Goal: Task Accomplishment & Management: Manage account settings

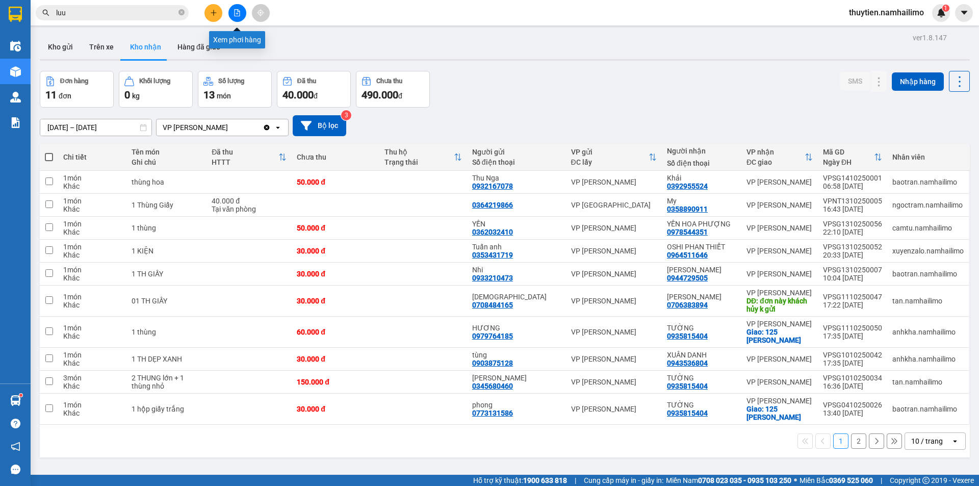
click at [239, 12] on icon "file-add" at bounding box center [237, 12] width 7 height 7
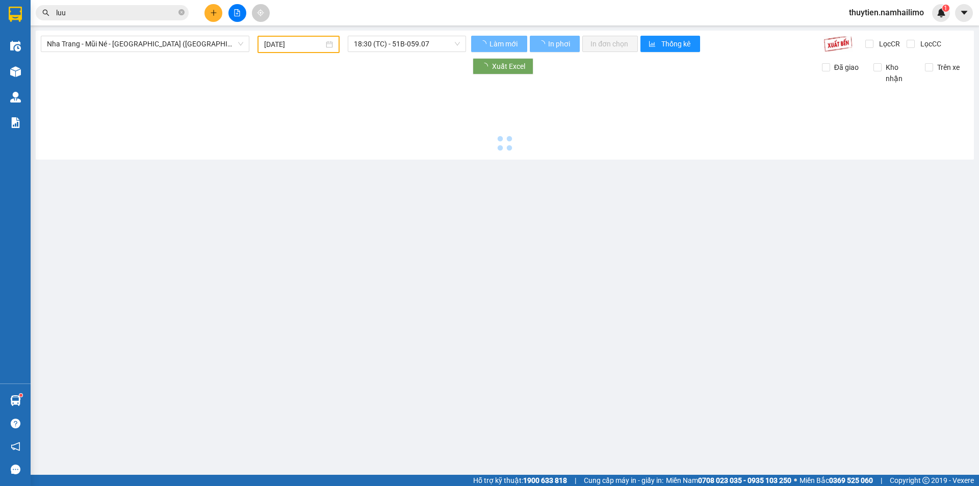
click at [102, 43] on span "Nha Trang - Mũi Né - [GEOGRAPHIC_DATA] ([GEOGRAPHIC_DATA])" at bounding box center [145, 43] width 196 height 15
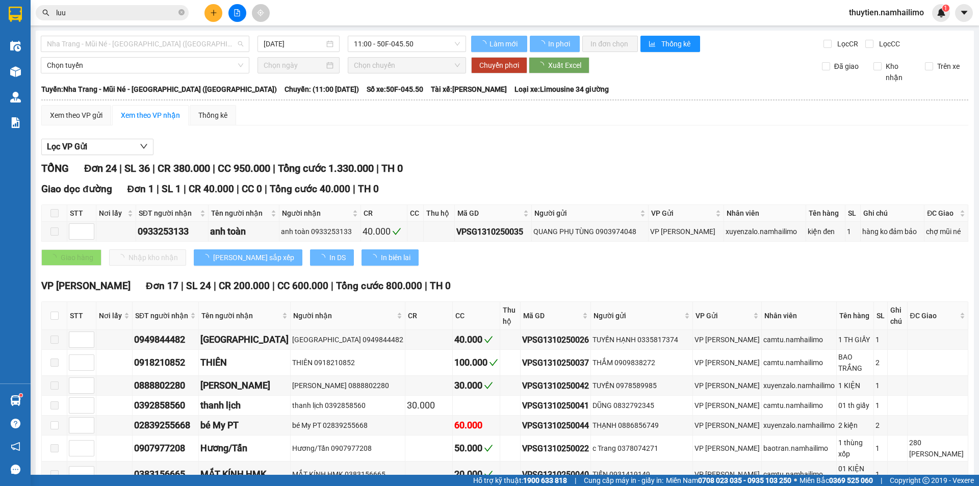
type input "[DATE]"
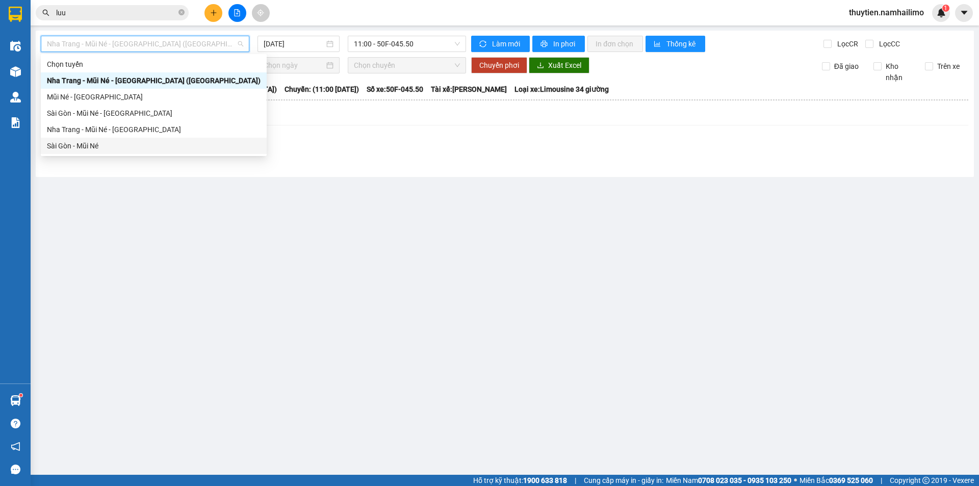
click at [87, 144] on div "Sài Gòn - Mũi Né" at bounding box center [154, 145] width 214 height 11
type input "[DATE]"
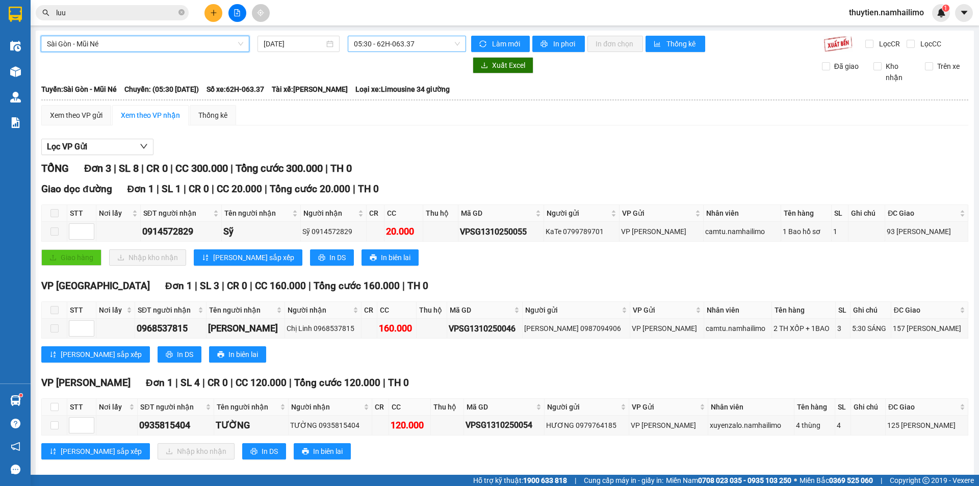
click at [376, 40] on span "05:30 - 62H-063.37" at bounding box center [407, 43] width 106 height 15
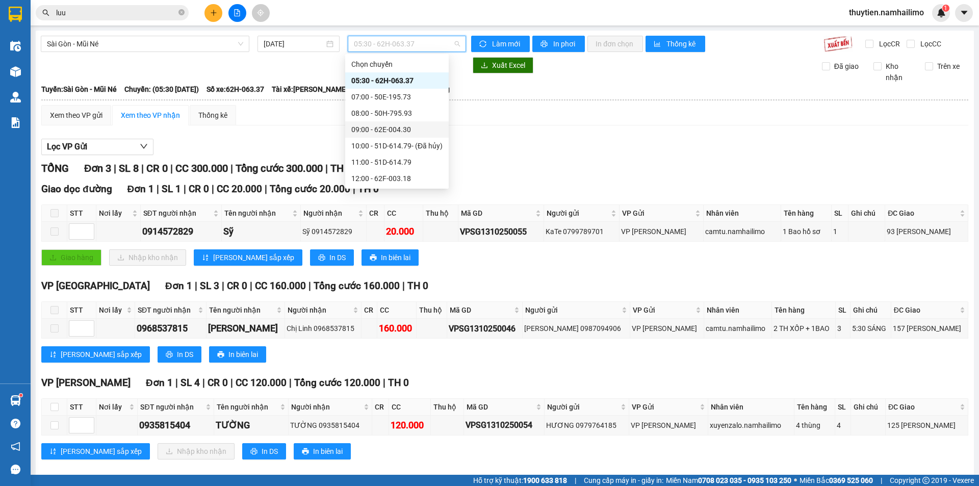
click at [381, 128] on div "09:00 - 62E-004.30" at bounding box center [396, 129] width 91 height 11
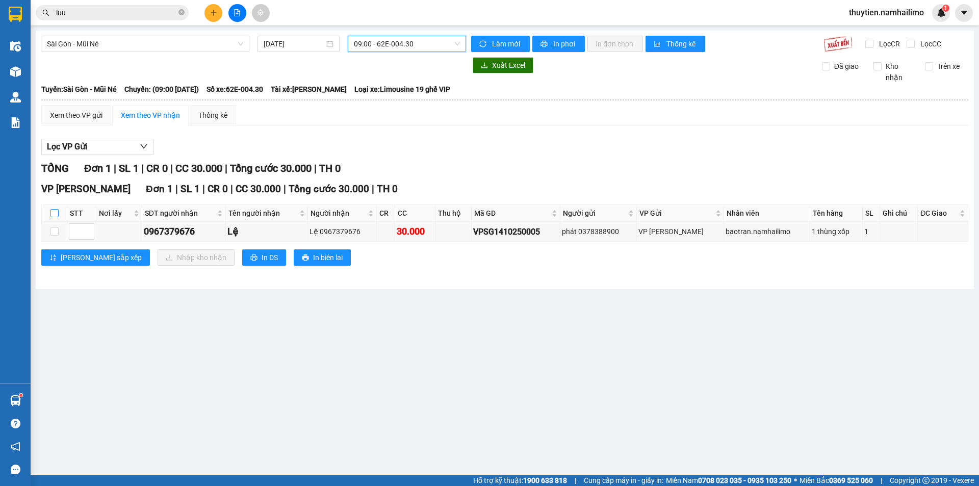
click at [53, 211] on input "checkbox" at bounding box center [54, 213] width 8 height 8
checkbox input "true"
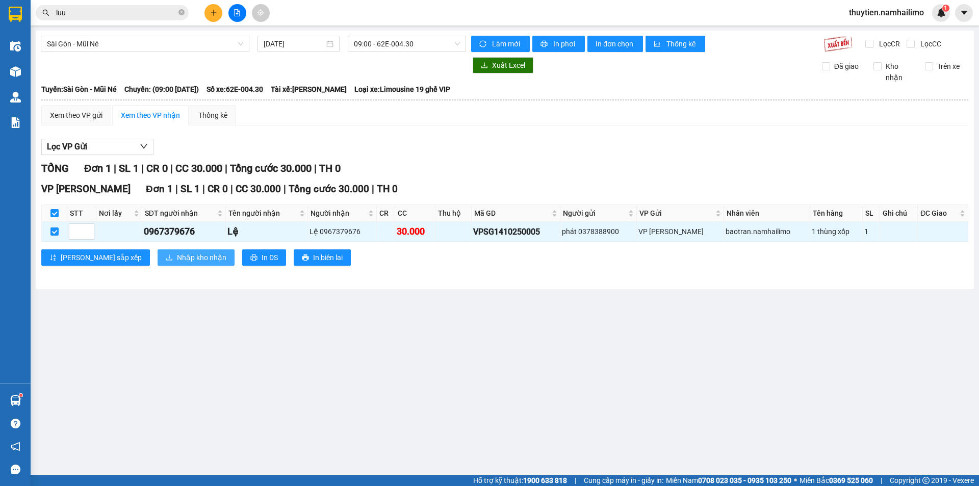
click at [186, 255] on button "Nhập kho nhận" at bounding box center [196, 257] width 77 height 16
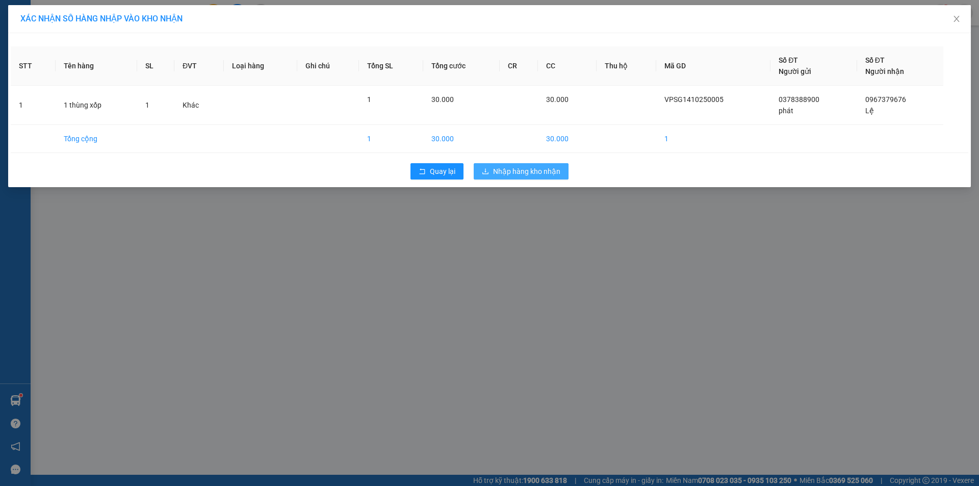
click at [517, 164] on button "Nhập hàng kho nhận" at bounding box center [521, 171] width 95 height 16
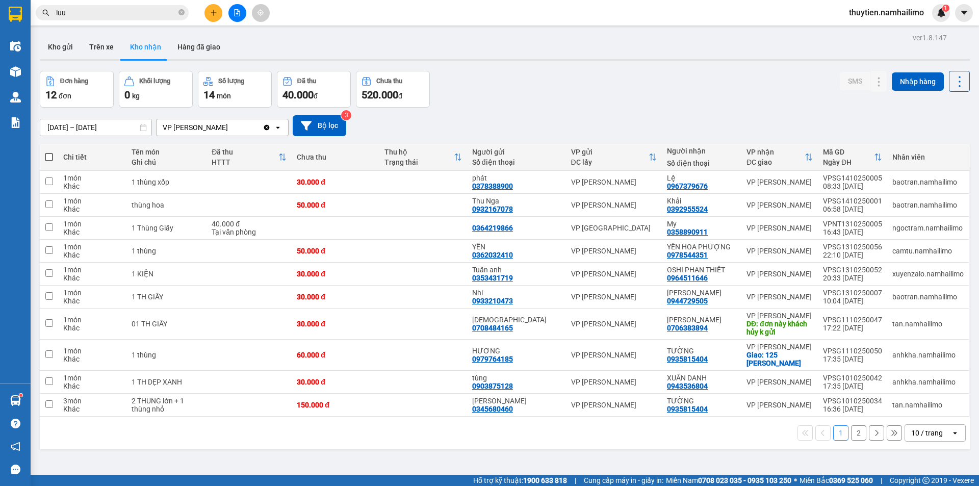
click at [851, 434] on button "2" at bounding box center [858, 432] width 15 height 15
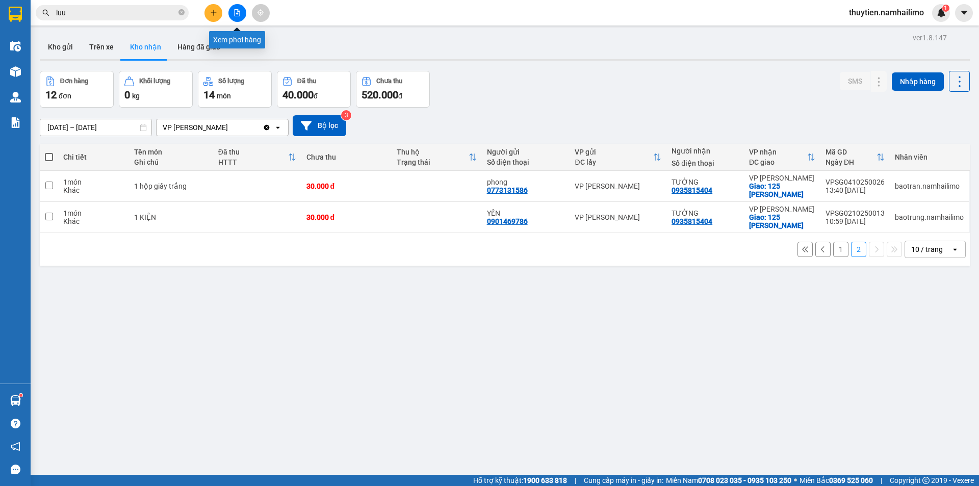
click at [233, 9] on button at bounding box center [237, 13] width 18 height 18
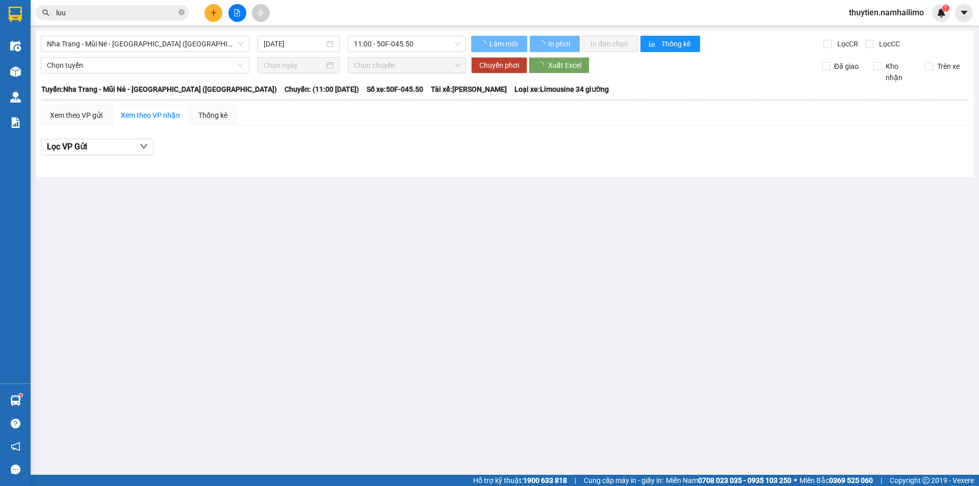
click at [167, 53] on div "Nha Trang - Mũi Né - Sài Gòn (Sáng) 14/10/2025 11:00 - 50F-045.50 Làm mới In ph…" at bounding box center [505, 104] width 938 height 146
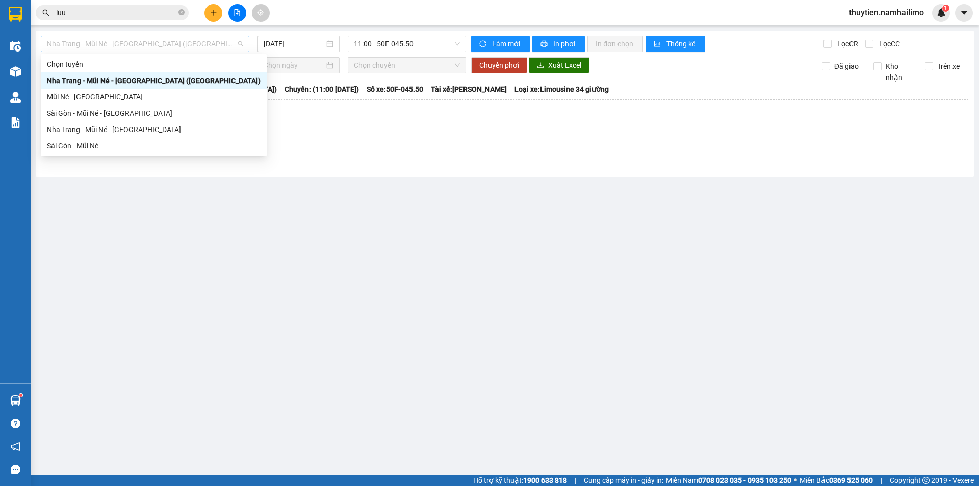
click at [163, 49] on span "Nha Trang - Mũi Né - [GEOGRAPHIC_DATA] ([GEOGRAPHIC_DATA])" at bounding box center [145, 43] width 196 height 15
click at [85, 143] on div "Sài Gòn - Mũi Né" at bounding box center [154, 145] width 214 height 11
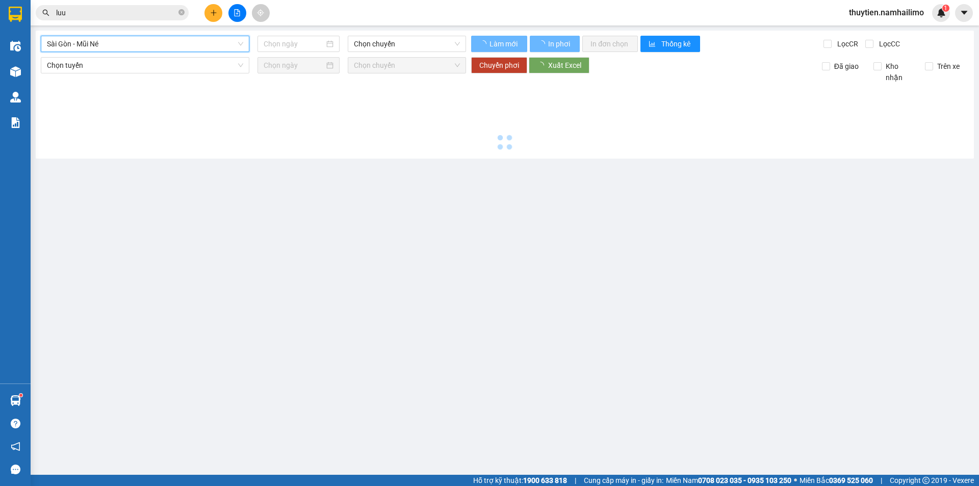
type input "[DATE]"
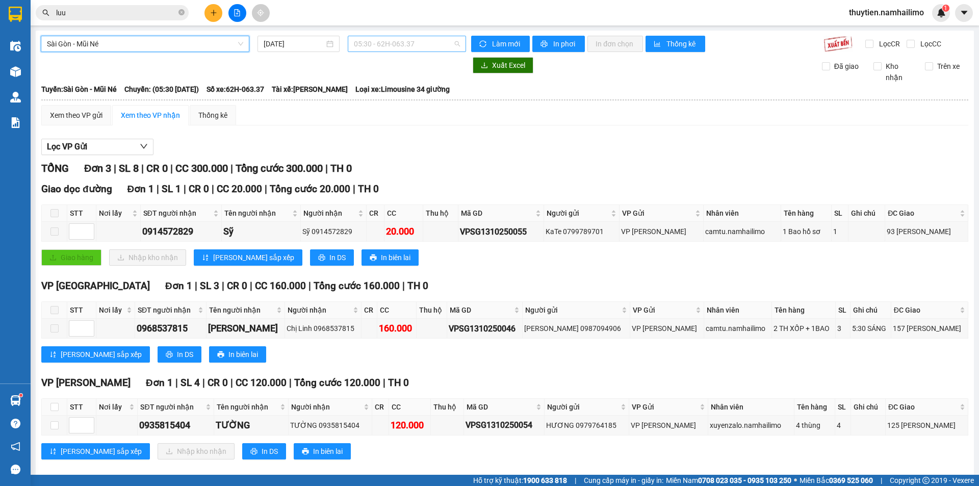
click at [377, 43] on span "05:30 - 62H-063.37" at bounding box center [407, 43] width 106 height 15
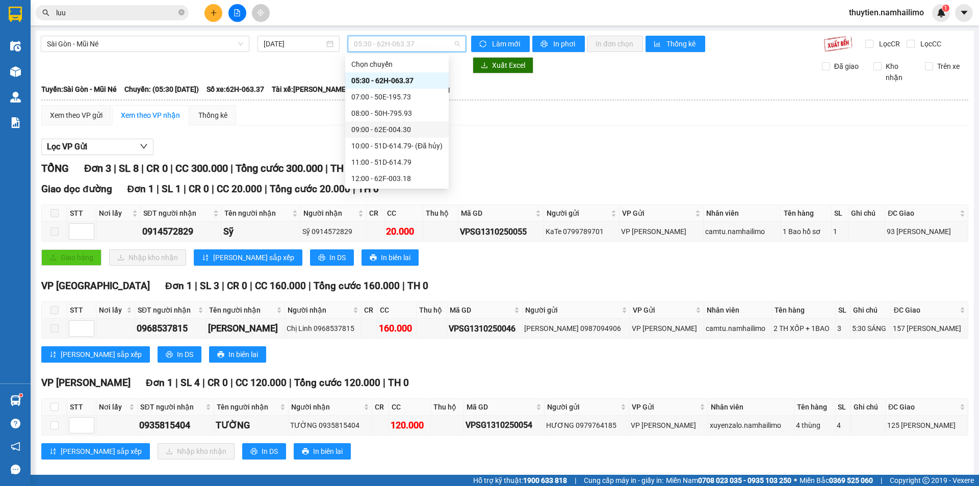
click at [396, 126] on div "09:00 - 62E-004.30" at bounding box center [396, 129] width 91 height 11
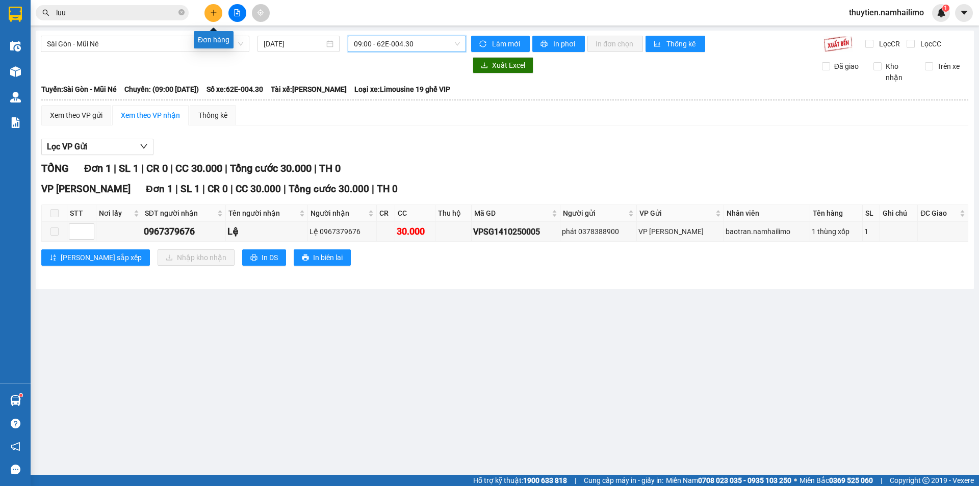
click at [209, 14] on button at bounding box center [213, 13] width 18 height 18
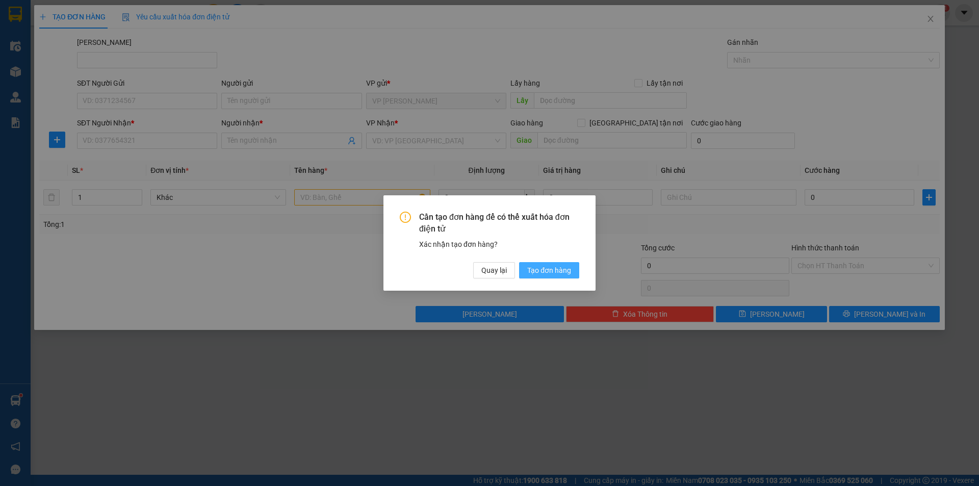
click at [570, 270] on span "Tạo đơn hàng" at bounding box center [549, 270] width 44 height 11
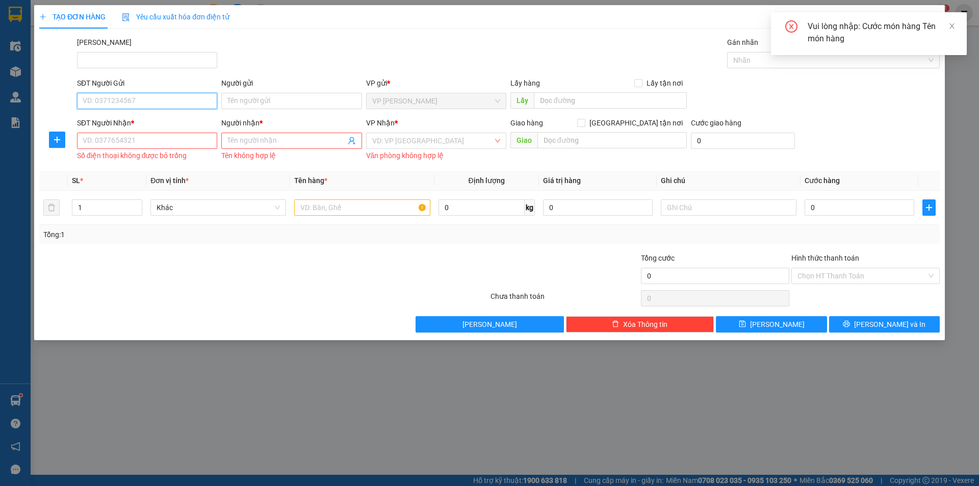
click at [114, 102] on input "SĐT Người Gửi" at bounding box center [147, 101] width 140 height 16
click at [119, 103] on input "09741766698" at bounding box center [147, 101] width 140 height 16
type input "0974176698"
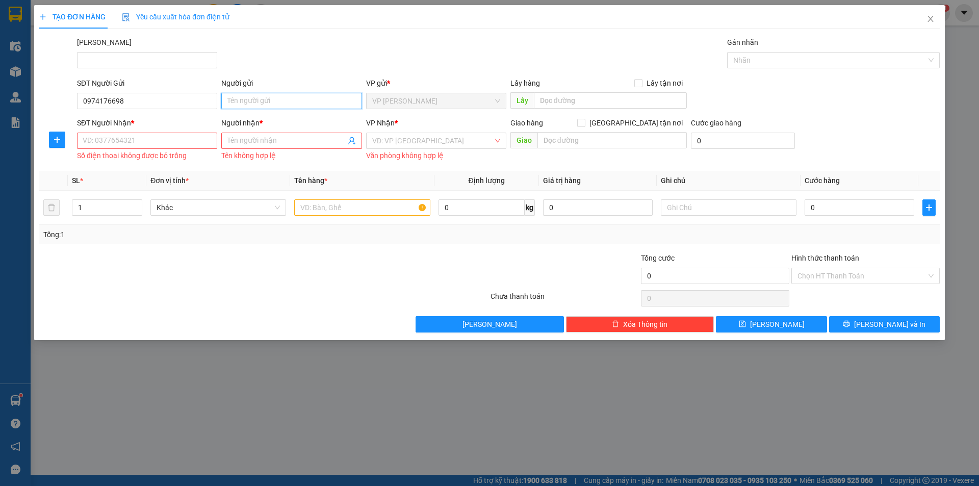
click at [246, 101] on input "Người gửi" at bounding box center [291, 101] width 140 height 16
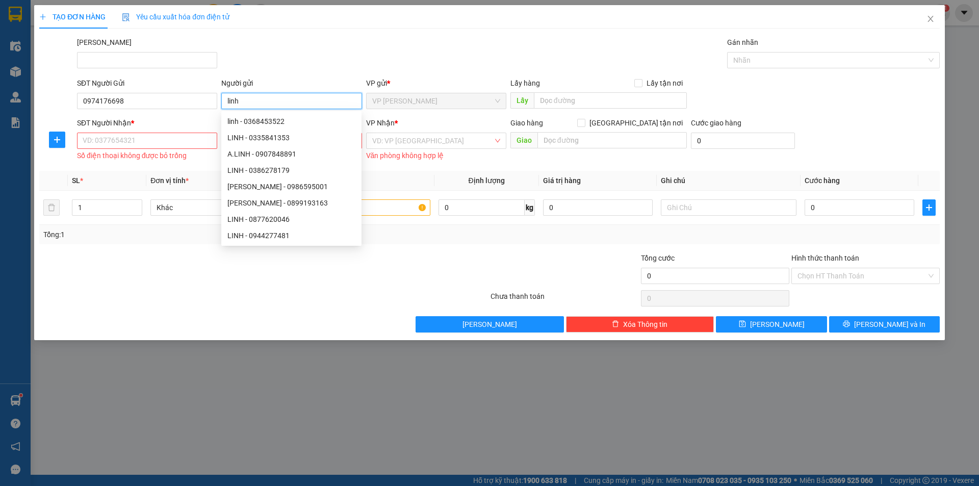
type input "linh"
click at [114, 140] on input "SĐT Người Nhận *" at bounding box center [147, 141] width 140 height 16
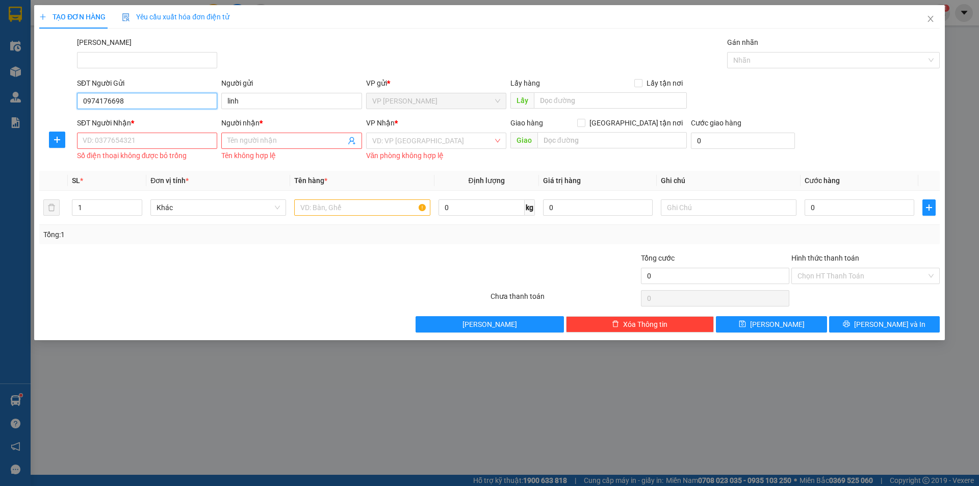
drag, startPoint x: 81, startPoint y: 99, endPoint x: 125, endPoint y: 100, distance: 44.9
click at [125, 100] on input "0974176698" at bounding box center [147, 101] width 140 height 16
click at [112, 139] on input "SĐT Người Nhận *" at bounding box center [147, 141] width 140 height 16
paste input "0974176698"
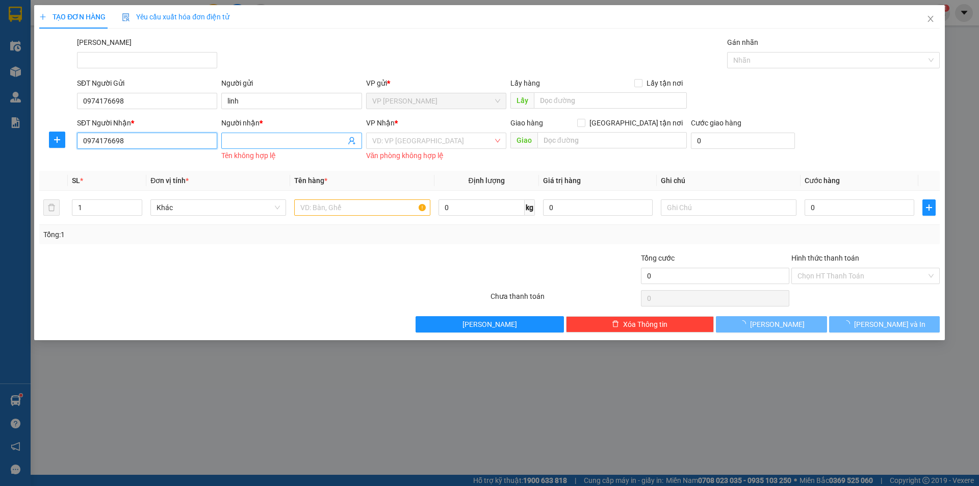
type input "0974176698"
click at [247, 144] on input "Người nhận *" at bounding box center [286, 140] width 118 height 11
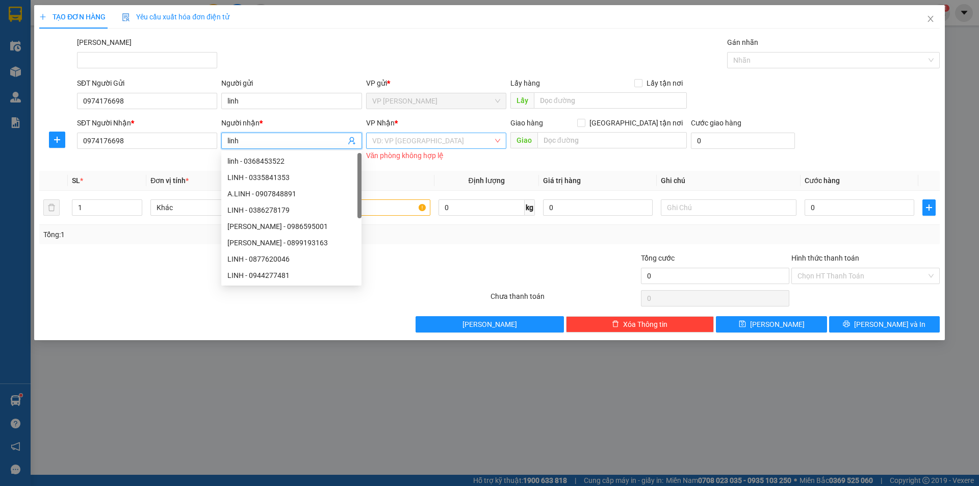
type input "linh"
click at [387, 141] on input "search" at bounding box center [432, 140] width 121 height 15
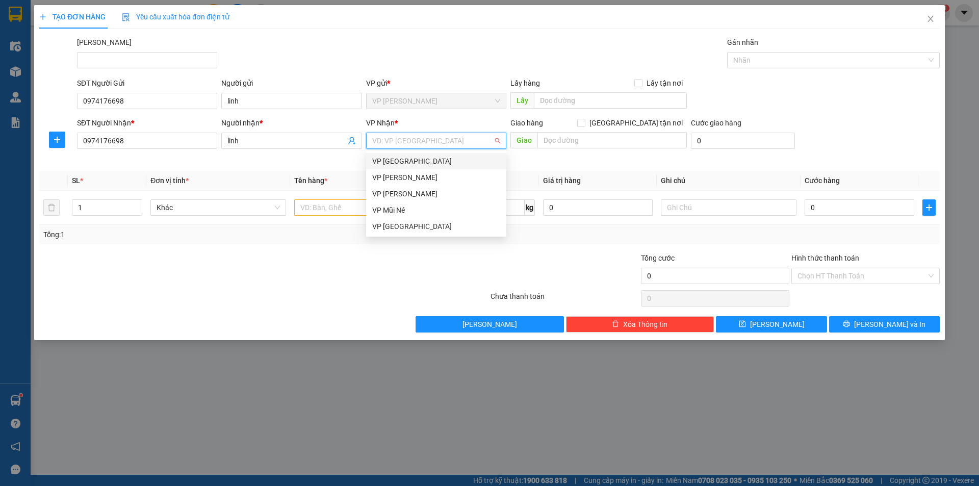
click at [419, 164] on div "VP [GEOGRAPHIC_DATA]" at bounding box center [436, 161] width 128 height 11
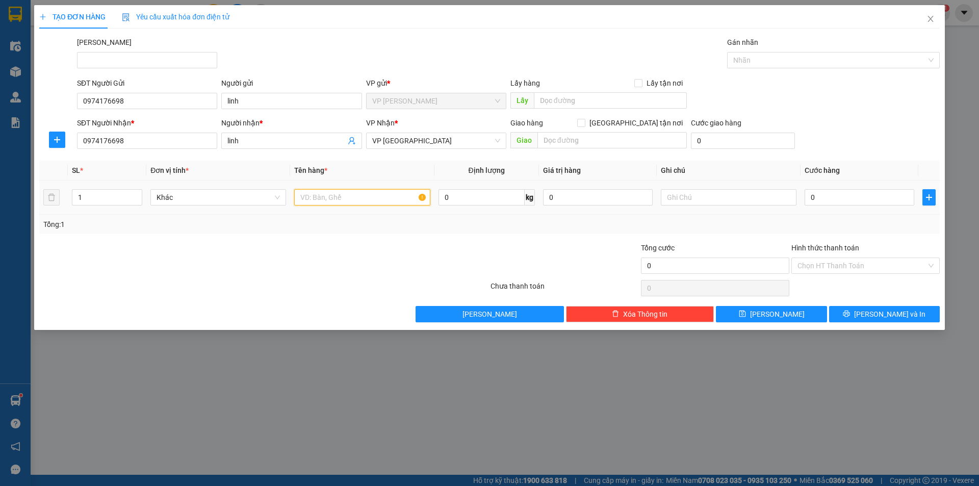
click at [327, 200] on input "text" at bounding box center [362, 197] width 136 height 16
type input "g"
click at [323, 196] on input "text" at bounding box center [362, 197] width 136 height 16
type input "hộ chiếu"
click at [848, 192] on input "0" at bounding box center [860, 197] width 110 height 16
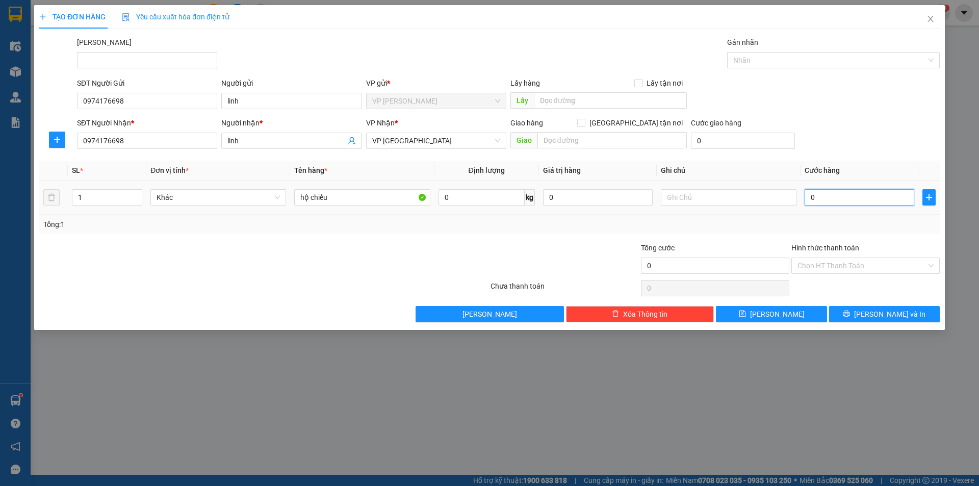
type input "2"
type input "20"
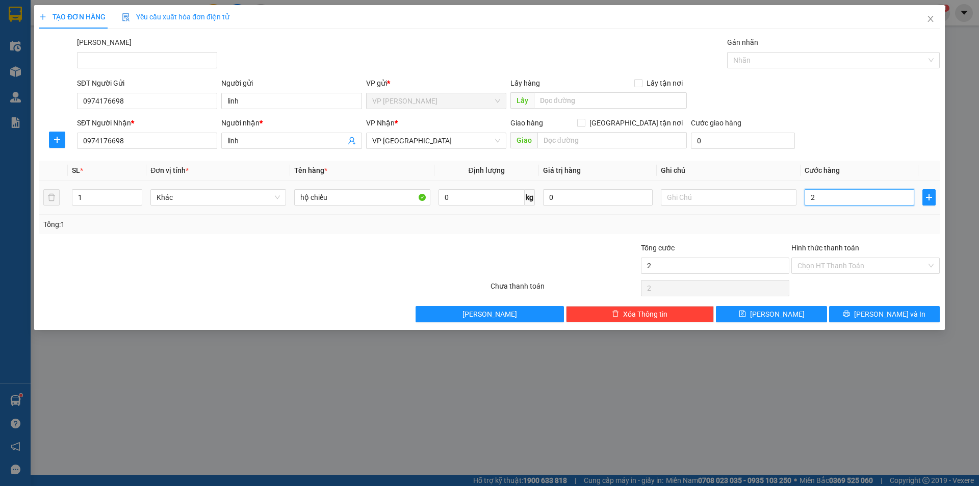
type input "20"
type input "20.000"
click at [850, 259] on input "Hình thức thanh toán" at bounding box center [862, 265] width 129 height 15
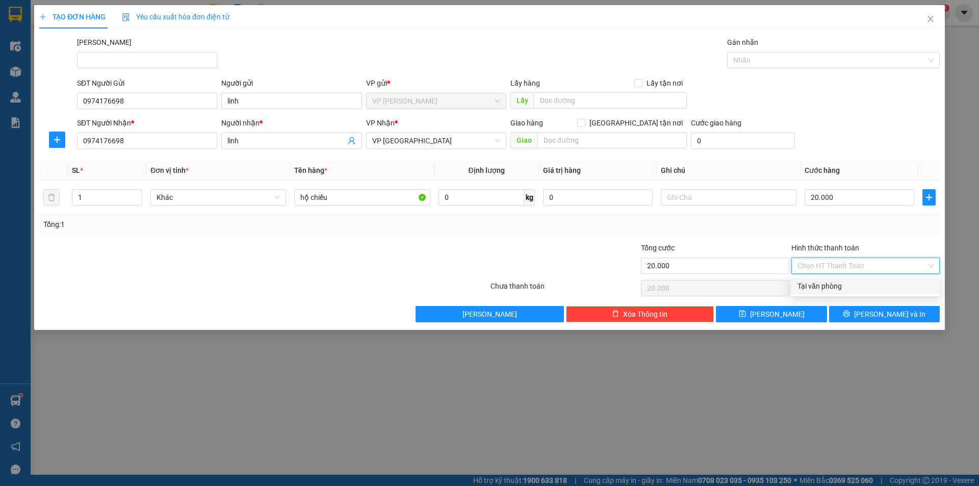
click at [837, 284] on div "Tại văn phòng" at bounding box center [866, 285] width 136 height 11
type input "0"
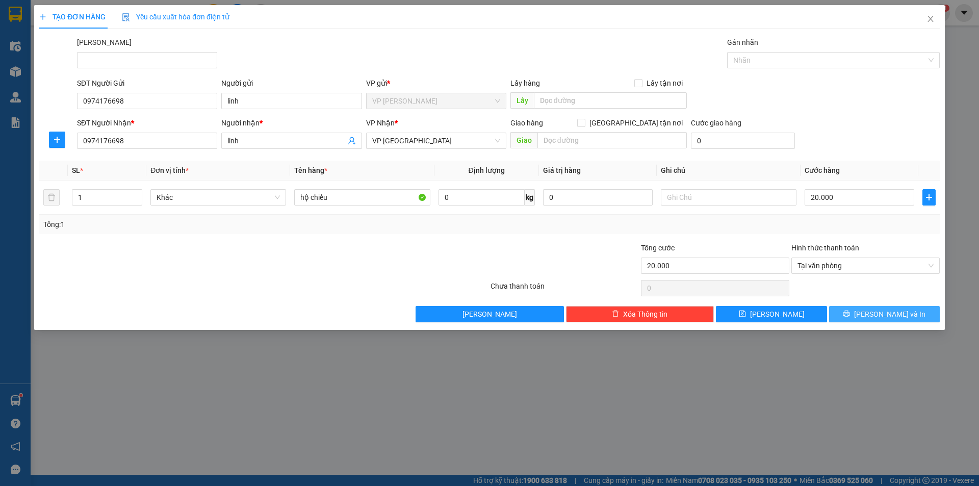
click at [886, 316] on span "Lưu và In" at bounding box center [889, 314] width 71 height 11
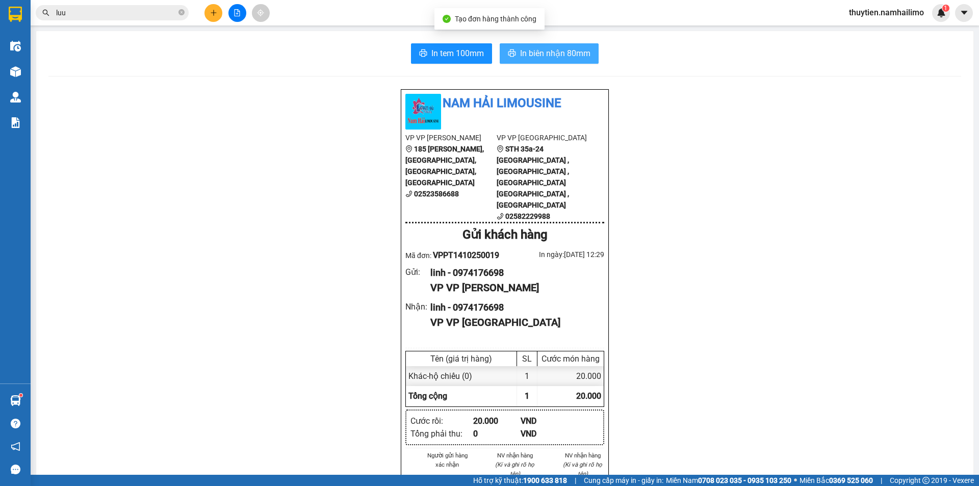
click at [549, 53] on span "In biên nhận 80mm" at bounding box center [555, 53] width 70 height 13
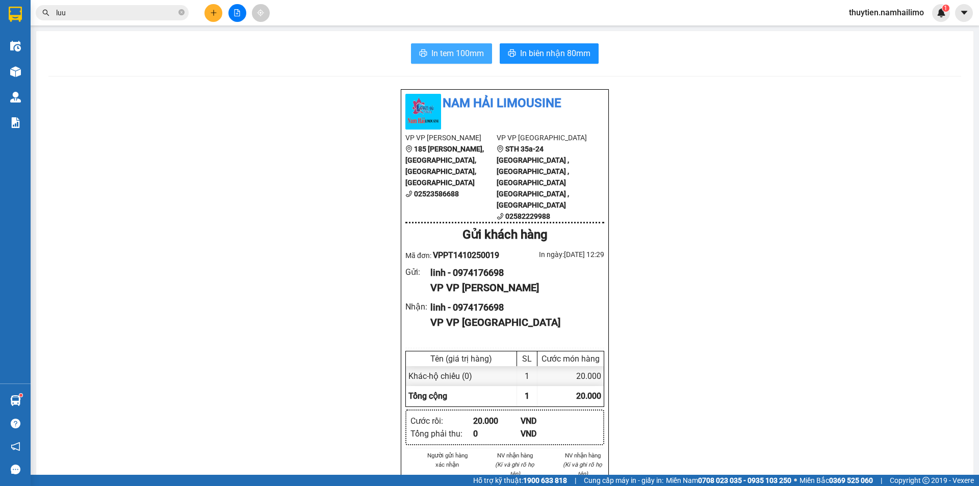
click at [463, 54] on span "In tem 100mm" at bounding box center [457, 53] width 53 height 13
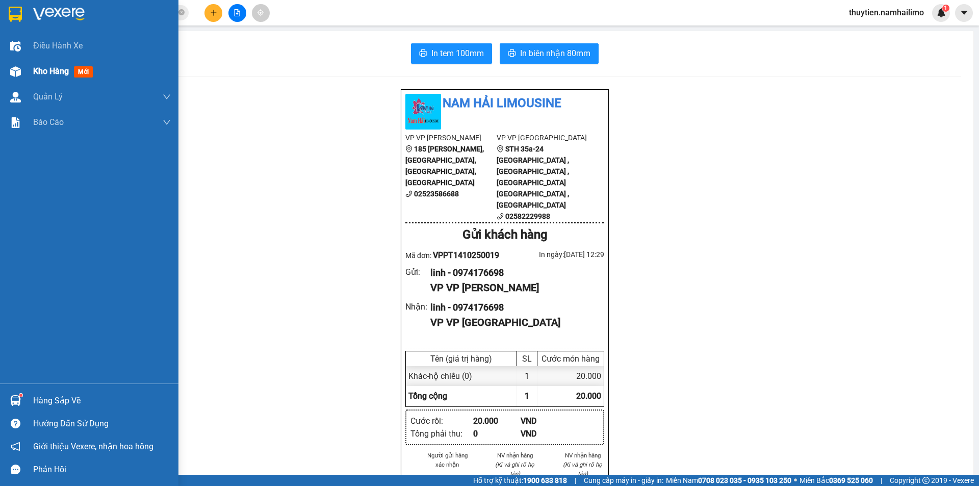
click at [52, 69] on span "Kho hàng" at bounding box center [51, 71] width 36 height 10
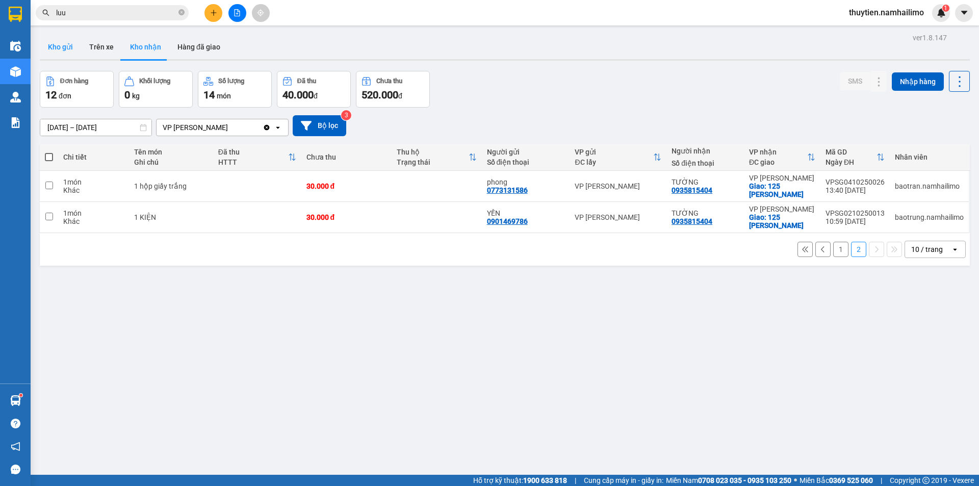
click at [56, 42] on button "Kho gửi" at bounding box center [60, 47] width 41 height 24
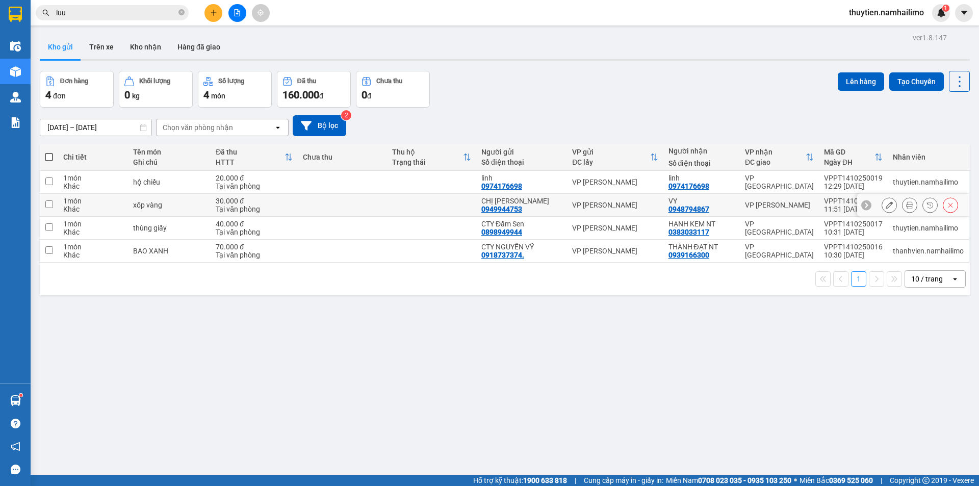
click at [48, 206] on input "checkbox" at bounding box center [49, 204] width 8 height 8
checkbox input "true"
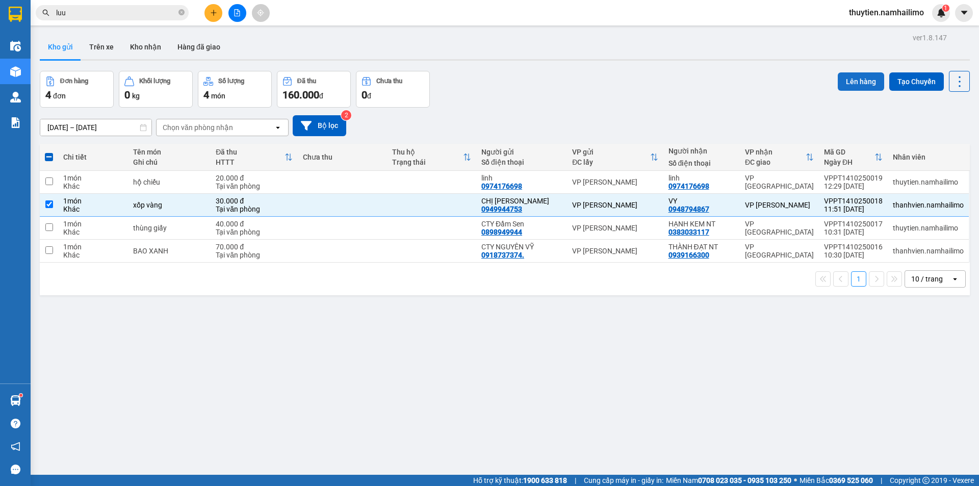
click at [855, 85] on button "Lên hàng" at bounding box center [861, 81] width 46 height 18
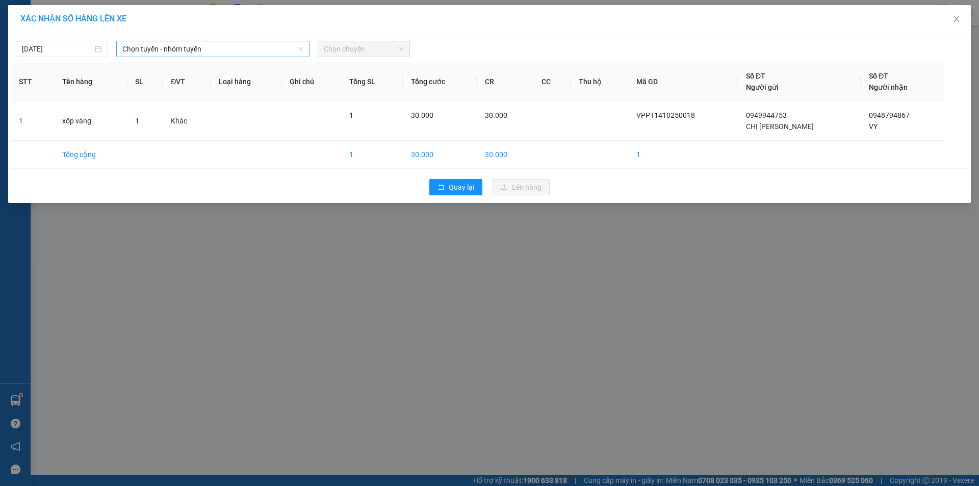
click at [150, 53] on span "Chọn tuyến - nhóm tuyến" at bounding box center [212, 48] width 181 height 15
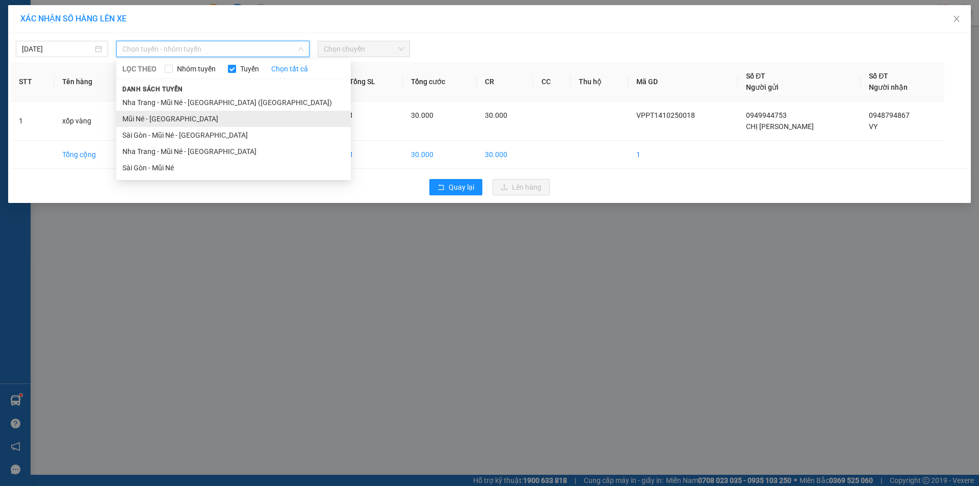
click at [145, 117] on li "Mũi Né - [GEOGRAPHIC_DATA]" at bounding box center [233, 119] width 235 height 16
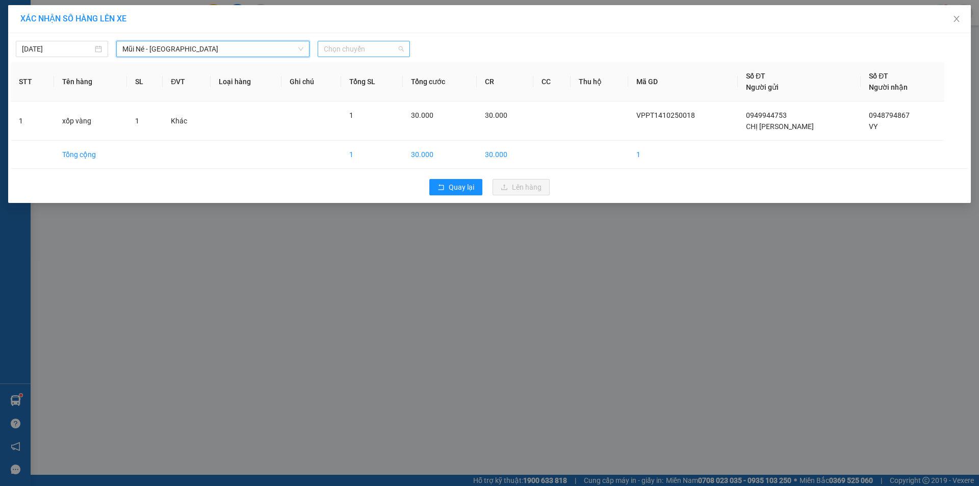
click at [387, 45] on span "Chọn chuyến" at bounding box center [364, 48] width 80 height 15
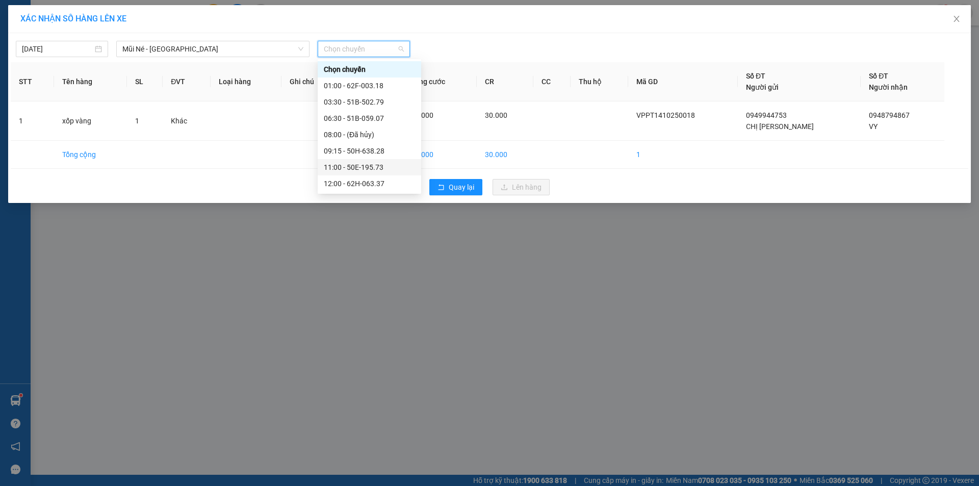
click at [371, 167] on div "11:00 - 50E-195.73" at bounding box center [369, 167] width 91 height 11
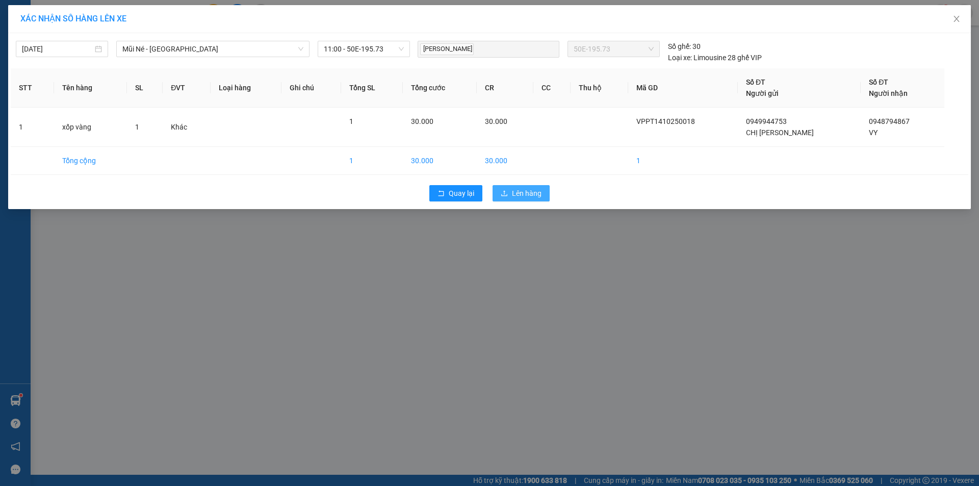
click at [514, 190] on span "Lên hàng" at bounding box center [527, 193] width 30 height 11
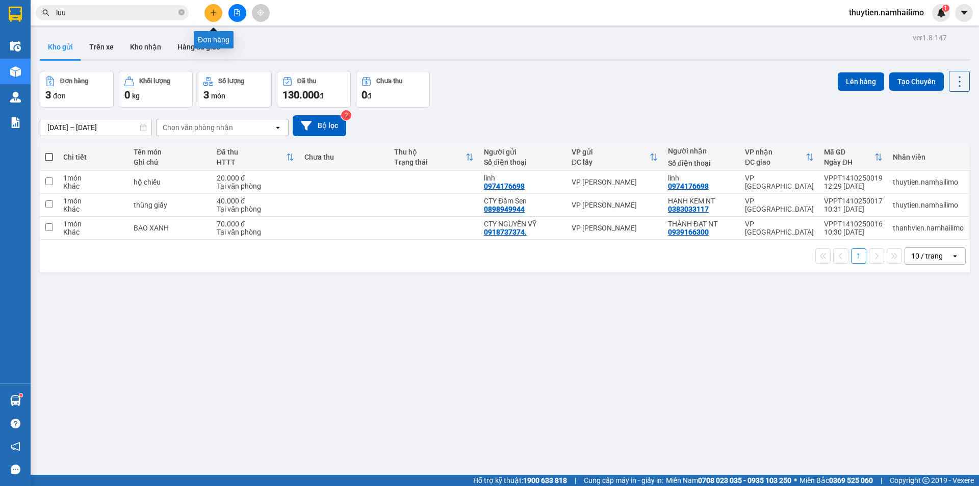
click at [215, 15] on icon "plus" at bounding box center [213, 12] width 7 height 7
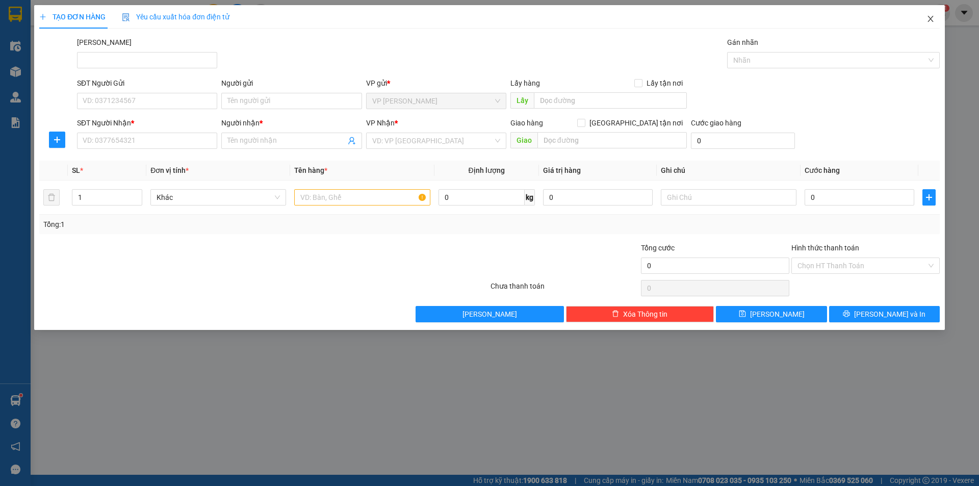
click at [931, 13] on span "Close" at bounding box center [930, 19] width 29 height 29
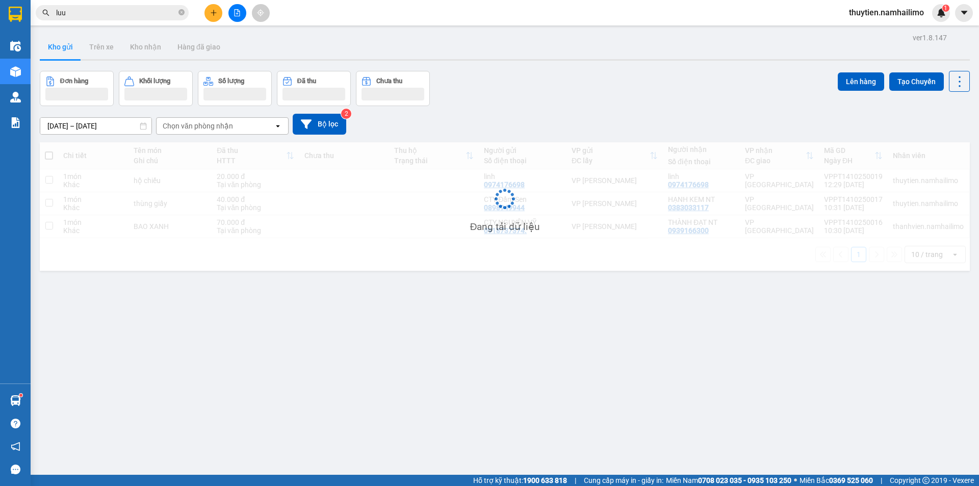
click at [109, 15] on input "luu" at bounding box center [116, 12] width 120 height 11
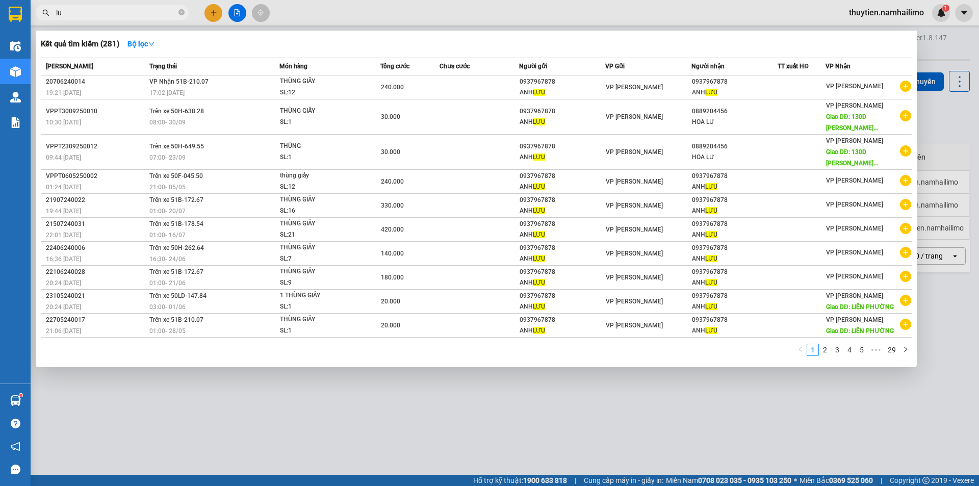
type input "l"
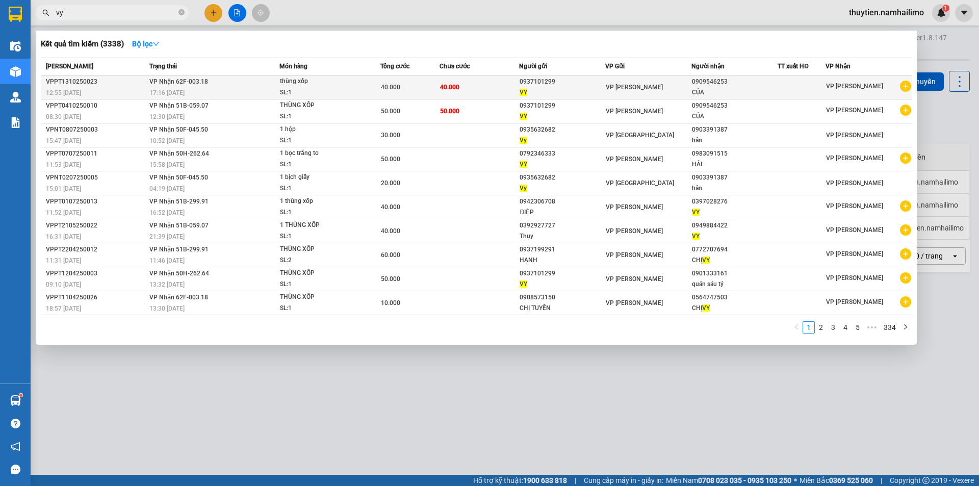
type input "vy"
click at [907, 87] on icon "plus-circle" at bounding box center [905, 86] width 11 height 11
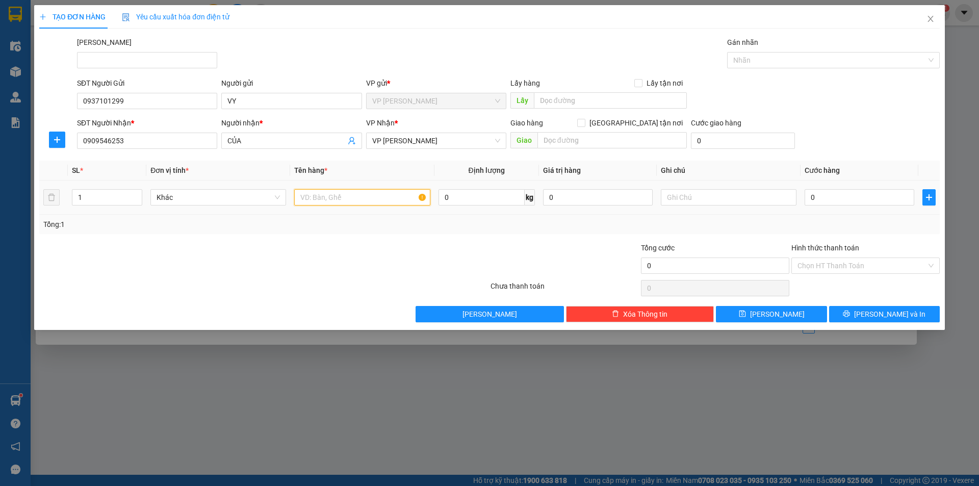
click at [313, 197] on input "text" at bounding box center [362, 197] width 136 height 16
type input "thùng xốp"
click at [863, 199] on input "0" at bounding box center [860, 197] width 110 height 16
type input "4"
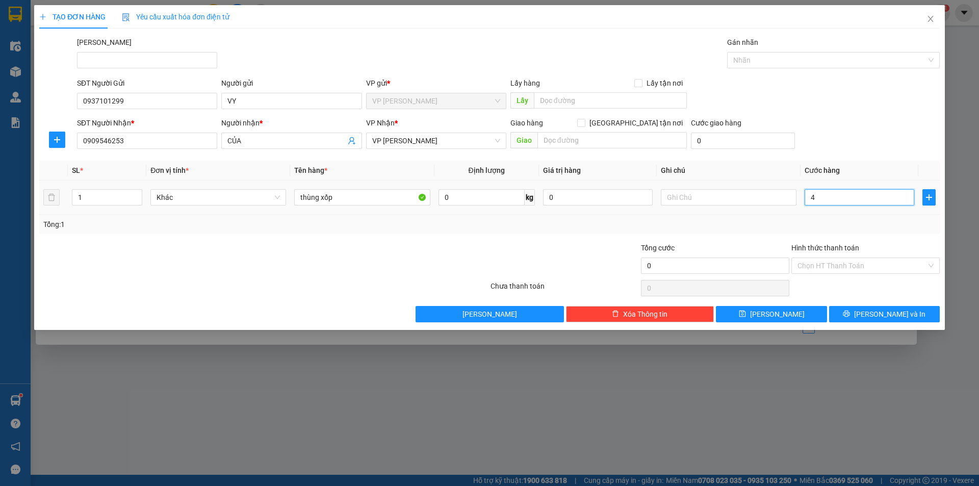
type input "4"
type input "40"
type input "40.000"
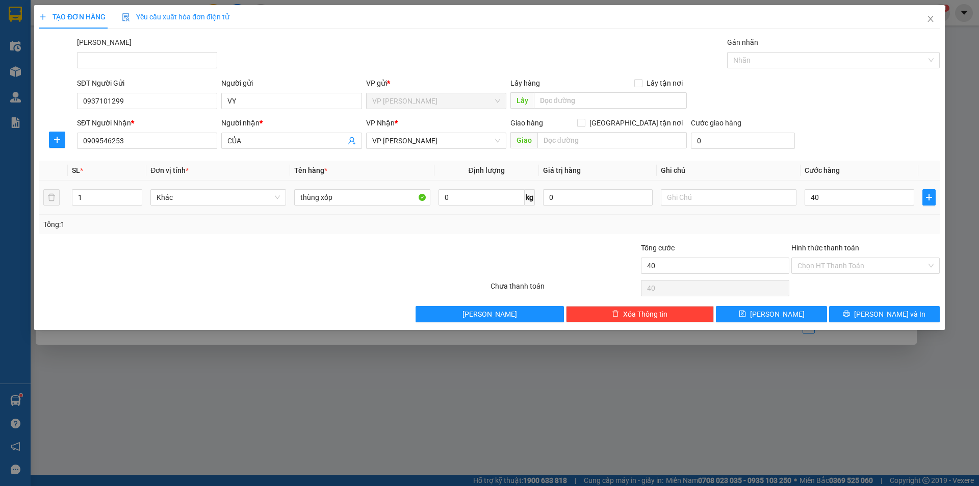
type input "40.000"
click at [876, 214] on td "40.000" at bounding box center [860, 198] width 118 height 34
click at [846, 265] on input "Hình thức thanh toán" at bounding box center [862, 265] width 129 height 15
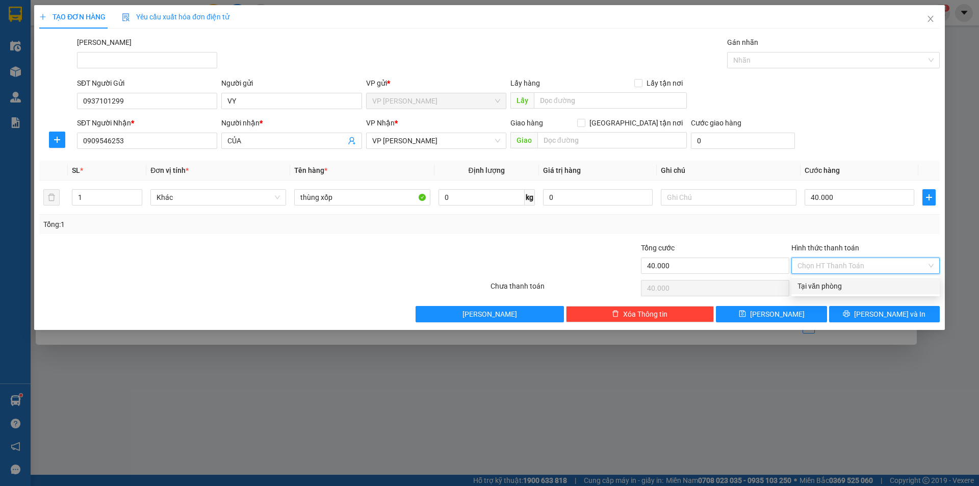
click at [833, 285] on div "Tại văn phòng" at bounding box center [866, 285] width 136 height 11
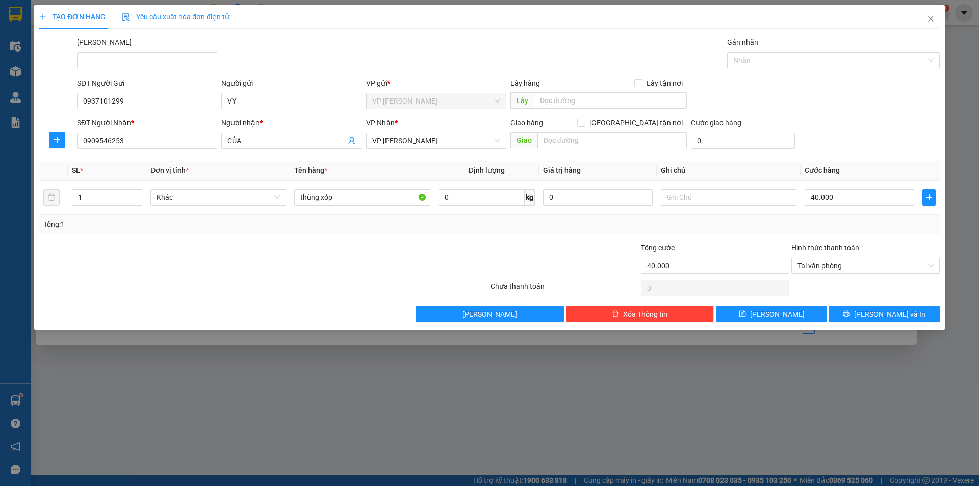
click at [833, 285] on div at bounding box center [865, 288] width 150 height 20
type input "40.000"
click at [905, 312] on button "Lưu và In" at bounding box center [884, 314] width 111 height 16
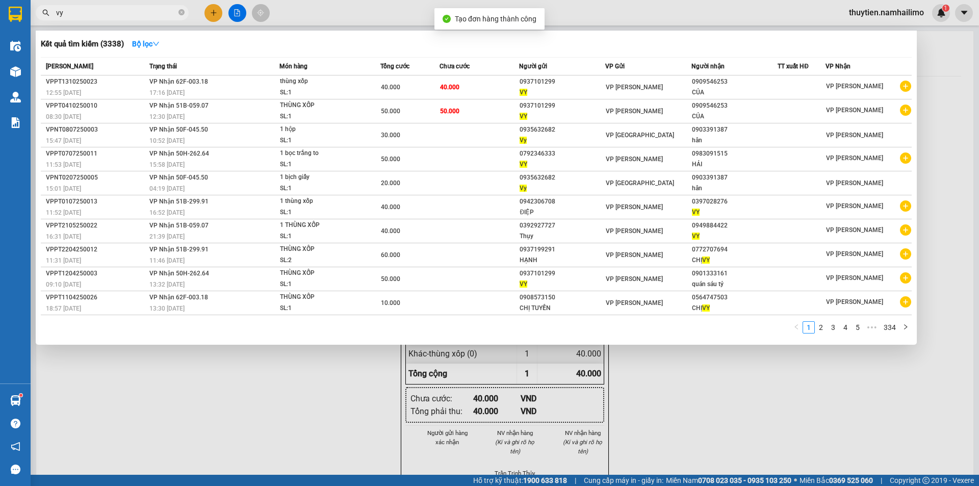
drag, startPoint x: 766, startPoint y: 440, endPoint x: 699, endPoint y: 402, distance: 77.4
click at [761, 434] on div at bounding box center [489, 243] width 979 height 486
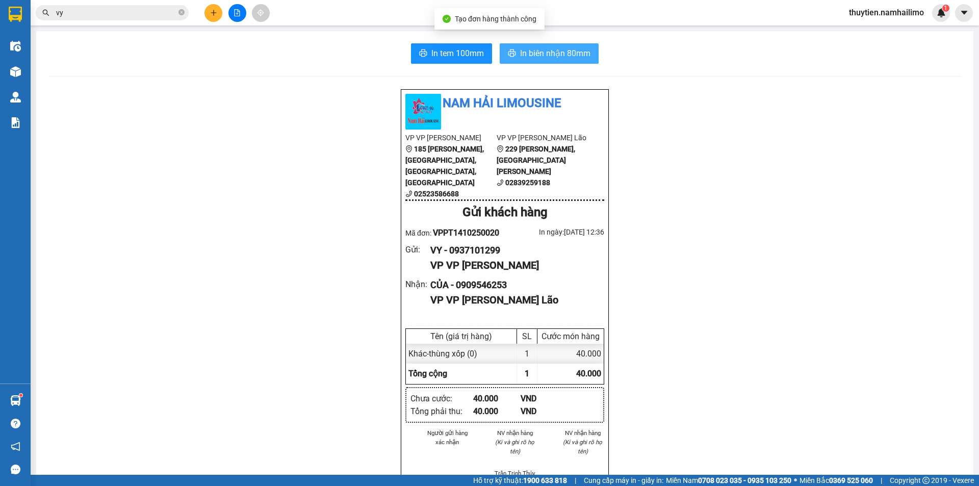
click at [540, 53] on span "In biên nhận 80mm" at bounding box center [555, 53] width 70 height 13
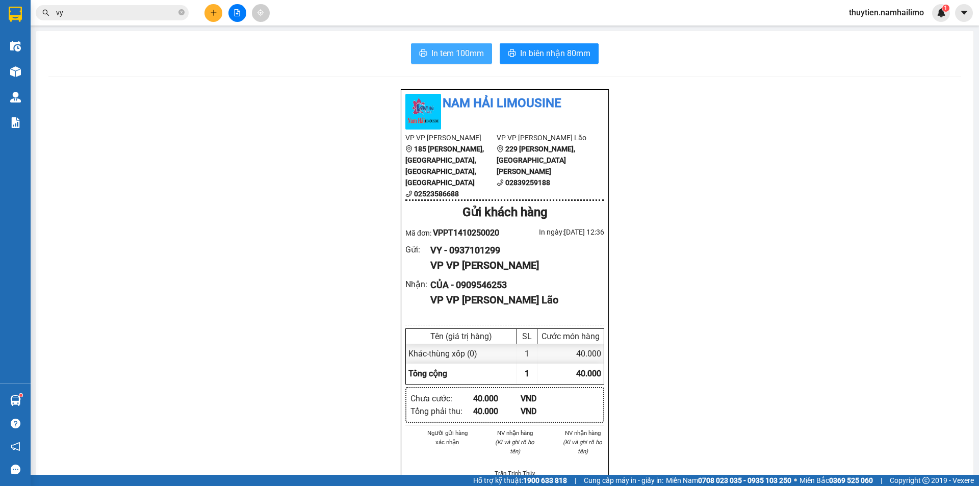
click at [452, 52] on span "In tem 100mm" at bounding box center [457, 53] width 53 height 13
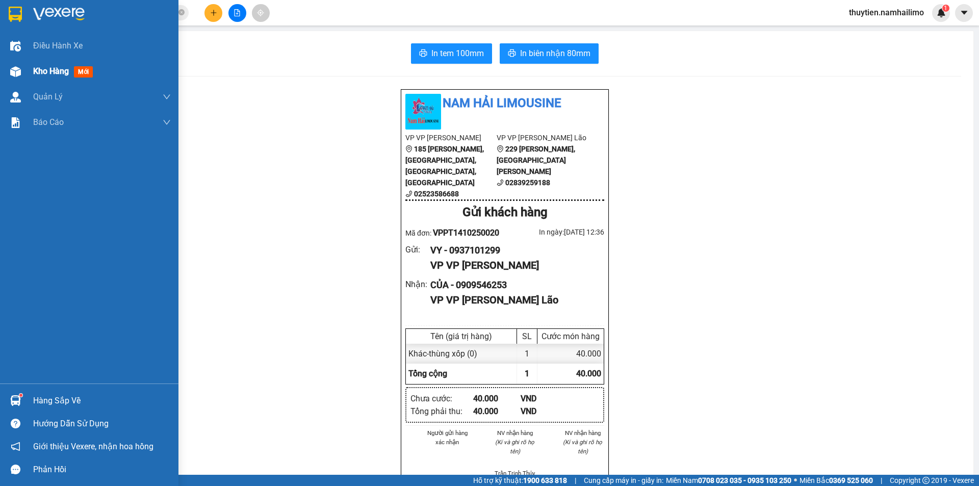
click at [48, 71] on span "Kho hàng" at bounding box center [51, 71] width 36 height 10
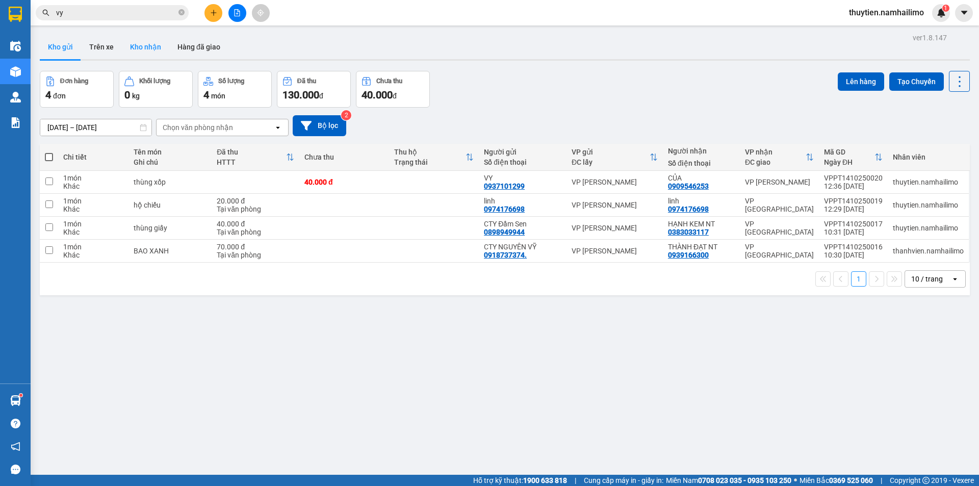
click at [150, 42] on button "Kho nhận" at bounding box center [145, 47] width 47 height 24
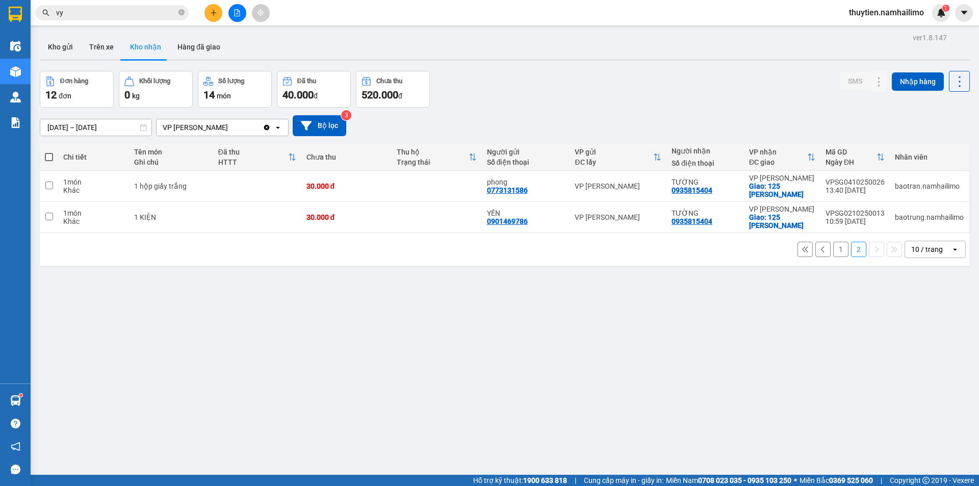
click at [836, 250] on button "1" at bounding box center [840, 249] width 15 height 15
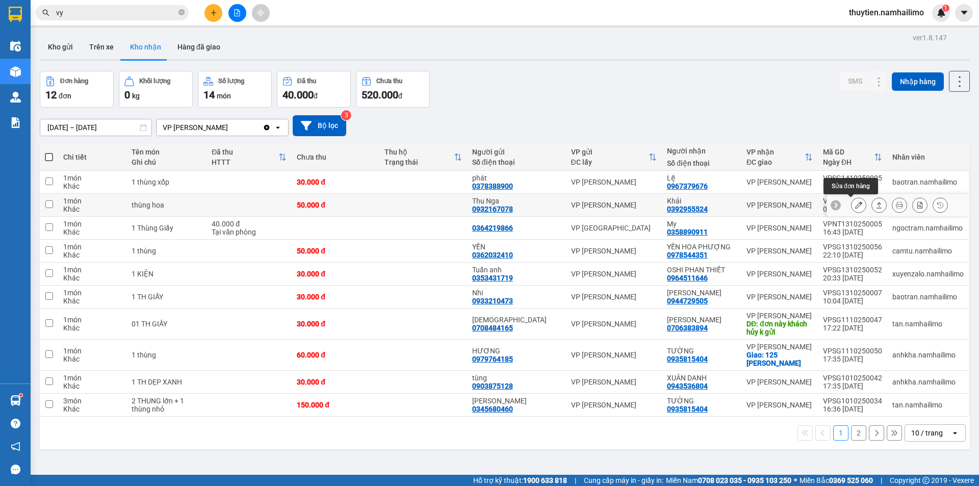
click at [855, 205] on icon at bounding box center [858, 204] width 7 height 7
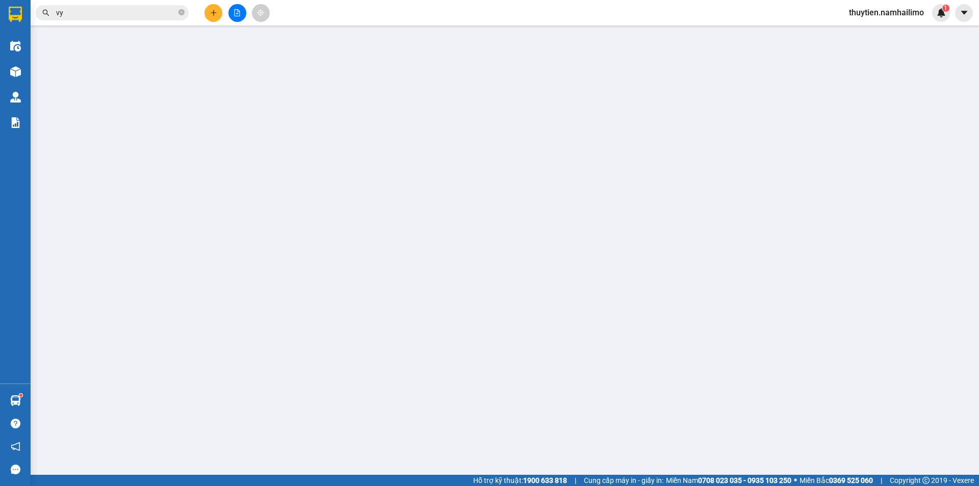
type input "0932167078"
type input "Thu Nga"
type input "0392955524"
type input "Khải"
type input "50.000"
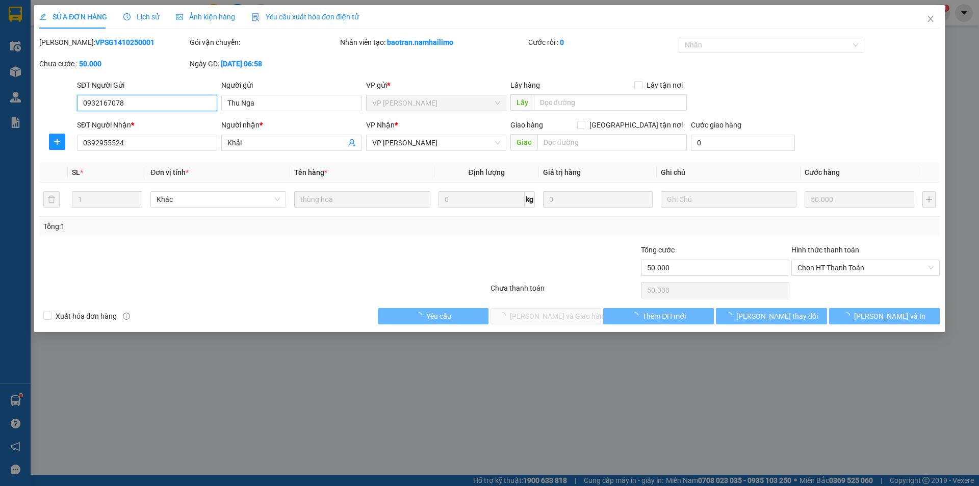
drag, startPoint x: 854, startPoint y: 264, endPoint x: 845, endPoint y: 287, distance: 24.2
click at [854, 265] on span "Chọn HT Thanh Toán" at bounding box center [866, 267] width 136 height 15
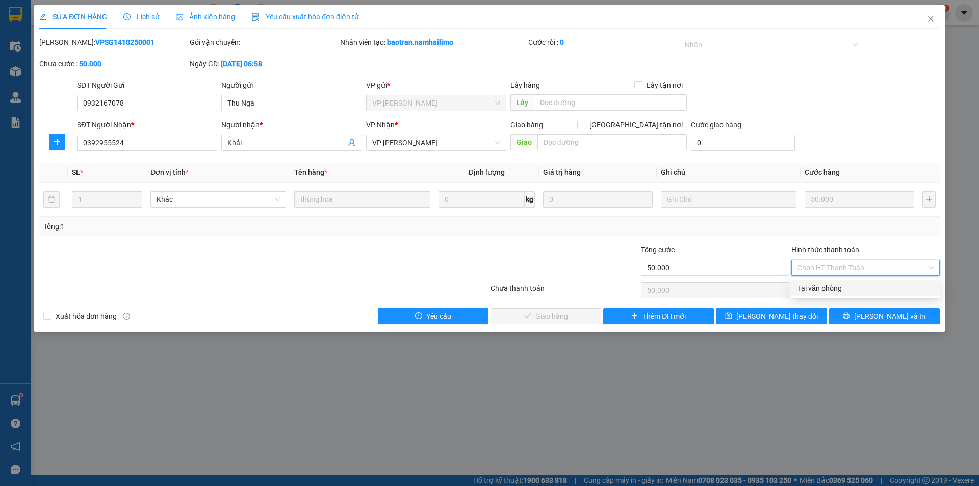
click at [845, 287] on div "Tại văn phòng" at bounding box center [866, 287] width 136 height 11
type input "0"
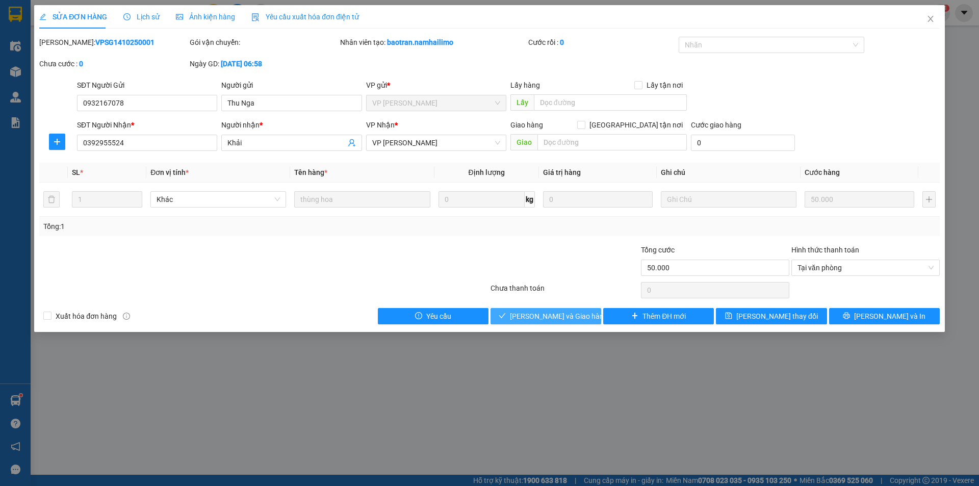
drag, startPoint x: 559, startPoint y: 313, endPoint x: 572, endPoint y: 303, distance: 15.9
click at [559, 313] on span "Lưu và Giao hàng" at bounding box center [559, 316] width 98 height 11
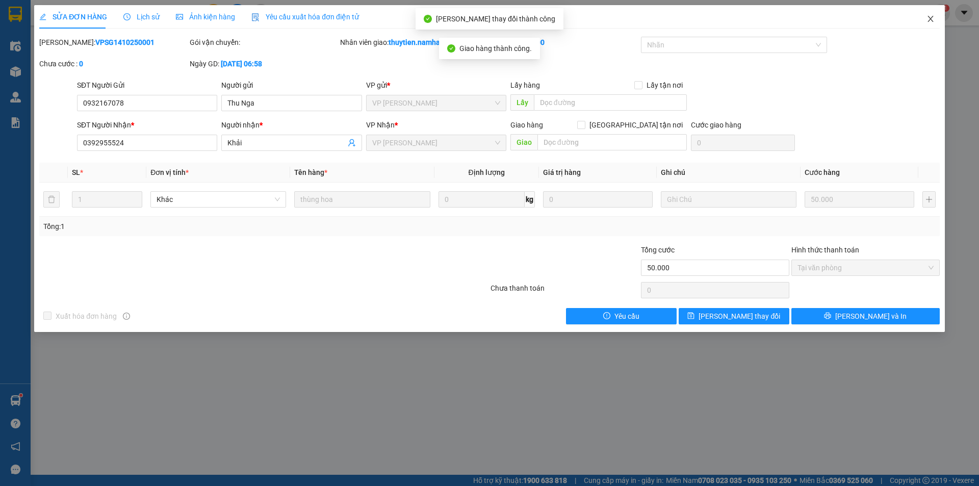
click at [935, 15] on span "Close" at bounding box center [930, 19] width 29 height 29
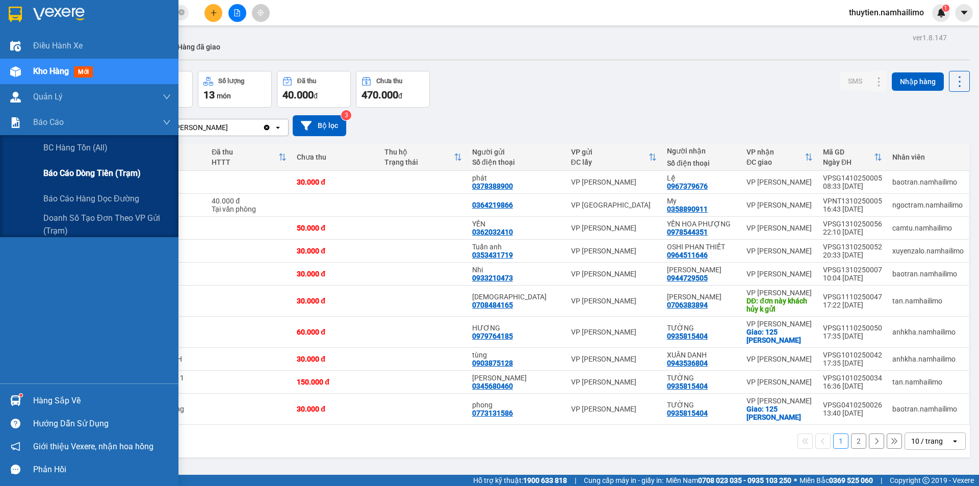
click at [83, 174] on span "Báo cáo dòng tiền (trạm)" at bounding box center [91, 173] width 97 height 13
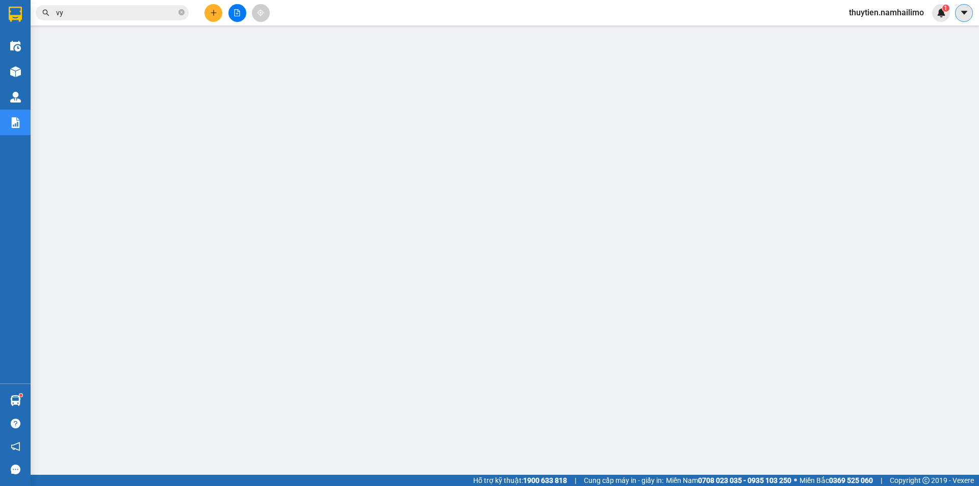
click at [965, 14] on icon "caret-down" at bounding box center [964, 12] width 9 height 9
click at [892, 14] on span "thuytien.namhailimo" at bounding box center [886, 12] width 91 height 13
click at [880, 34] on span "Đăng xuất" at bounding box center [891, 31] width 70 height 11
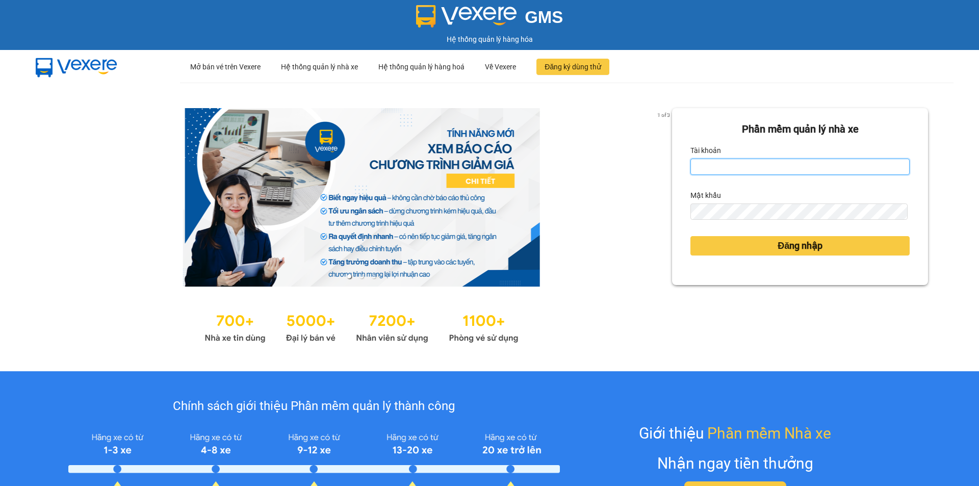
drag, startPoint x: 703, startPoint y: 163, endPoint x: 704, endPoint y: 173, distance: 10.2
click at [702, 163] on input "Tài khoản" at bounding box center [799, 167] width 219 height 16
type input "ngapt.namhailimo"
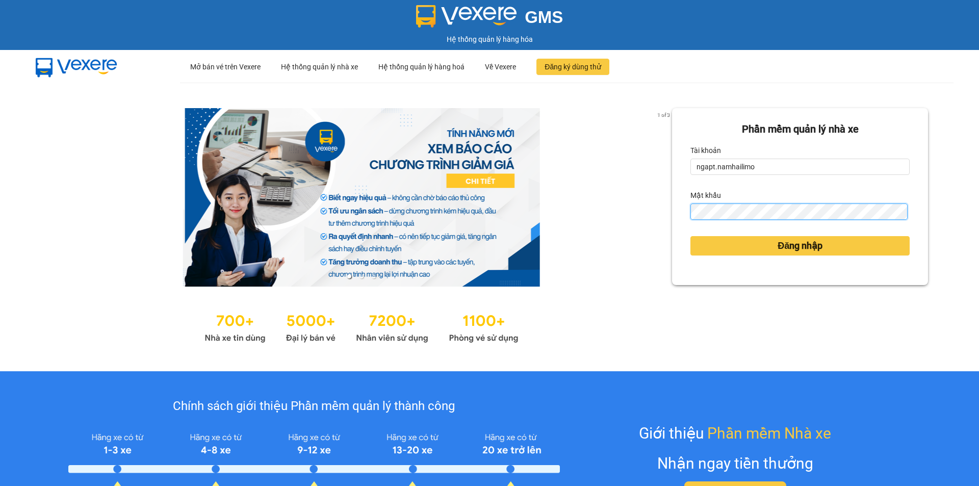
click at [690, 236] on button "Đăng nhập" at bounding box center [799, 245] width 219 height 19
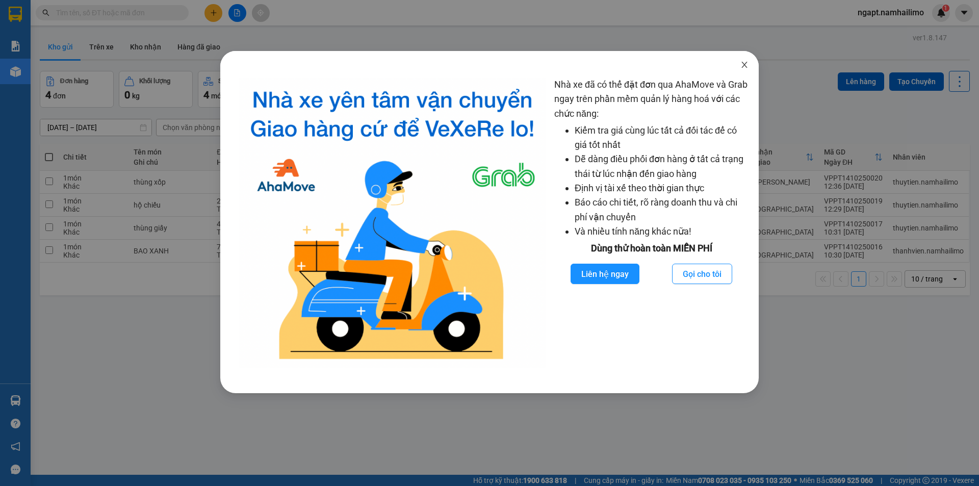
click at [743, 65] on icon "close" at bounding box center [744, 65] width 8 height 8
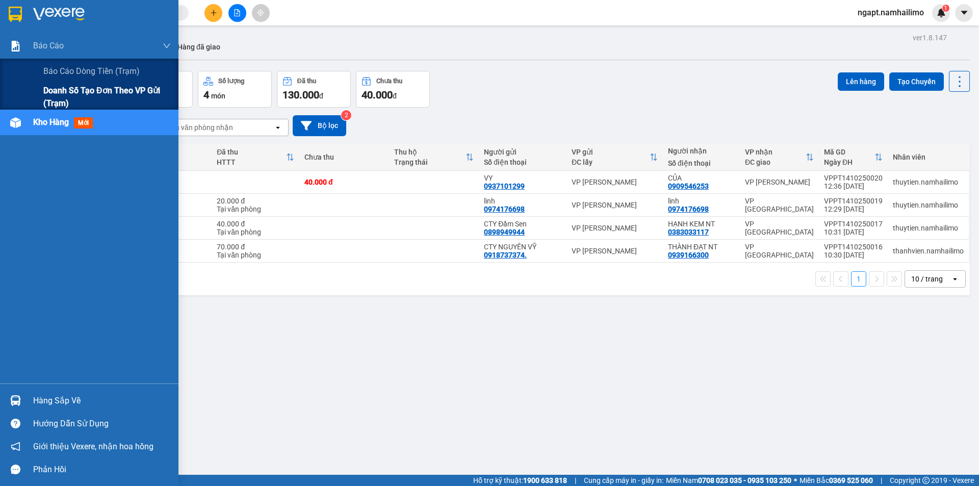
drag, startPoint x: 62, startPoint y: 70, endPoint x: 137, endPoint y: 88, distance: 77.7
click at [61, 71] on span "Báo cáo dòng tiền (trạm)" at bounding box center [91, 71] width 96 height 13
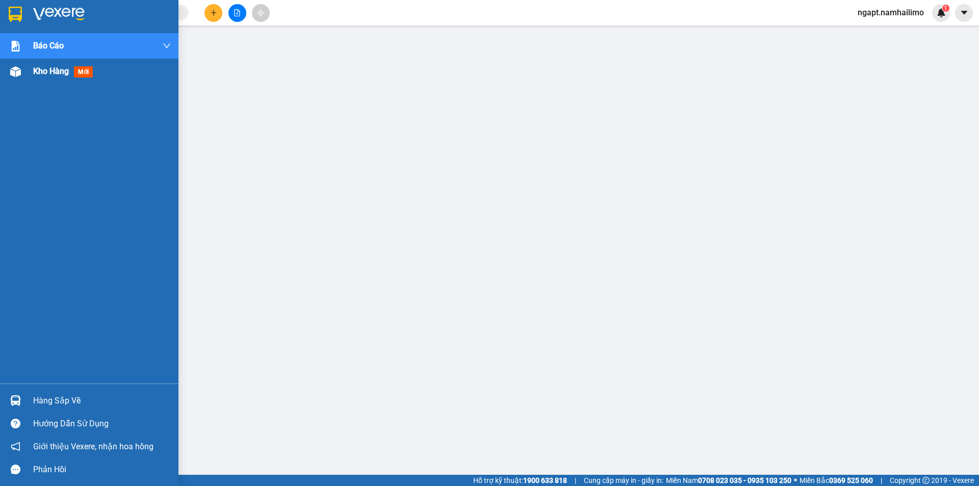
click at [60, 74] on span "Kho hàng" at bounding box center [51, 71] width 36 height 10
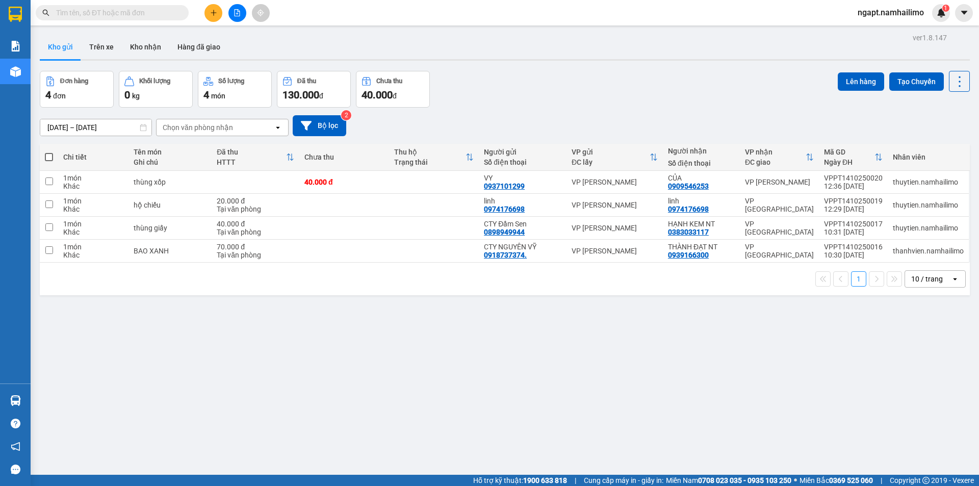
drag, startPoint x: 151, startPoint y: 50, endPoint x: 543, endPoint y: 141, distance: 401.9
click at [150, 50] on button "Kho nhận" at bounding box center [145, 47] width 47 height 24
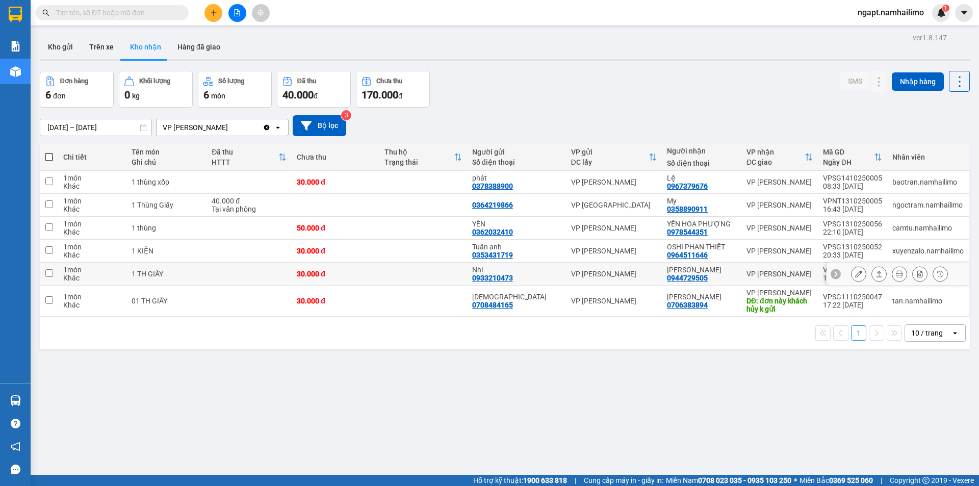
click at [855, 274] on icon at bounding box center [858, 273] width 7 height 7
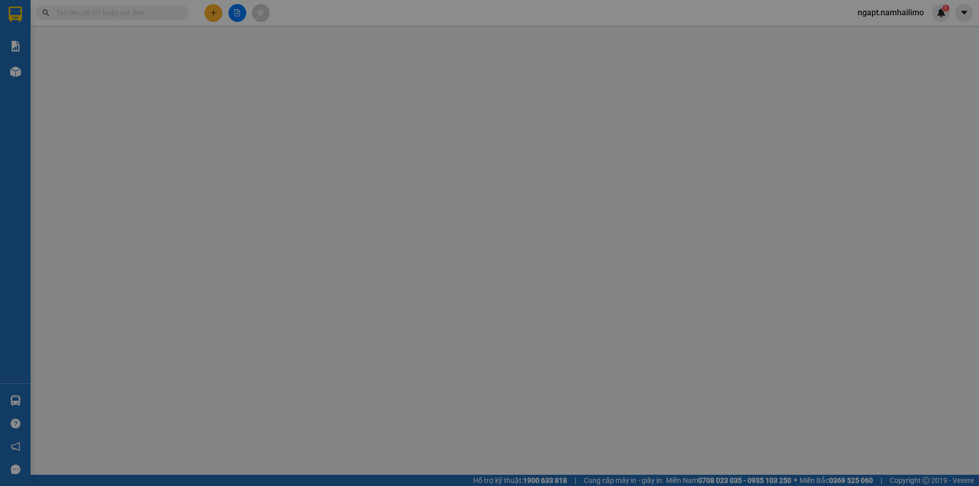
type input "0933210473"
type input "Nhi"
type input "0944729505"
type input "Lan Anh"
type input "30.000"
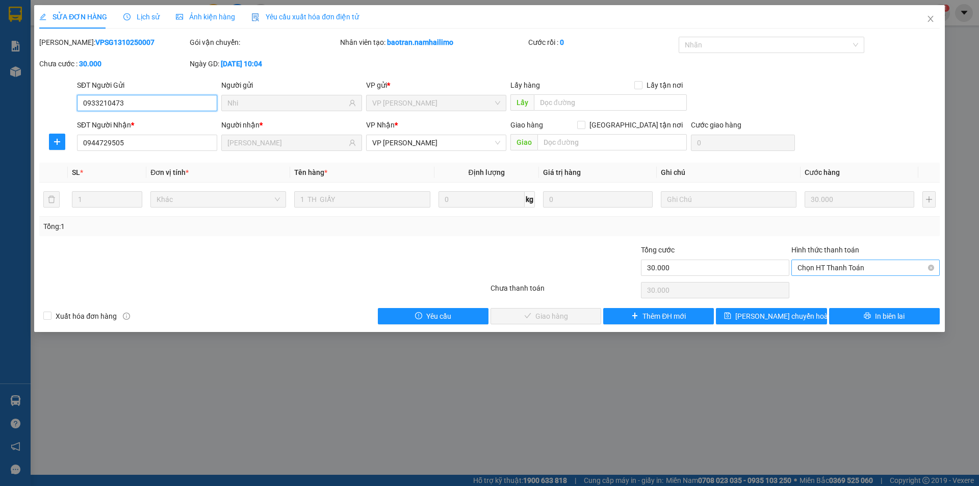
click at [849, 271] on span "Chọn HT Thanh Toán" at bounding box center [866, 267] width 136 height 15
click at [841, 291] on div "Tại văn phòng" at bounding box center [866, 287] width 136 height 11
type input "0"
click at [542, 313] on span "Giao hàng" at bounding box center [551, 316] width 33 height 11
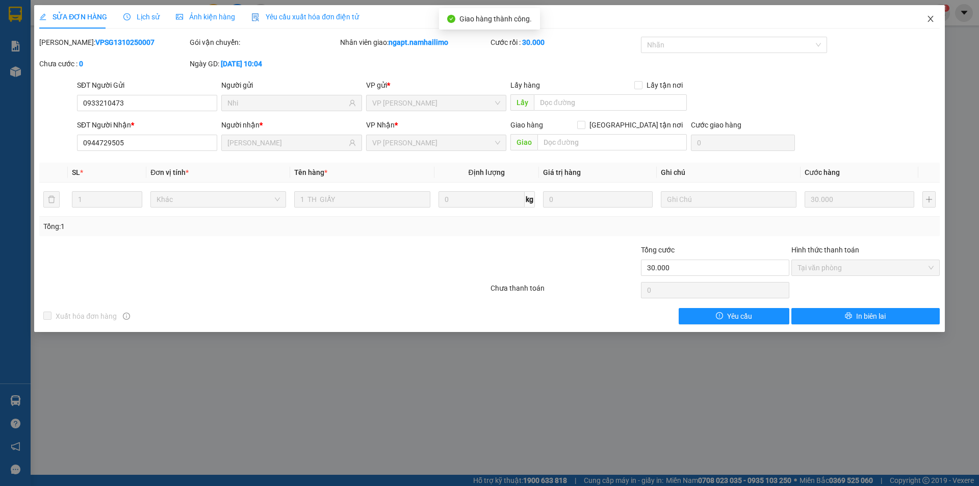
click at [928, 20] on icon "close" at bounding box center [931, 19] width 8 height 8
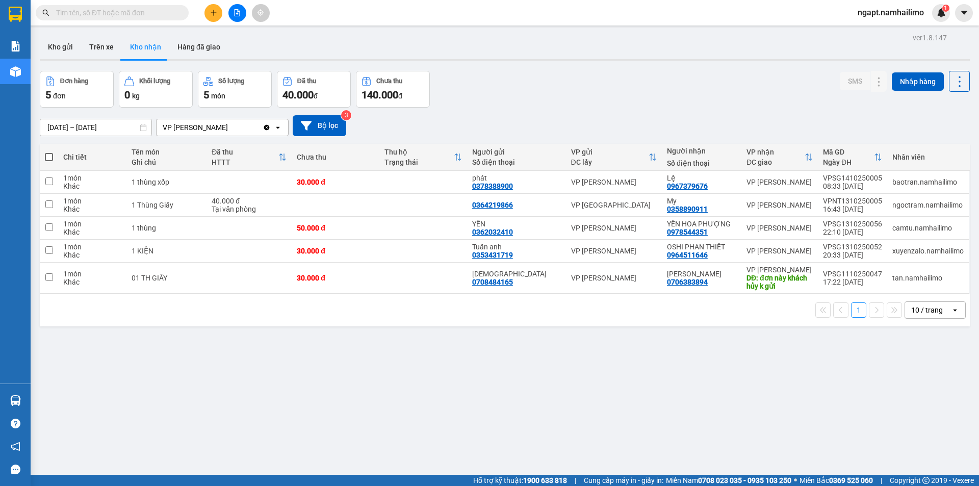
click at [155, 6] on span at bounding box center [112, 12] width 153 height 15
click at [216, 12] on icon "plus" at bounding box center [213, 12] width 7 height 7
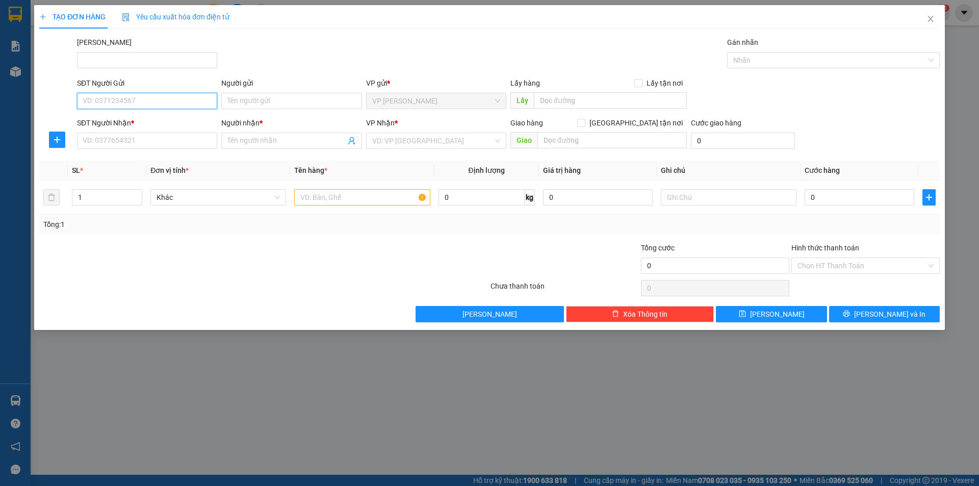
click at [107, 97] on input "SĐT Người Gửi" at bounding box center [147, 101] width 140 height 16
type input "0336664333"
click at [134, 124] on div "0336664333 - NGUYỄN VĂN CÔNG" at bounding box center [147, 121] width 128 height 11
type input "NGUYỄN VĂN CÔNG"
type input "0378388900"
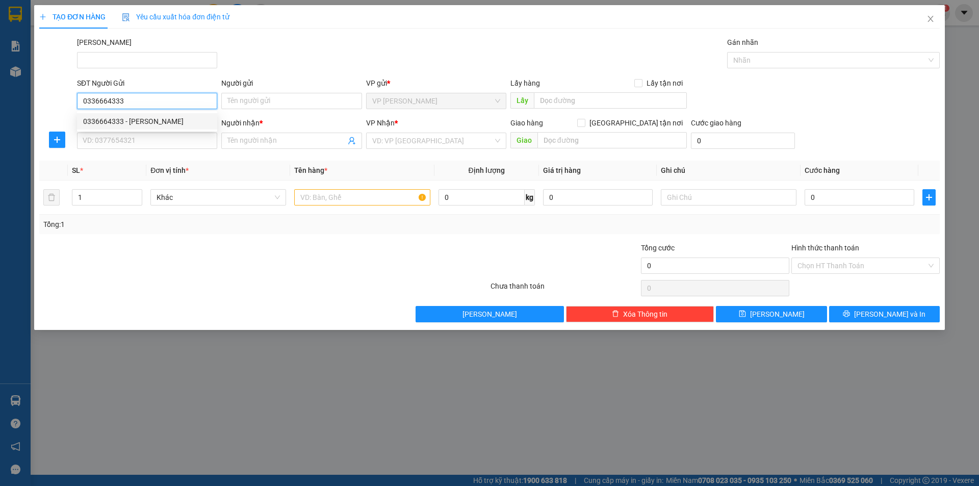
type input "phát"
type input "LIÊN PHƯỜNG"
type input "30.000"
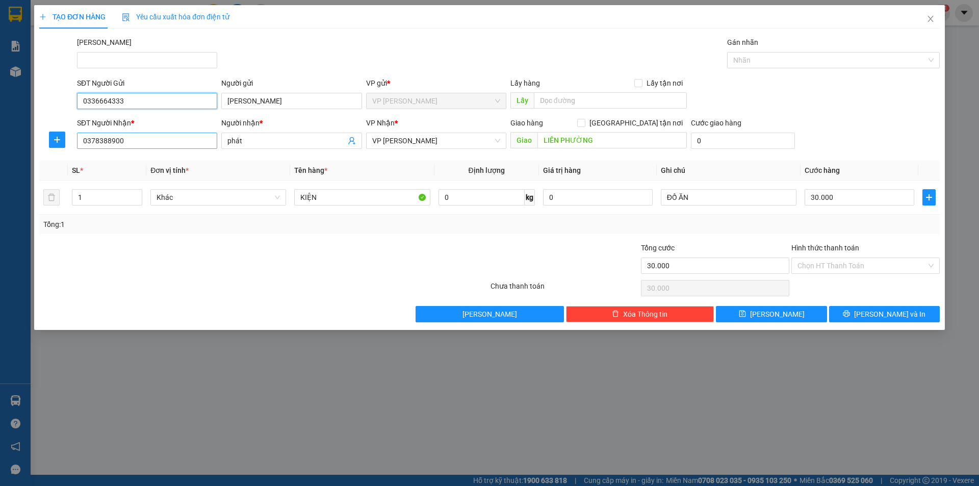
type input "0336664333"
click at [169, 146] on input "0378388900" at bounding box center [147, 141] width 140 height 16
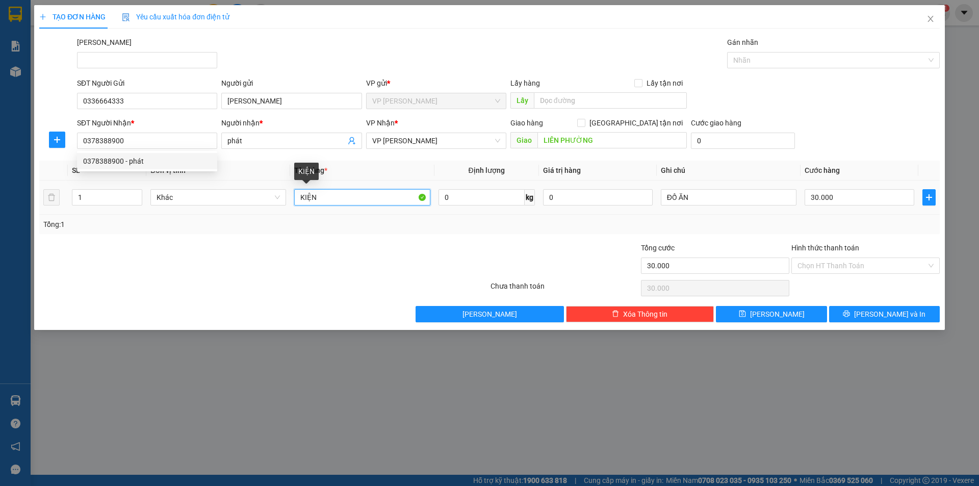
drag, startPoint x: 364, startPoint y: 200, endPoint x: 356, endPoint y: 198, distance: 8.4
click at [359, 198] on input "KIỆN" at bounding box center [362, 197] width 136 height 16
type input "K"
type input "thùng xốp+ bịch hồng"
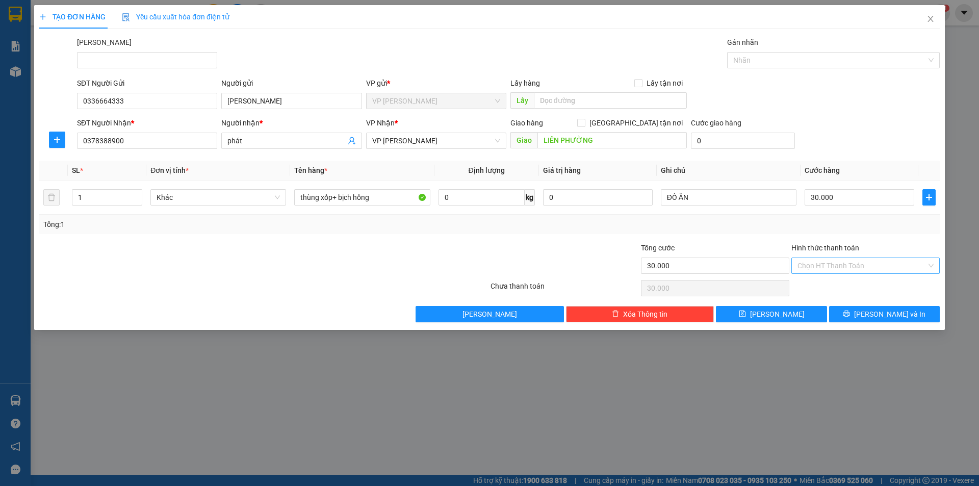
click at [876, 267] on input "Hình thức thanh toán" at bounding box center [862, 265] width 129 height 15
click at [863, 290] on div "Tại văn phòng" at bounding box center [866, 285] width 136 height 11
type input "0"
click at [894, 317] on span "Lưu và In" at bounding box center [889, 314] width 71 height 11
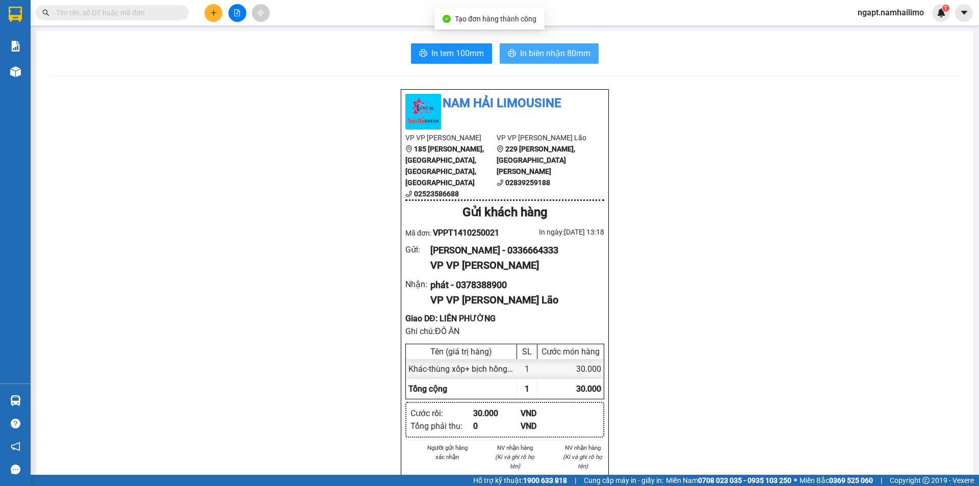
click at [554, 59] on span "In biên nhận 80mm" at bounding box center [555, 53] width 70 height 13
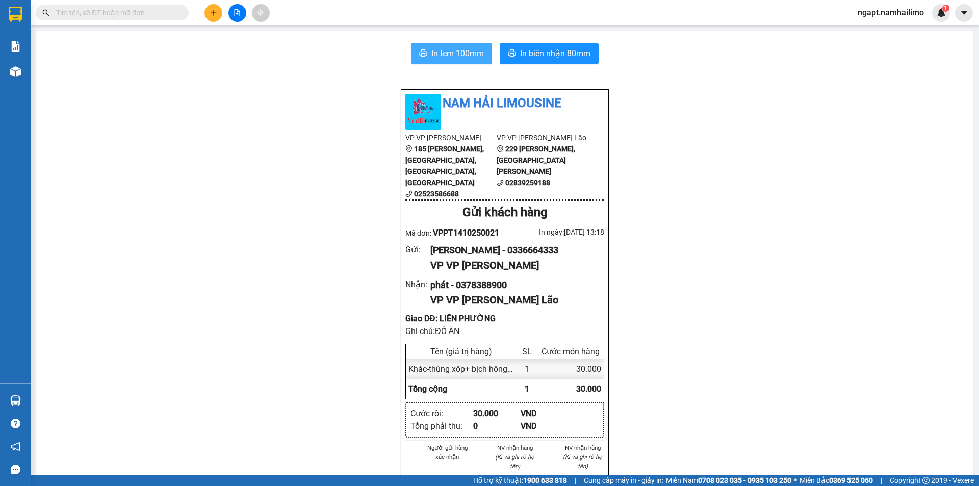
click at [447, 54] on span "In tem 100mm" at bounding box center [457, 53] width 53 height 13
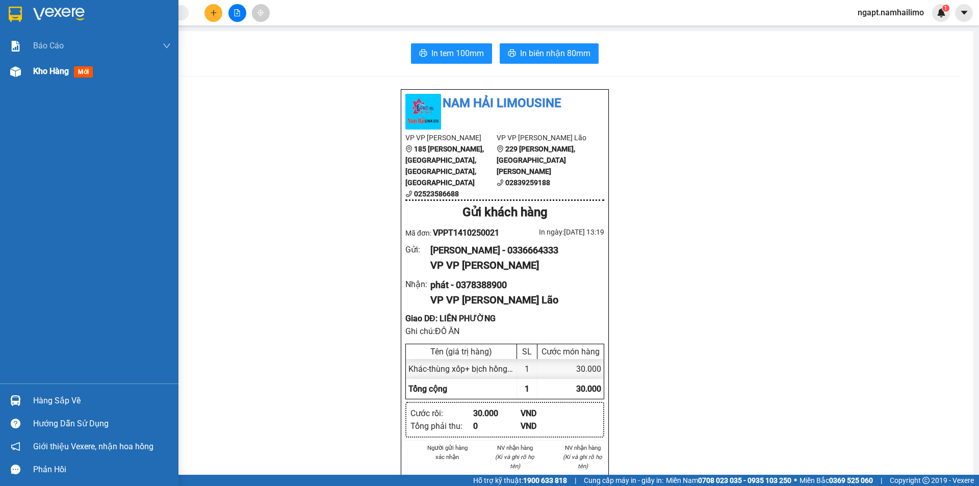
click at [36, 74] on span "Kho hàng" at bounding box center [51, 71] width 36 height 10
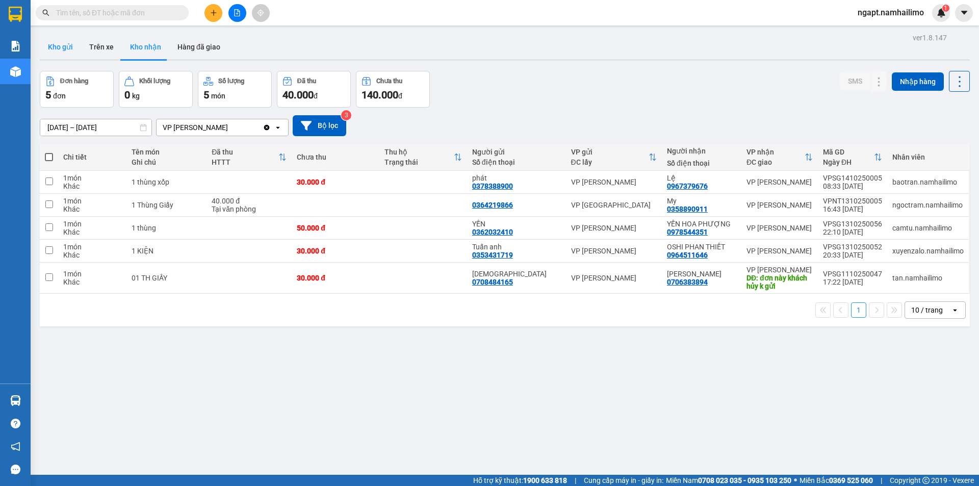
click at [60, 47] on button "Kho gửi" at bounding box center [60, 47] width 41 height 24
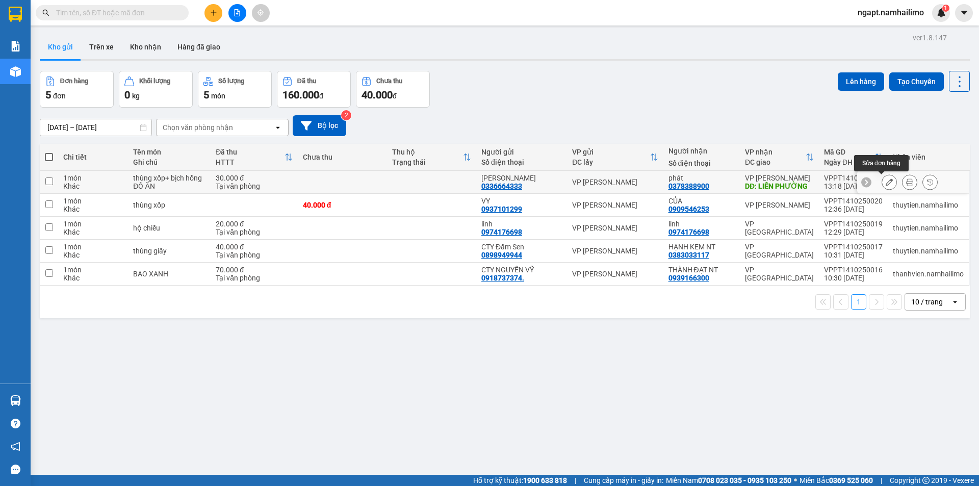
click at [885, 184] on button at bounding box center [889, 182] width 14 height 18
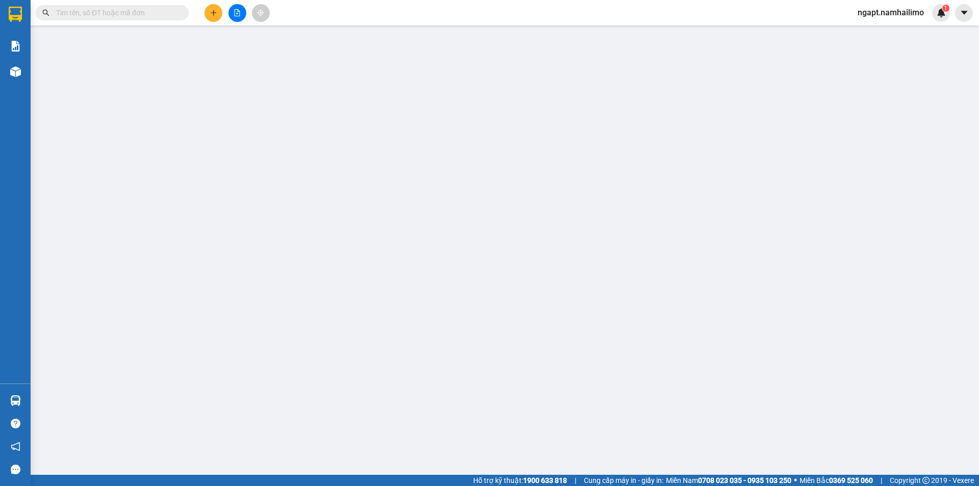
type input "0336664333"
type input "0378388900"
type input "LIÊN PHƯỜNG"
type input "30.000"
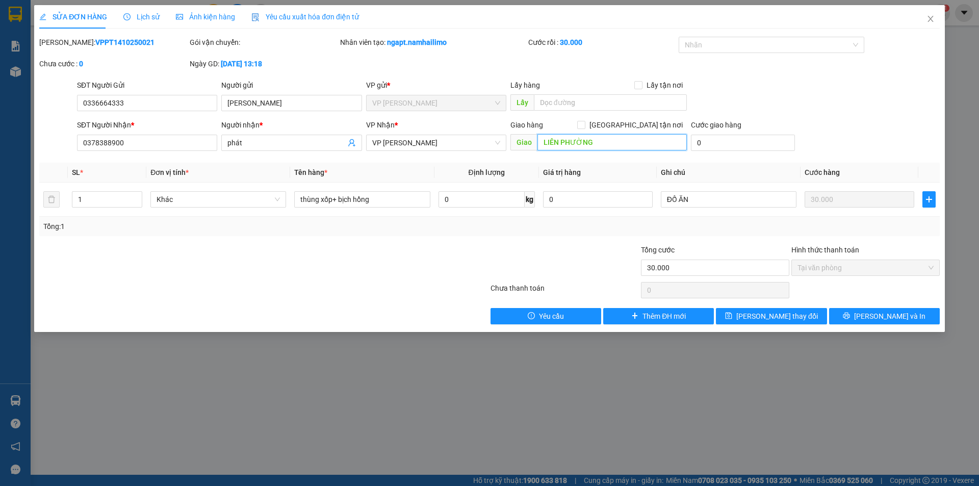
click at [621, 141] on input "LIÊN PHƯỜNG" at bounding box center [611, 142] width 149 height 16
click at [917, 316] on button "Lưu và In" at bounding box center [884, 316] width 111 height 16
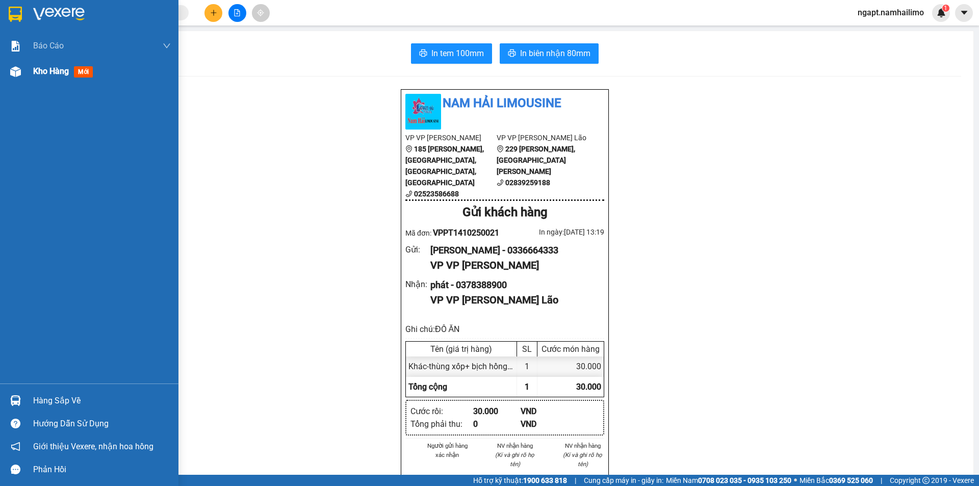
click at [54, 79] on div "Kho hàng mới" at bounding box center [102, 71] width 138 height 25
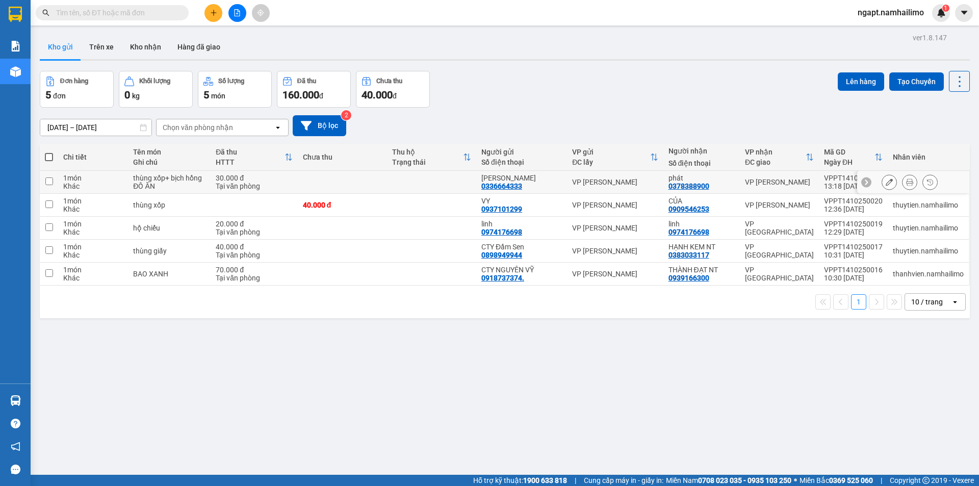
click at [902, 183] on div at bounding box center [909, 181] width 15 height 15
click at [906, 185] on icon at bounding box center [909, 181] width 7 height 7
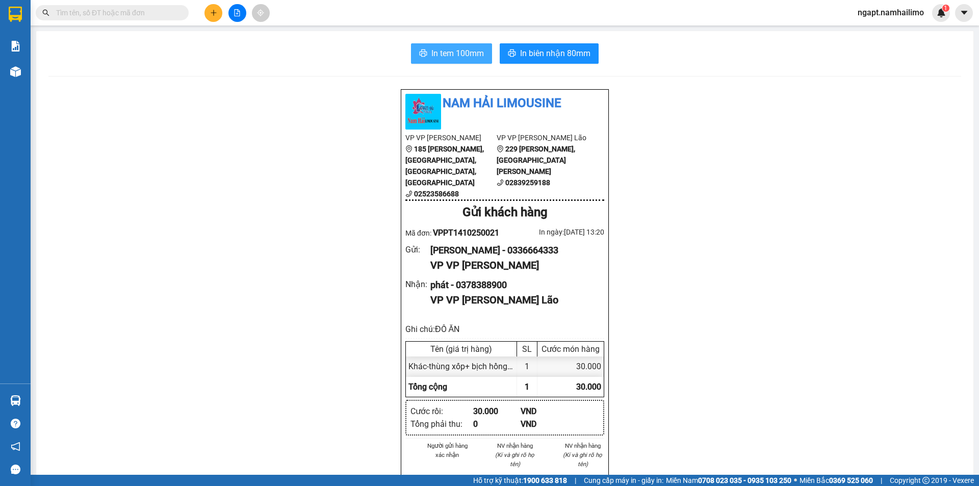
click at [448, 55] on span "In tem 100mm" at bounding box center [457, 53] width 53 height 13
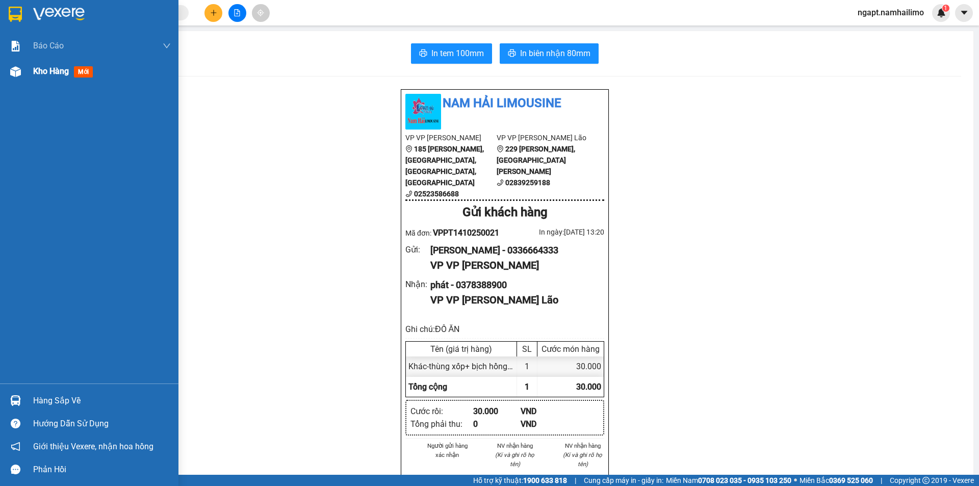
click at [56, 72] on span "Kho hàng" at bounding box center [51, 71] width 36 height 10
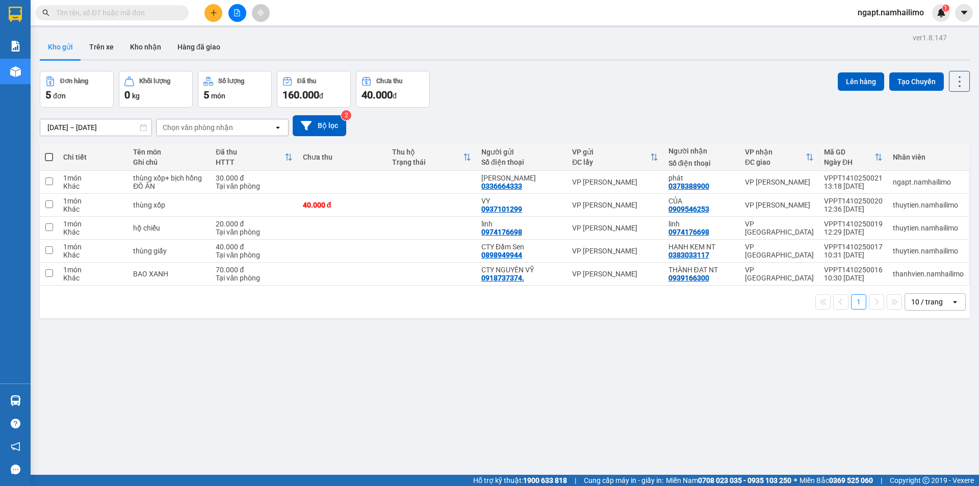
click at [132, 15] on input "text" at bounding box center [116, 12] width 120 height 11
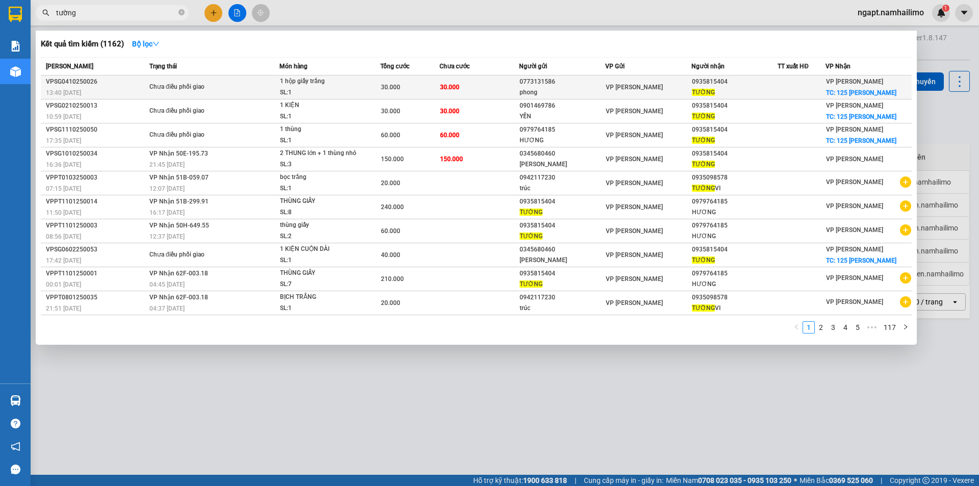
type input "tường"
click at [491, 85] on td "30.000" at bounding box center [480, 87] width 80 height 24
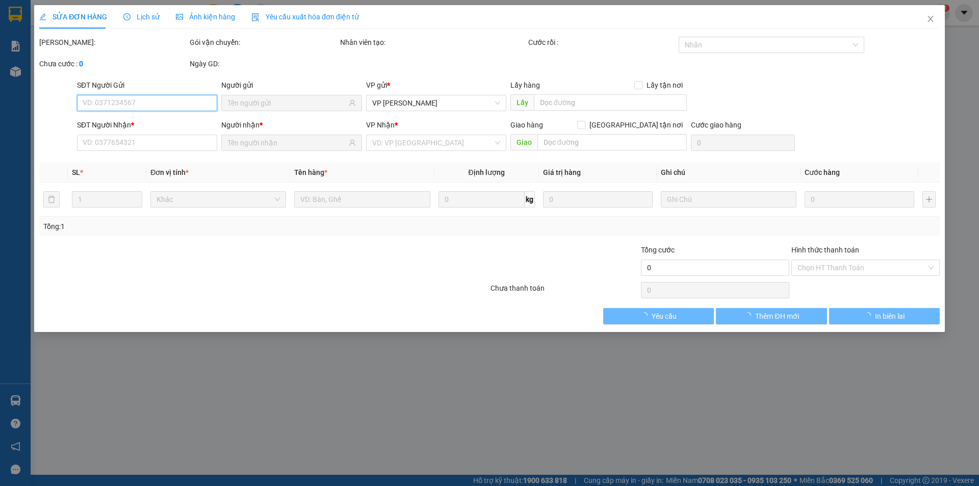
type input "0773131586"
type input "phong"
type input "0935815404"
type input "TƯỜNG"
checkbox input "true"
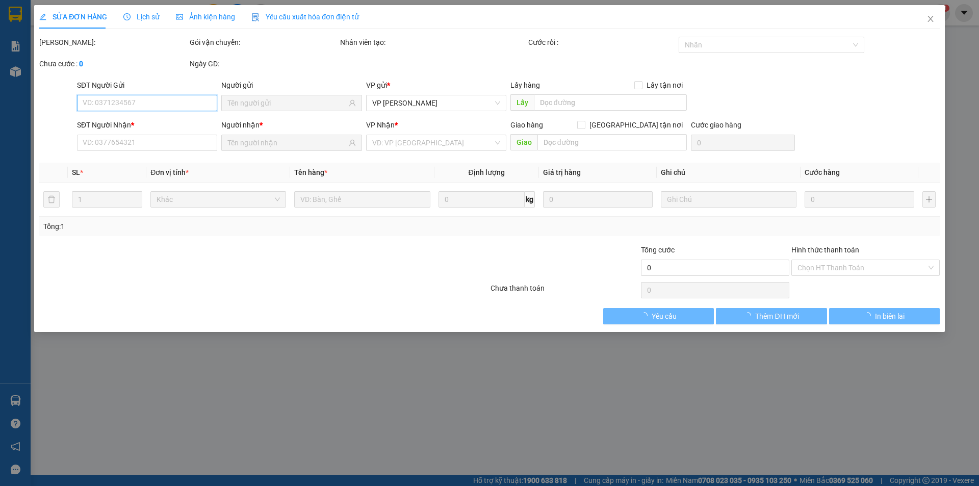
type input "125 [PERSON_NAME]"
type input "10.000"
type input "30.000"
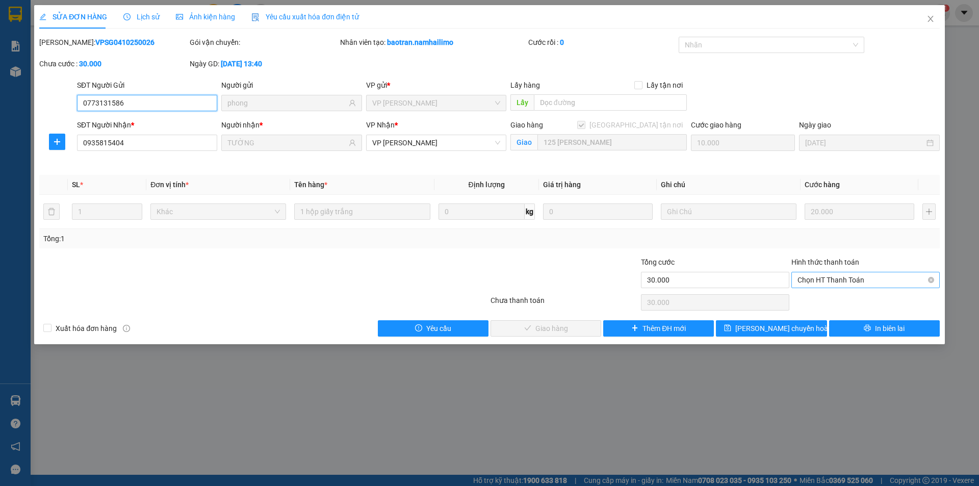
click at [880, 283] on span "Chọn HT Thanh Toán" at bounding box center [866, 279] width 136 height 15
click at [875, 304] on div "Tại văn phòng" at bounding box center [866, 300] width 136 height 11
type input "0"
click at [542, 333] on span "Giao hàng" at bounding box center [551, 328] width 33 height 11
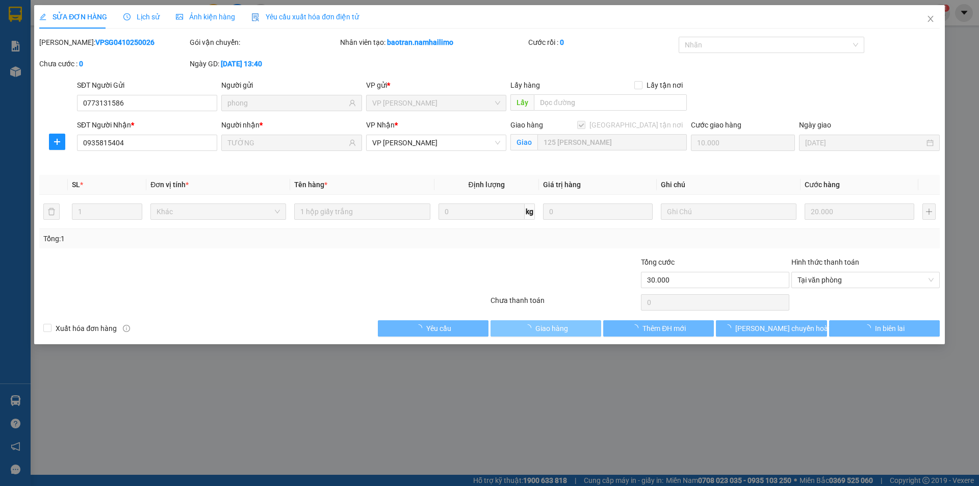
click at [542, 333] on span "Giao hàng" at bounding box center [551, 328] width 33 height 11
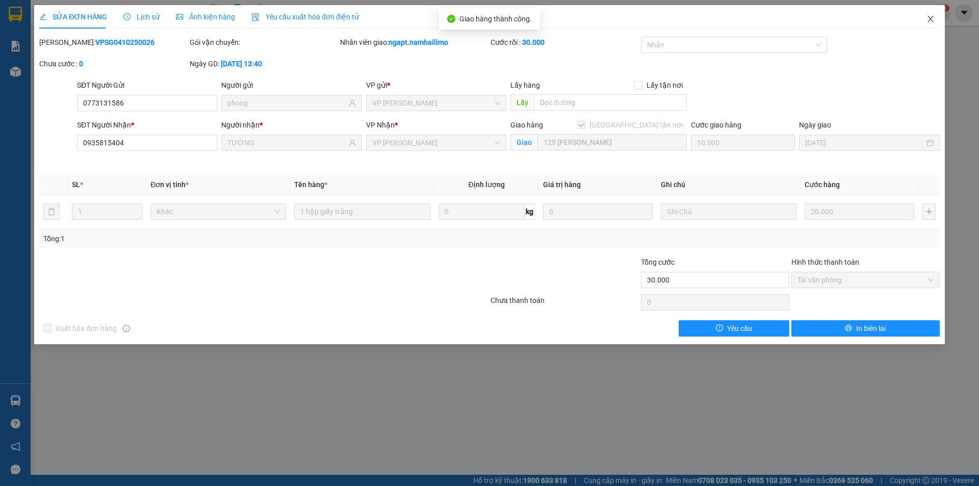
click at [930, 20] on icon "close" at bounding box center [931, 19] width 8 height 8
click at [930, 20] on div "ngapt.namhailimo 1" at bounding box center [900, 13] width 100 height 18
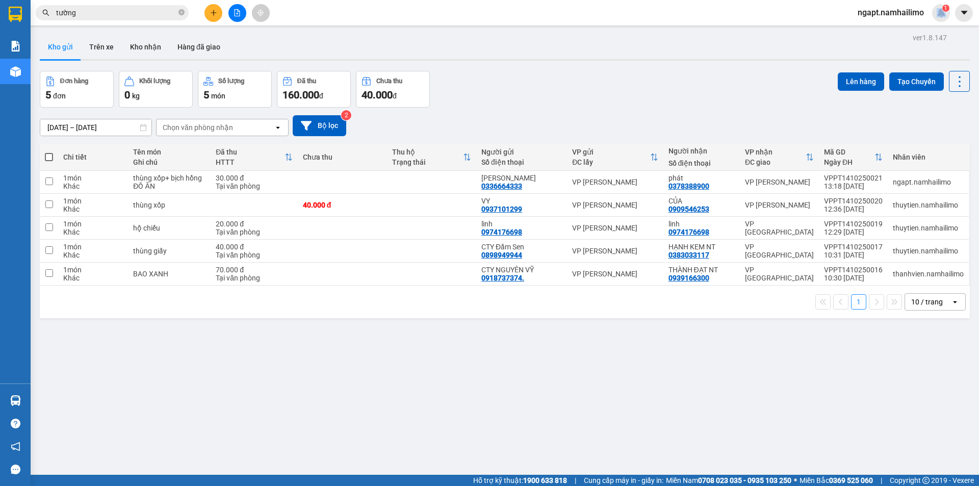
click at [114, 7] on input "tường" at bounding box center [116, 12] width 120 height 11
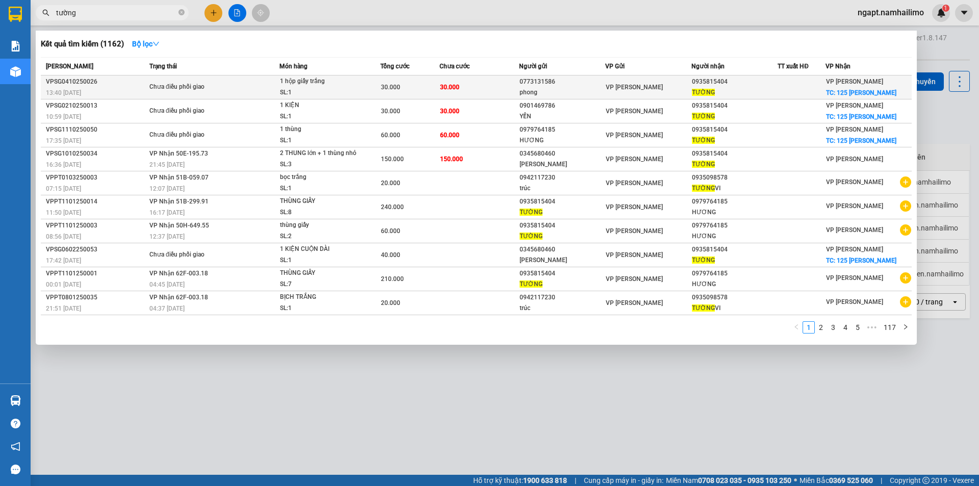
click at [483, 88] on td "30.000" at bounding box center [480, 87] width 80 height 24
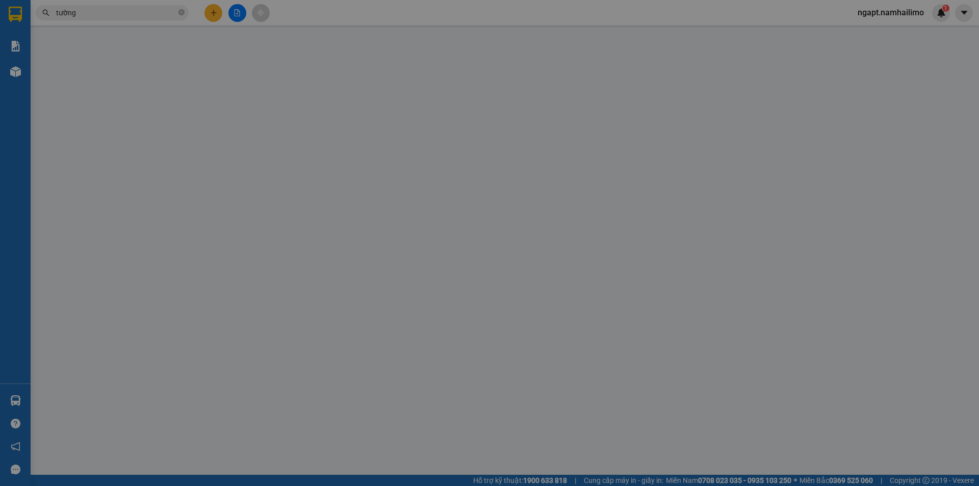
type input "0773131586"
type input "phong"
type input "0935815404"
type input "TƯỜNG"
checkbox input "true"
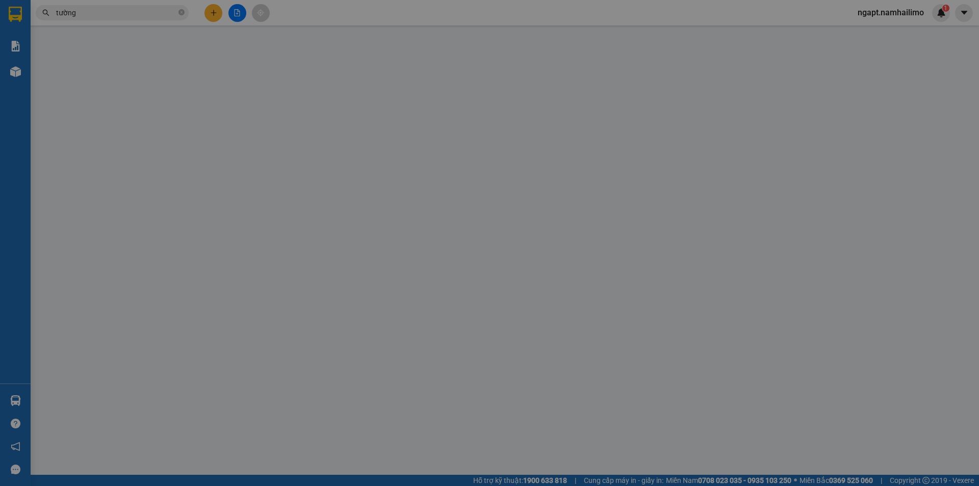
type input "125 [PERSON_NAME]"
type input "10.000"
type input "30.000"
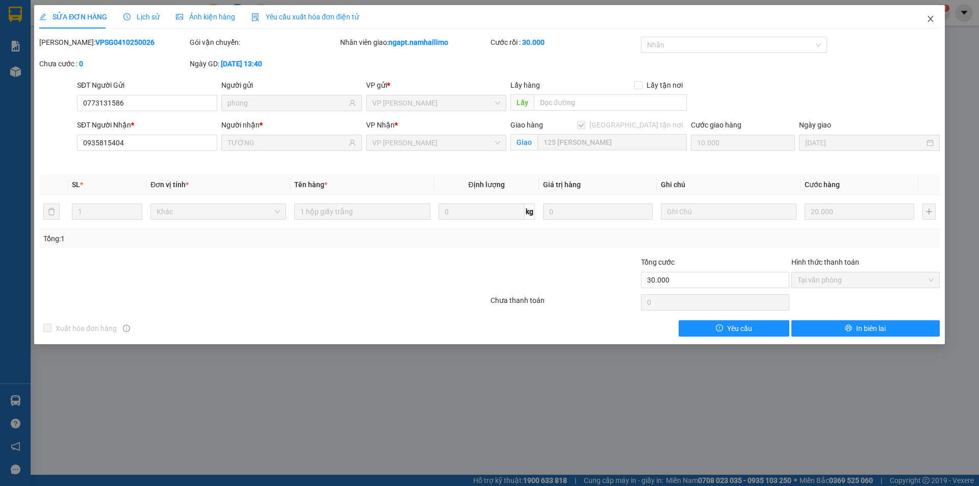
click at [931, 21] on icon "close" at bounding box center [931, 19] width 8 height 8
click at [931, 21] on div "ngapt.namhailimo 1" at bounding box center [900, 13] width 100 height 18
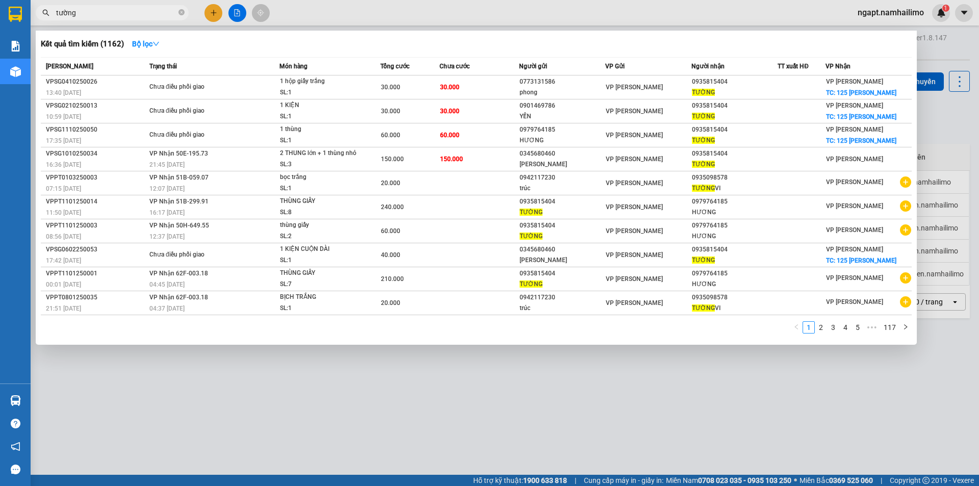
click at [135, 9] on input "tường" at bounding box center [116, 12] width 120 height 11
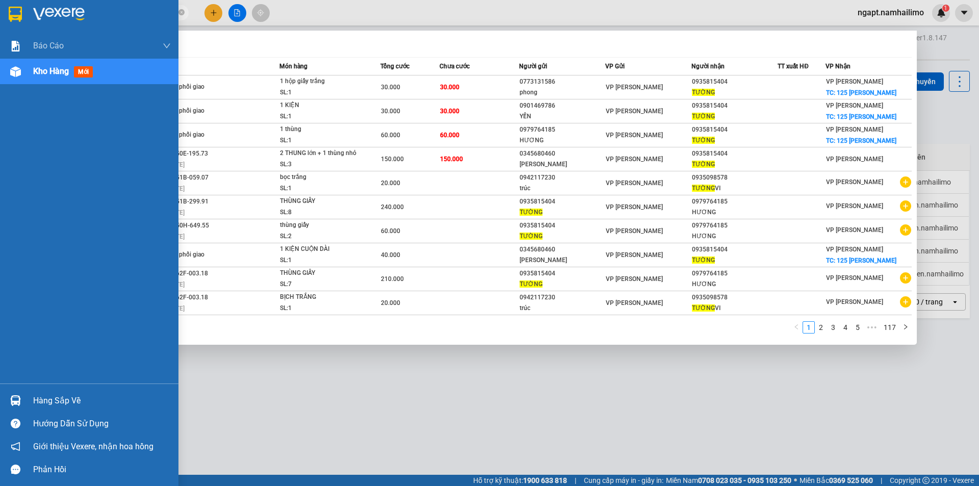
drag, startPoint x: 134, startPoint y: 10, endPoint x: 0, endPoint y: 31, distance: 135.8
click at [0, 31] on section "Kết quả tìm kiếm ( 1162 ) Bộ lọc Mã ĐH Trạng thái Món hàng Tổng cước Chưa cước …" at bounding box center [489, 243] width 979 height 486
click at [0, 31] on div at bounding box center [89, 16] width 178 height 33
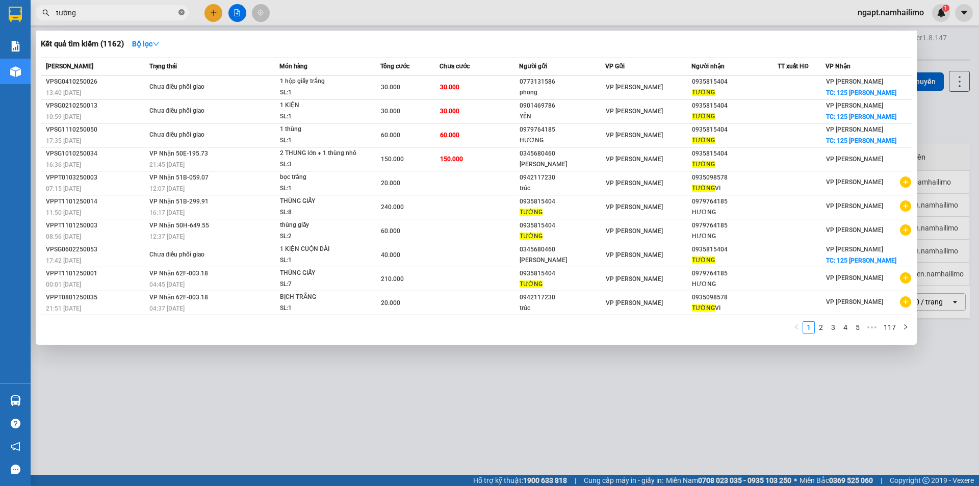
click at [179, 12] on icon "close-circle" at bounding box center [181, 12] width 6 height 6
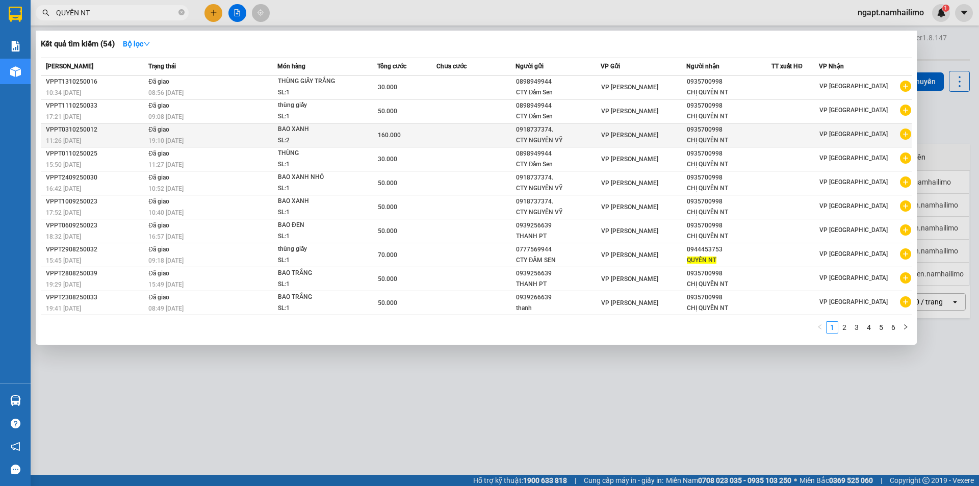
type input "QUYÊN NT"
click at [909, 136] on icon "plus-circle" at bounding box center [905, 134] width 11 height 11
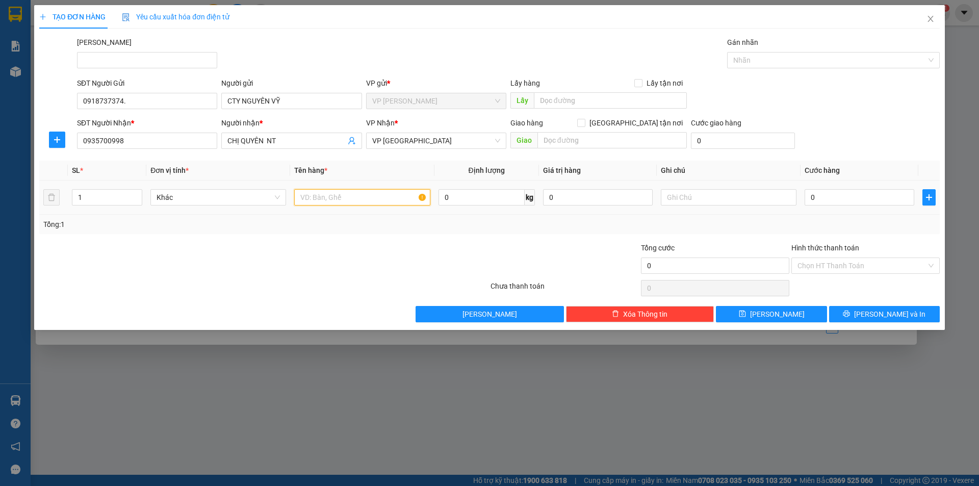
click at [385, 202] on input "text" at bounding box center [362, 197] width 136 height 16
type input "THÙNG"
click at [817, 196] on input "0" at bounding box center [860, 197] width 110 height 16
type input "5"
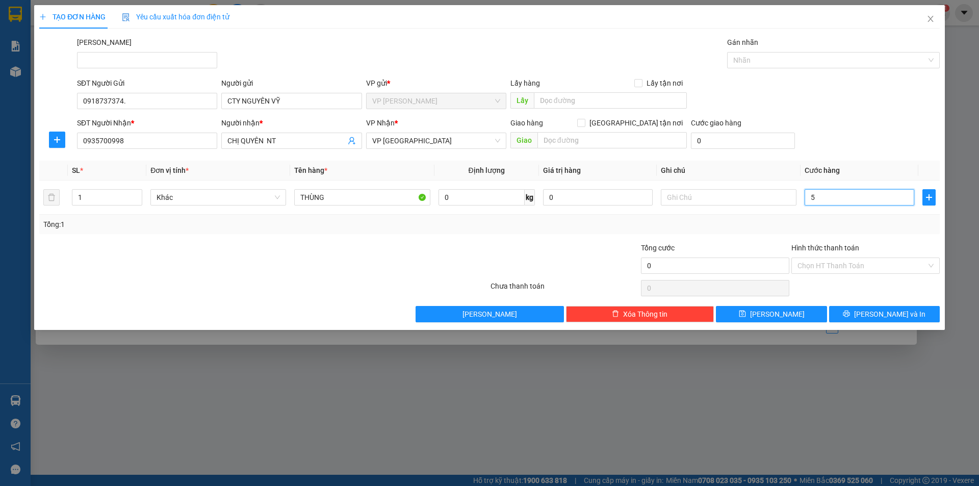
type input "5"
type input "50"
type input "50.000"
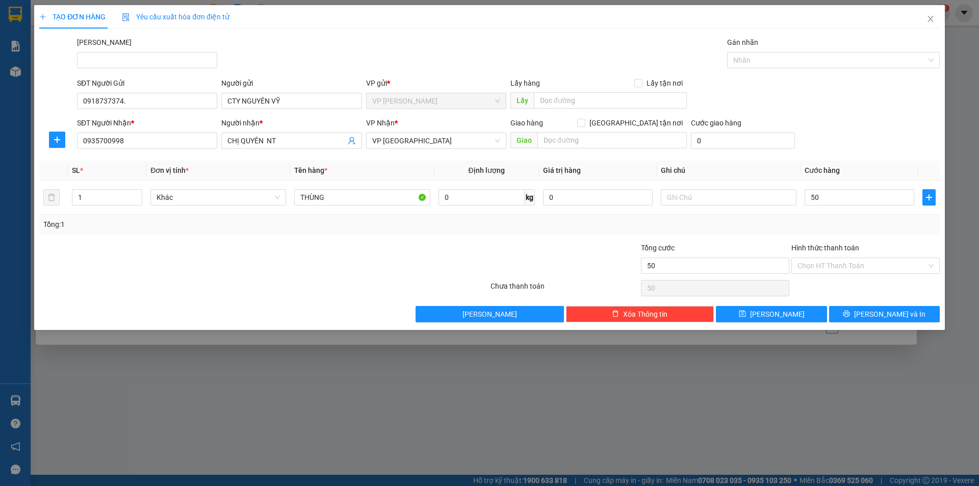
type input "50.000"
click at [582, 263] on div at bounding box center [565, 260] width 150 height 36
click at [887, 264] on input "Hình thức thanh toán" at bounding box center [862, 265] width 129 height 15
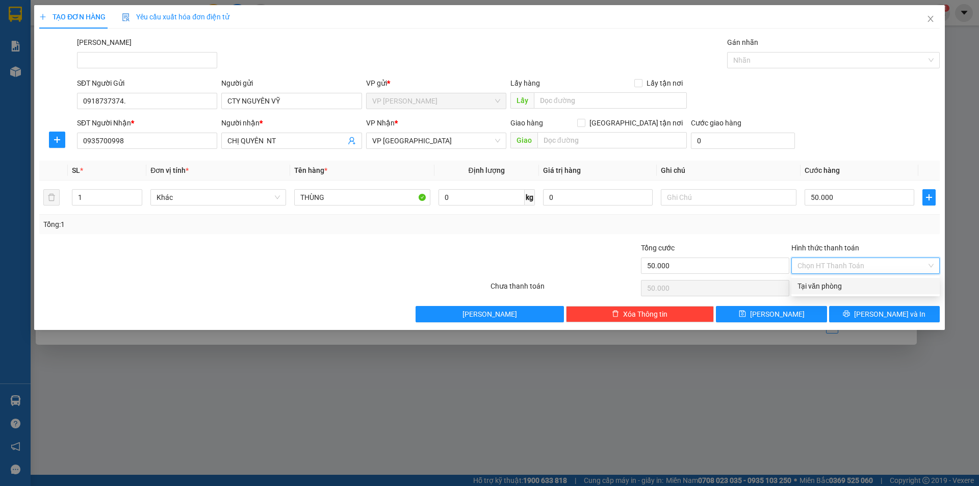
click at [881, 285] on div "Tại văn phòng" at bounding box center [866, 285] width 136 height 11
type input "0"
click at [904, 318] on span "Lưu và In" at bounding box center [889, 314] width 71 height 11
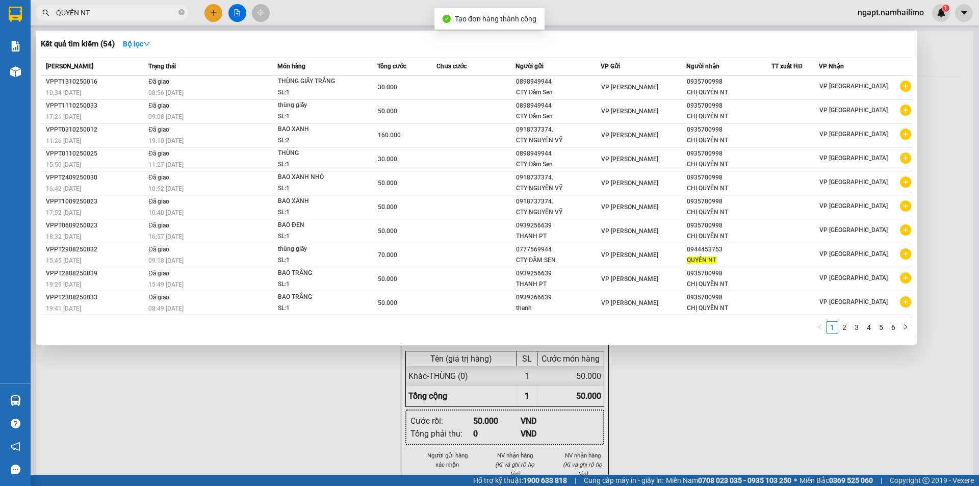
click at [670, 370] on div at bounding box center [489, 243] width 979 height 486
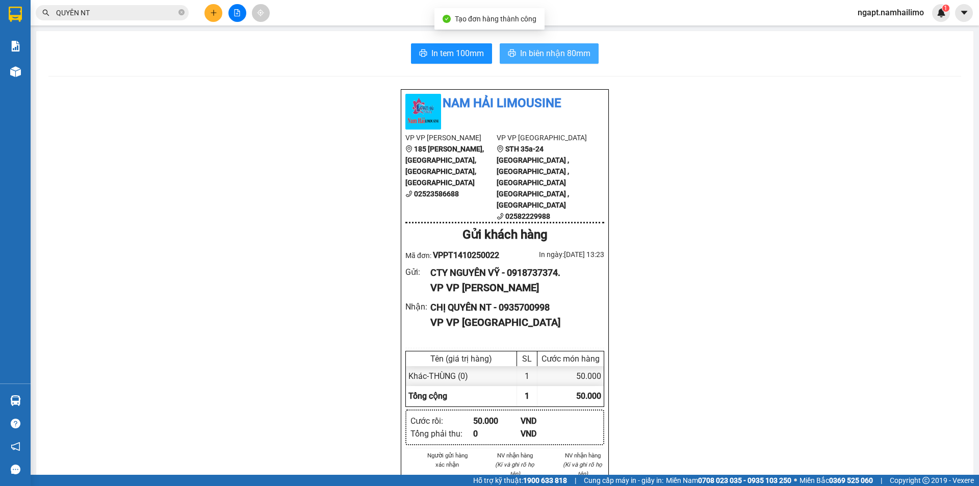
click at [548, 52] on span "In biên nhận 80mm" at bounding box center [555, 53] width 70 height 13
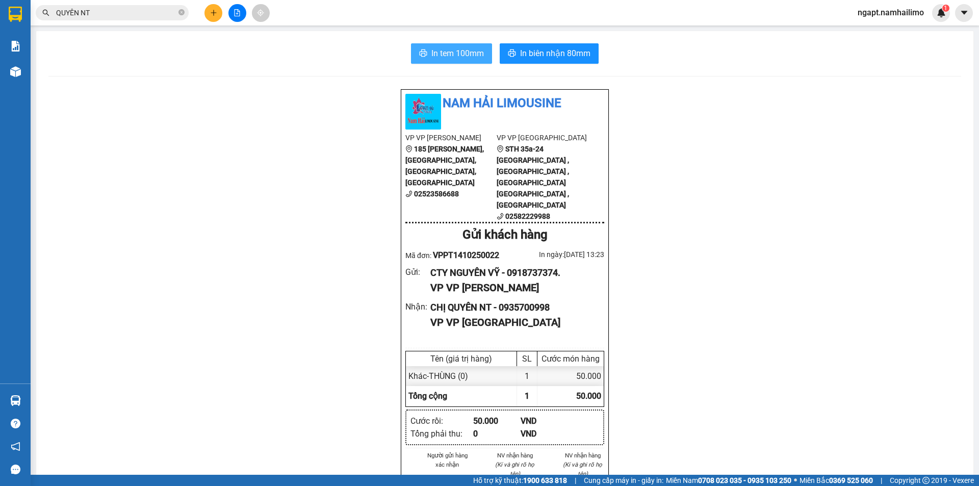
click at [458, 54] on span "In tem 100mm" at bounding box center [457, 53] width 53 height 13
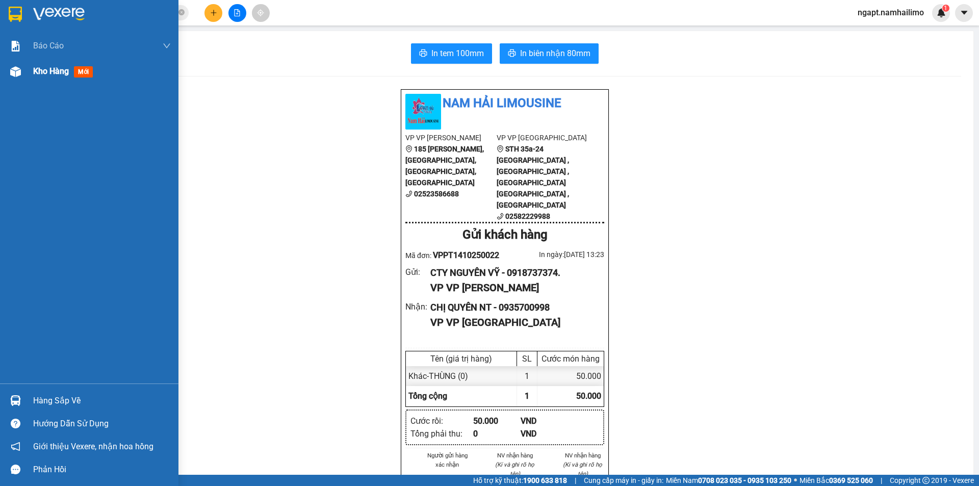
click at [49, 72] on span "Kho hàng" at bounding box center [51, 71] width 36 height 10
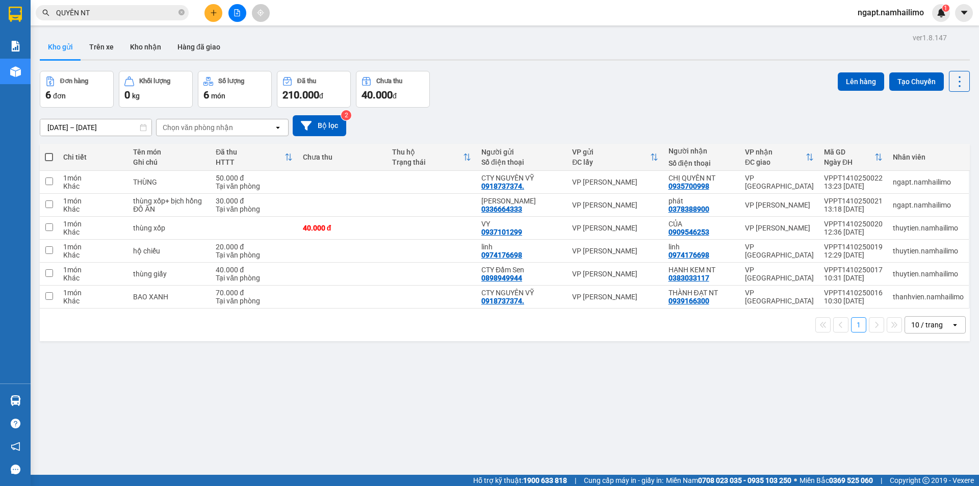
click at [120, 8] on input "QUYÊN NT" at bounding box center [116, 12] width 120 height 11
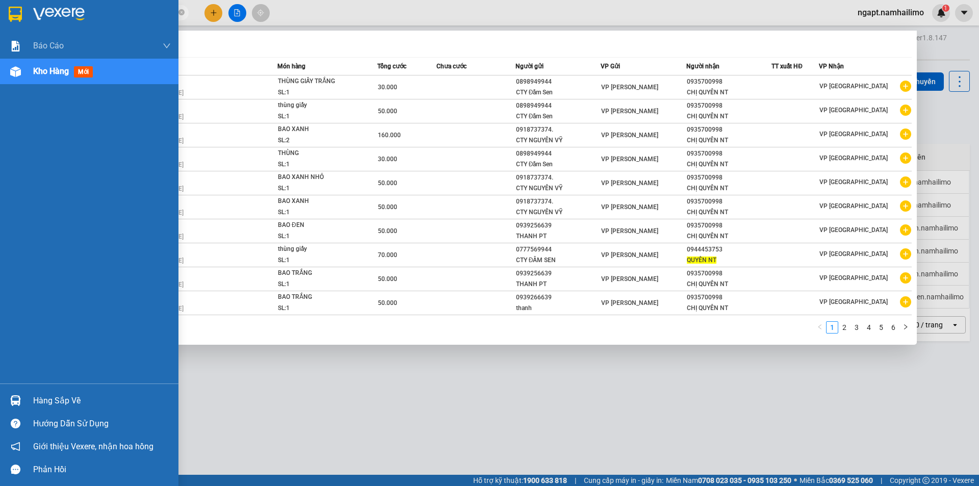
drag, startPoint x: 120, startPoint y: 8, endPoint x: 13, endPoint y: 12, distance: 107.2
click at [13, 12] on section "Kết quả tìm kiếm ( 54 ) Bộ lọc Mã ĐH Trạng thái Món hàng Tổng cước Chưa cước Ng…" at bounding box center [489, 243] width 979 height 486
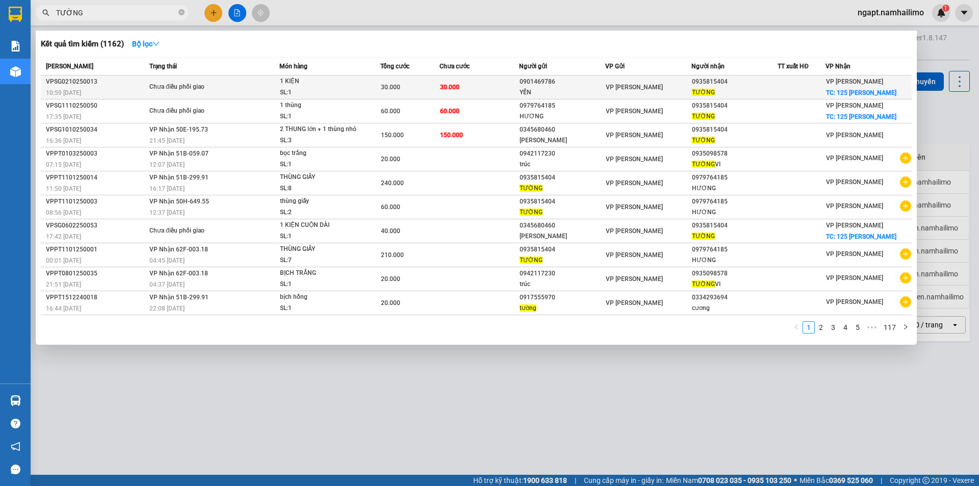
type input "TƯỜNG"
click at [493, 93] on td "30.000" at bounding box center [480, 87] width 80 height 24
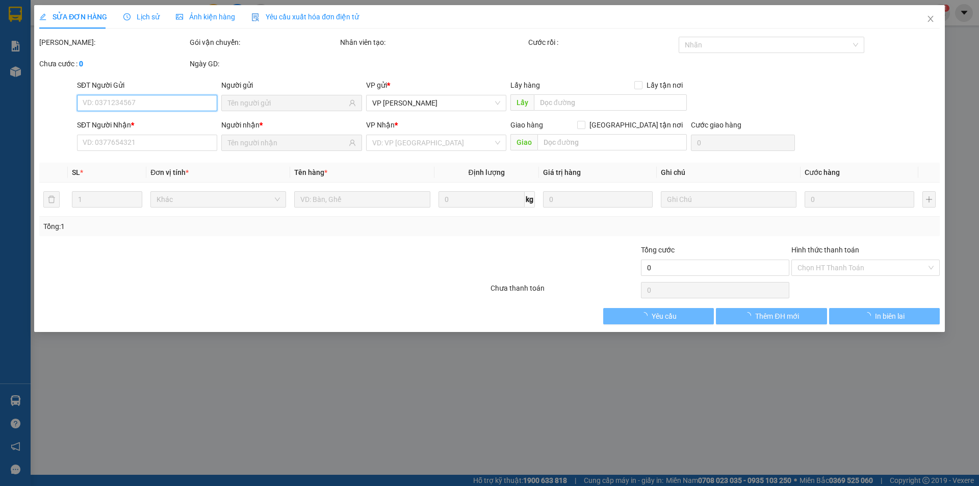
type input "0901469786"
type input "YẾN"
type input "0935815404"
type input "TƯỜNG"
checkbox input "true"
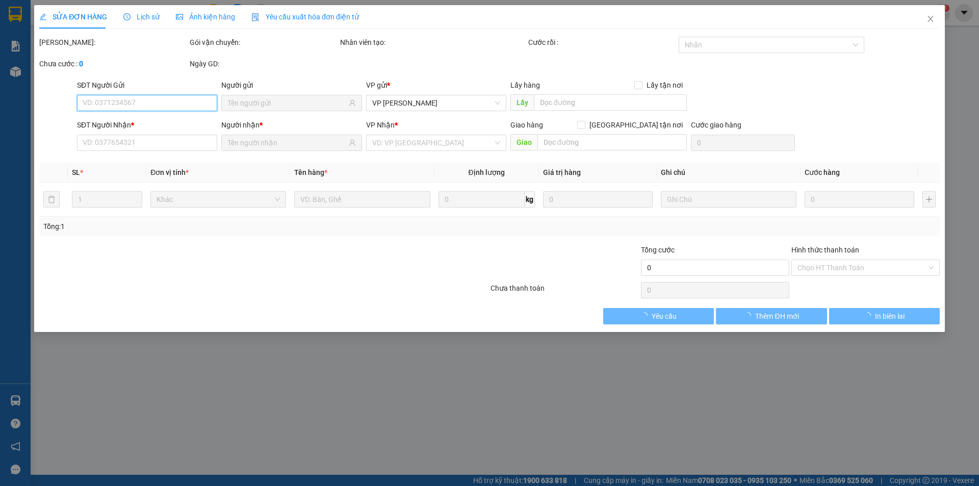
type input "125 Đặng Văn Lãnh"
type input "10.000"
type input "30.000"
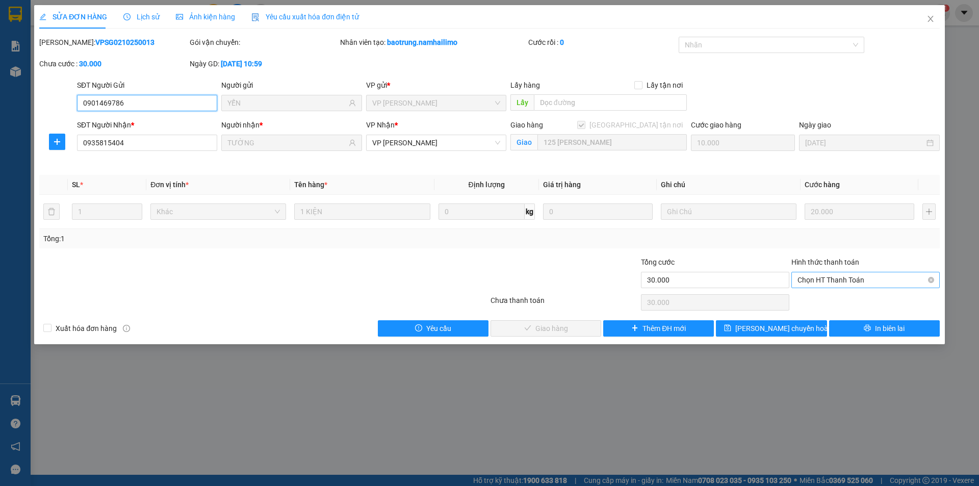
click at [855, 280] on span "Chọn HT Thanh Toán" at bounding box center [866, 279] width 136 height 15
click at [861, 301] on div "Tại văn phòng" at bounding box center [866, 300] width 136 height 11
click at [932, 19] on icon "close" at bounding box center [931, 19] width 8 height 8
click at [932, 19] on span "ngapt.namhailimo" at bounding box center [891, 12] width 83 height 13
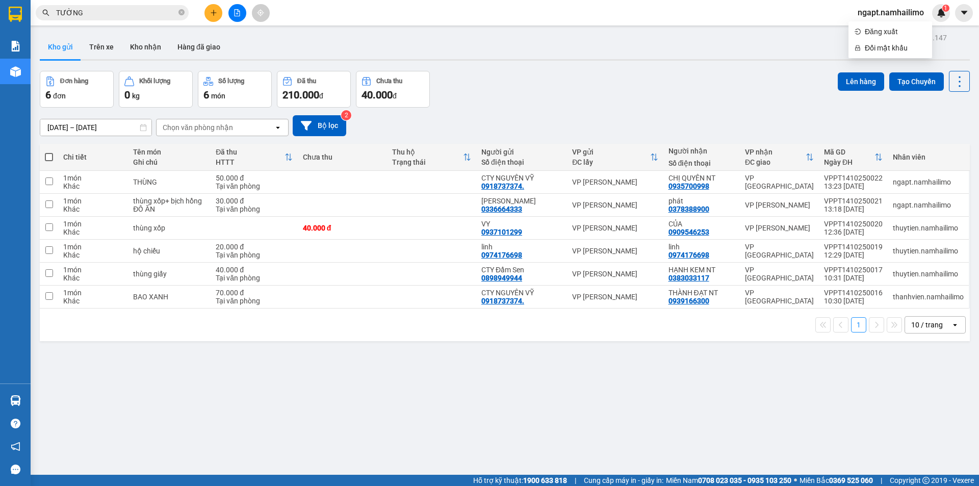
click at [95, 12] on input "TƯỜNG" at bounding box center [116, 12] width 120 height 11
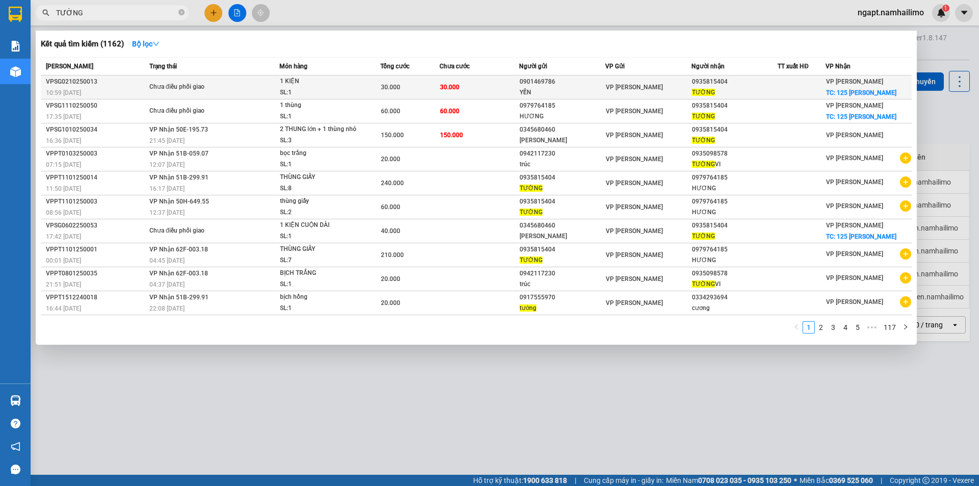
click at [487, 86] on td "30.000" at bounding box center [480, 87] width 80 height 24
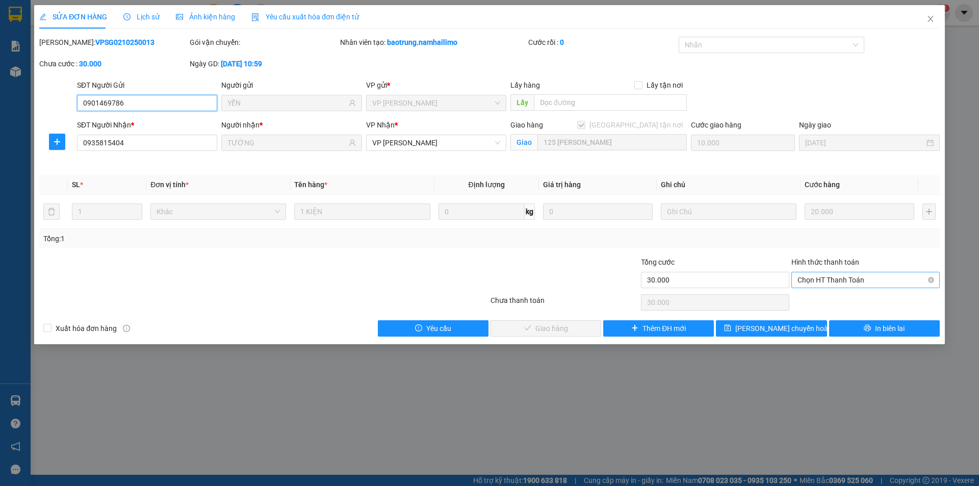
click at [865, 281] on span "Chọn HT Thanh Toán" at bounding box center [866, 279] width 136 height 15
drag, startPoint x: 486, startPoint y: 415, endPoint x: 447, endPoint y: 218, distance: 201.2
click at [486, 415] on div "SỬA ĐƠN HÀNG Lịch sử Ảnh kiện hàng Yêu cầu xuất hóa đơn điện tử Total Paid Fee …" at bounding box center [489, 243] width 979 height 486
click at [930, 16] on icon "close" at bounding box center [931, 19] width 8 height 8
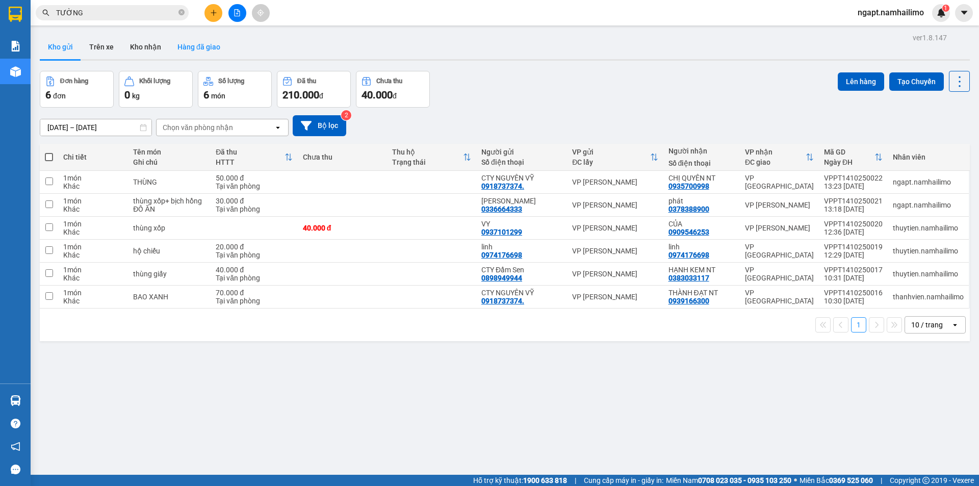
click at [187, 50] on button "Hàng đã giao" at bounding box center [198, 47] width 59 height 24
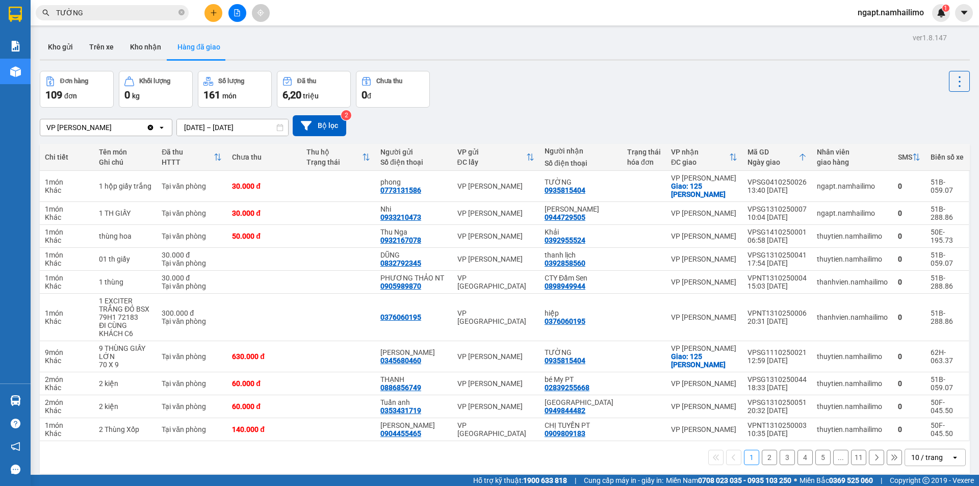
click at [116, 7] on span "TƯỜNG" at bounding box center [112, 12] width 153 height 15
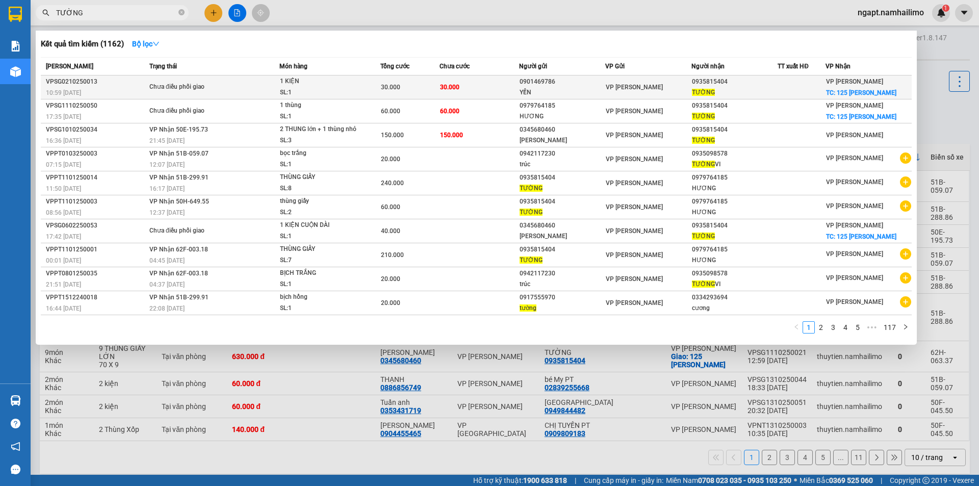
click at [439, 83] on div "30.000" at bounding box center [410, 87] width 59 height 11
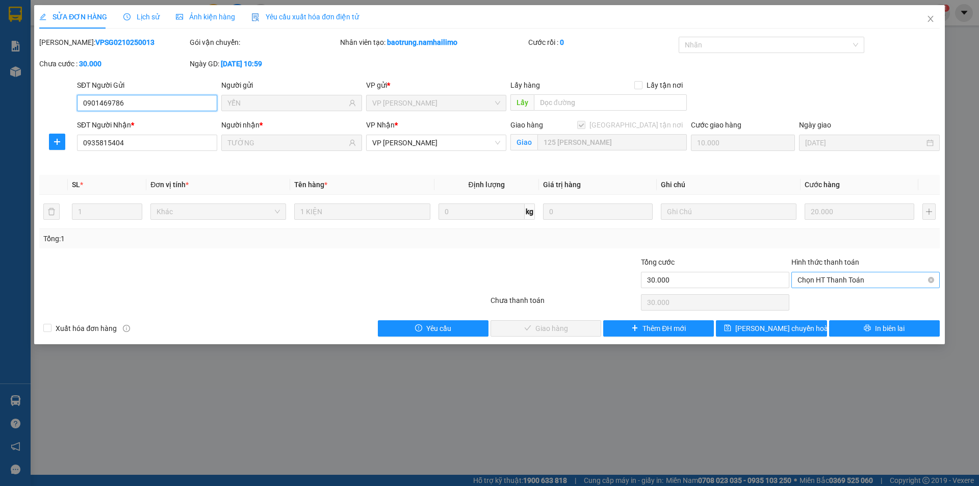
click at [858, 279] on span "Chọn HT Thanh Toán" at bounding box center [866, 279] width 136 height 15
click at [853, 298] on div "Tại văn phòng" at bounding box center [866, 300] width 136 height 11
type input "0"
click at [523, 332] on button "Giao hàng" at bounding box center [546, 328] width 111 height 16
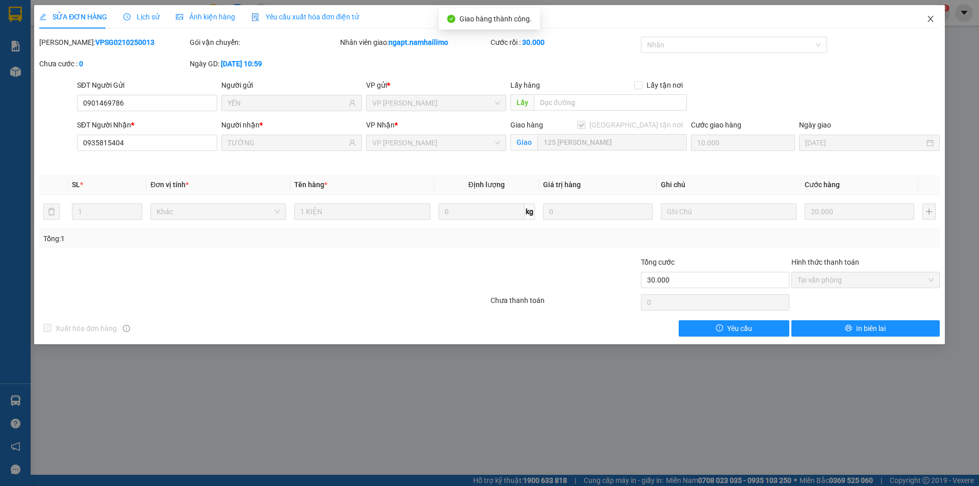
click at [931, 21] on icon "close" at bounding box center [931, 19] width 8 height 8
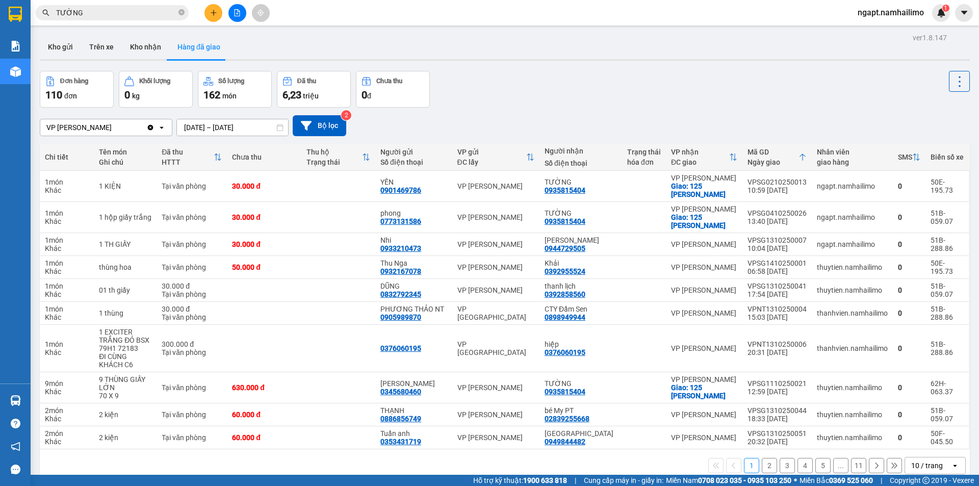
click at [98, 16] on input "TƯỜNG" at bounding box center [116, 12] width 120 height 11
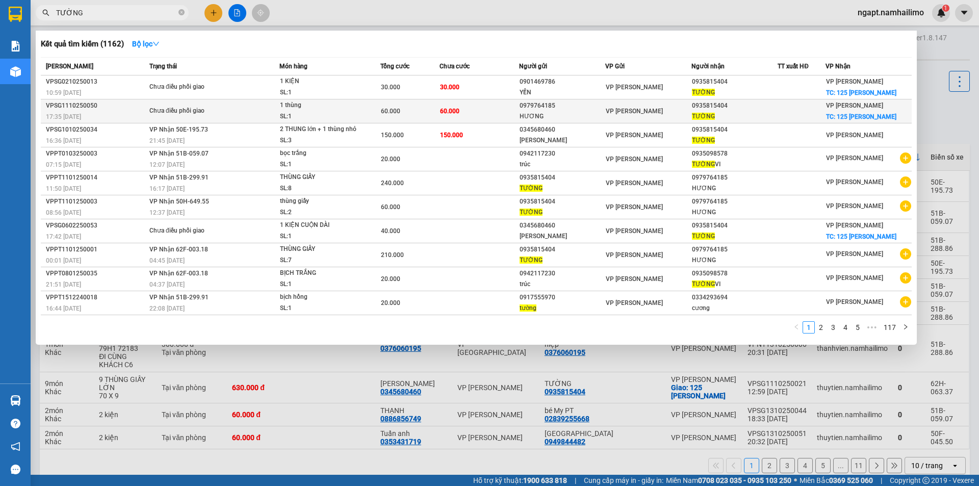
click at [499, 111] on td "60.000" at bounding box center [480, 111] width 80 height 24
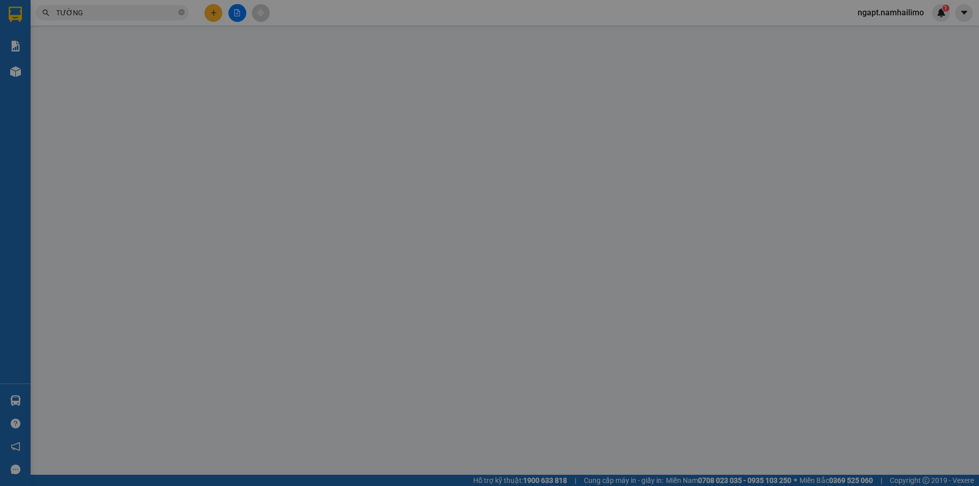
type input "0979764185"
type input "HƯƠNG"
type input "0935815404"
type input "TƯỜNG"
checkbox input "true"
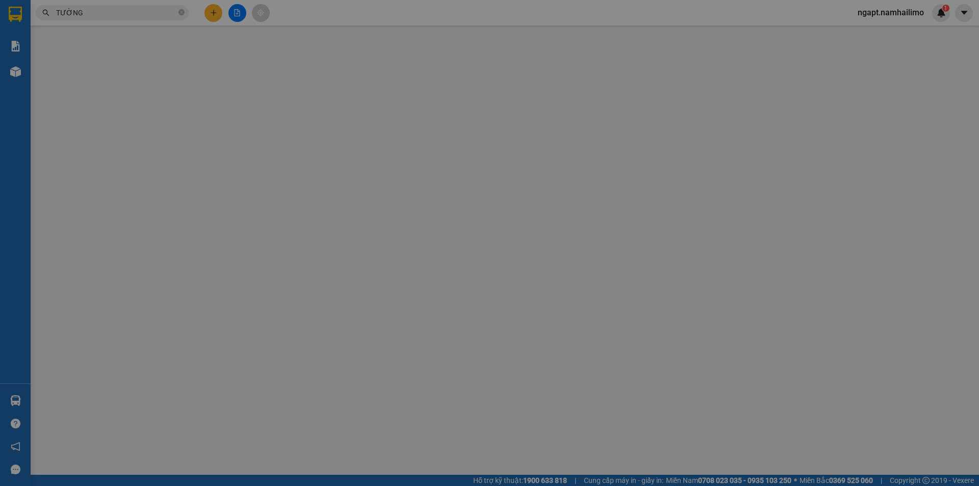
type input "125 Đặng Văn Lãnh"
type input "60.000"
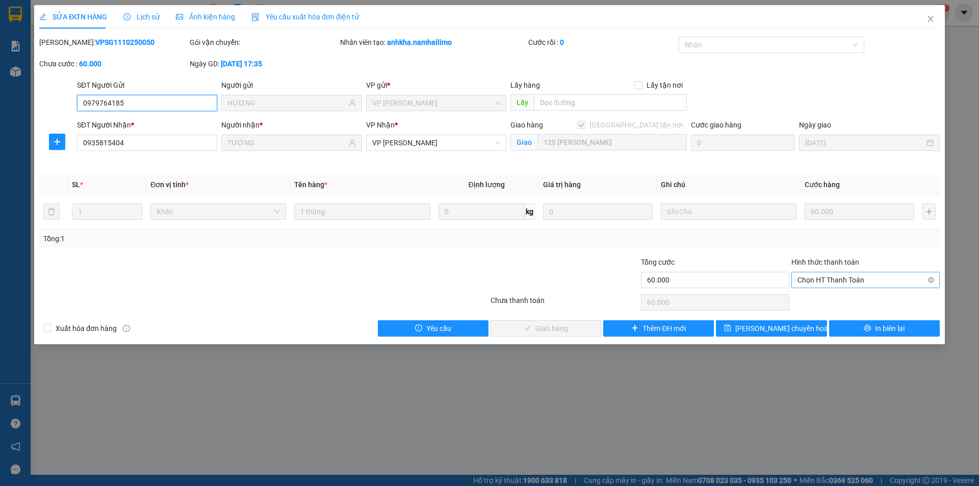
click at [892, 282] on span "Chọn HT Thanh Toán" at bounding box center [866, 279] width 136 height 15
drag, startPoint x: 876, startPoint y: 304, endPoint x: 856, endPoint y: 305, distance: 19.9
click at [876, 305] on div "Tại văn phòng" at bounding box center [866, 300] width 136 height 11
drag, startPoint x: 566, startPoint y: 328, endPoint x: 942, endPoint y: 52, distance: 467.6
click at [564, 328] on span "Giao hàng" at bounding box center [551, 328] width 33 height 11
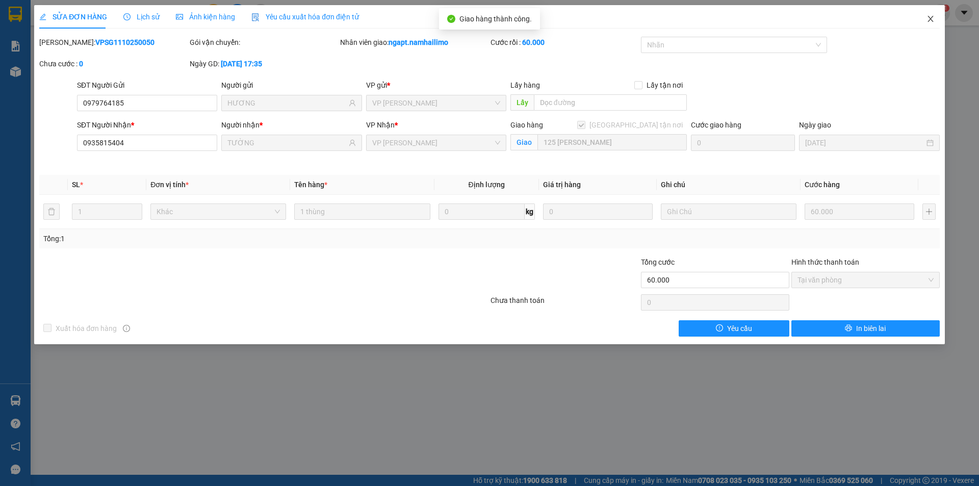
click at [932, 18] on icon "close" at bounding box center [931, 19] width 6 height 6
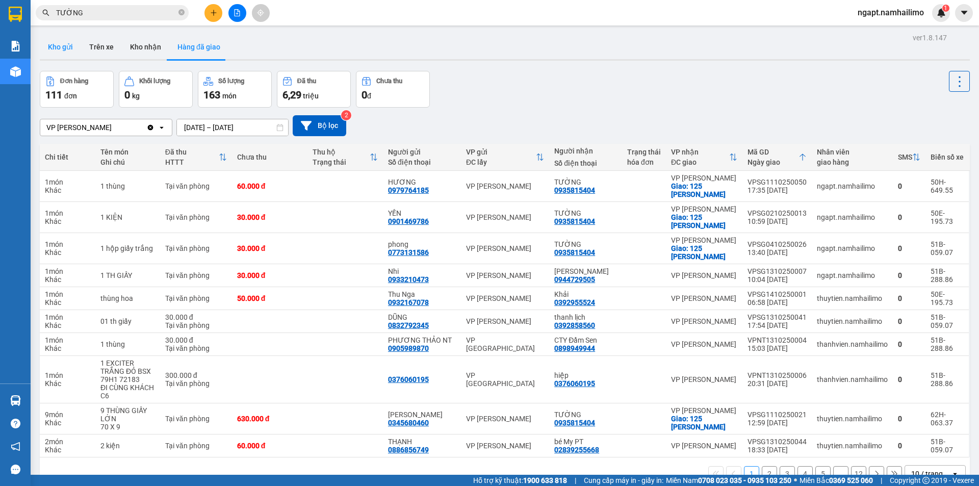
click at [54, 49] on button "Kho gửi" at bounding box center [60, 47] width 41 height 24
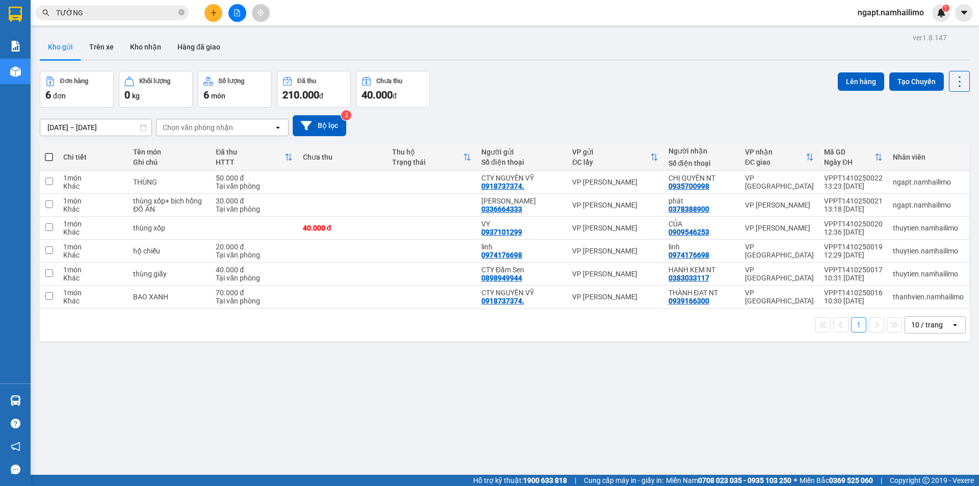
click at [214, 17] on button at bounding box center [213, 13] width 18 height 18
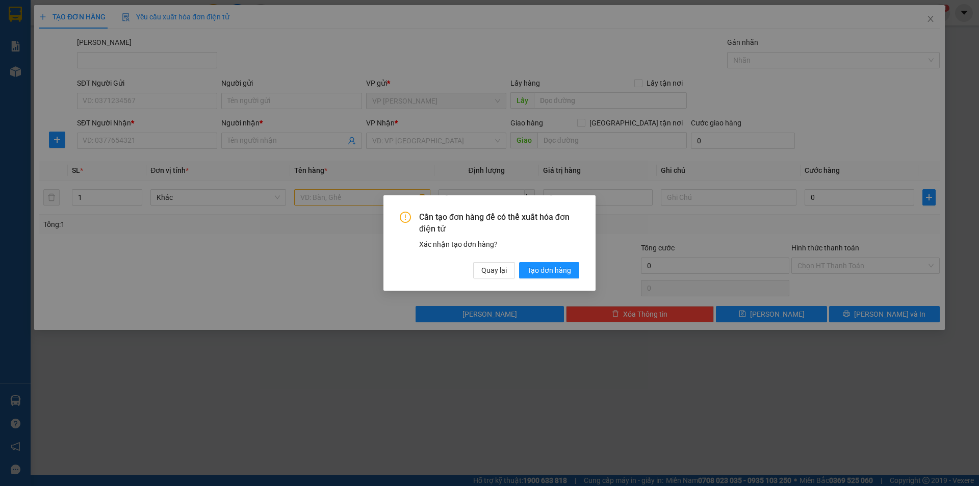
click at [694, 388] on div "Cần tạo đơn hàng để có thể xuất hóa đơn điện tử Xác nhận tạo đơn hàng? Quay lại…" at bounding box center [489, 243] width 979 height 486
click at [499, 270] on span "Quay lại" at bounding box center [493, 270] width 25 height 11
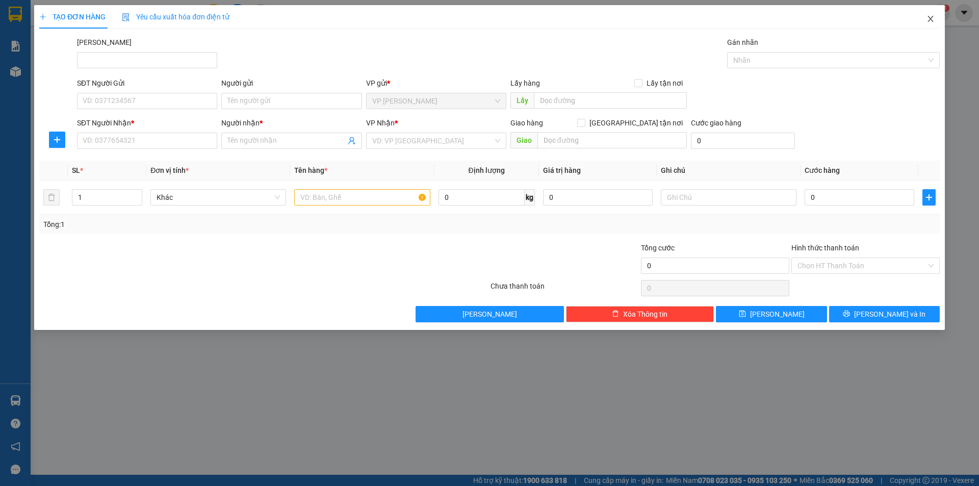
click at [928, 18] on icon "close" at bounding box center [931, 19] width 8 height 8
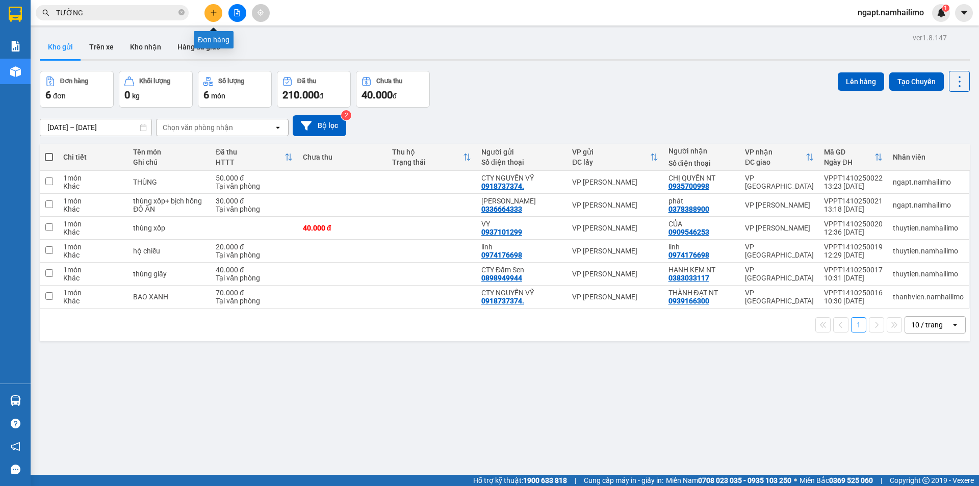
click at [218, 14] on button at bounding box center [213, 13] width 18 height 18
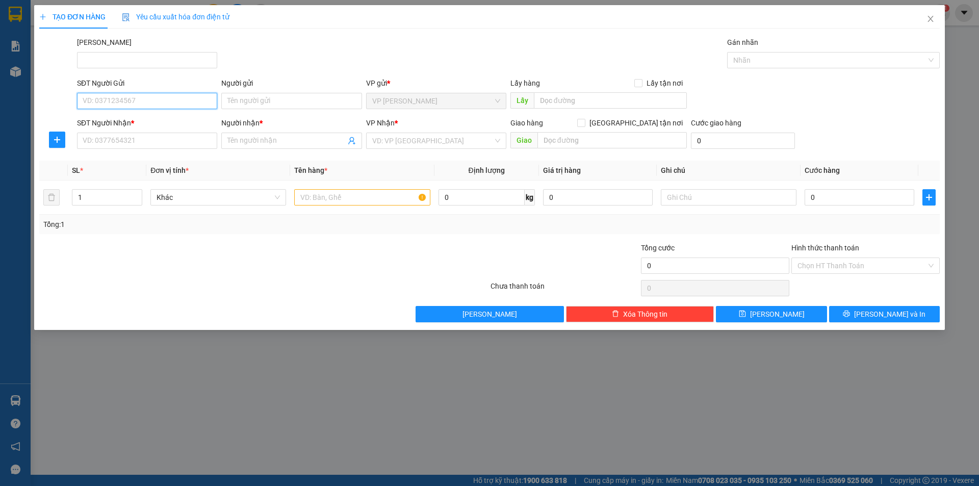
click at [168, 101] on input "SĐT Người Gửi" at bounding box center [147, 101] width 140 height 16
type input "0982948433"
click at [155, 118] on div "0982948433 - ANH KHOA" at bounding box center [147, 121] width 128 height 11
type input "ANH KHOA"
type input "0982948433"
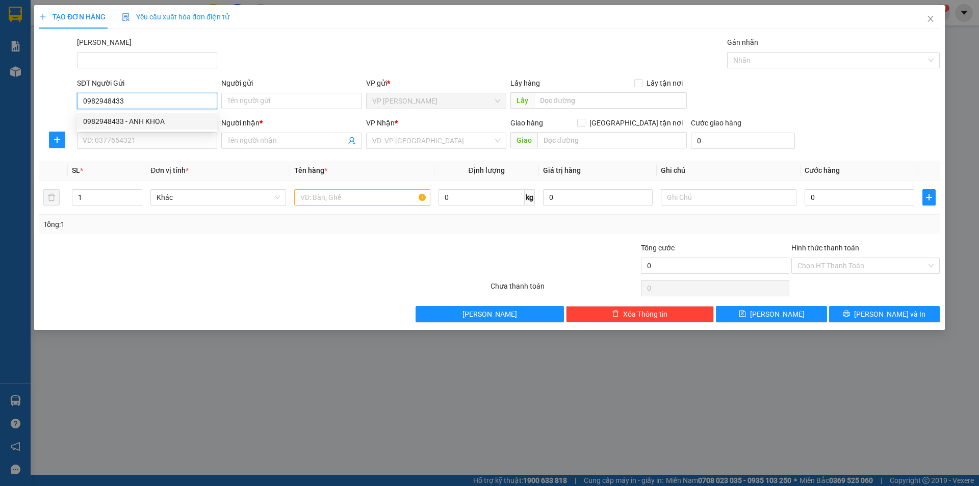
type input "ANH KHOA"
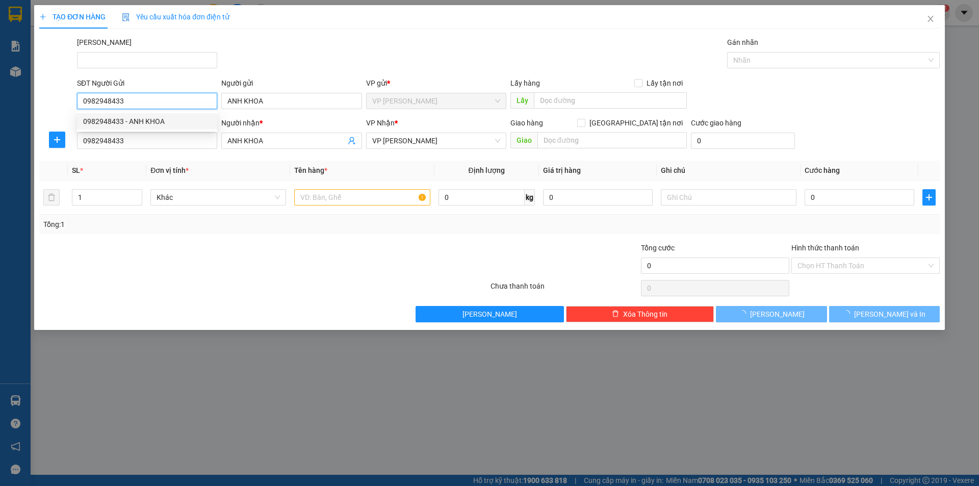
type input "30.000"
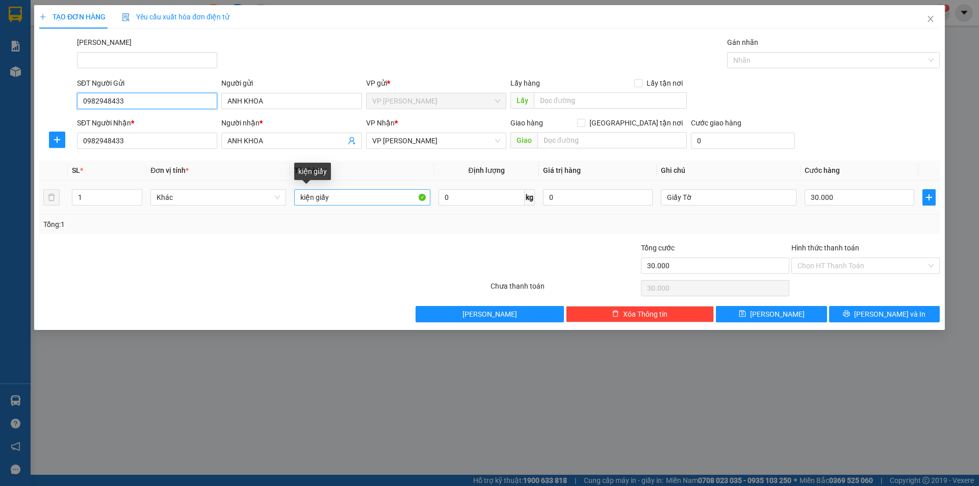
type input "0982948433"
drag, startPoint x: 346, startPoint y: 199, endPoint x: 238, endPoint y: 200, distance: 107.6
click at [238, 200] on tr "1 Khác kiện giấy 0 kg 0 Giấy Tờ 30.000" at bounding box center [489, 198] width 901 height 34
type input "KIỆN ĐEN"
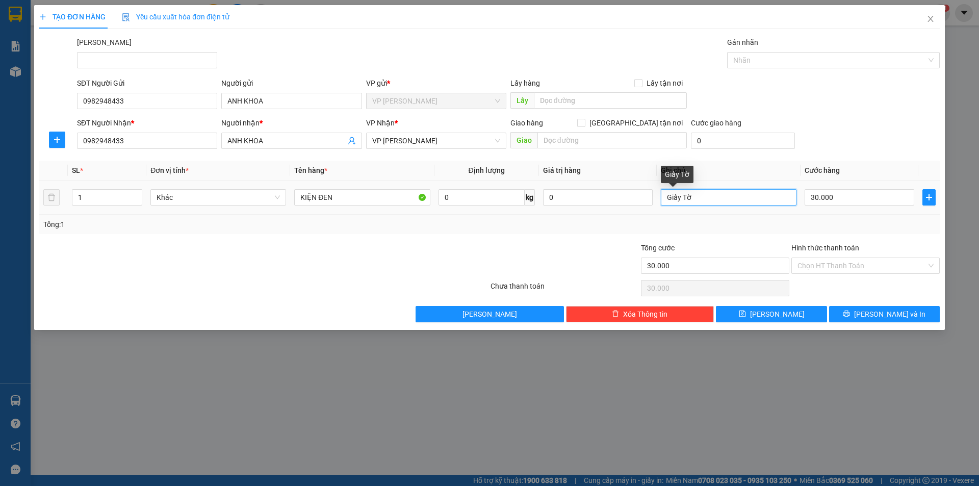
click at [728, 200] on input "Giấy Tờ" at bounding box center [729, 197] width 136 height 16
click at [878, 197] on input "30.000" at bounding box center [860, 197] width 110 height 16
type input "2"
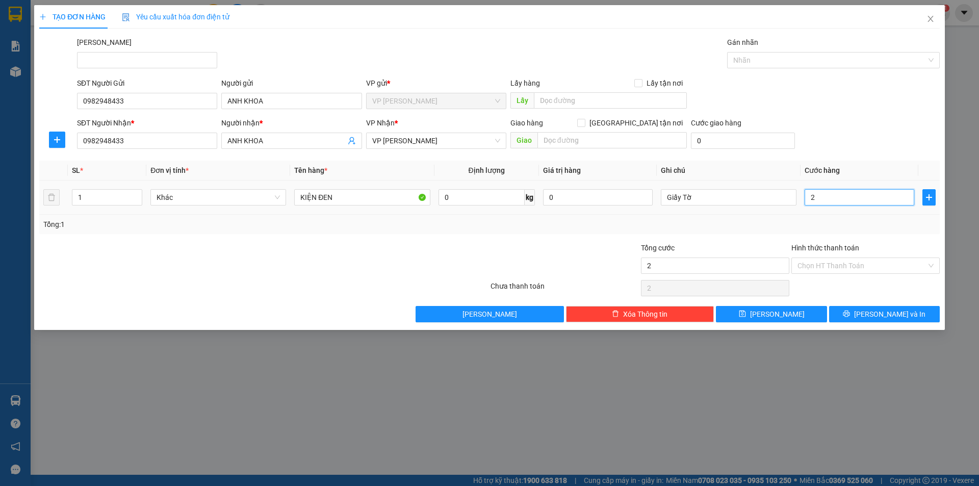
type input "20"
type input "20.000"
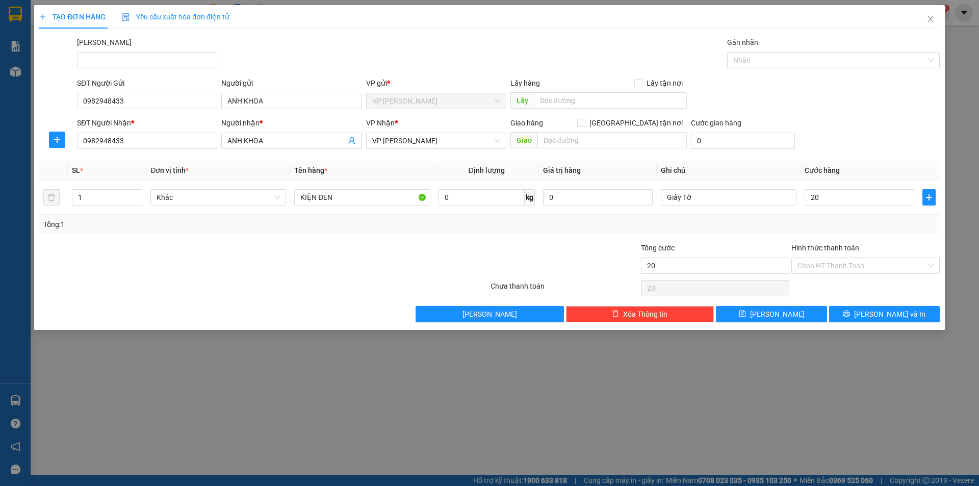
type input "20.000"
click at [590, 248] on div at bounding box center [565, 260] width 150 height 36
click at [900, 268] on input "Hình thức thanh toán" at bounding box center [862, 265] width 129 height 15
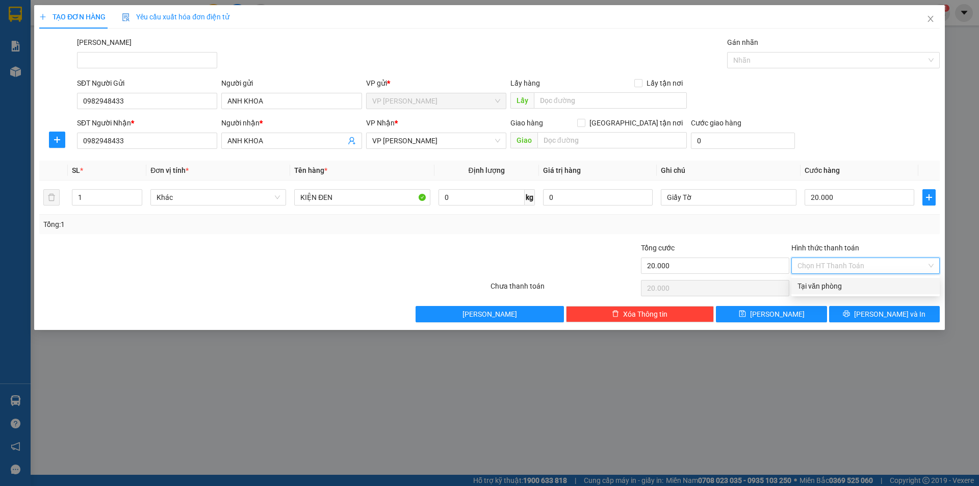
click at [877, 290] on div "Tại văn phòng" at bounding box center [866, 285] width 136 height 11
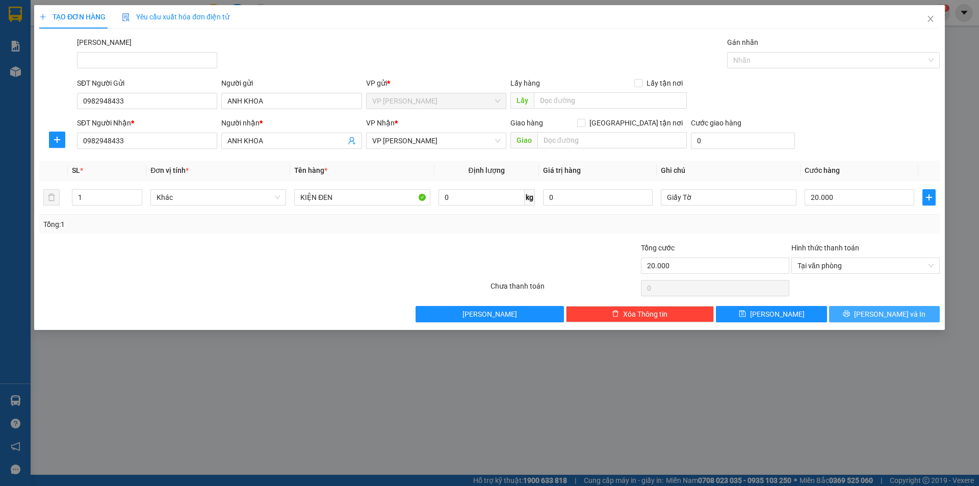
click at [893, 314] on span "Lưu và In" at bounding box center [889, 314] width 71 height 11
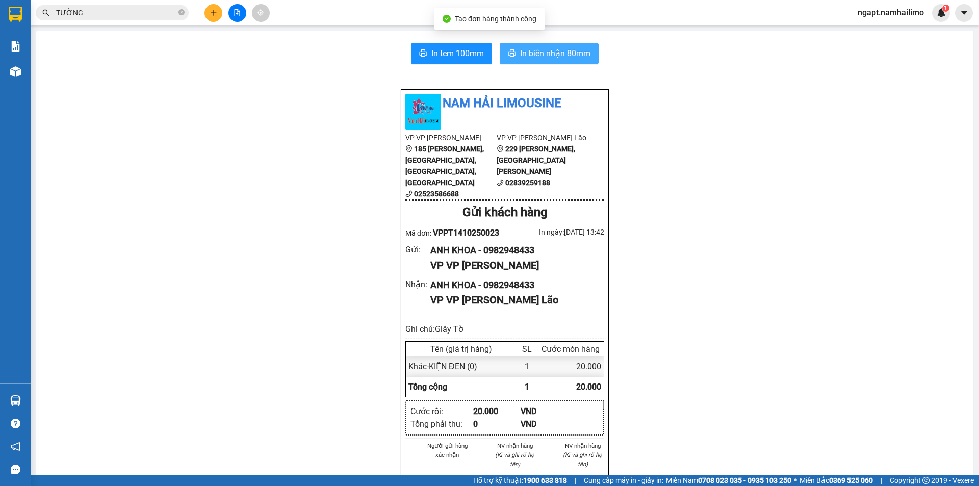
click at [577, 52] on span "In biên nhận 80mm" at bounding box center [555, 53] width 70 height 13
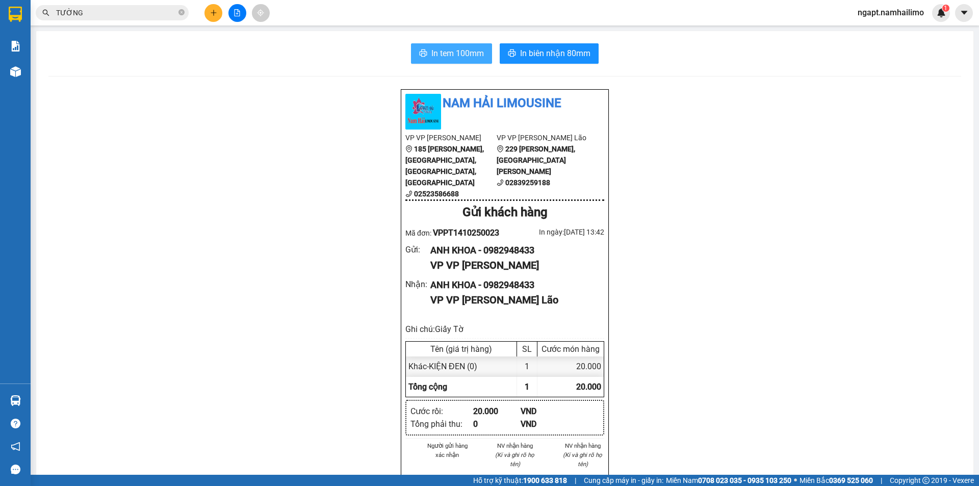
click at [446, 46] on button "In tem 100mm" at bounding box center [451, 53] width 81 height 20
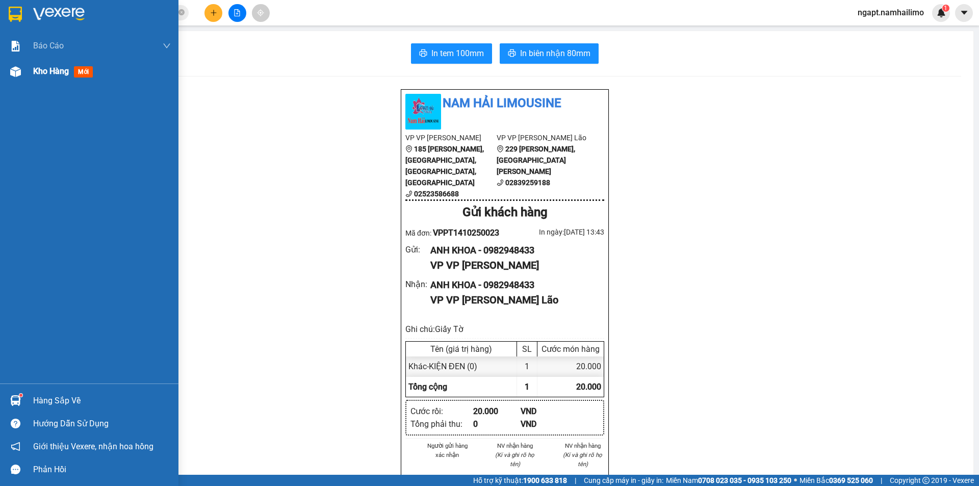
click at [47, 69] on span "Kho hàng" at bounding box center [51, 71] width 36 height 10
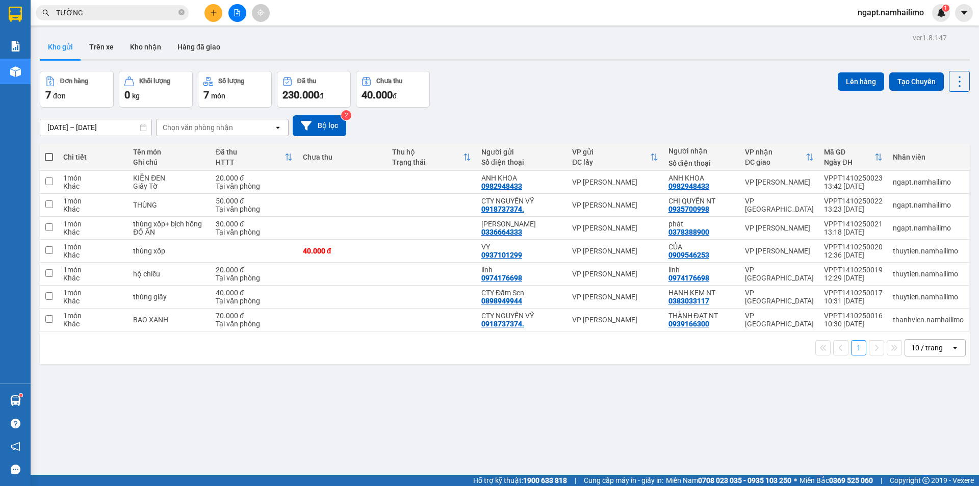
click at [96, 19] on span "TƯỜNG" at bounding box center [112, 12] width 153 height 15
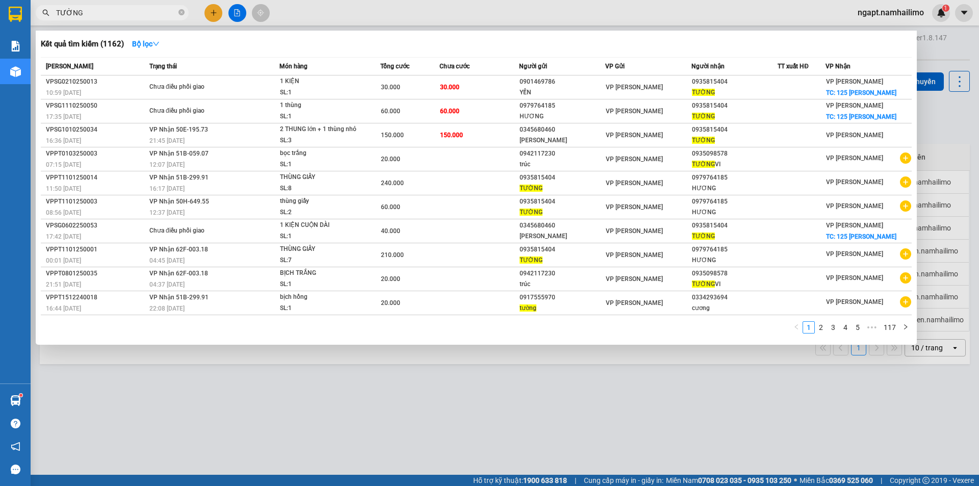
click at [103, 16] on input "TƯỜNG" at bounding box center [116, 12] width 120 height 11
type input "T"
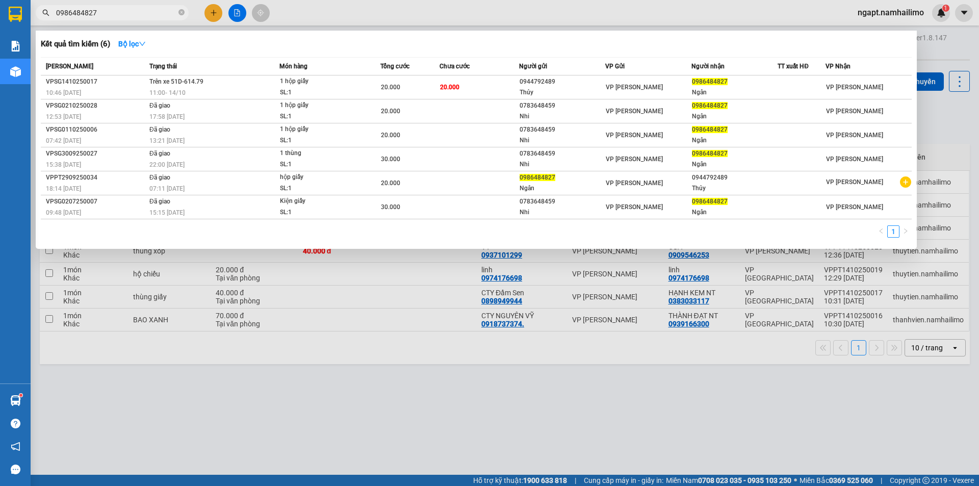
click at [501, 16] on div at bounding box center [489, 243] width 979 height 486
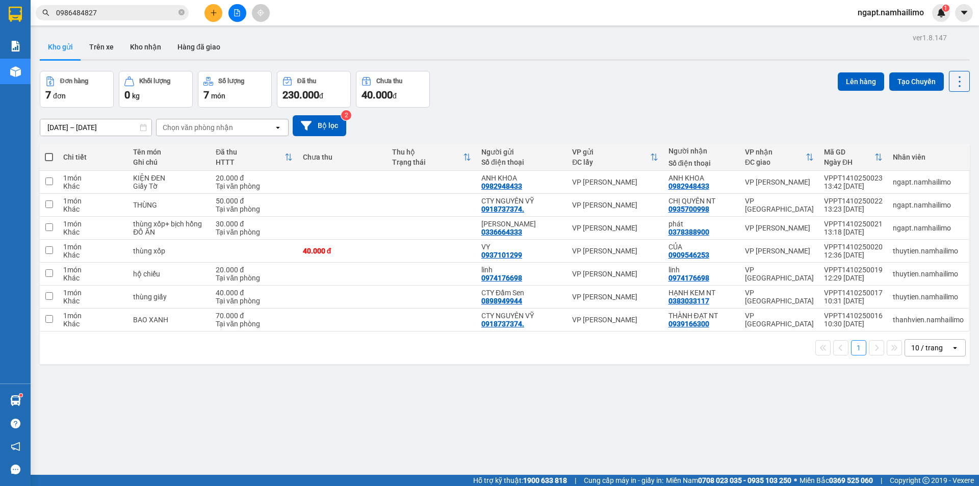
click at [112, 13] on input "0986484827" at bounding box center [116, 12] width 120 height 11
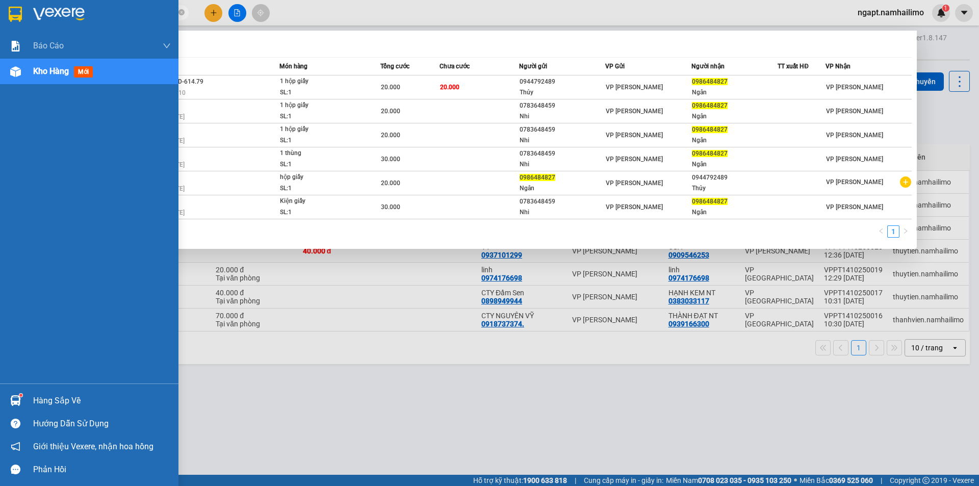
drag, startPoint x: 112, startPoint y: 13, endPoint x: 27, endPoint y: 13, distance: 85.7
click at [2, 8] on section "Kết quả tìm kiếm ( 6 ) Bộ lọc Mã ĐH Trạng thái Món hàng Tổng cước Chưa cước Ngư…" at bounding box center [489, 243] width 979 height 486
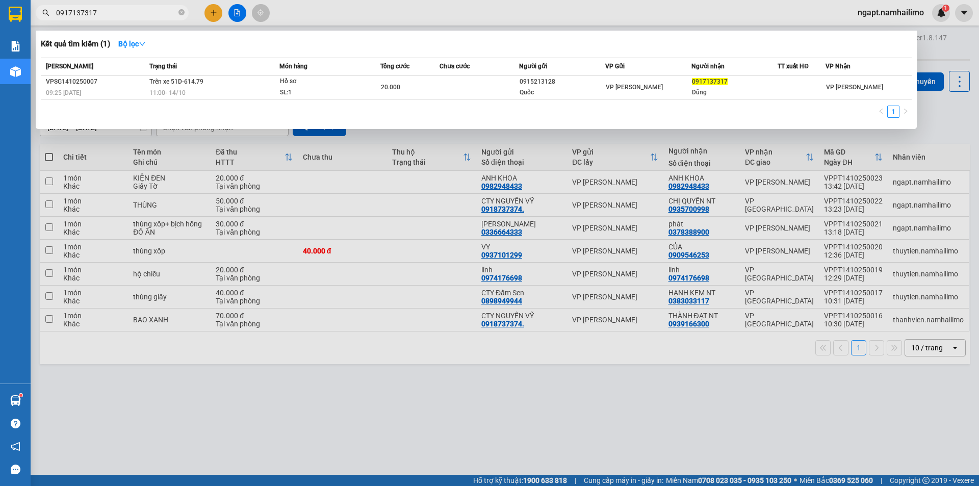
type input "0917137317"
drag, startPoint x: 237, startPoint y: 12, endPoint x: 246, endPoint y: 14, distance: 9.4
click at [238, 11] on div at bounding box center [489, 243] width 979 height 486
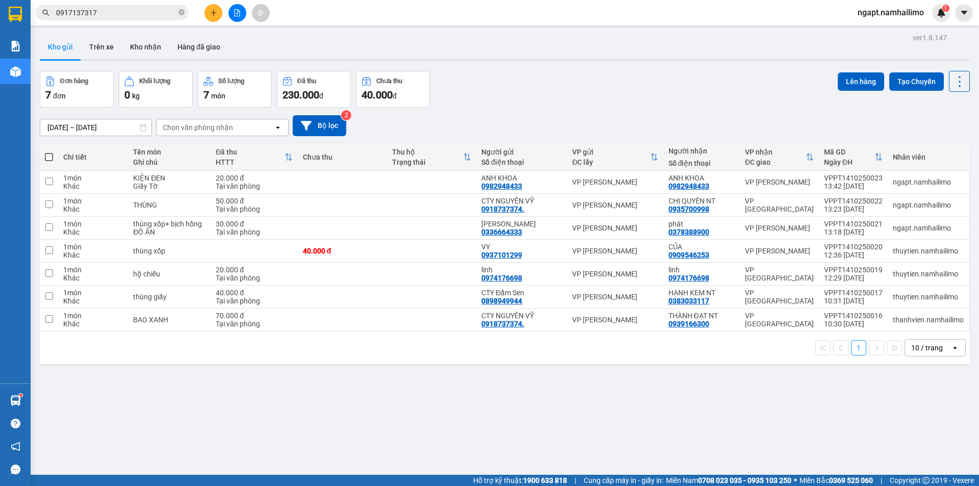
click at [244, 15] on button at bounding box center [237, 13] width 18 height 18
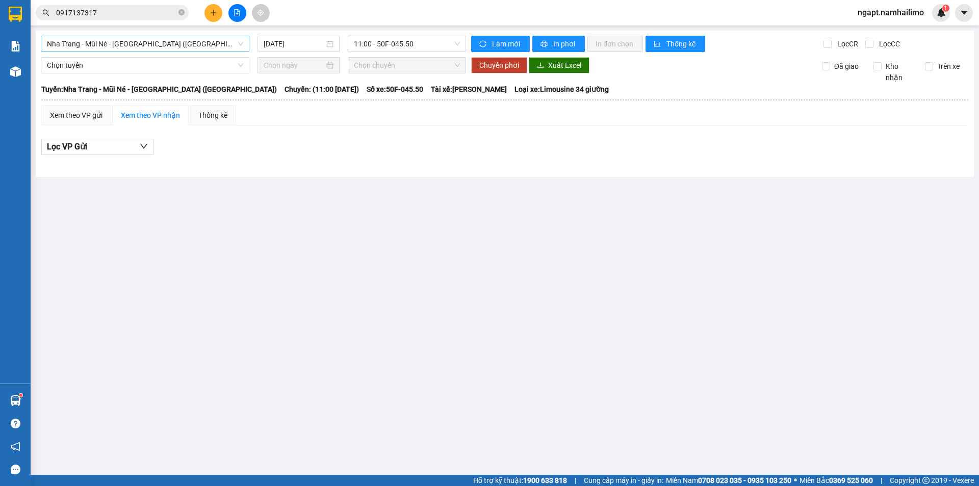
drag, startPoint x: 186, startPoint y: 45, endPoint x: 175, endPoint y: 46, distance: 11.3
click at [183, 45] on span "Nha Trang - Mũi Né - Sài Gòn (Sáng)" at bounding box center [145, 43] width 196 height 15
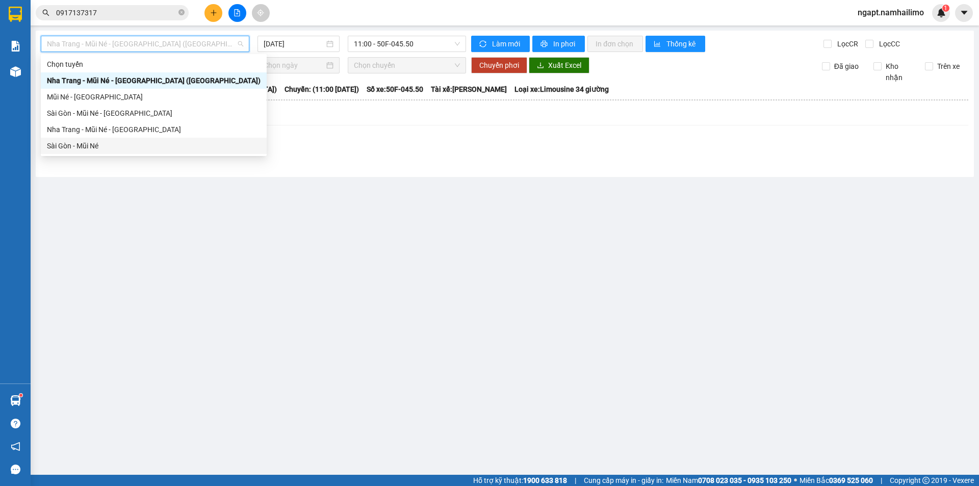
click at [105, 144] on div "Sài Gòn - Mũi Né" at bounding box center [154, 145] width 214 height 11
type input "14/10/2025"
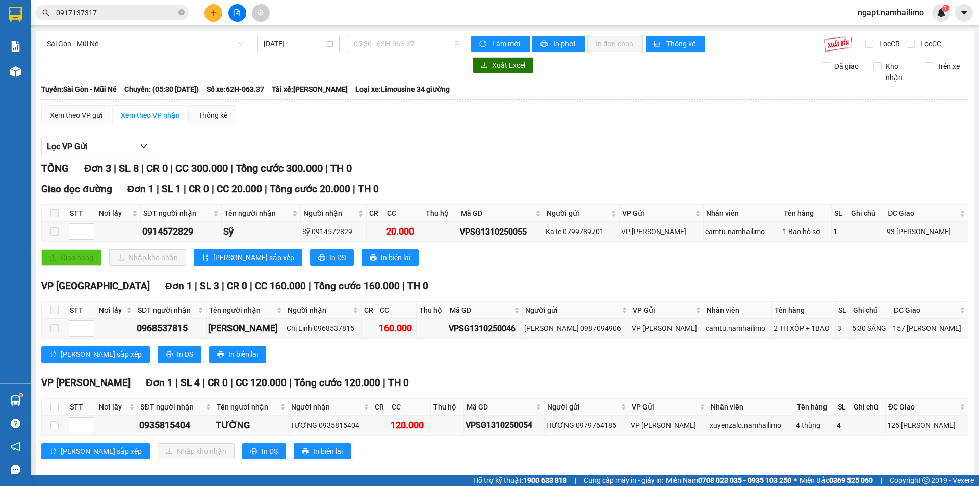
click at [423, 45] on span "05:30 - 62H-063.37" at bounding box center [407, 43] width 106 height 15
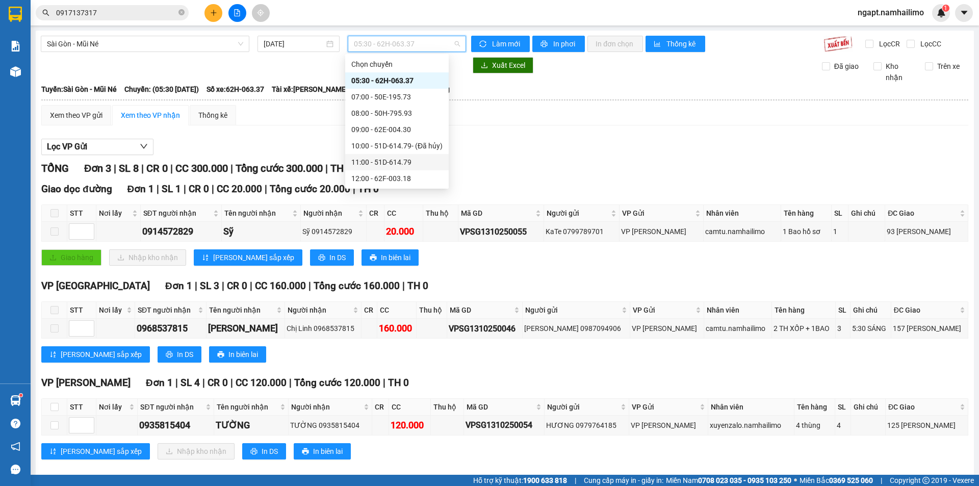
click at [393, 164] on div "11:00 - 51D-614.79" at bounding box center [396, 162] width 91 height 11
click at [393, 164] on main "Sài Gòn - Mũi Né 14/10/2025 05:30 - 62H-063.37 Làm mới In phơi In đơn chọn Thốn…" at bounding box center [489, 237] width 979 height 475
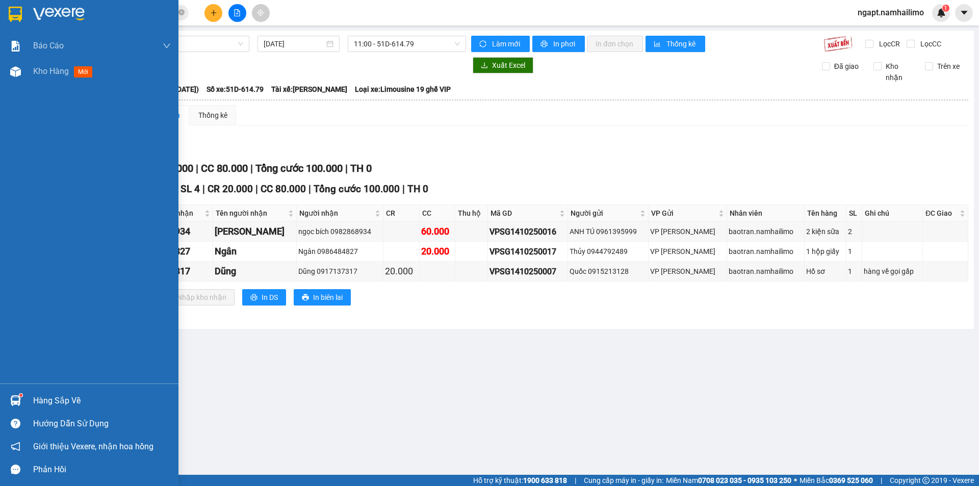
click at [28, 68] on div "Kho hàng mới" at bounding box center [89, 71] width 178 height 25
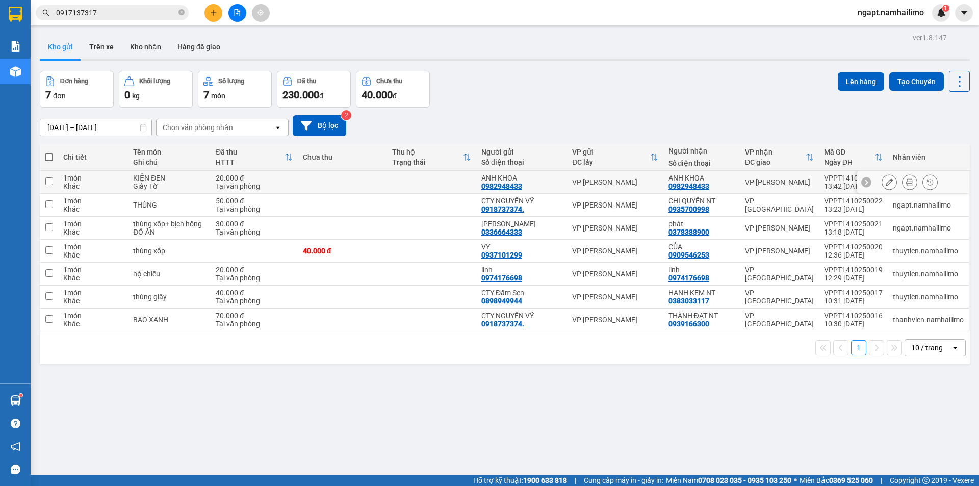
click at [52, 182] on input "checkbox" at bounding box center [49, 181] width 8 height 8
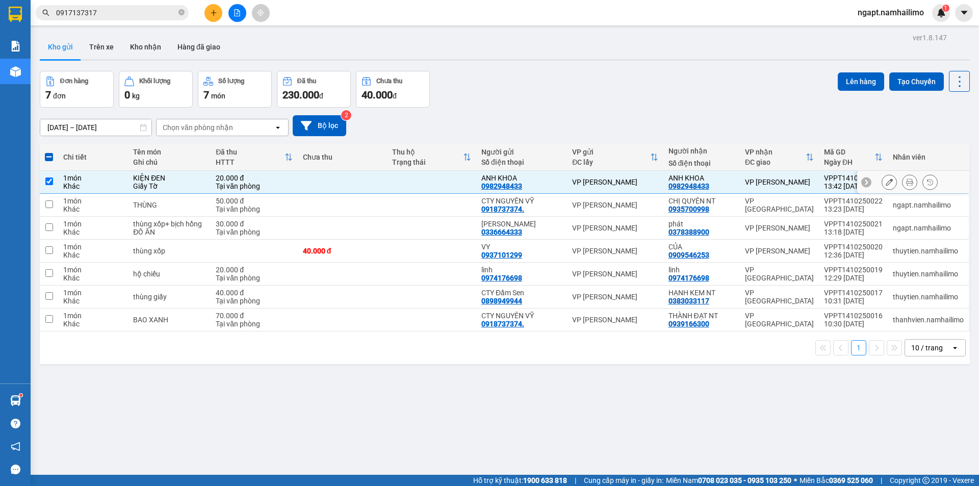
click at [50, 180] on input "checkbox" at bounding box center [49, 181] width 8 height 8
checkbox input "false"
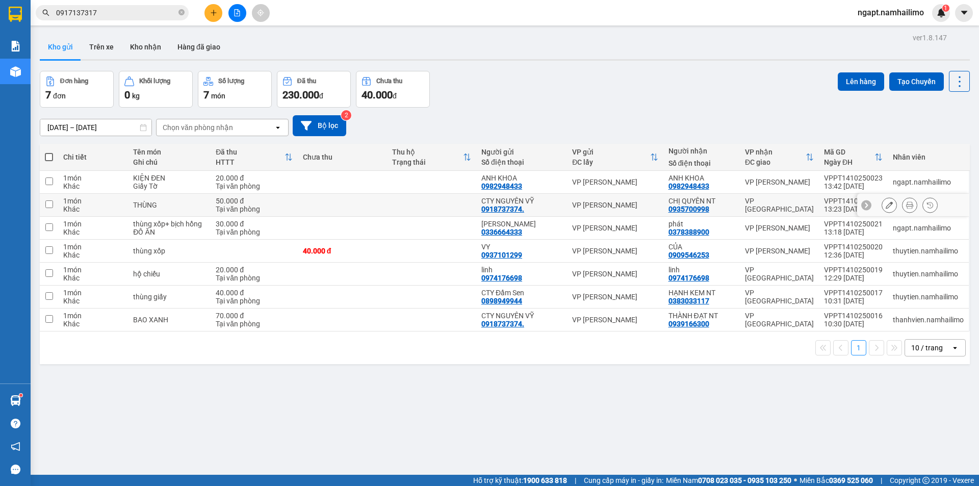
click at [46, 205] on input "checkbox" at bounding box center [49, 204] width 8 height 8
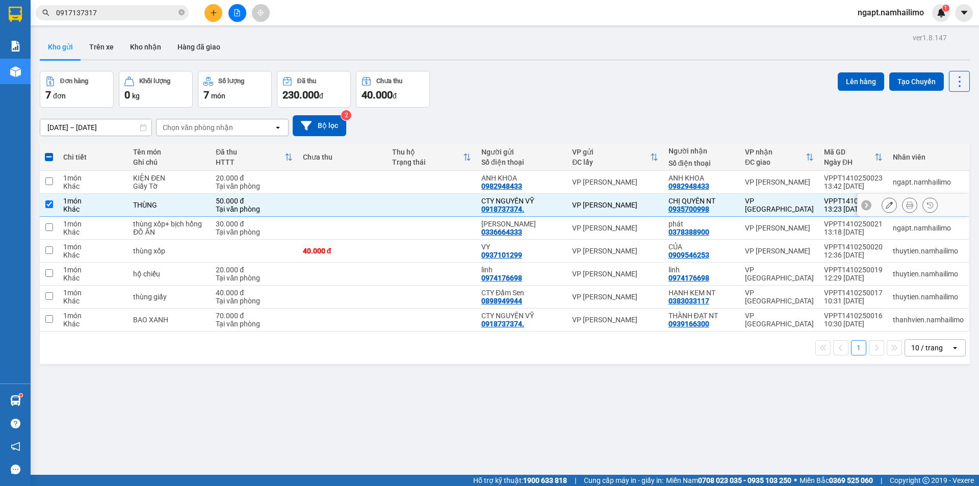
click at [46, 205] on input "checkbox" at bounding box center [49, 204] width 8 height 8
checkbox input "false"
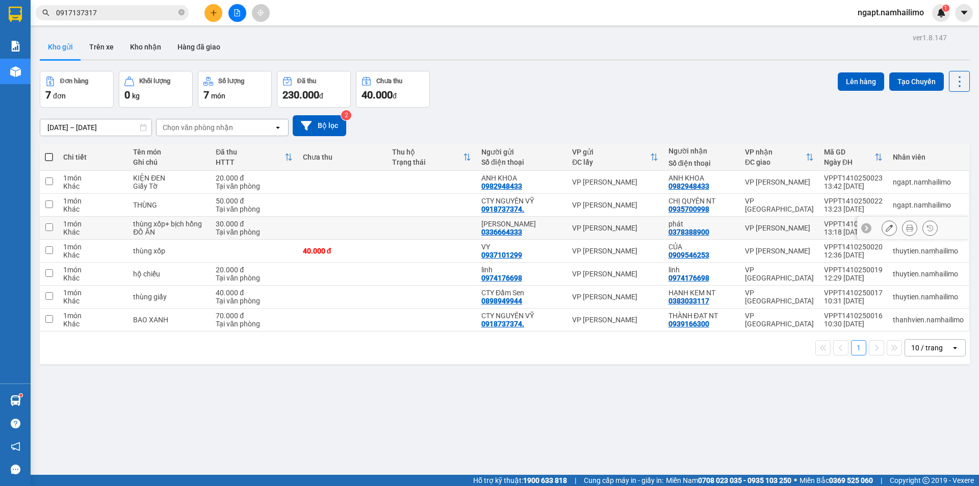
click at [53, 227] on input "checkbox" at bounding box center [49, 227] width 8 height 8
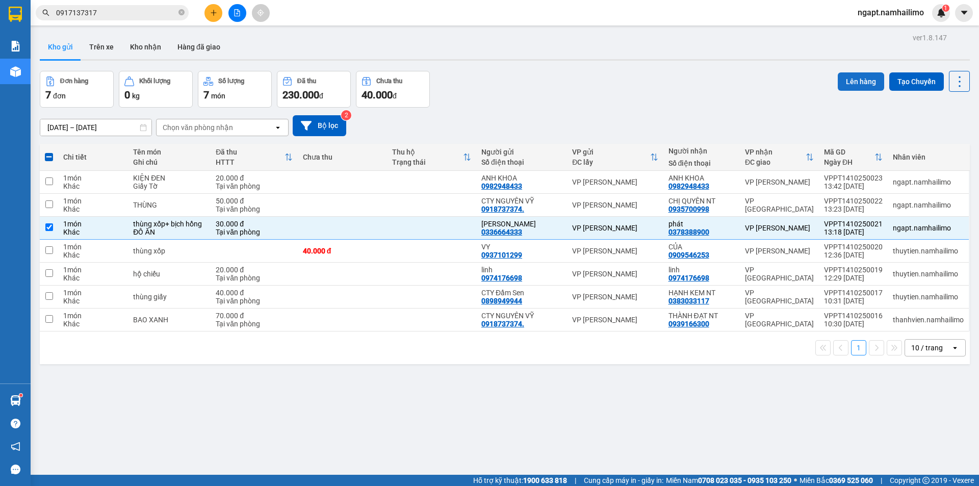
click at [847, 81] on button "Lên hàng" at bounding box center [861, 81] width 46 height 18
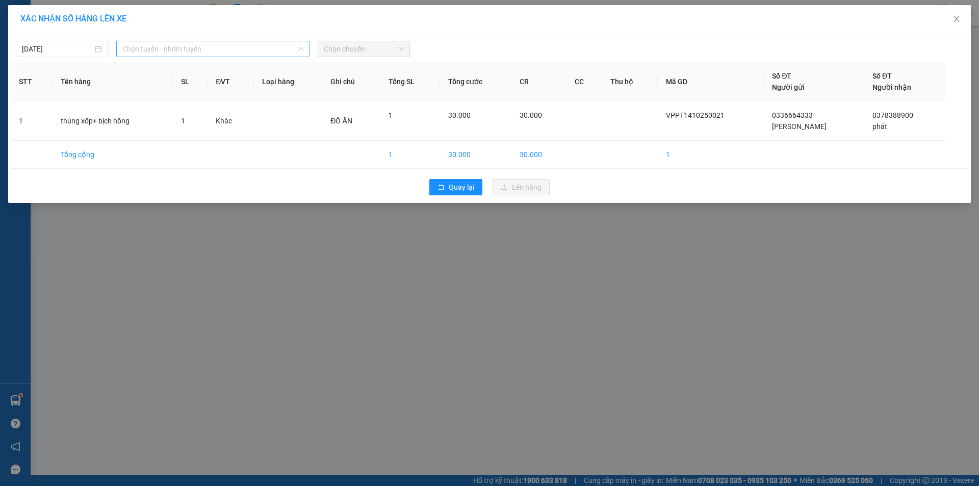
click at [193, 49] on span "Chọn tuyến - nhóm tuyến" at bounding box center [212, 48] width 181 height 15
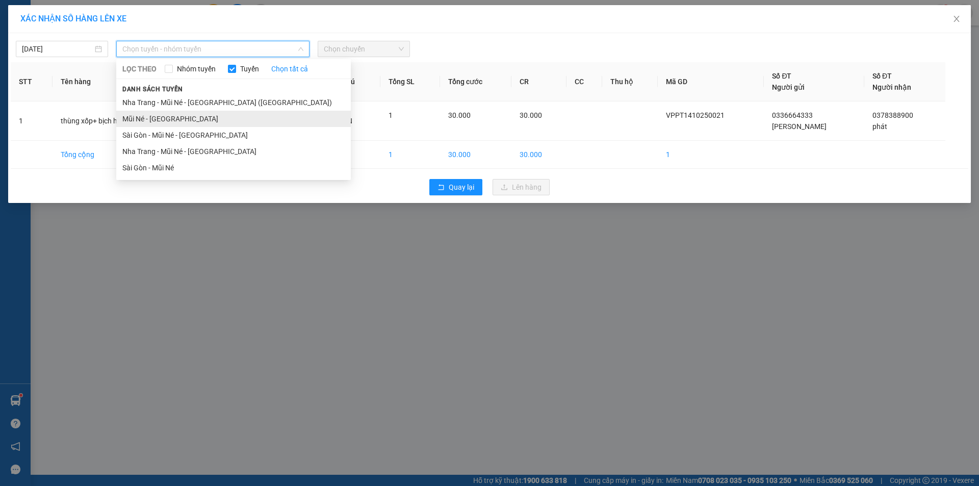
click at [185, 123] on li "Mũi Né - Sài Gòn" at bounding box center [233, 119] width 235 height 16
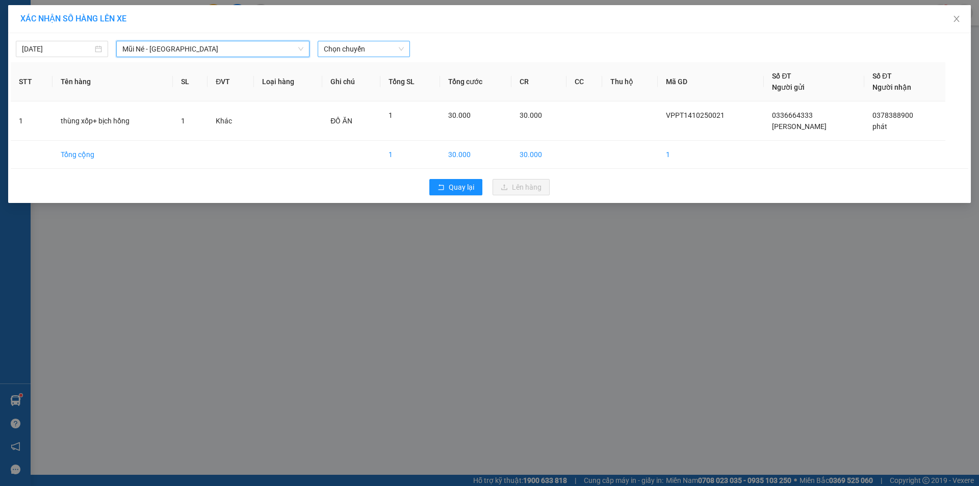
click at [382, 52] on span "Chọn chuyến" at bounding box center [364, 48] width 80 height 15
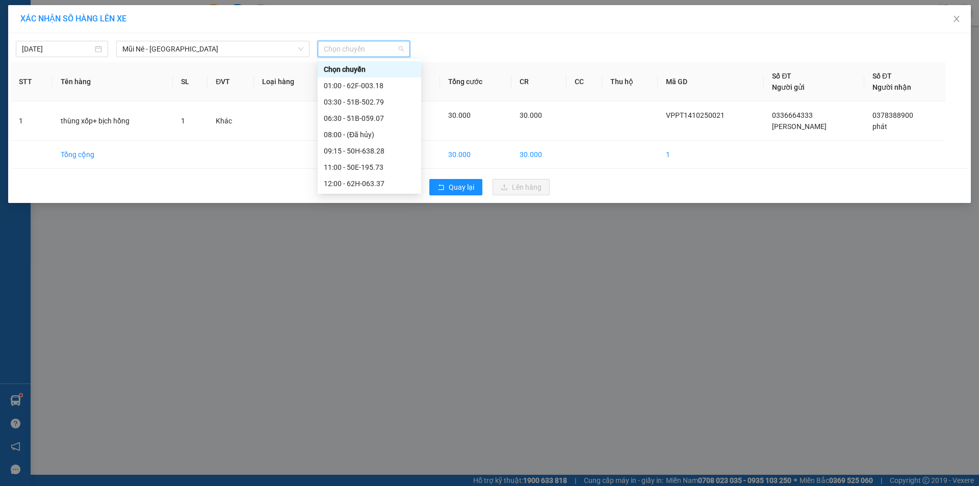
drag, startPoint x: 391, startPoint y: 101, endPoint x: 568, endPoint y: 220, distance: 212.7
click at [391, 194] on div "13:00 - 50H-795.93" at bounding box center [369, 199] width 91 height 11
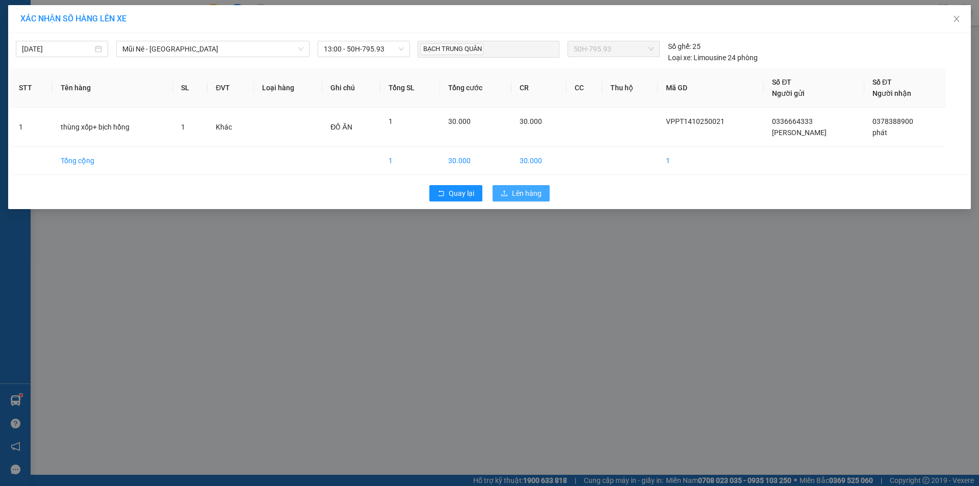
click at [537, 194] on span "Lên hàng" at bounding box center [527, 193] width 30 height 11
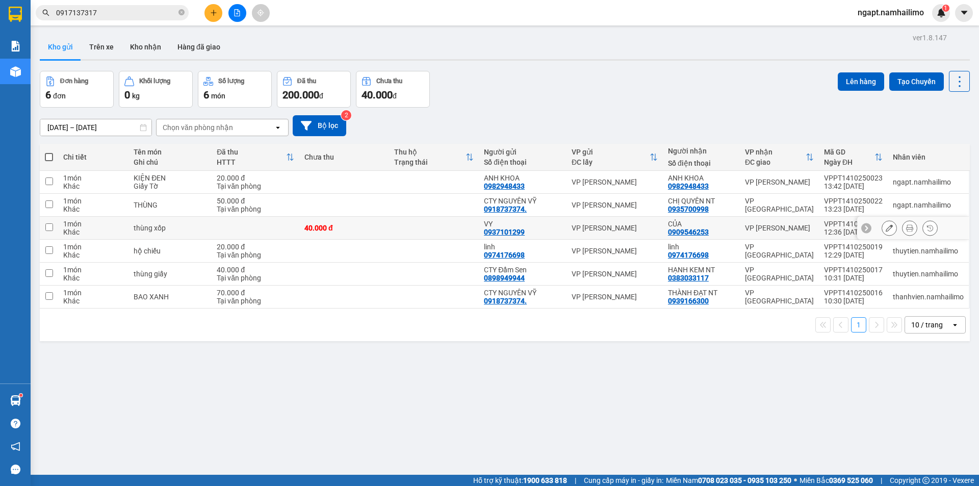
click at [52, 228] on input "checkbox" at bounding box center [49, 227] width 8 height 8
checkbox input "true"
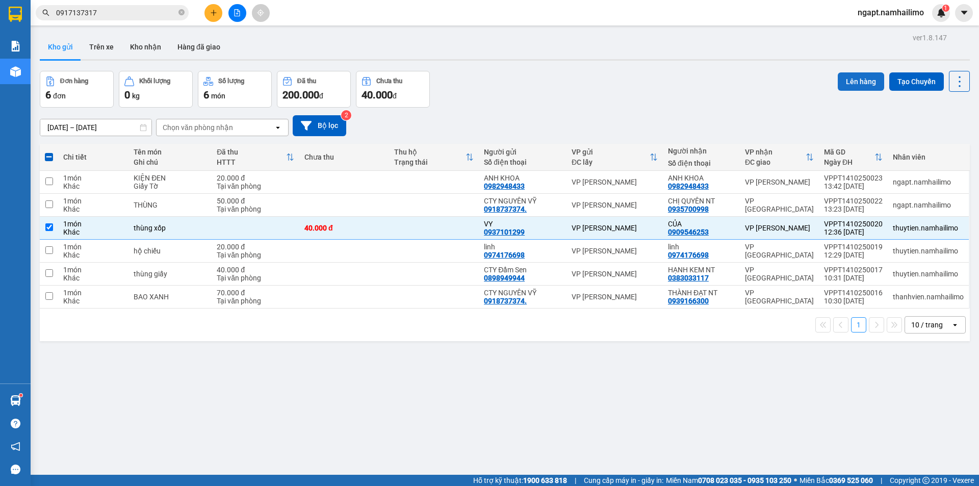
click at [852, 76] on button "Lên hàng" at bounding box center [861, 81] width 46 height 18
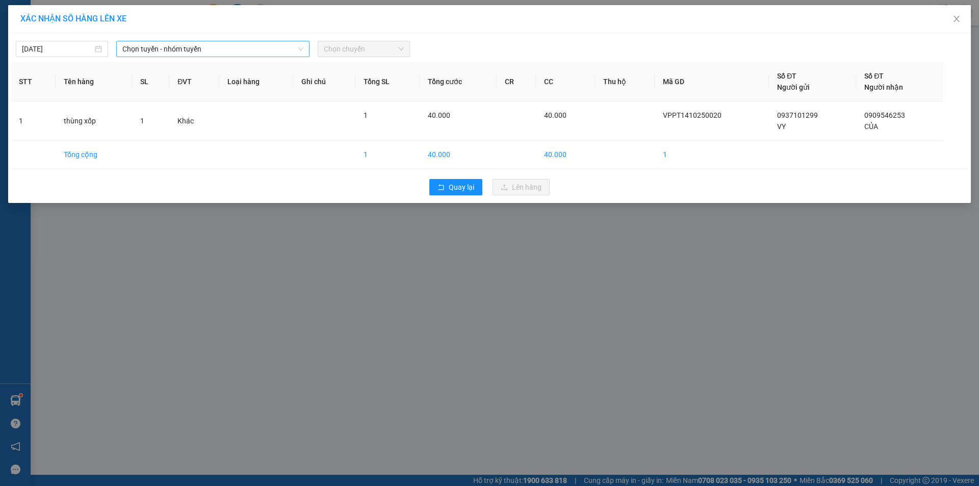
click at [210, 49] on span "Chọn tuyến - nhóm tuyến" at bounding box center [212, 48] width 181 height 15
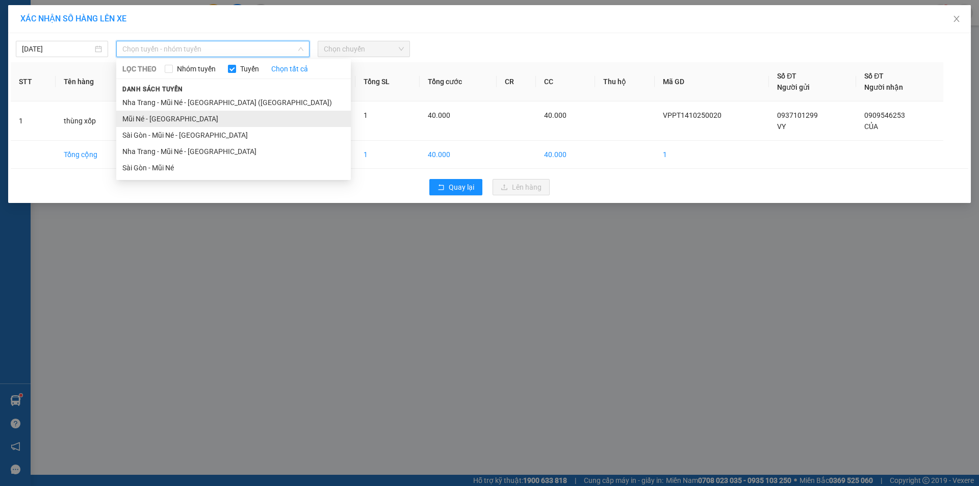
drag, startPoint x: 163, startPoint y: 118, endPoint x: 276, endPoint y: 62, distance: 126.3
click at [163, 118] on li "Mũi Né - Sài Gòn" at bounding box center [233, 119] width 235 height 16
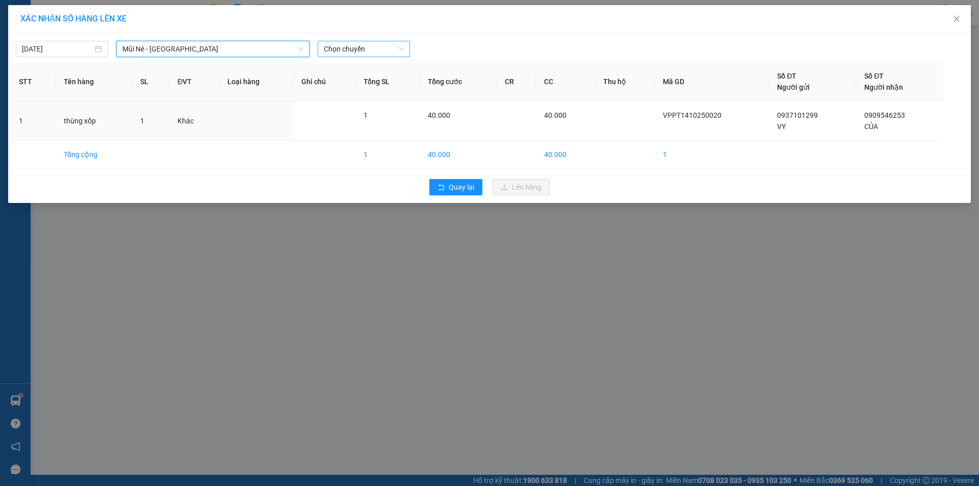
click at [367, 49] on span "Chọn chuyến" at bounding box center [364, 48] width 80 height 15
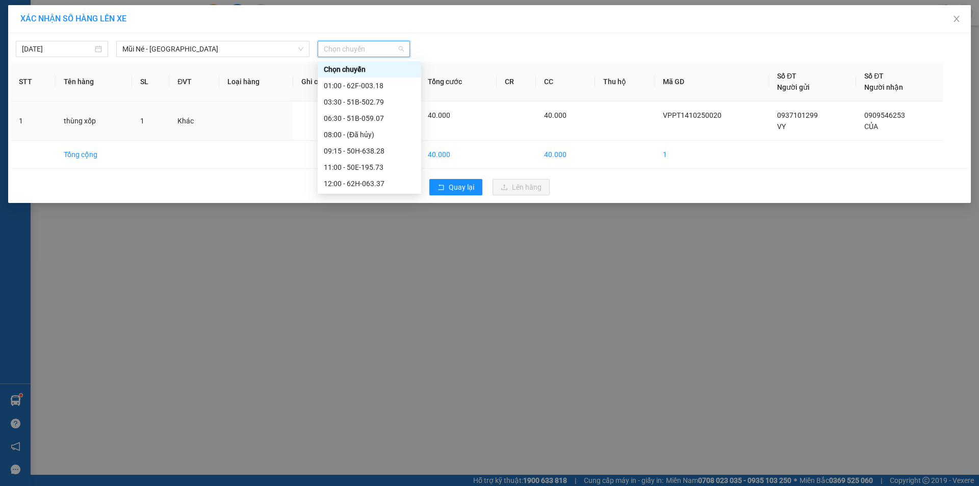
click at [374, 194] on div "13:00 - 50H-795.93" at bounding box center [369, 199] width 91 height 11
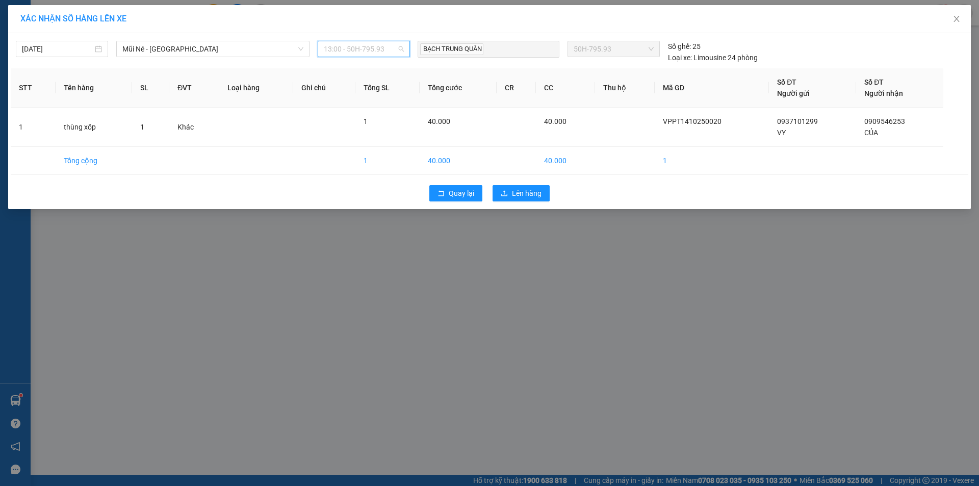
click at [392, 50] on span "13:00 - 50H-795.93" at bounding box center [364, 48] width 80 height 15
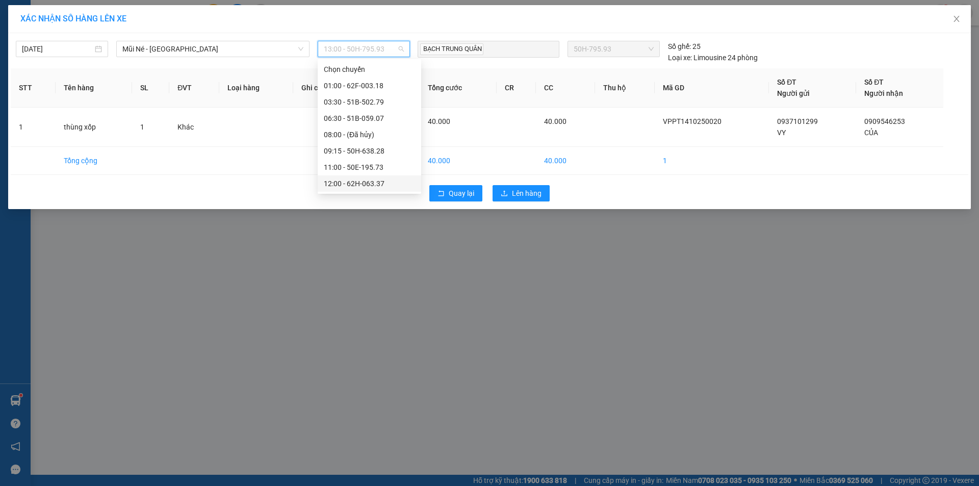
click at [359, 178] on div "12:00 - 62H-063.37" at bounding box center [369, 183] width 91 height 11
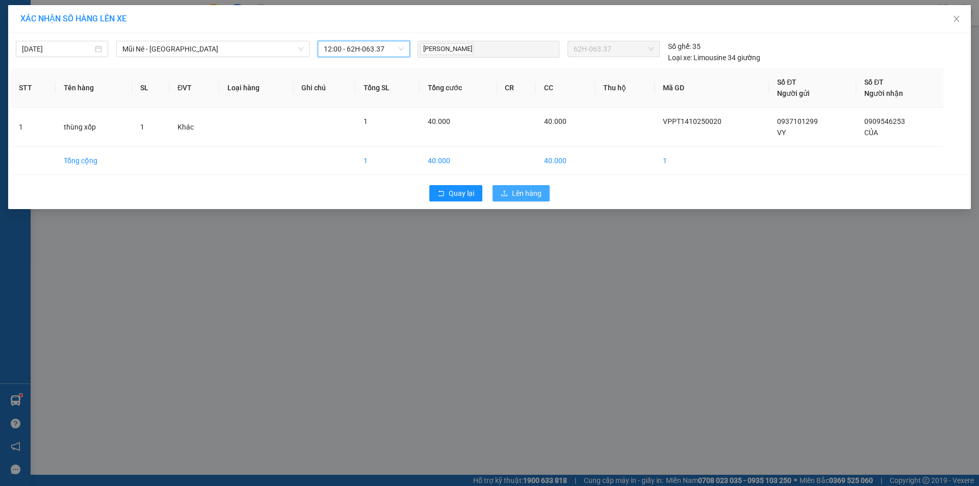
click at [528, 197] on span "Lên hàng" at bounding box center [527, 193] width 30 height 11
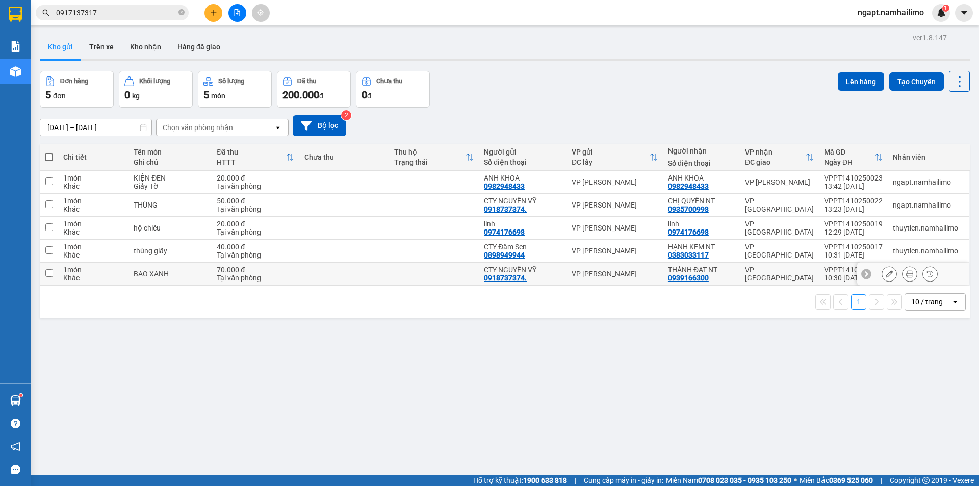
click at [53, 274] on input "checkbox" at bounding box center [49, 273] width 8 height 8
checkbox input "true"
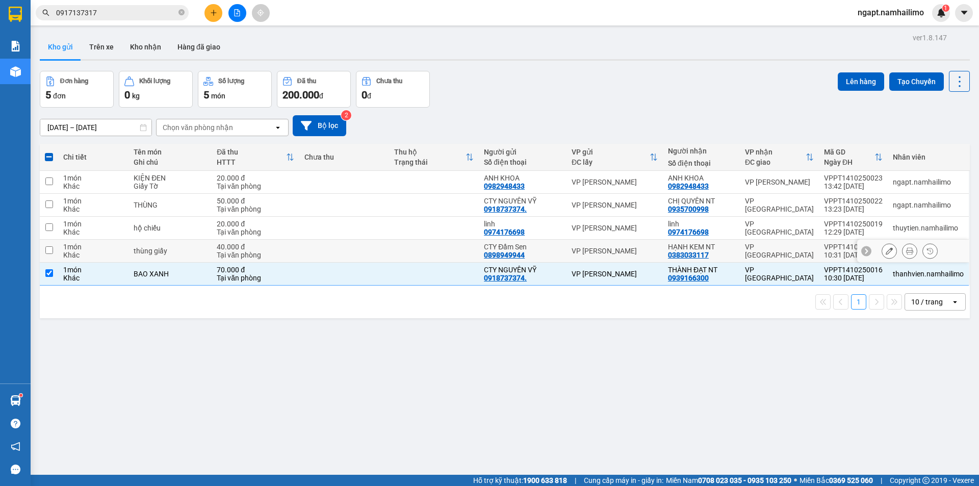
click at [48, 251] on input "checkbox" at bounding box center [49, 250] width 8 height 8
checkbox input "true"
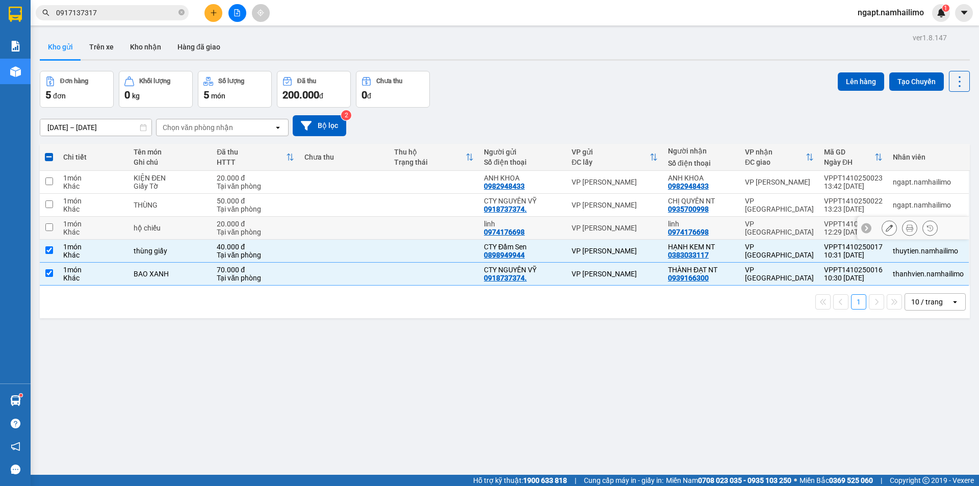
click at [46, 226] on input "checkbox" at bounding box center [49, 227] width 8 height 8
checkbox input "true"
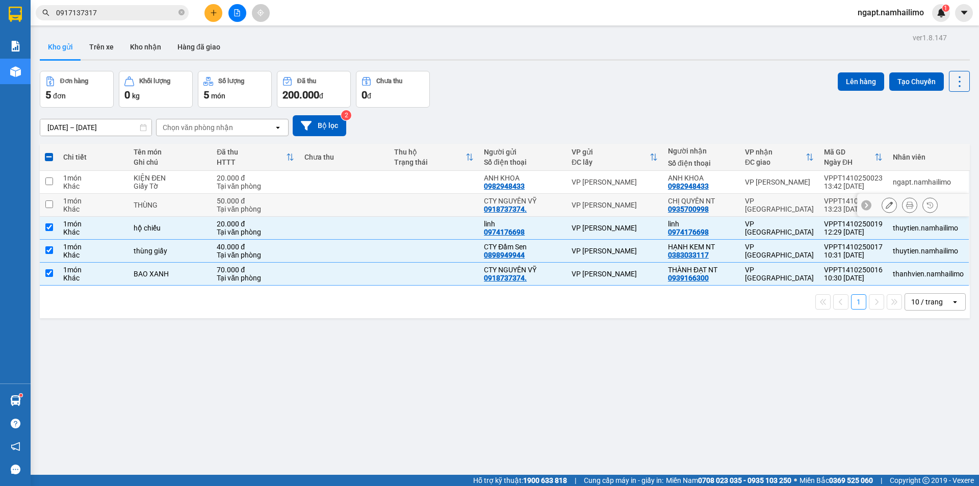
click at [49, 205] on input "checkbox" at bounding box center [49, 204] width 8 height 8
checkbox input "true"
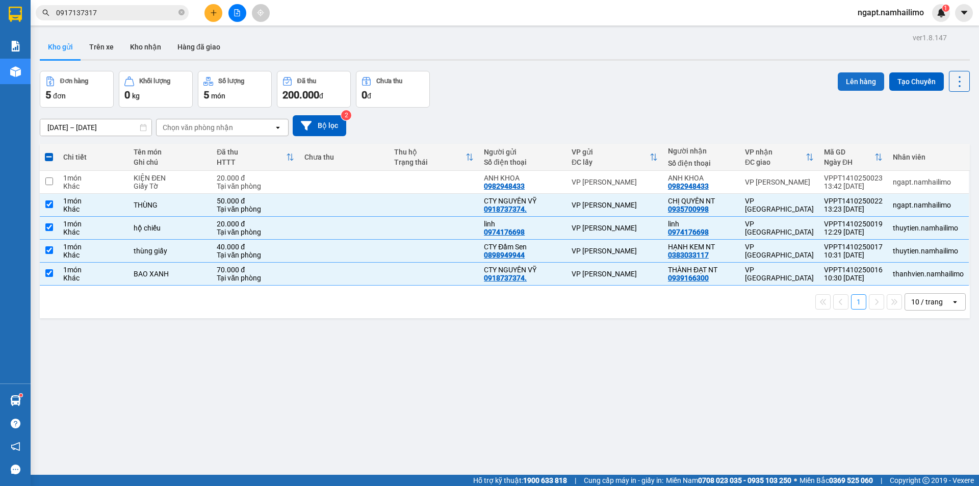
click at [860, 81] on button "Lên hàng" at bounding box center [861, 81] width 46 height 18
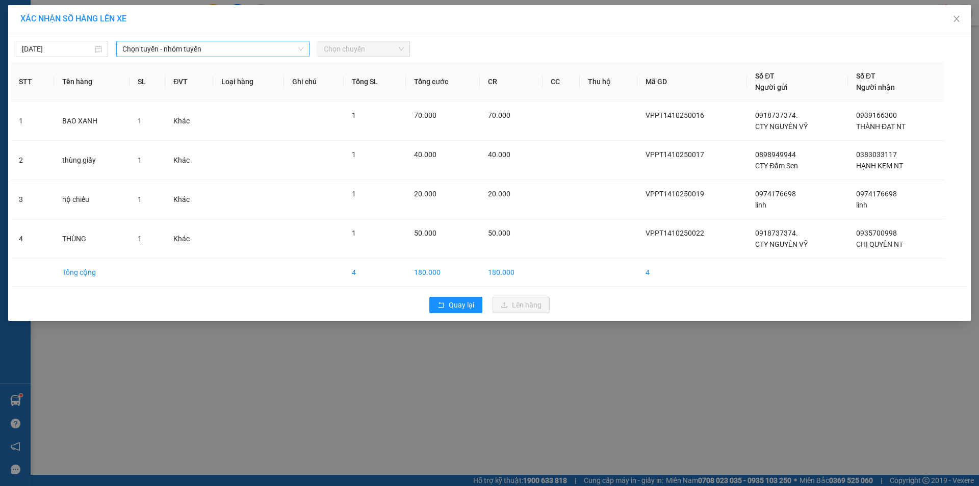
click at [235, 46] on span "Chọn tuyến - nhóm tuyến" at bounding box center [212, 48] width 181 height 15
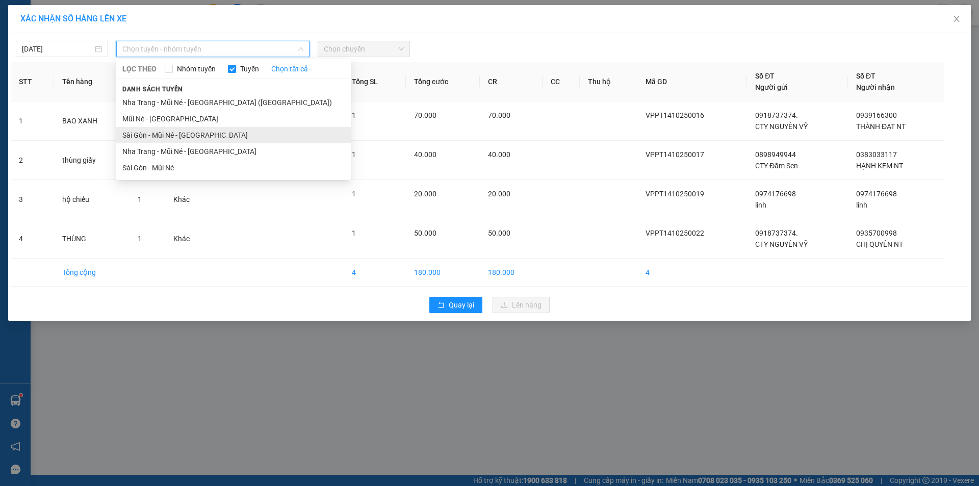
click at [157, 132] on li "Sài Gòn - Mũi Né - Nha Trang" at bounding box center [233, 135] width 235 height 16
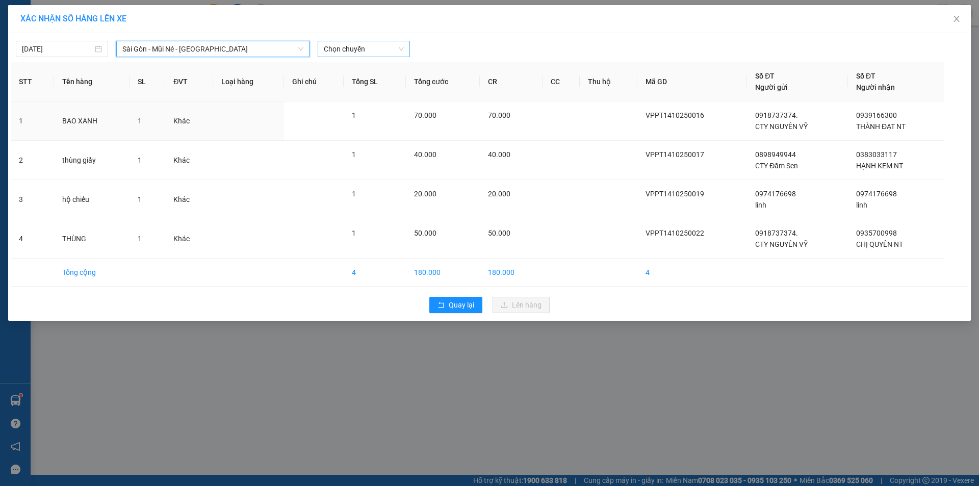
drag, startPoint x: 350, startPoint y: 50, endPoint x: 346, endPoint y: 56, distance: 6.9
click at [350, 49] on span "Chọn chuyến" at bounding box center [364, 48] width 80 height 15
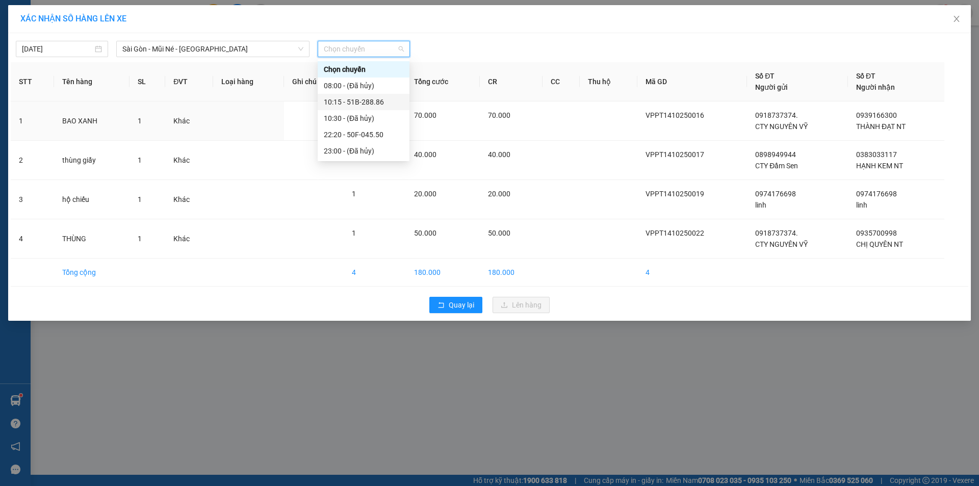
click at [375, 103] on div "10:15 - 51B-288.86" at bounding box center [364, 101] width 80 height 11
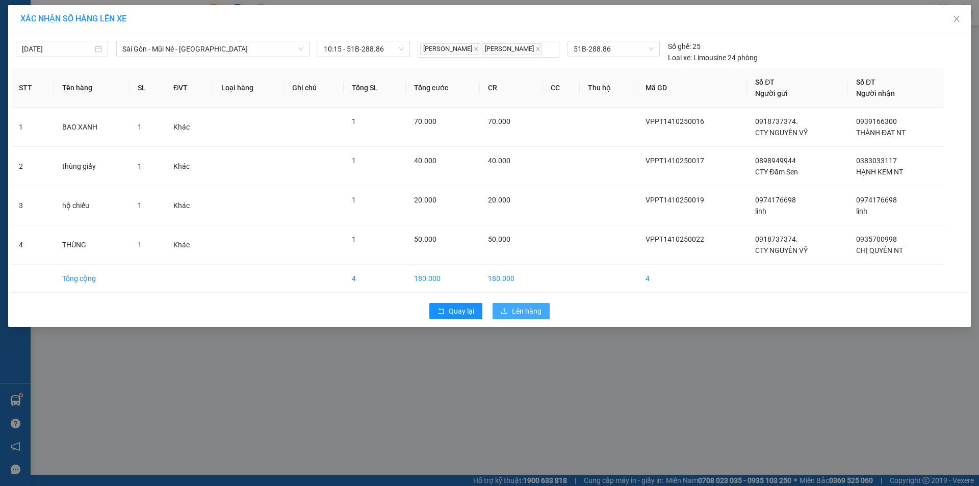
click at [545, 312] on button "Lên hàng" at bounding box center [521, 311] width 57 height 16
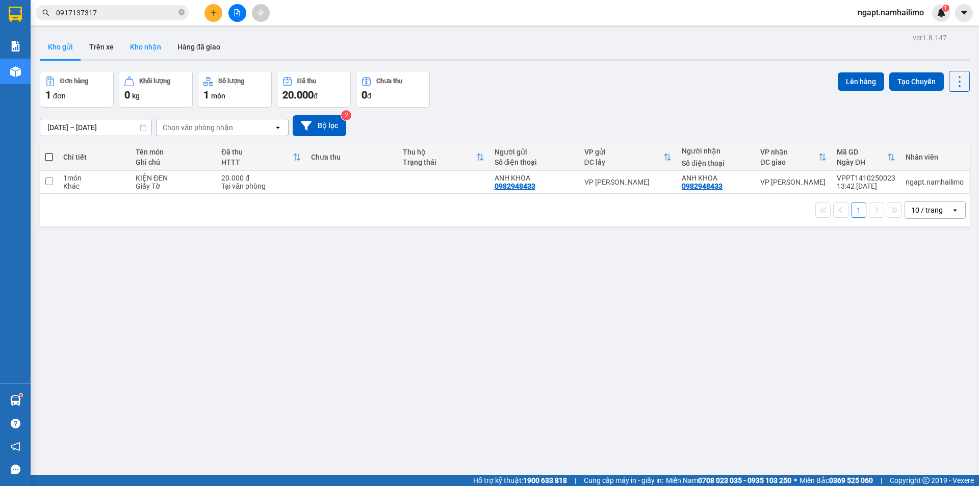
click at [152, 50] on button "Kho nhận" at bounding box center [145, 47] width 47 height 24
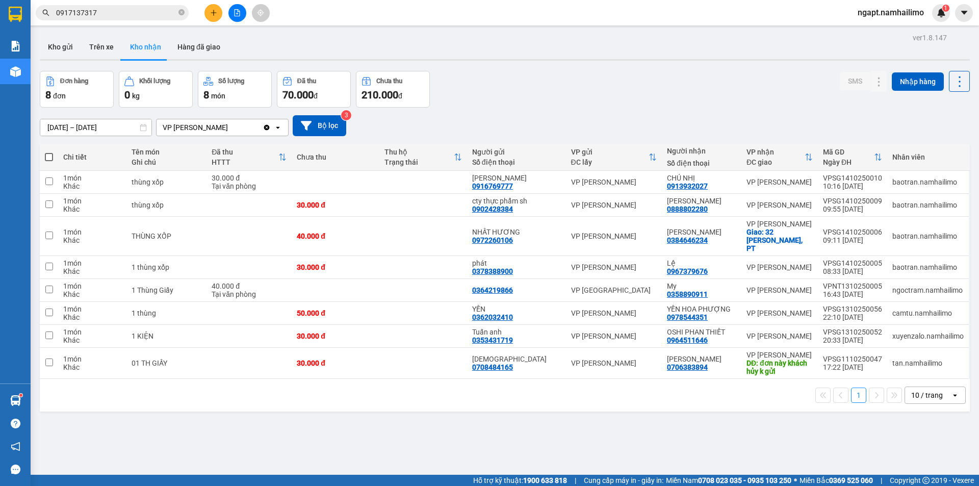
click at [230, 14] on button at bounding box center [237, 13] width 18 height 18
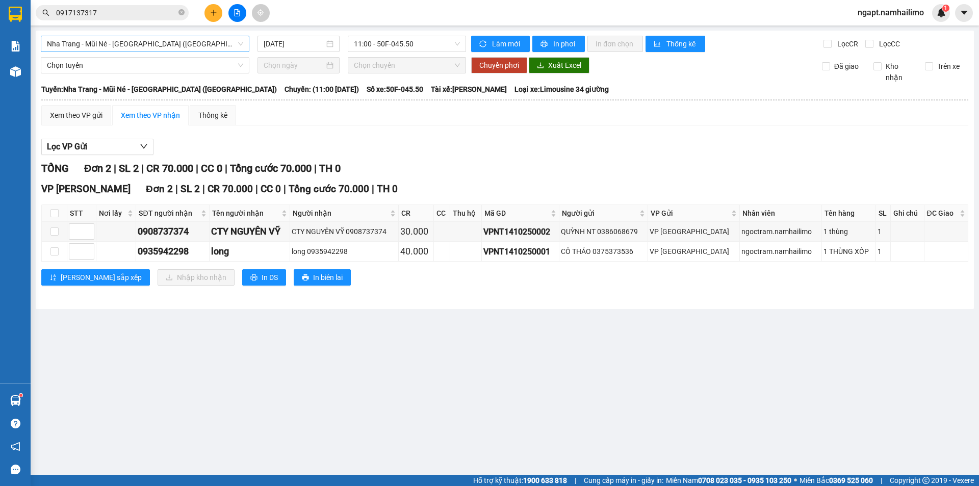
click at [211, 41] on span "Nha Trang - Mũi Né - Sài Gòn (Sáng)" at bounding box center [145, 43] width 196 height 15
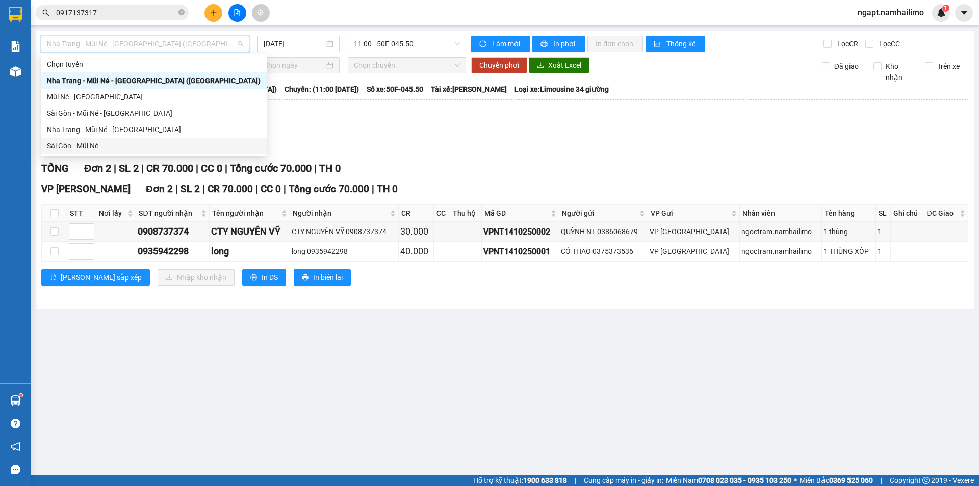
click at [82, 148] on div "Sài Gòn - Mũi Né" at bounding box center [154, 145] width 214 height 11
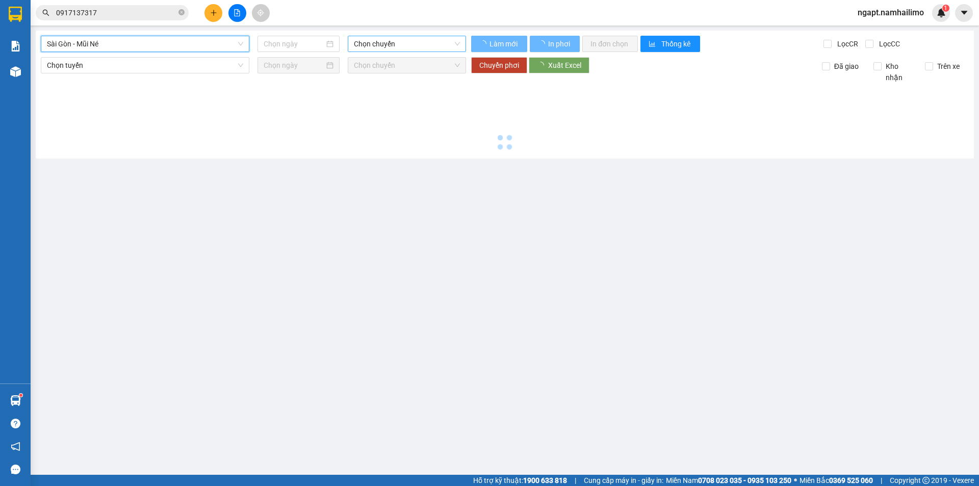
type input "14/10/2025"
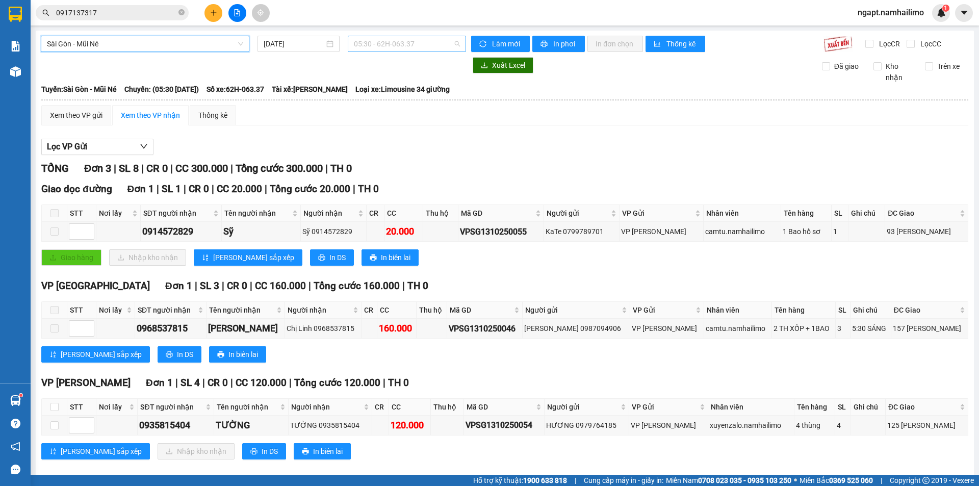
click at [448, 48] on span "05:30 - 62H-063.37" at bounding box center [407, 43] width 106 height 15
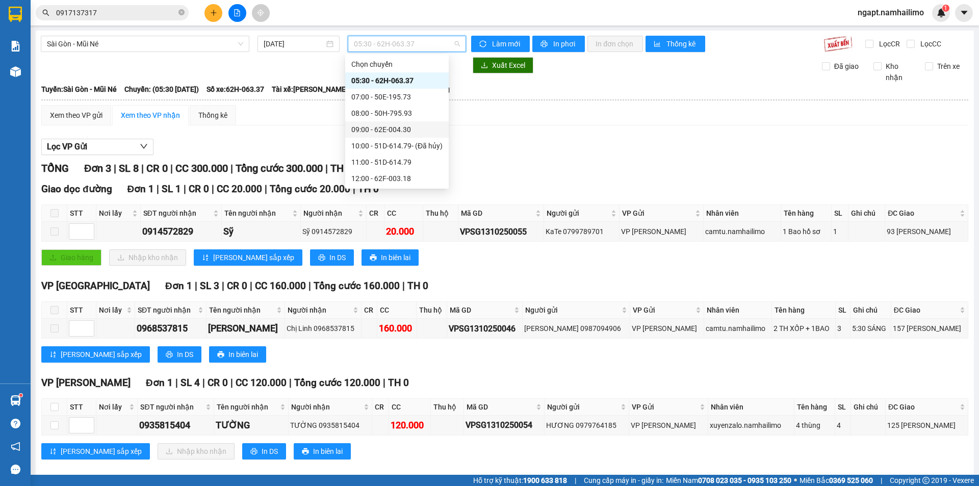
click at [371, 127] on div "09:00 - 62E-004.30" at bounding box center [396, 129] width 91 height 11
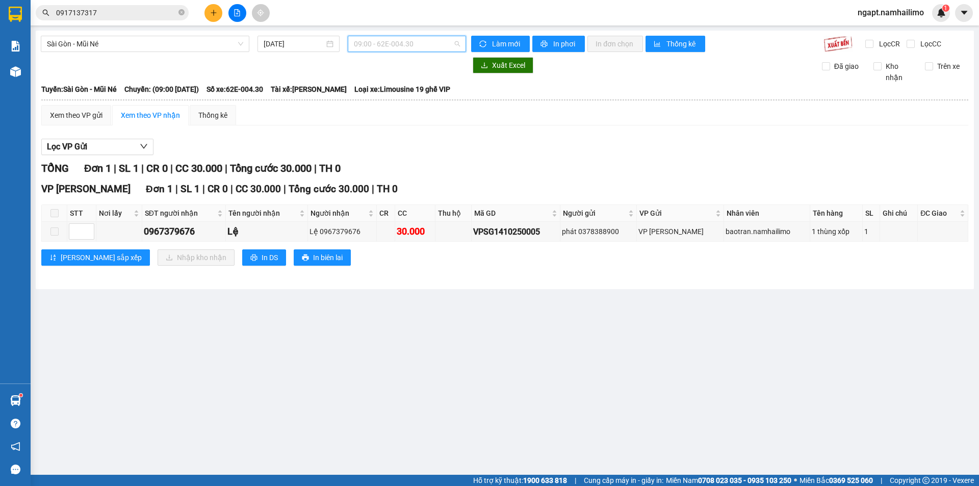
click at [446, 49] on span "09:00 - 62E-004.30" at bounding box center [407, 43] width 106 height 15
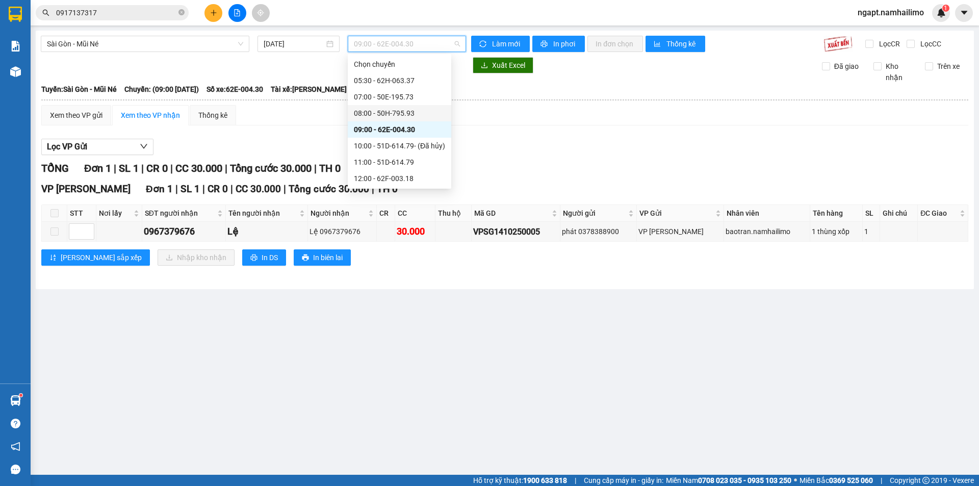
click at [417, 116] on div "08:00 - 50H-795.93" at bounding box center [399, 113] width 91 height 11
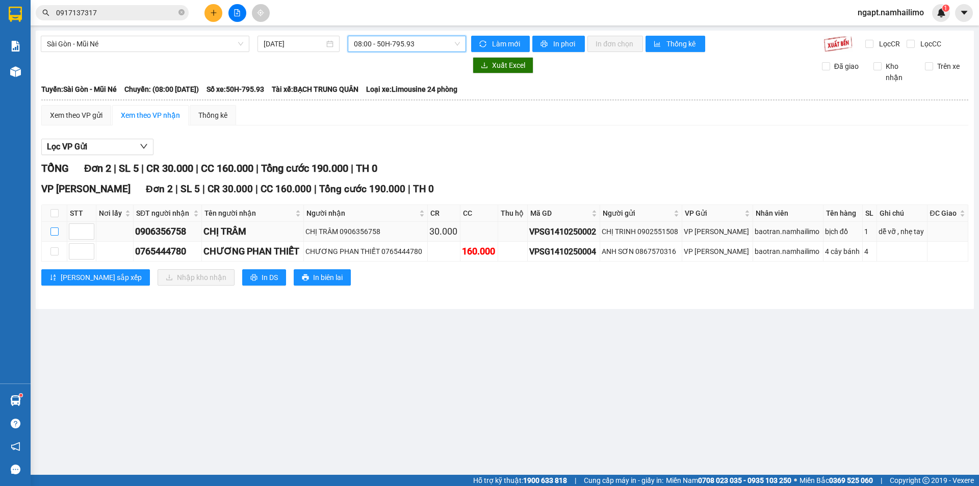
click at [55, 235] on input "checkbox" at bounding box center [54, 231] width 8 height 8
checkbox input "true"
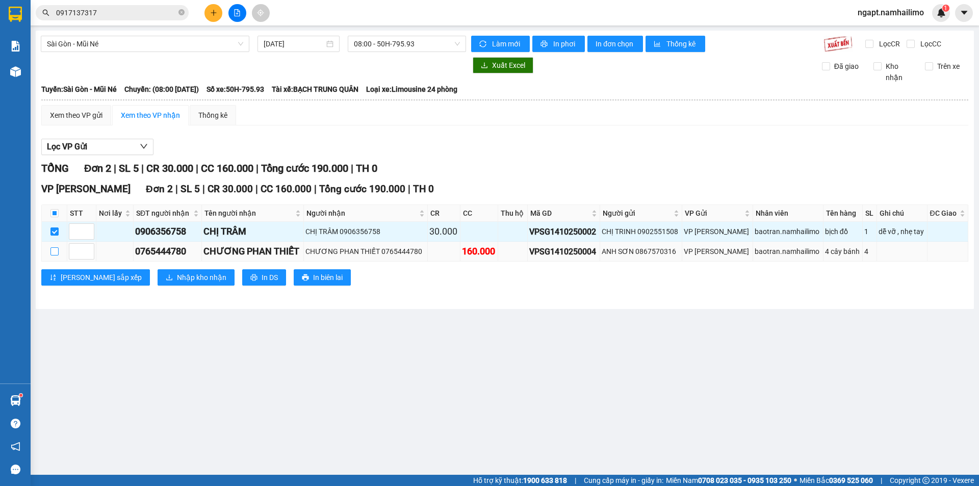
click at [54, 249] on input "checkbox" at bounding box center [54, 251] width 8 height 8
checkbox input "true"
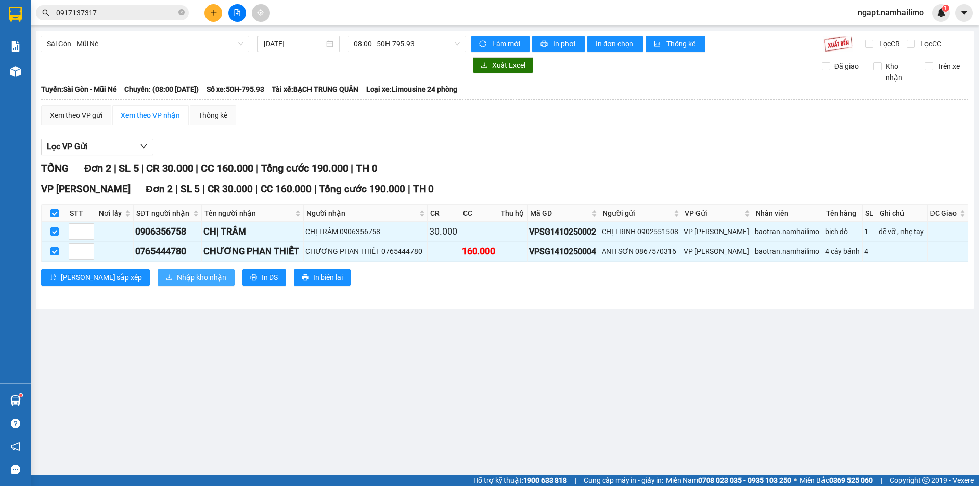
click at [177, 278] on span "Nhập kho nhận" at bounding box center [201, 277] width 49 height 11
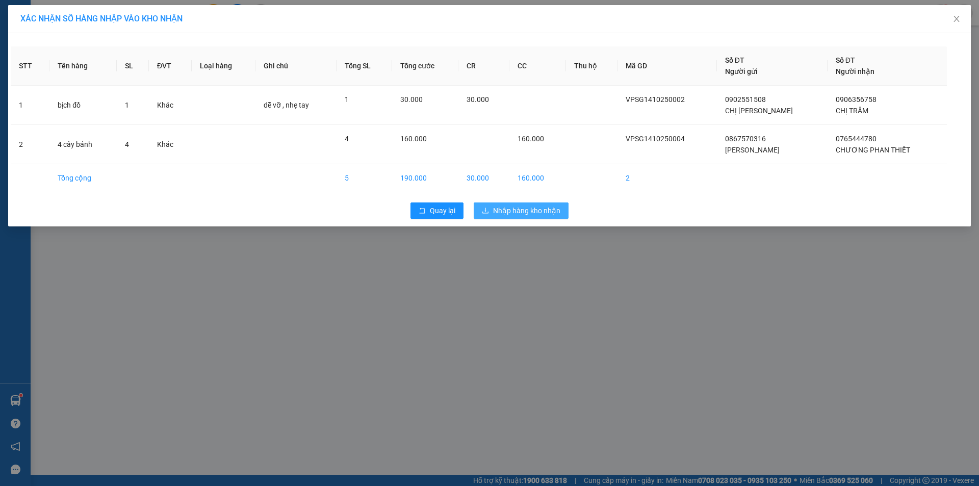
click at [530, 212] on span "Nhập hàng kho nhận" at bounding box center [526, 210] width 67 height 11
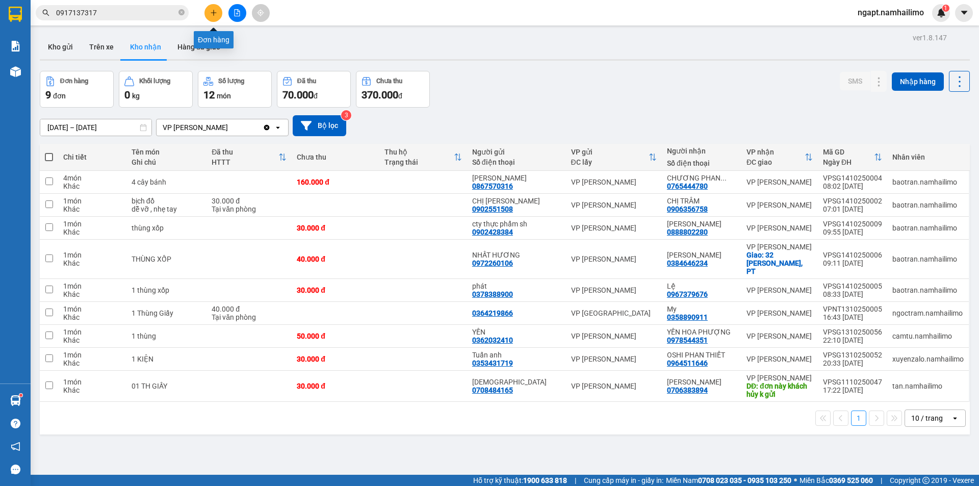
click at [215, 15] on icon "plus" at bounding box center [213, 12] width 7 height 7
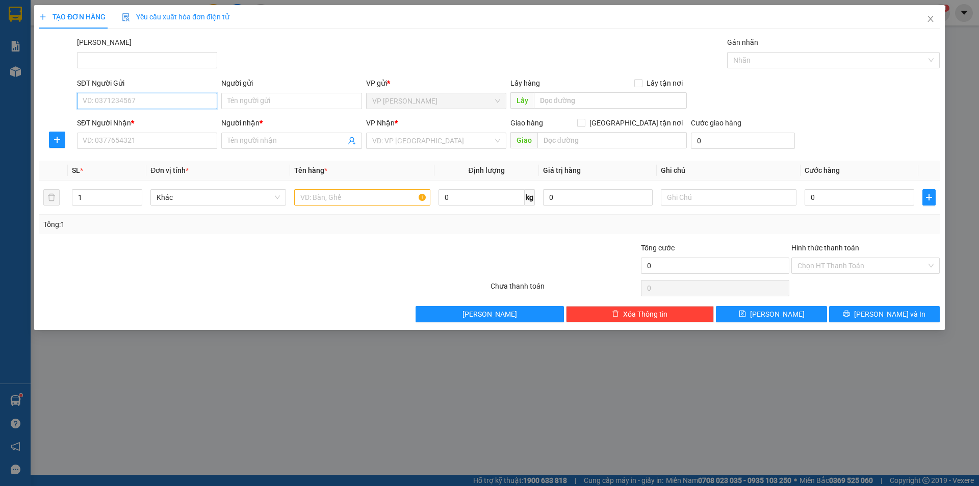
click at [164, 100] on input "SĐT Người Gửi" at bounding box center [147, 101] width 140 height 16
type input "0917033762"
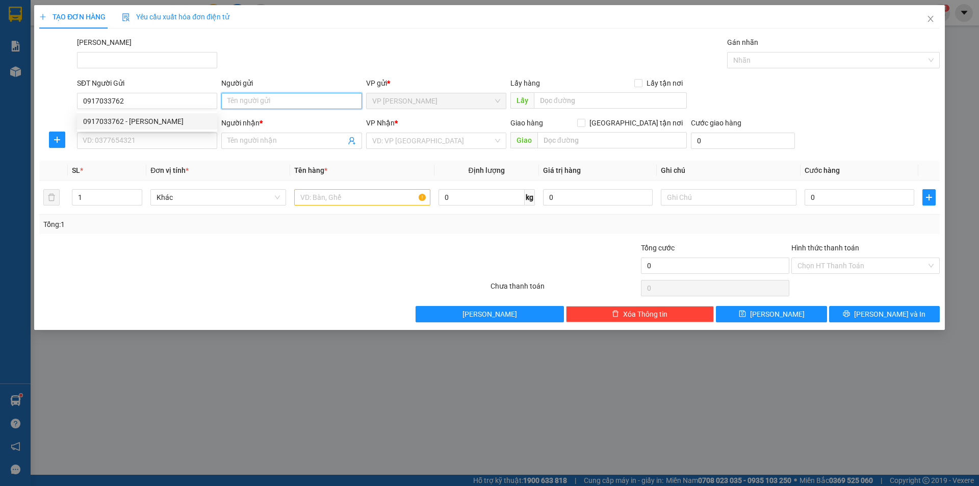
click at [253, 102] on input "Người gửi" at bounding box center [291, 101] width 140 height 16
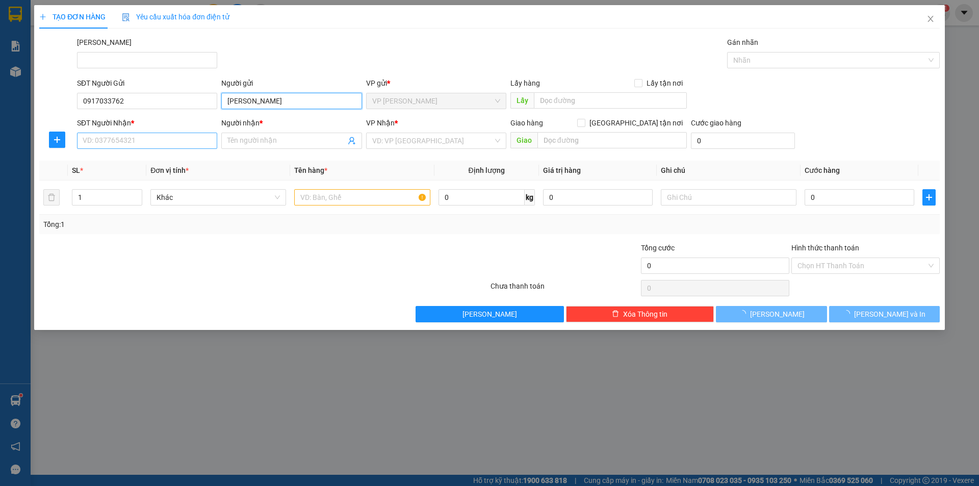
type input "ngọc há"
click at [168, 140] on input "SĐT Người Nhận *" at bounding box center [147, 141] width 140 height 16
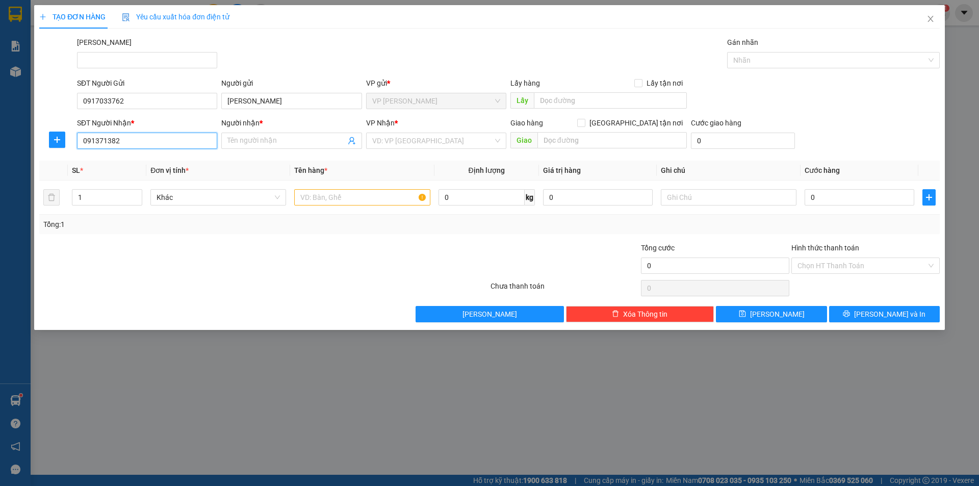
type input "0913713824"
click at [162, 159] on div "0913713824 - vy" at bounding box center [147, 161] width 128 height 11
type input "vy"
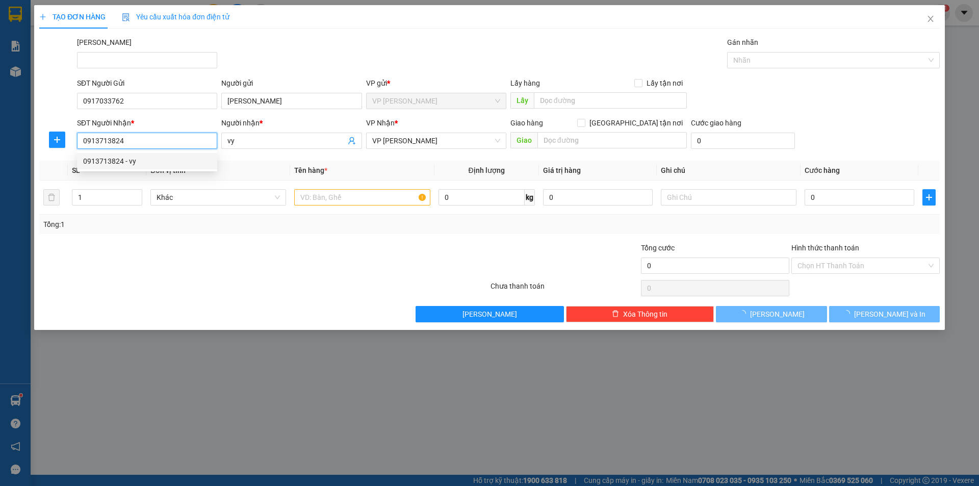
type input "30.000"
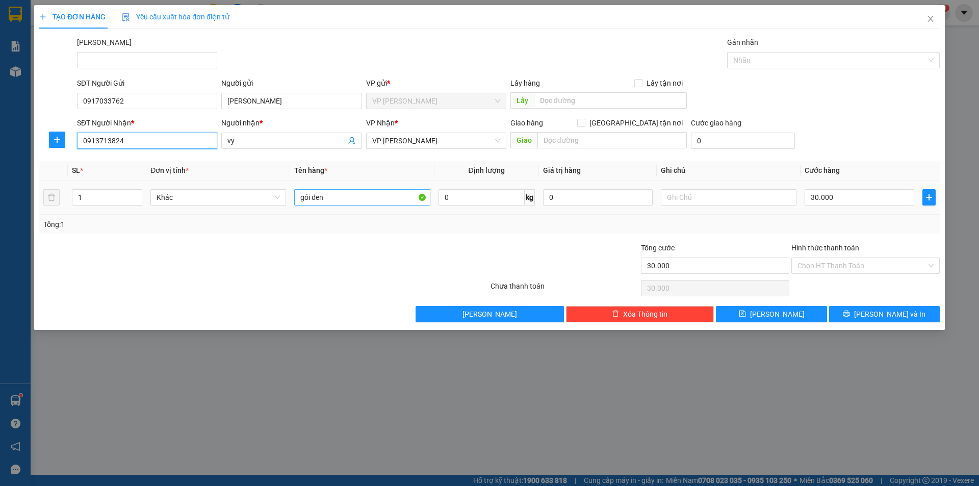
type input "0913713824"
click at [372, 197] on input "gói đen" at bounding box center [362, 197] width 136 height 16
type input "g"
type input "thùng gi"
click at [878, 265] on input "Hình thức thanh toán" at bounding box center [862, 265] width 129 height 15
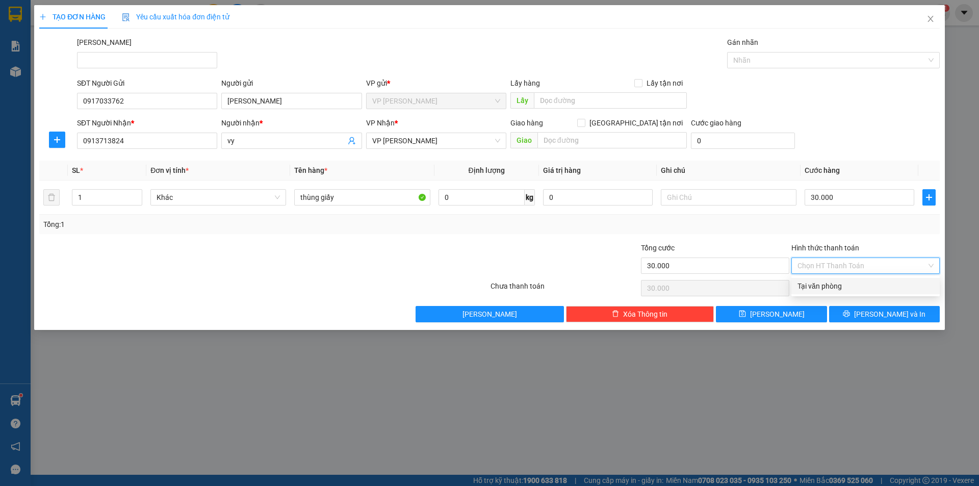
click at [876, 286] on div "Tại văn phòng" at bounding box center [866, 285] width 136 height 11
click at [890, 314] on span "Lưu và In" at bounding box center [889, 314] width 71 height 11
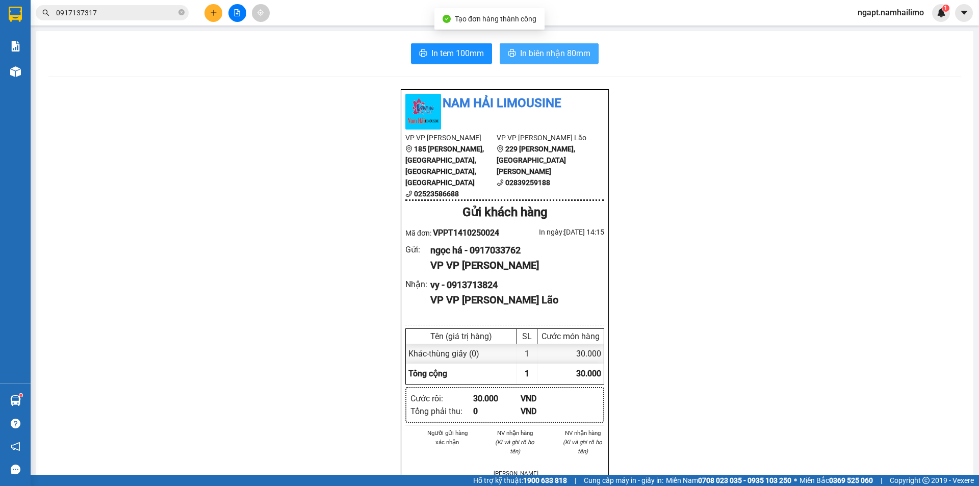
click at [536, 50] on span "In biên nhận 80mm" at bounding box center [555, 53] width 70 height 13
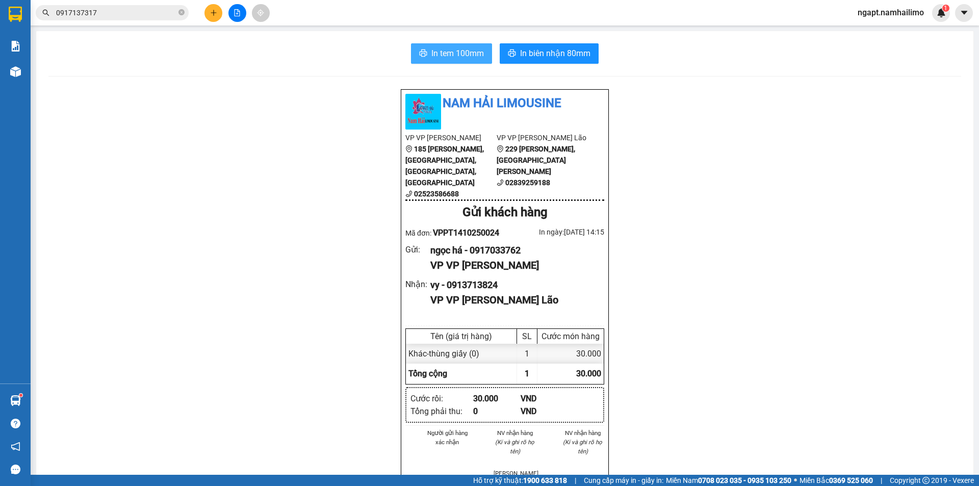
click at [465, 59] on span "In tem 100mm" at bounding box center [457, 53] width 53 height 13
click at [560, 60] on button "In biên nhận 80mm" at bounding box center [549, 53] width 99 height 20
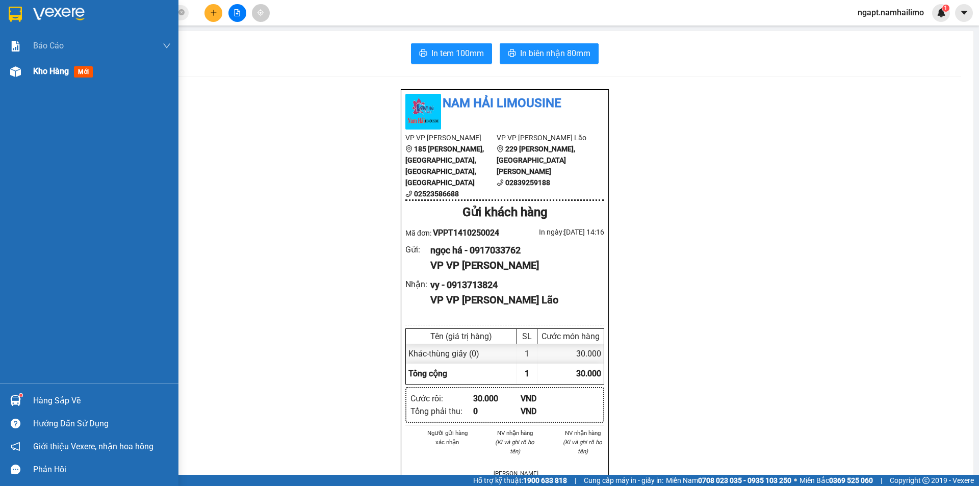
click at [40, 74] on span "Kho hàng" at bounding box center [51, 71] width 36 height 10
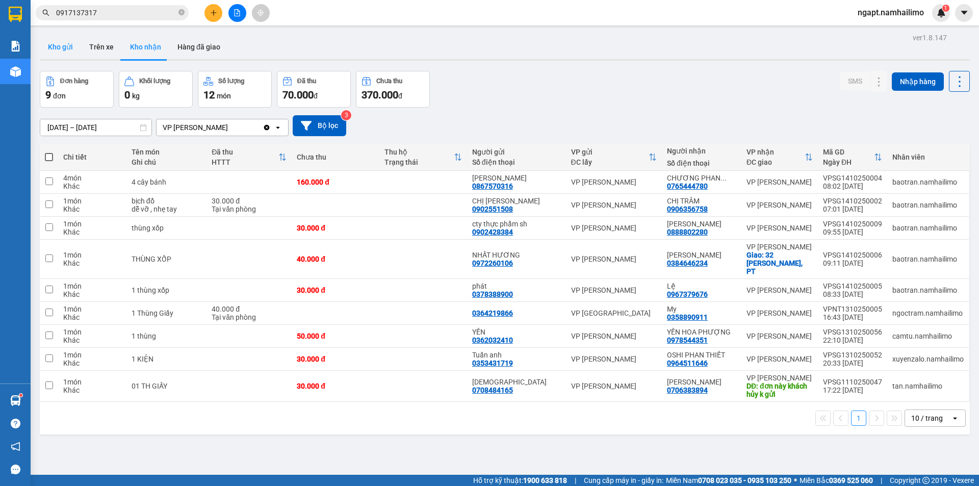
click at [62, 40] on button "Kho gửi" at bounding box center [60, 47] width 41 height 24
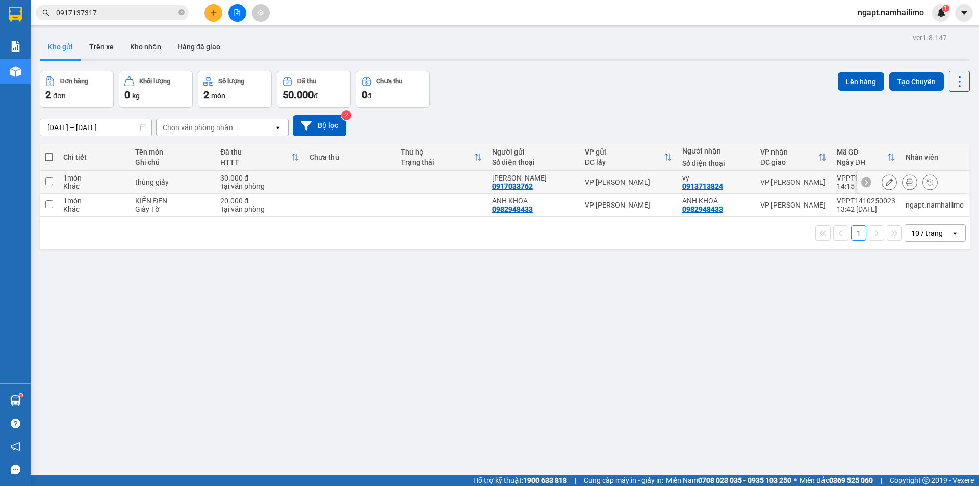
click at [51, 183] on input "checkbox" at bounding box center [49, 181] width 8 height 8
checkbox input "true"
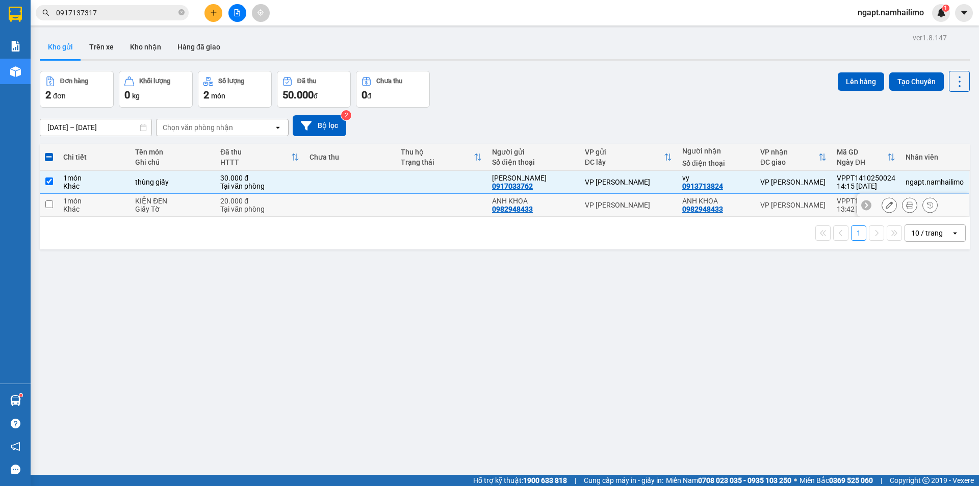
click at [50, 203] on input "checkbox" at bounding box center [49, 204] width 8 height 8
checkbox input "true"
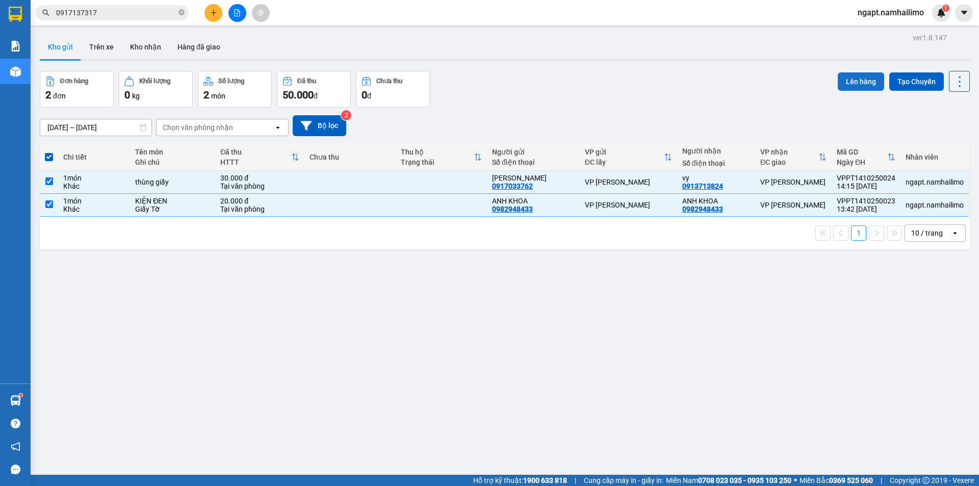
click at [859, 79] on button "Lên hàng" at bounding box center [861, 81] width 46 height 18
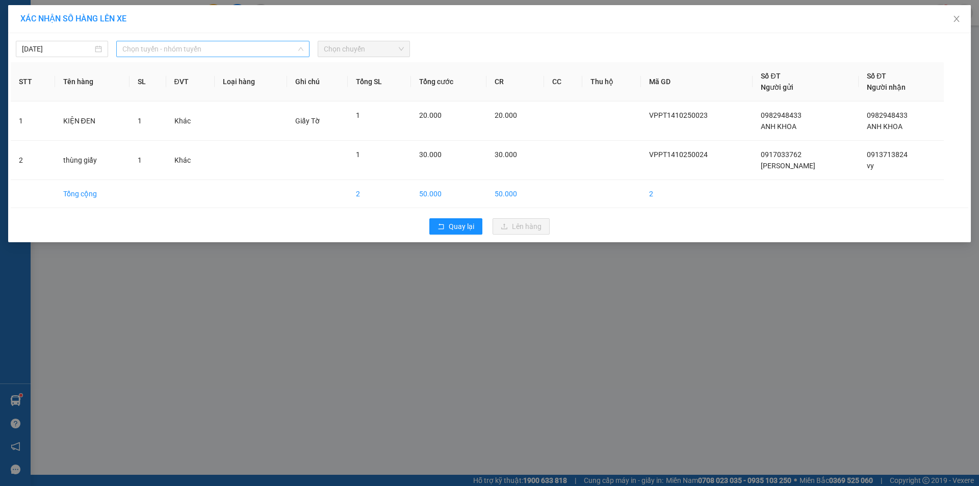
click at [248, 47] on span "Chọn tuyến - nhóm tuyến" at bounding box center [212, 48] width 181 height 15
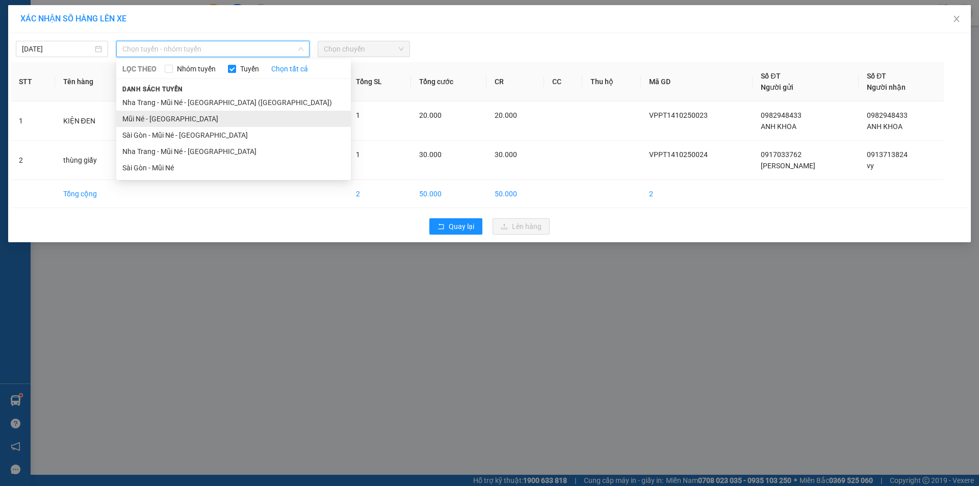
drag, startPoint x: 171, startPoint y: 117, endPoint x: 219, endPoint y: 99, distance: 51.1
click at [171, 117] on li "Mũi Né - Sài Gòn" at bounding box center [233, 119] width 235 height 16
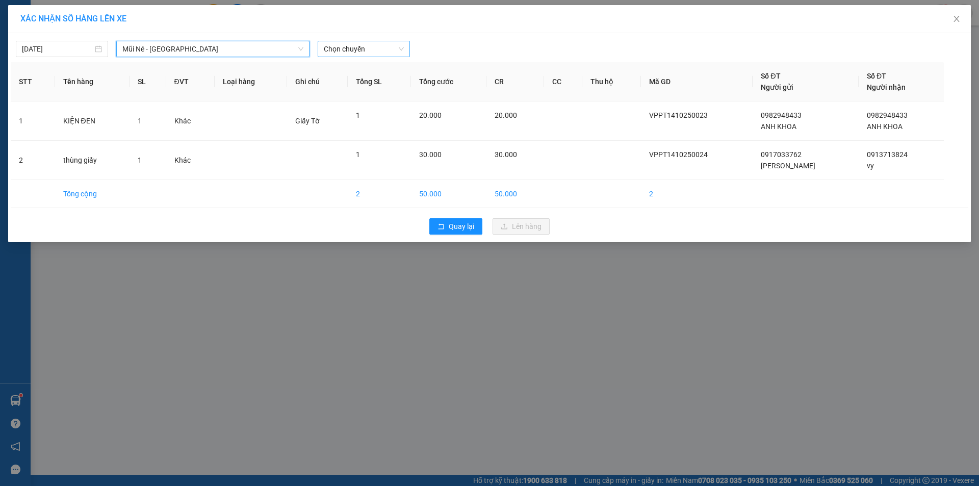
click at [368, 53] on span "Chọn chuyến" at bounding box center [364, 48] width 80 height 15
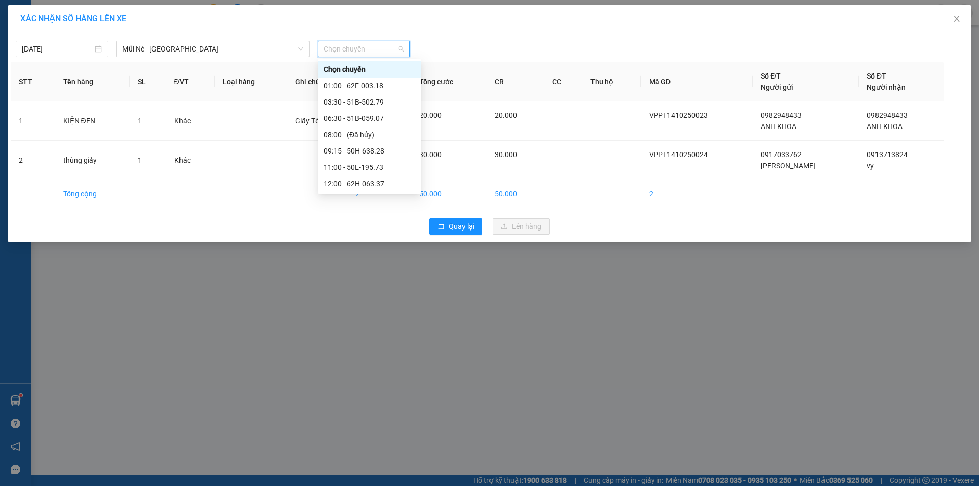
click at [370, 211] on div "13:15 - 62E-004.30" at bounding box center [369, 216] width 91 height 11
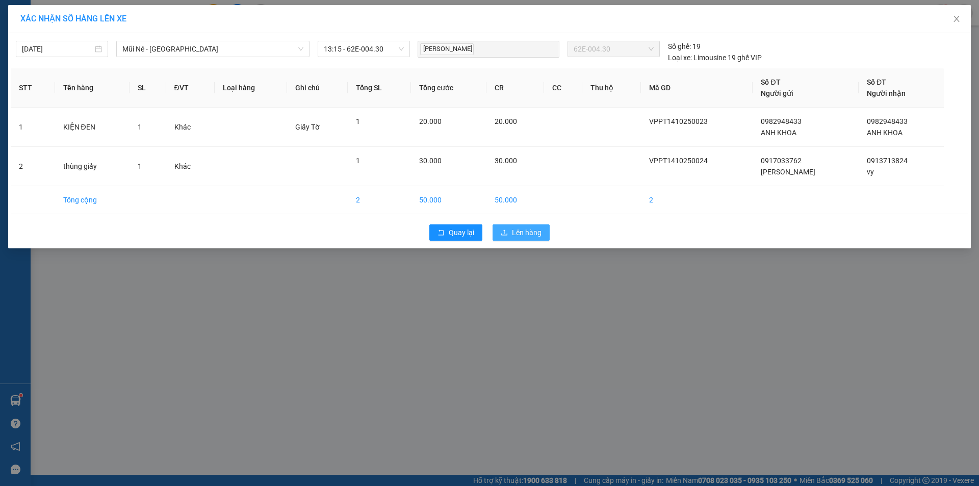
click at [521, 238] on button "Lên hàng" at bounding box center [521, 232] width 57 height 16
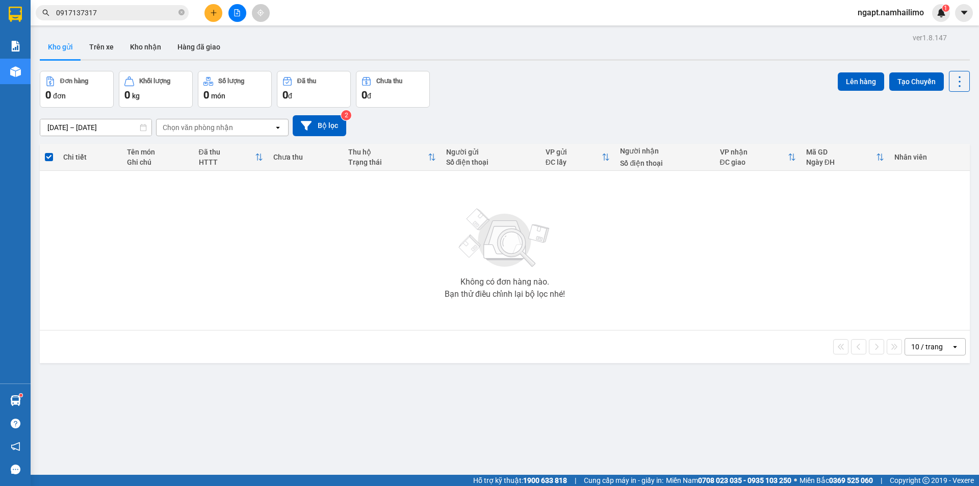
click at [152, 47] on button "Kho nhận" at bounding box center [145, 47] width 47 height 24
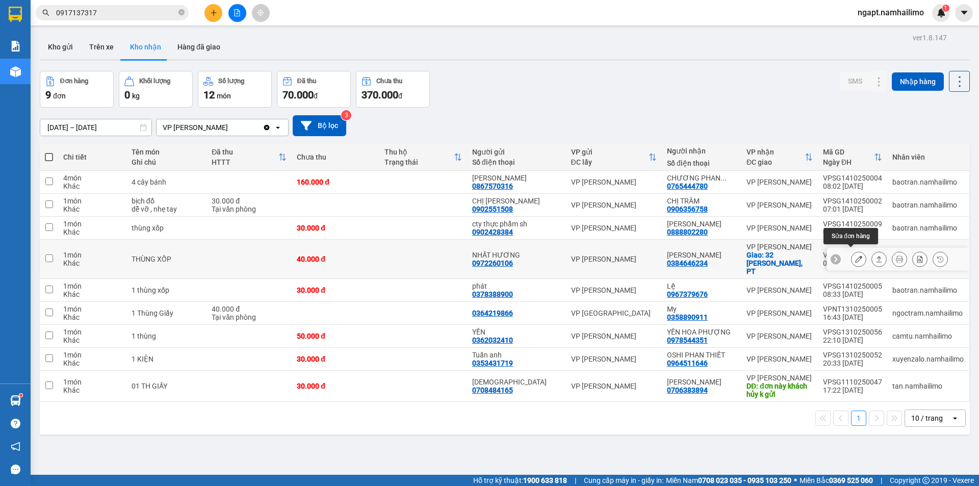
click at [855, 258] on button at bounding box center [859, 259] width 14 height 18
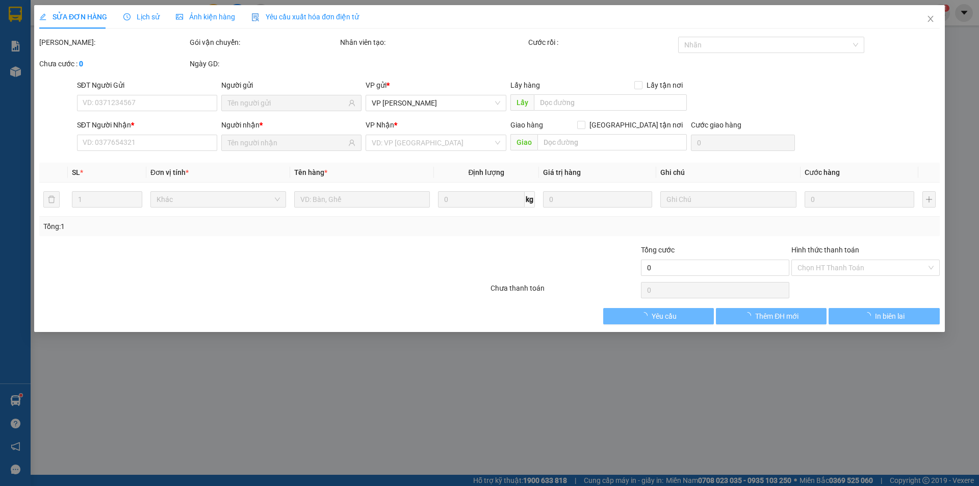
type input "0972260106"
type input "NHẤT HƯƠNG"
type input "0384646234"
type input "Lê Yên Mai"
checkbox input "true"
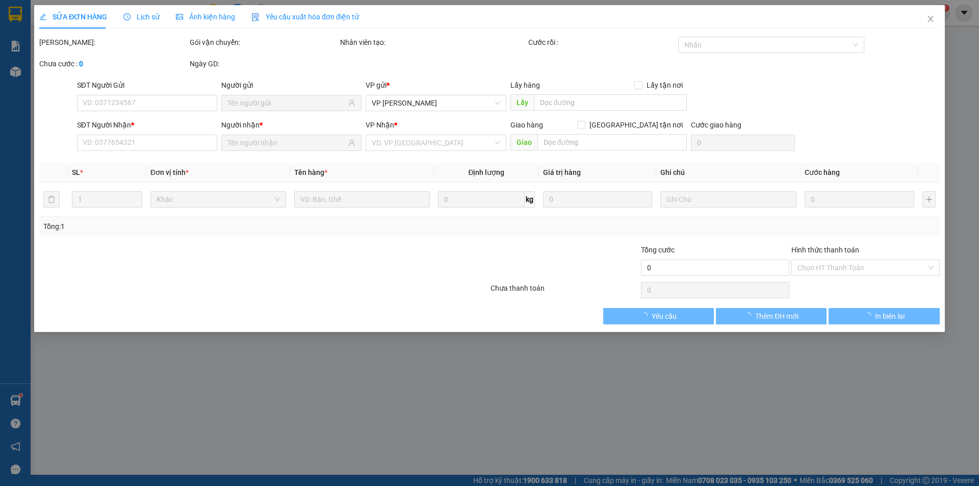
type input "32 LƯƠNG THẾ VINH, PT"
type input "40.000"
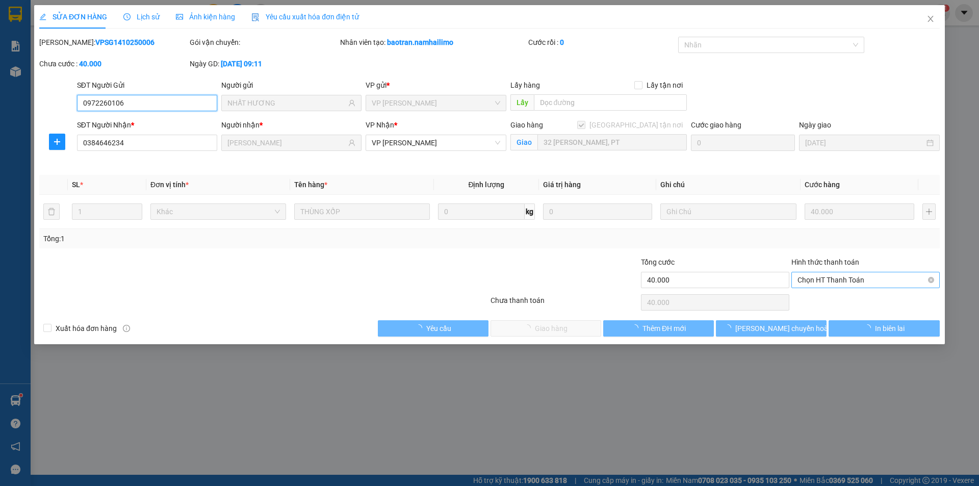
click at [878, 281] on span "Chọn HT Thanh Toán" at bounding box center [866, 279] width 136 height 15
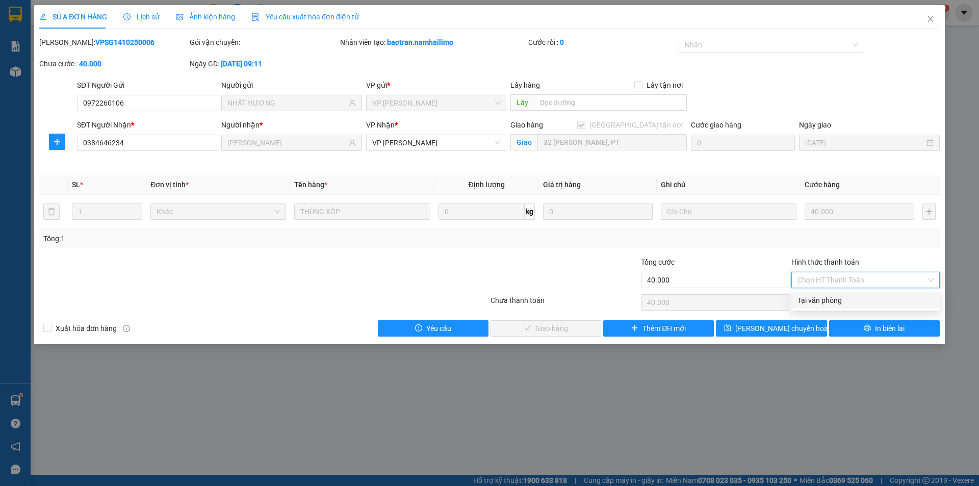
click at [861, 296] on div "Tại văn phòng" at bounding box center [866, 300] width 136 height 11
type input "0"
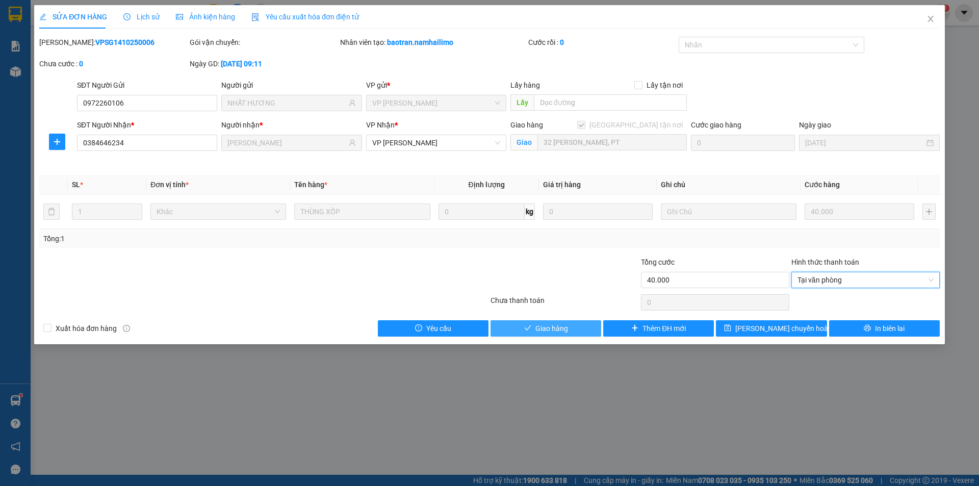
click at [576, 326] on button "Giao hàng" at bounding box center [546, 328] width 111 height 16
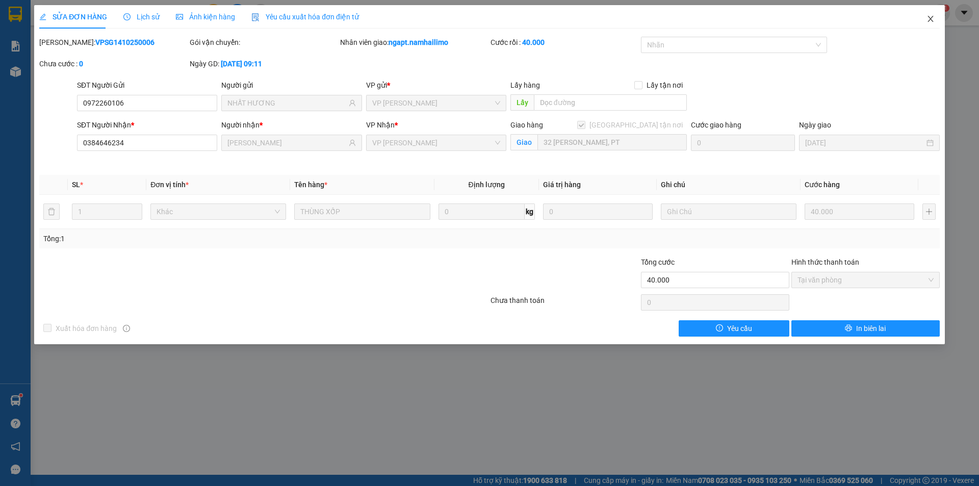
click at [931, 23] on span "Close" at bounding box center [930, 19] width 29 height 29
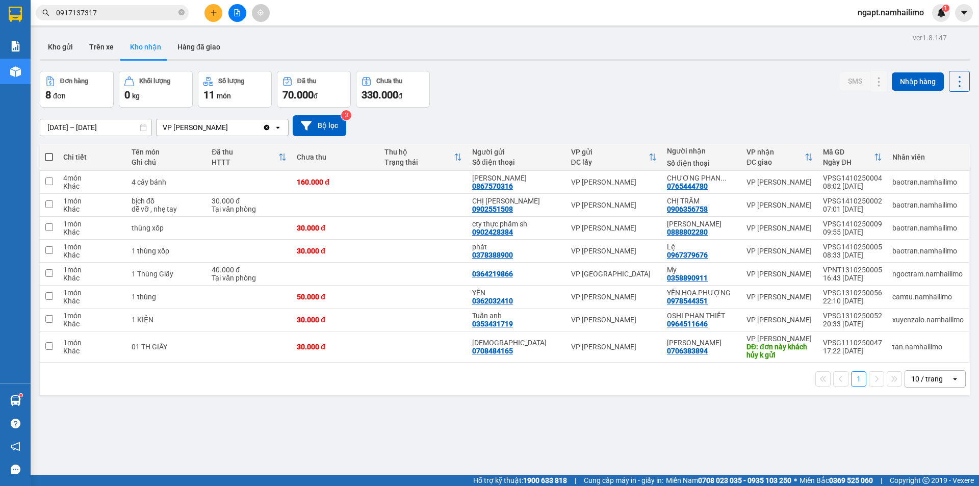
click at [234, 21] on button at bounding box center [237, 13] width 18 height 18
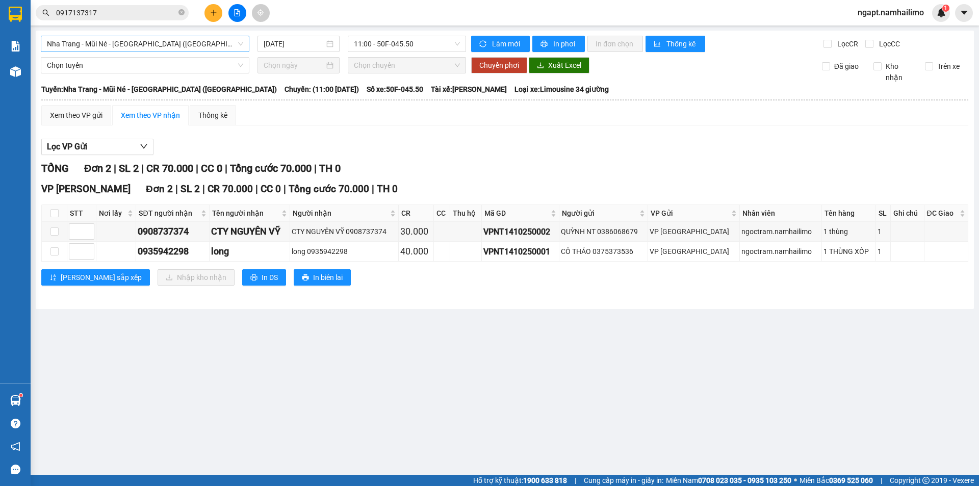
click at [191, 42] on span "Nha Trang - Mũi Né - Sài Gòn (Sáng)" at bounding box center [145, 43] width 196 height 15
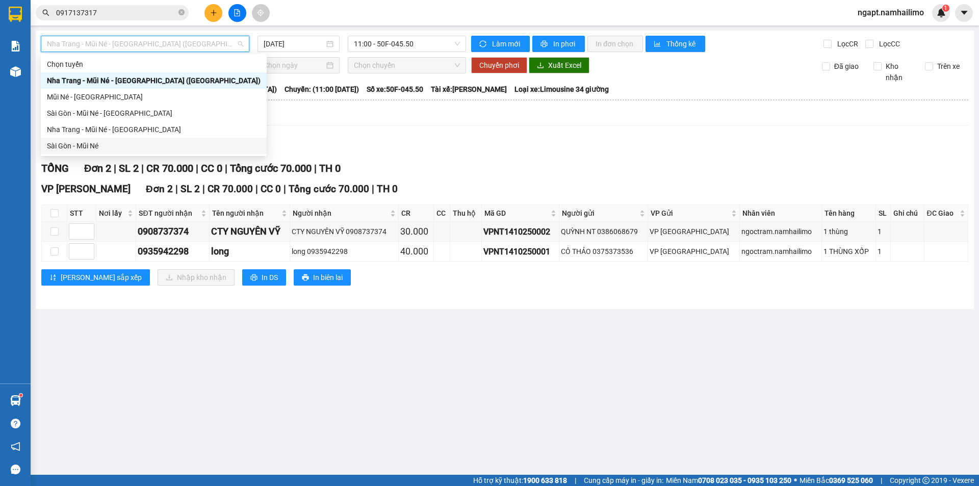
click at [134, 149] on div "Sài Gòn - Mũi Né" at bounding box center [154, 145] width 214 height 11
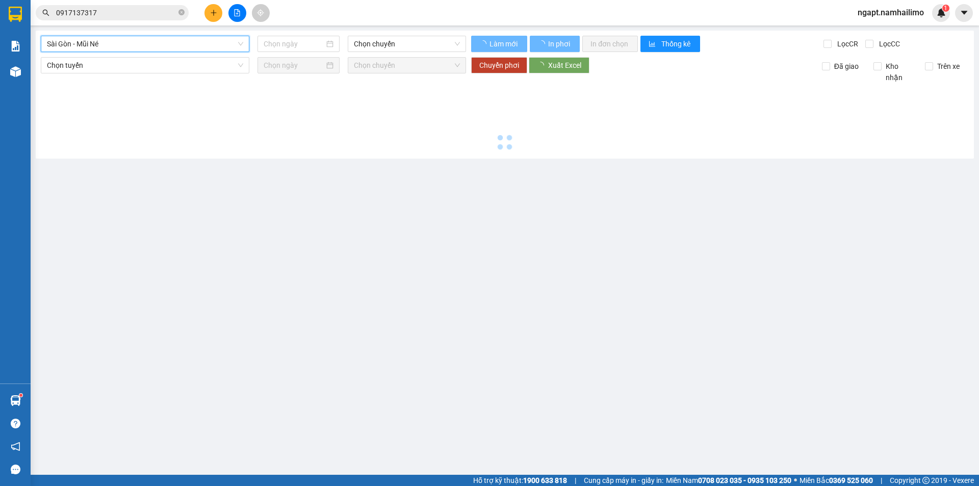
type input "14/10/2025"
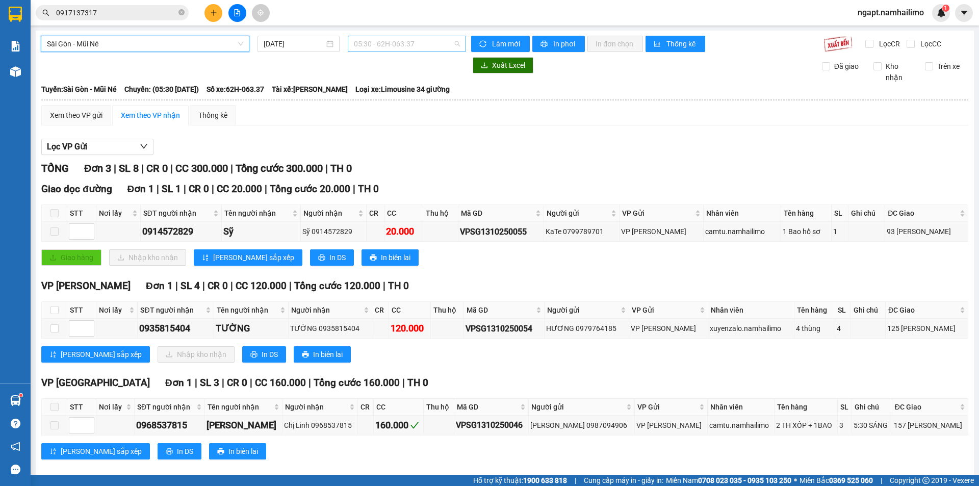
click at [420, 36] on div "05:30 - 62H-063.37" at bounding box center [407, 44] width 118 height 16
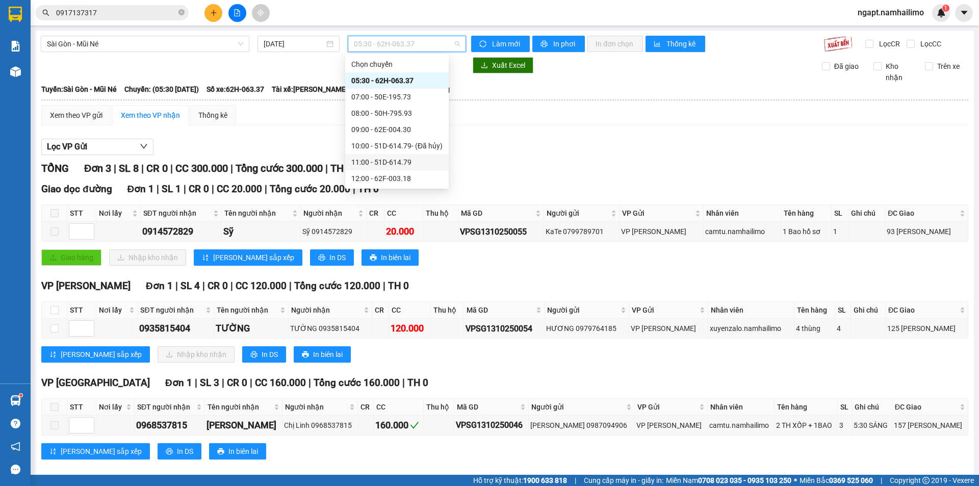
click at [398, 157] on div "11:00 - 51D-614.79" at bounding box center [396, 162] width 91 height 11
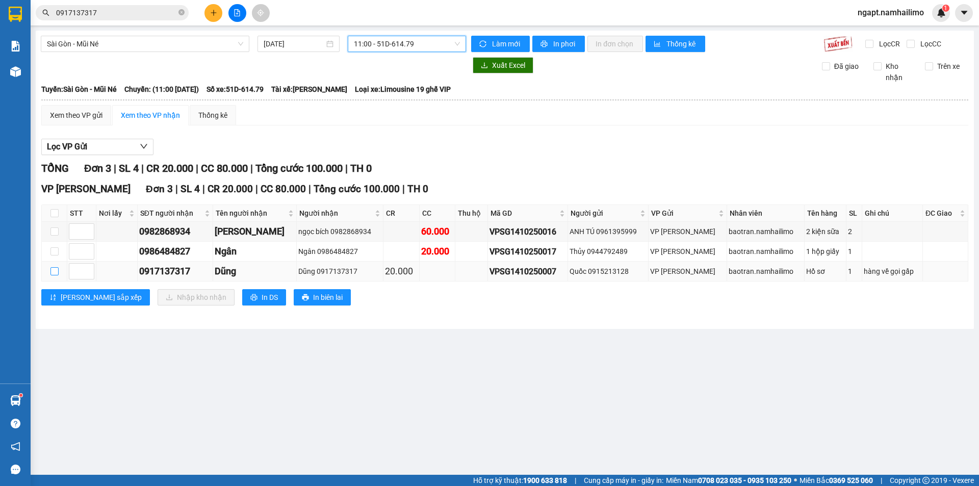
click at [55, 274] on input "checkbox" at bounding box center [54, 271] width 8 height 8
checkbox input "true"
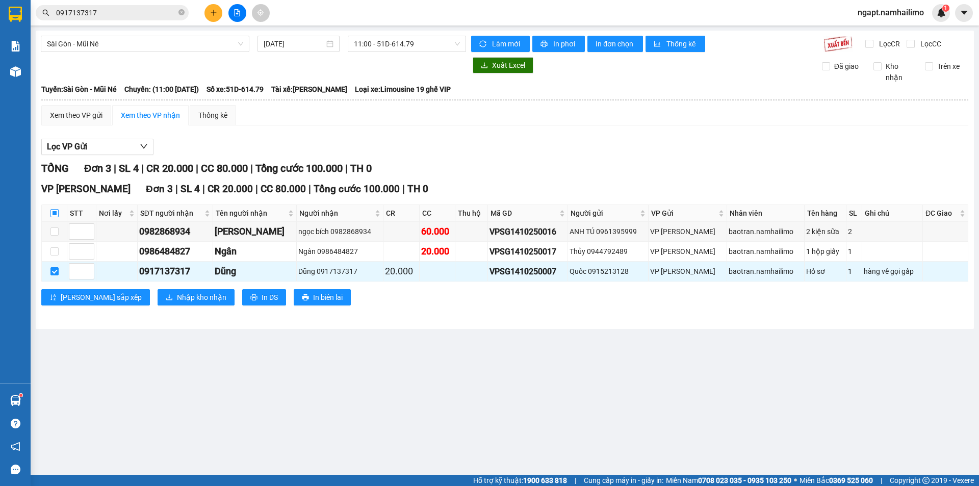
click at [57, 214] on input "checkbox" at bounding box center [54, 213] width 8 height 8
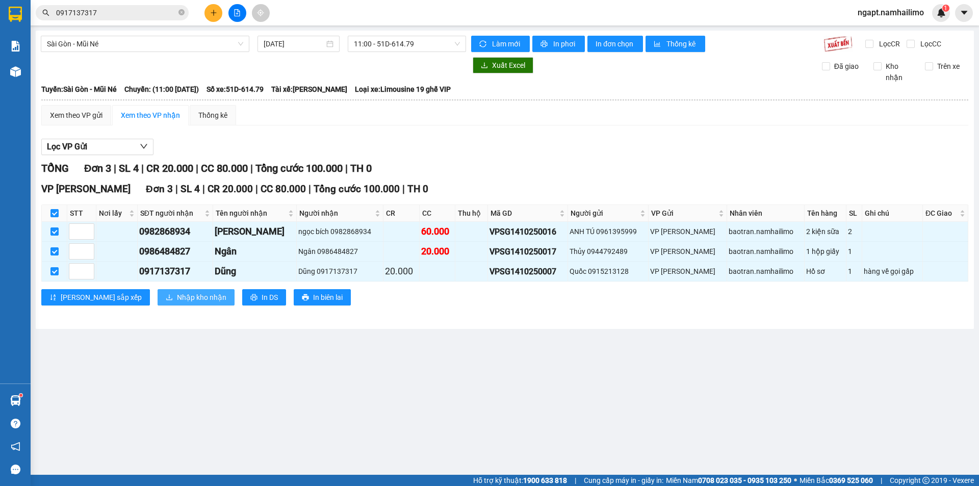
click at [177, 299] on span "Nhập kho nhận" at bounding box center [201, 297] width 49 height 11
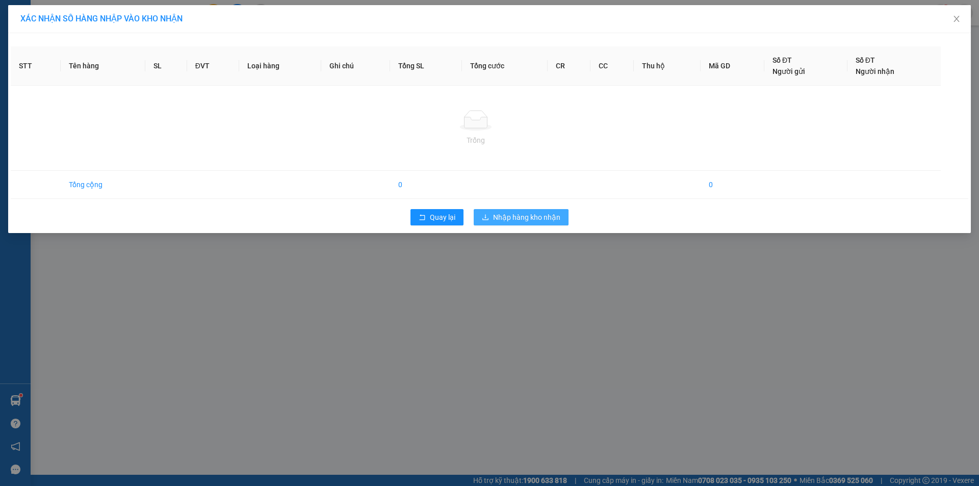
click at [533, 221] on span "Nhập hàng kho nhận" at bounding box center [526, 217] width 67 height 11
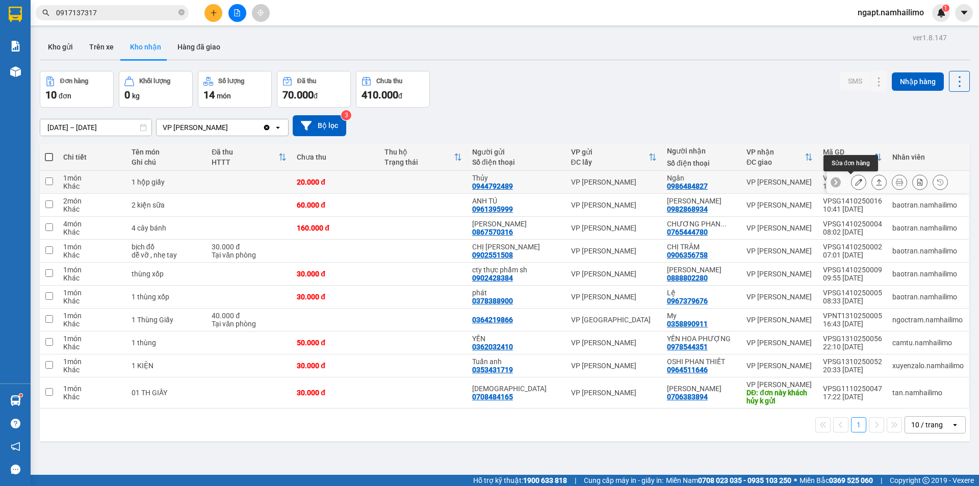
click at [855, 184] on icon at bounding box center [858, 181] width 7 height 7
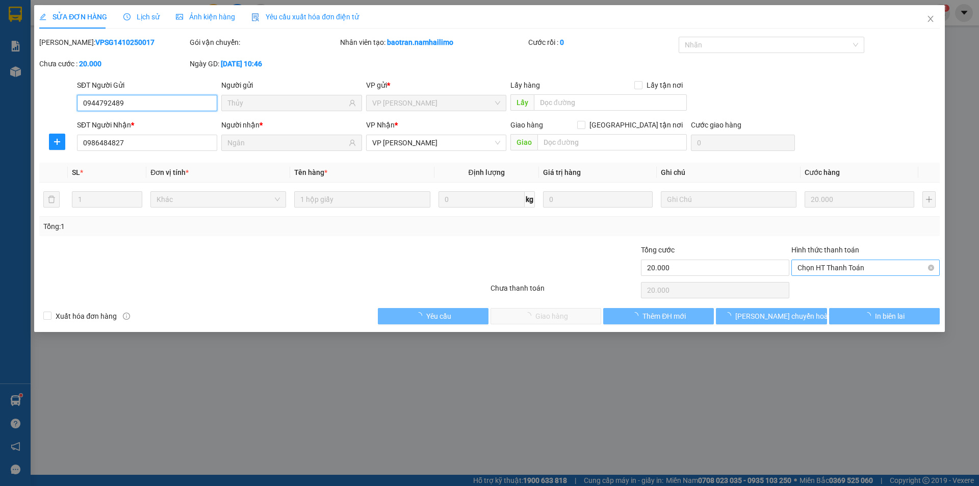
click at [857, 268] on span "Chọn HT Thanh Toán" at bounding box center [866, 267] width 136 height 15
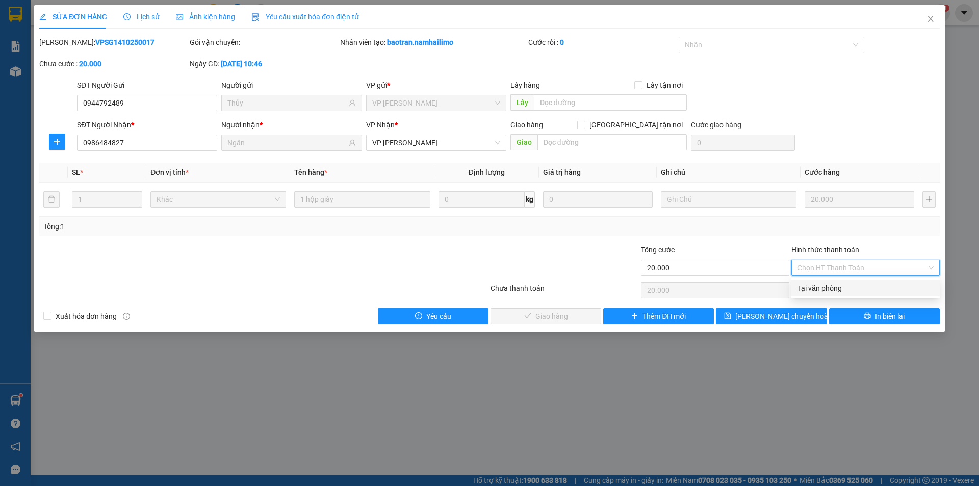
click at [844, 288] on div "Tại văn phòng" at bounding box center [866, 287] width 136 height 11
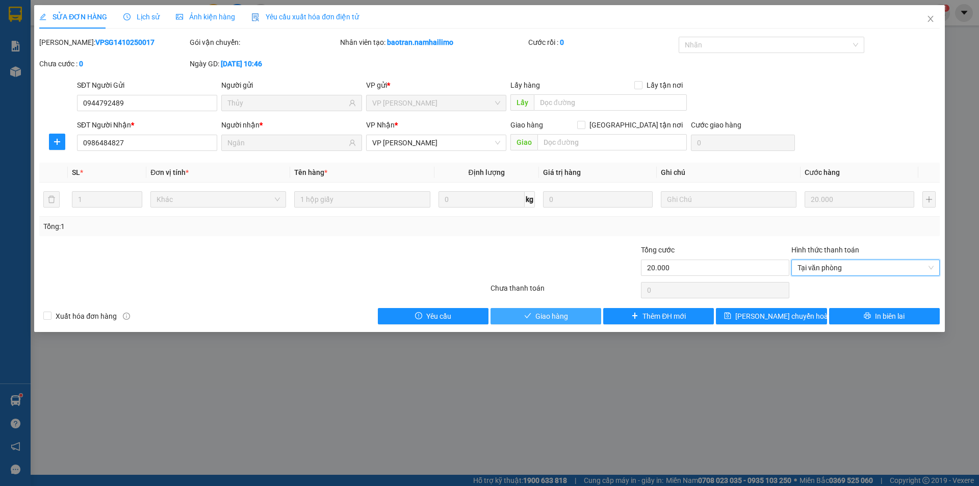
click at [549, 311] on span "Giao hàng" at bounding box center [551, 316] width 33 height 11
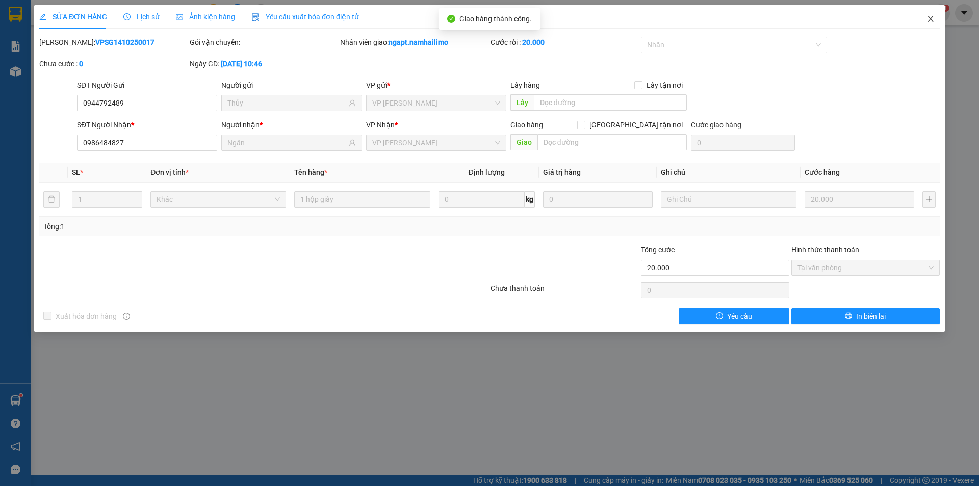
click at [928, 24] on span "Close" at bounding box center [930, 19] width 29 height 29
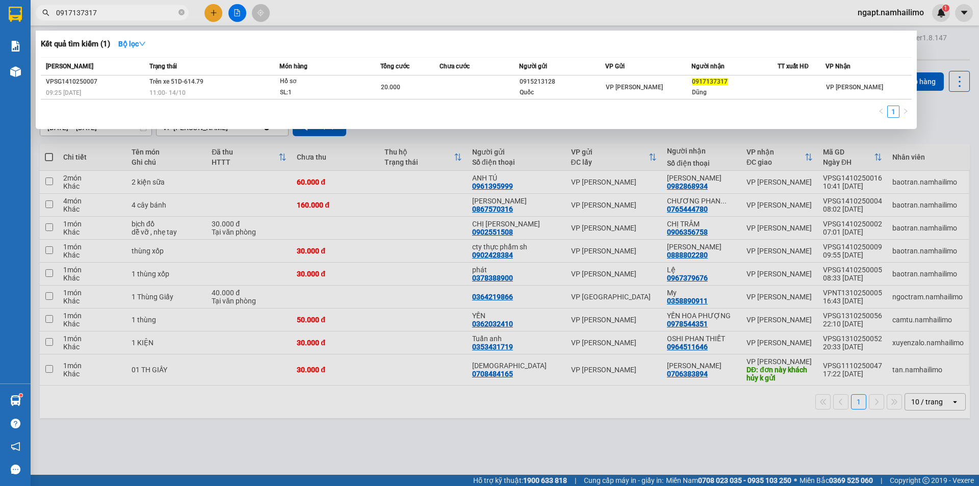
click at [131, 13] on input "0917137317" at bounding box center [116, 12] width 120 height 11
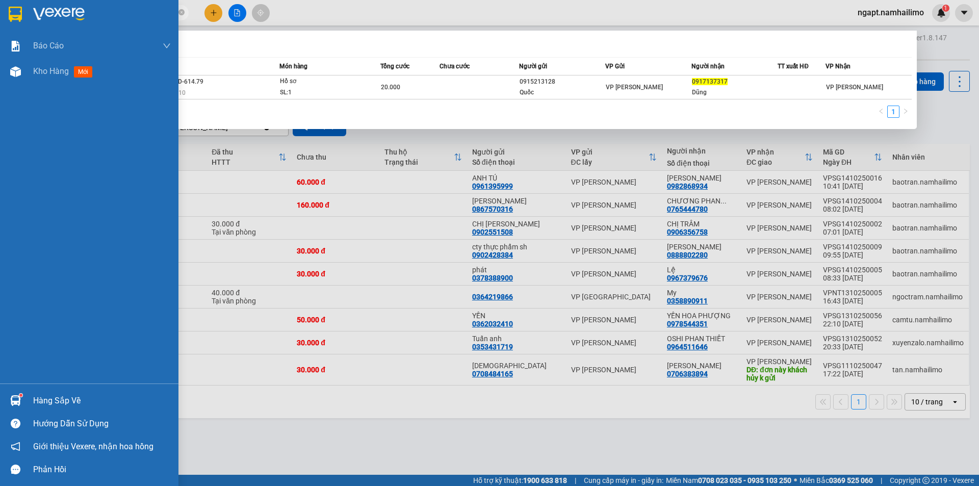
drag, startPoint x: 131, startPoint y: 13, endPoint x: 14, endPoint y: 14, distance: 116.3
click at [14, 15] on section "Kết quả tìm kiếm ( 1 ) Bộ lọc Mã ĐH Trạng thái Món hàng Tổng cước Chưa cước Ngư…" at bounding box center [489, 243] width 979 height 486
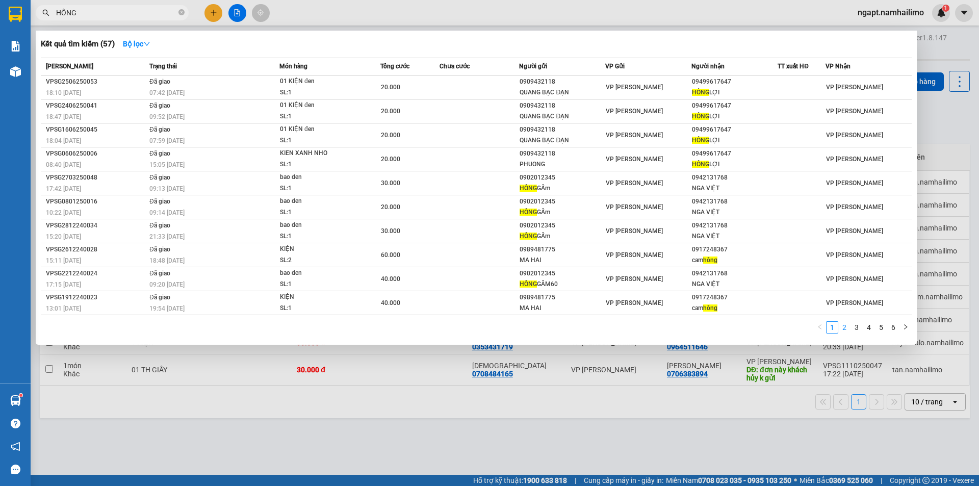
click at [849, 330] on link "2" at bounding box center [844, 327] width 11 height 11
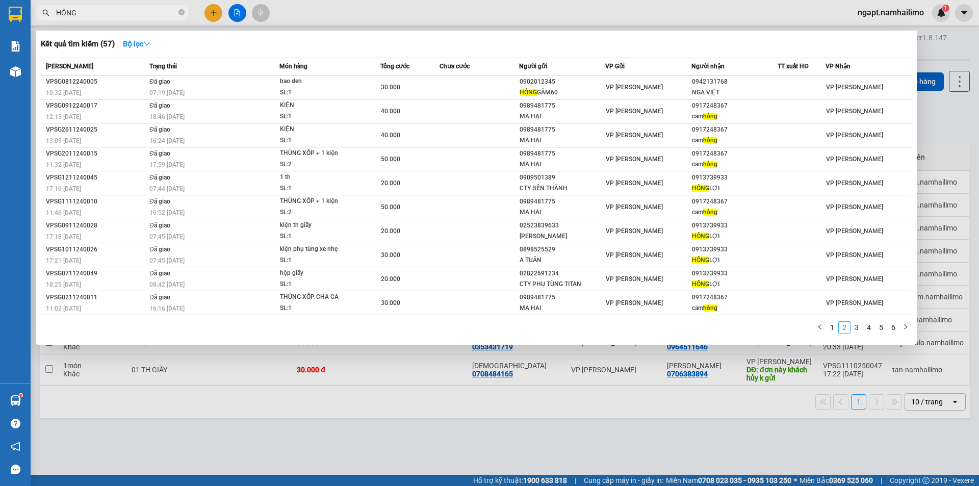
click at [849, 329] on link "2" at bounding box center [844, 327] width 11 height 11
click at [852, 327] on link "3" at bounding box center [856, 327] width 11 height 11
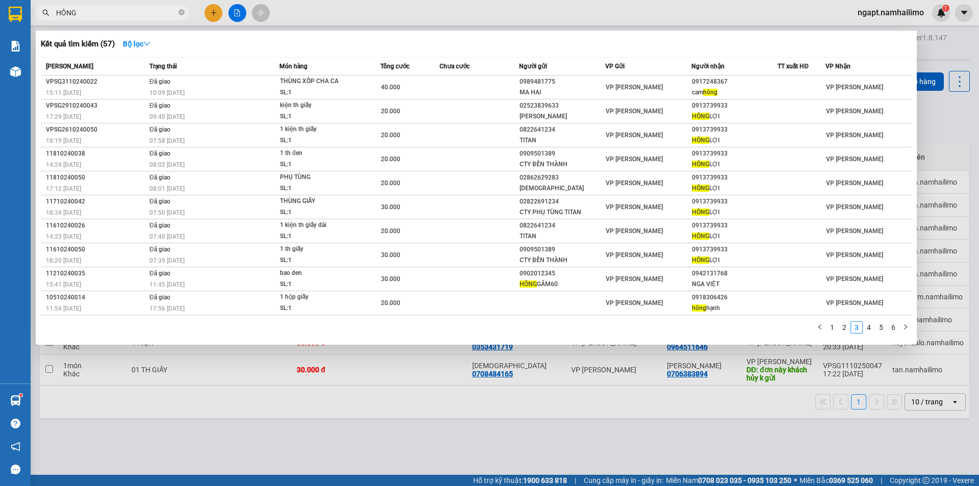
click at [90, 14] on input "HÔNG" at bounding box center [116, 12] width 120 height 11
type input "HỒNG"
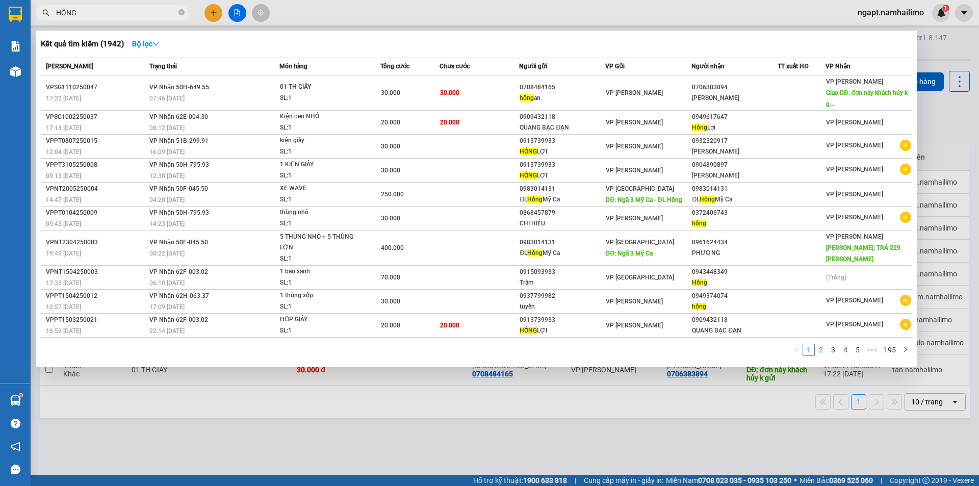
click at [820, 351] on link "2" at bounding box center [820, 349] width 11 height 11
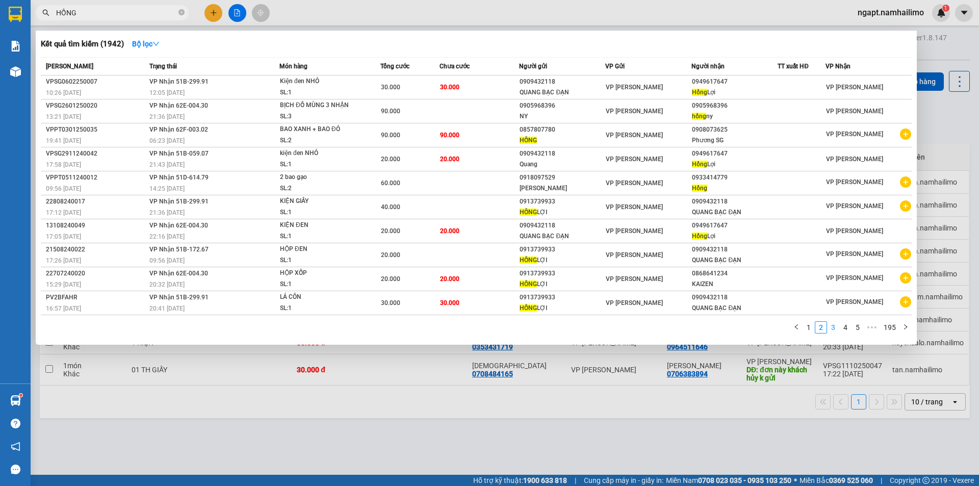
click at [836, 331] on link "3" at bounding box center [833, 327] width 11 height 11
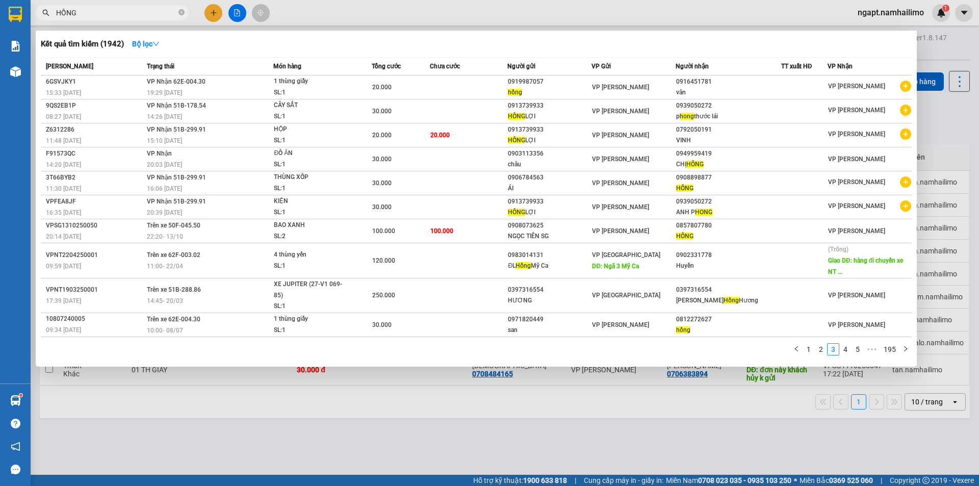
click at [108, 21] on div at bounding box center [489, 243] width 979 height 486
click at [108, 16] on input "HỒNG" at bounding box center [116, 12] width 120 height 11
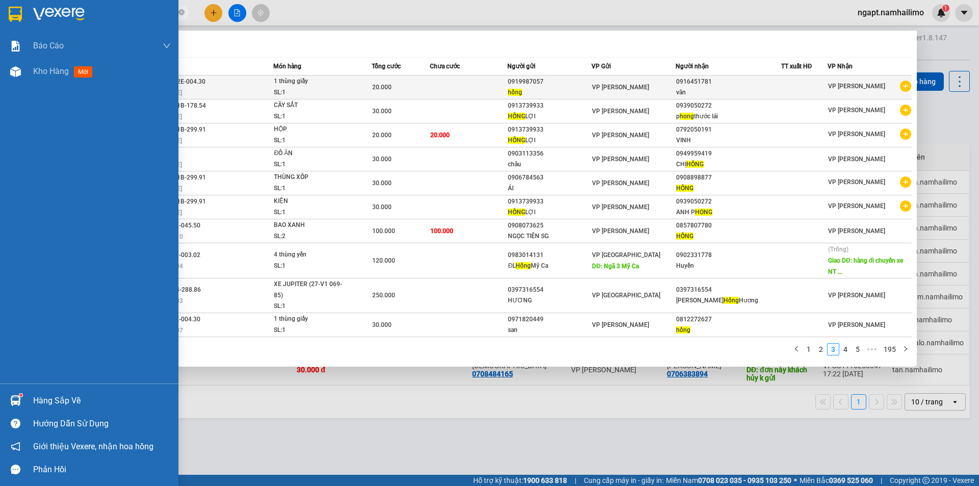
drag, startPoint x: 108, startPoint y: 16, endPoint x: 192, endPoint y: 86, distance: 110.1
click at [14, 7] on section "Kết quả tìm kiếm ( 1942 ) Bộ lọc Mã ĐH Trạng thái Món hàng Tổng cước Chưa cước …" at bounding box center [489, 243] width 979 height 486
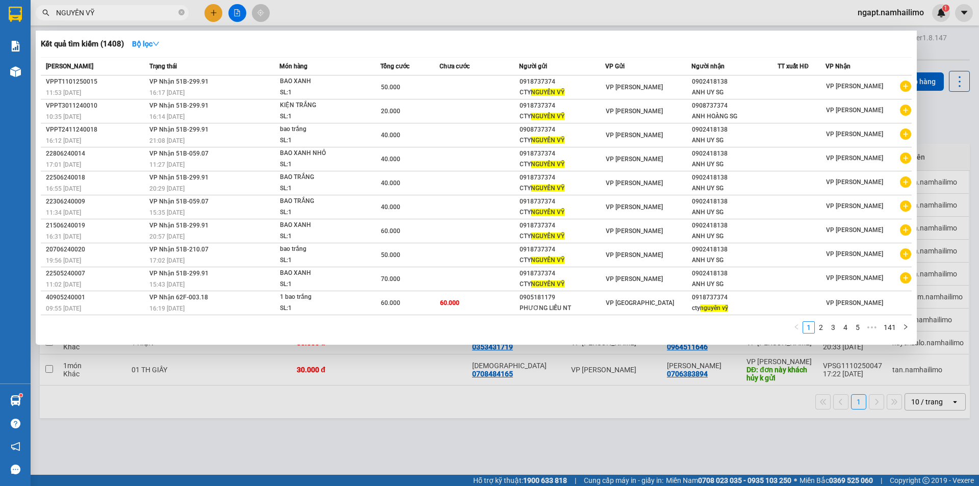
drag, startPoint x: 158, startPoint y: 10, endPoint x: 2, endPoint y: 8, distance: 156.0
click at [107, 8] on input "NGUYÊN VỸ" at bounding box center [116, 12] width 120 height 11
type input "NGUYÊN VỸ"
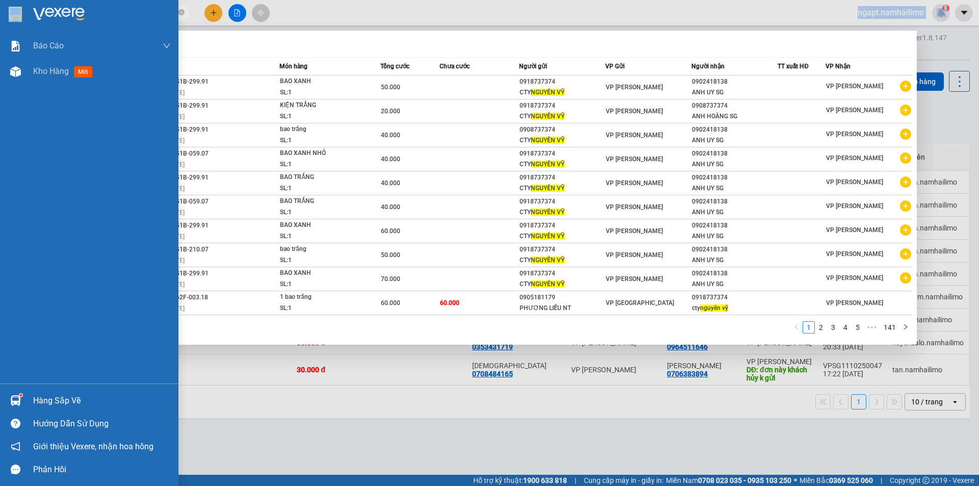
click at [0, 8] on section "Kết quả tìm kiếm ( 1408 ) Bộ lọc Mã ĐH Trạng thái Món hàng Tổng cước Chưa cước …" at bounding box center [489, 243] width 979 height 486
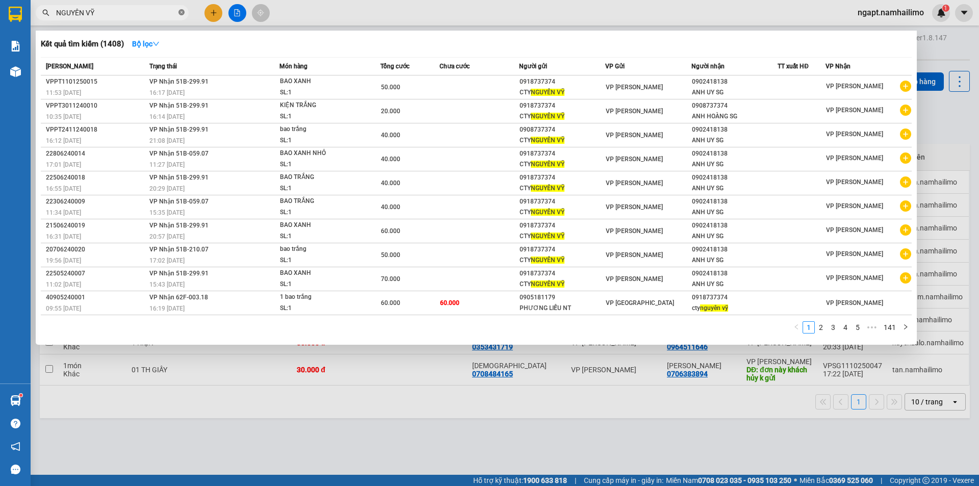
click at [182, 12] on icon "close-circle" at bounding box center [181, 12] width 6 height 6
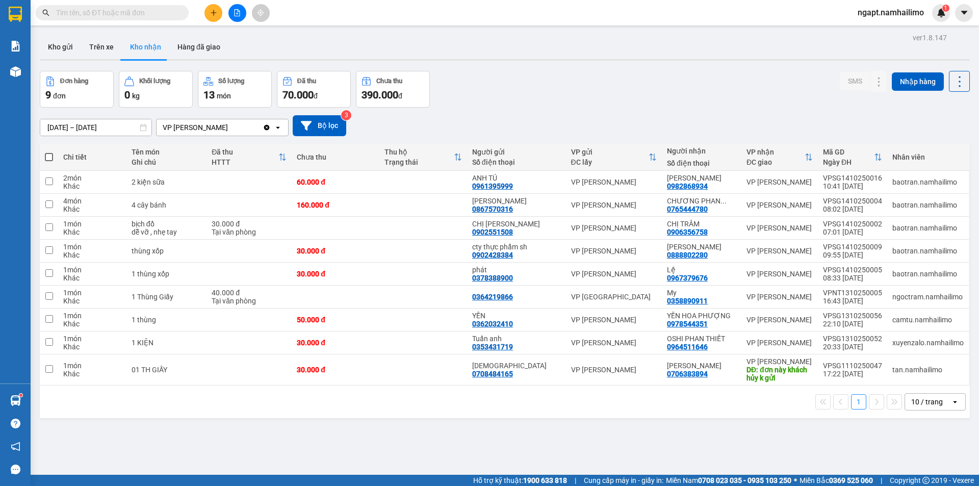
click at [169, 9] on input "text" at bounding box center [116, 12] width 120 height 11
type input "D"
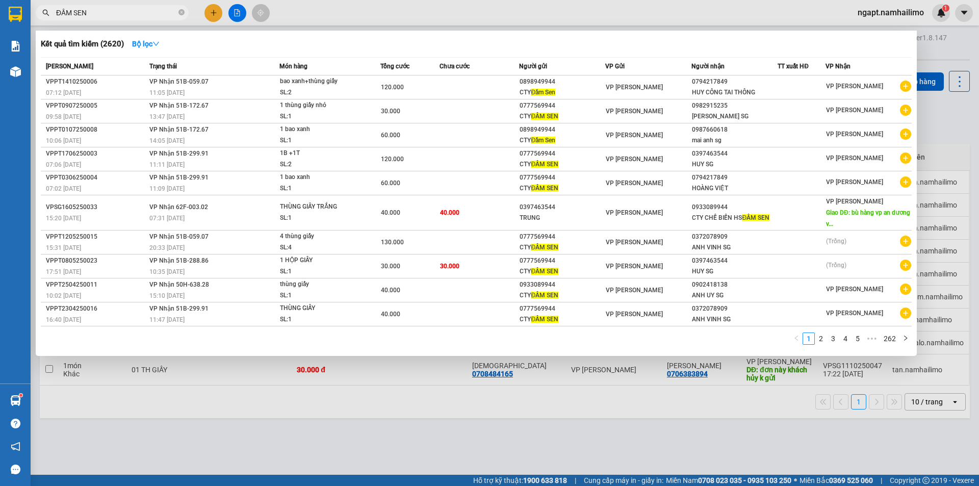
type input "ĐẦM SEN"
click at [178, 13] on icon "close-circle" at bounding box center [181, 12] width 6 height 6
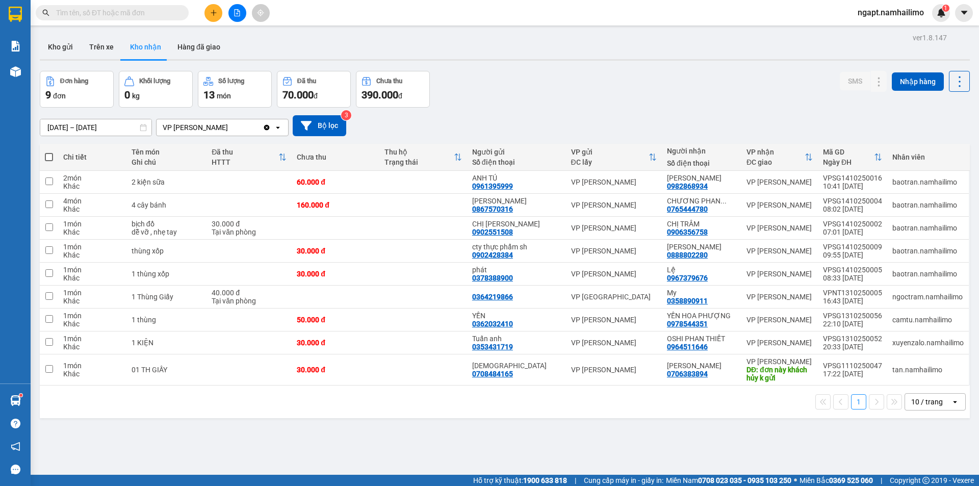
click at [113, 14] on input "text" at bounding box center [116, 12] width 120 height 11
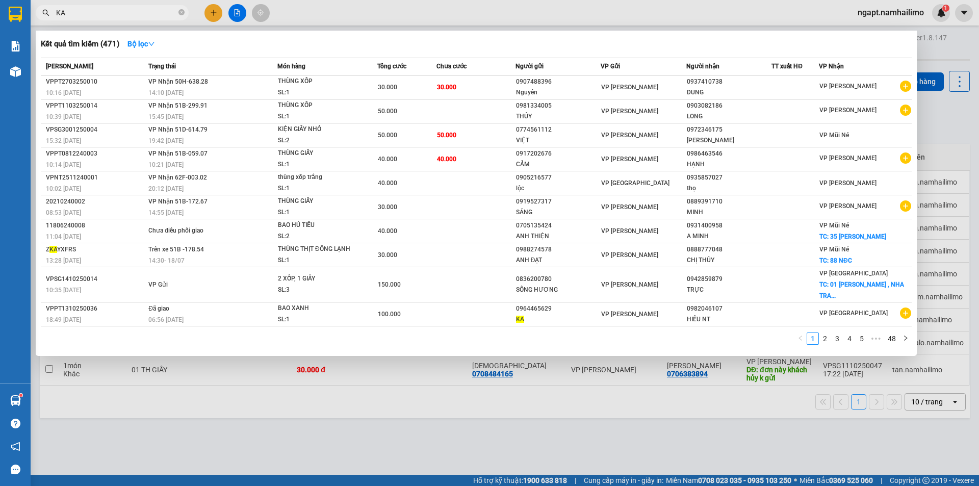
type input "KA"
click at [491, 436] on div at bounding box center [489, 243] width 979 height 486
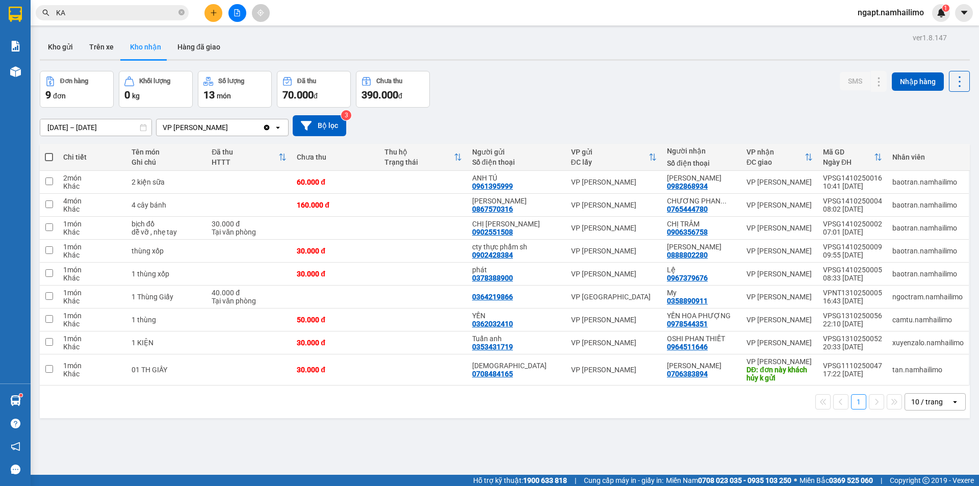
click at [236, 17] on button at bounding box center [237, 13] width 18 height 18
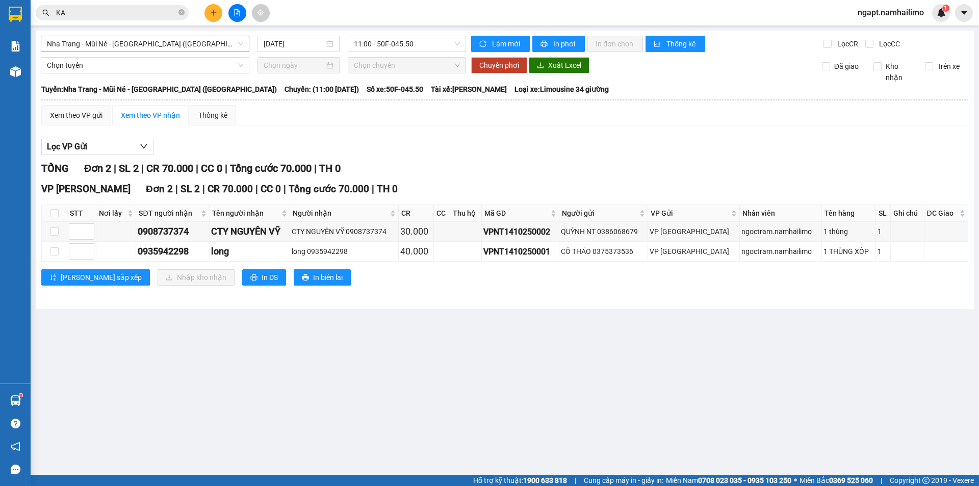
click at [209, 49] on span "Nha Trang - Mũi Né - [GEOGRAPHIC_DATA] ([GEOGRAPHIC_DATA])" at bounding box center [145, 43] width 196 height 15
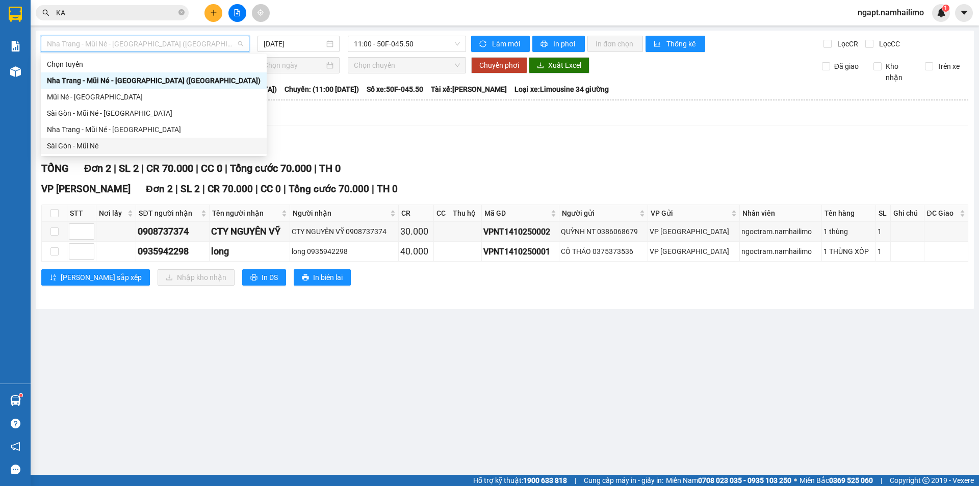
click at [71, 139] on div "Sài Gòn - Mũi Né" at bounding box center [154, 146] width 226 height 16
type input "[DATE]"
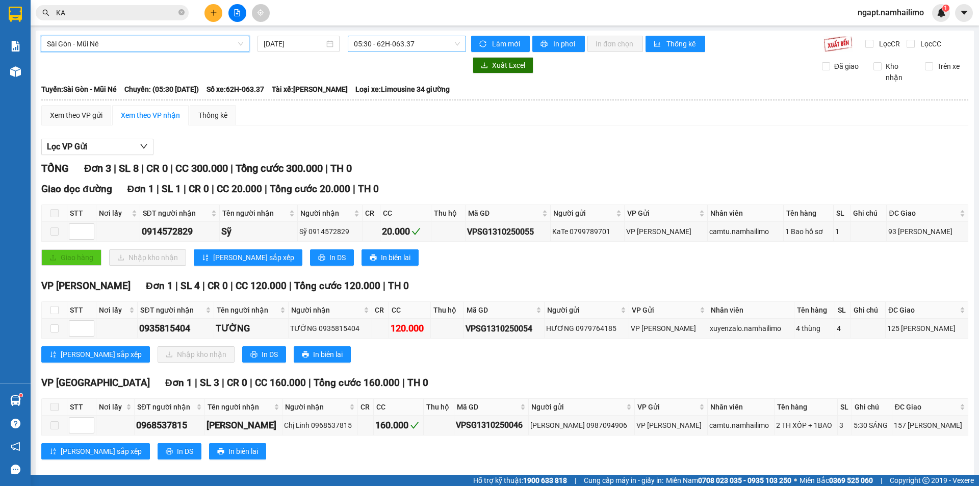
click at [431, 37] on span "05:30 - 62H-063.37" at bounding box center [407, 43] width 106 height 15
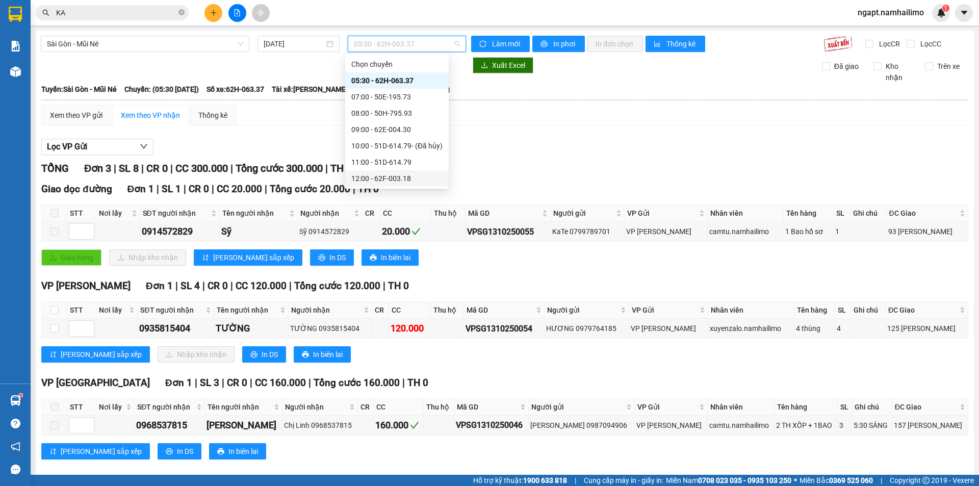
scroll to position [68, 0]
click at [403, 110] on div "12:00 - 62F-003.18" at bounding box center [396, 110] width 91 height 11
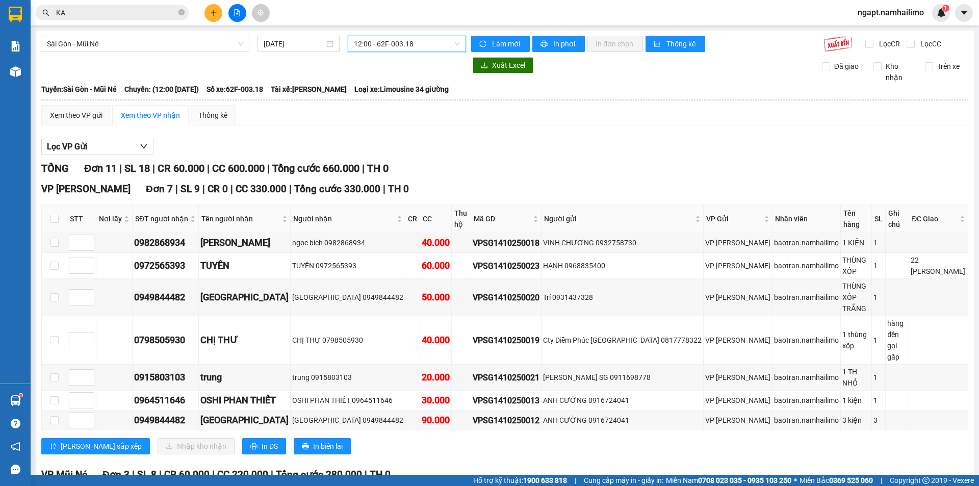
click at [426, 43] on span "12:00 - 62F-003.18" at bounding box center [407, 43] width 106 height 15
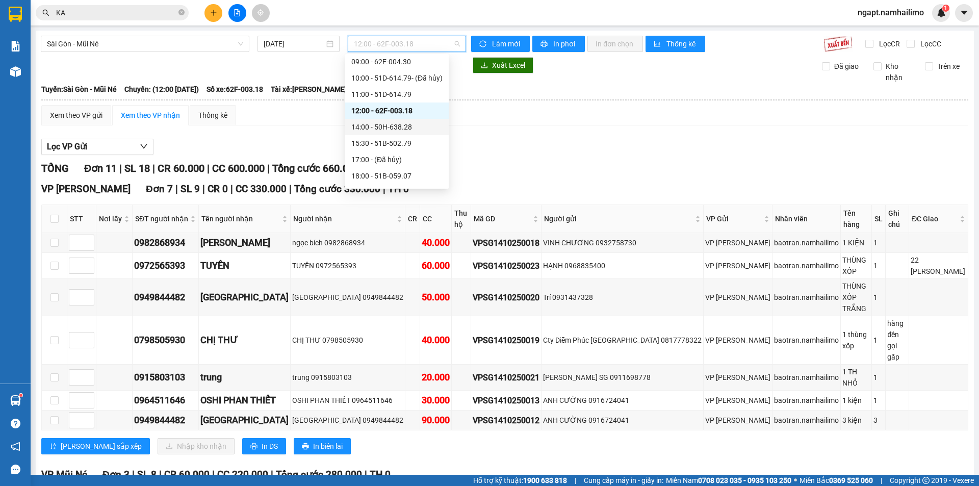
click at [395, 130] on div "14:00 - 50H-638.28" at bounding box center [396, 126] width 91 height 11
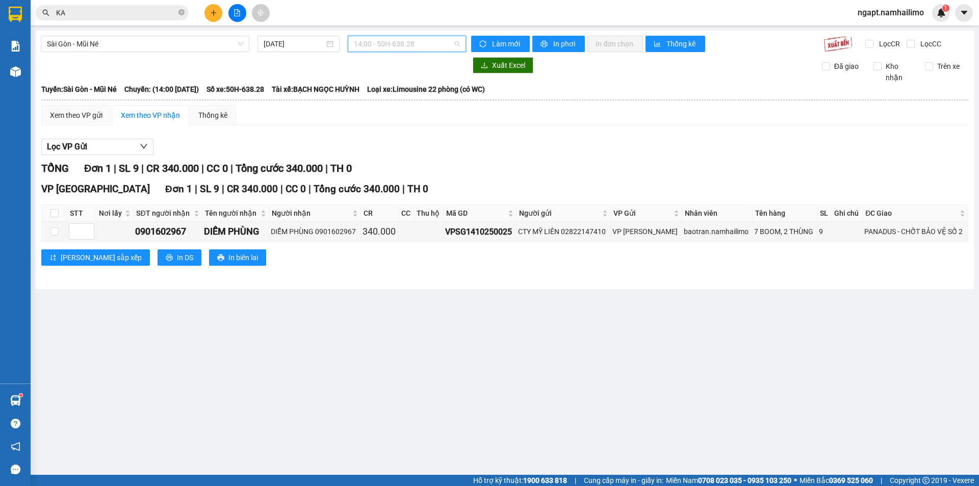
click at [454, 41] on span "14:00 - 50H-638.28" at bounding box center [407, 43] width 106 height 15
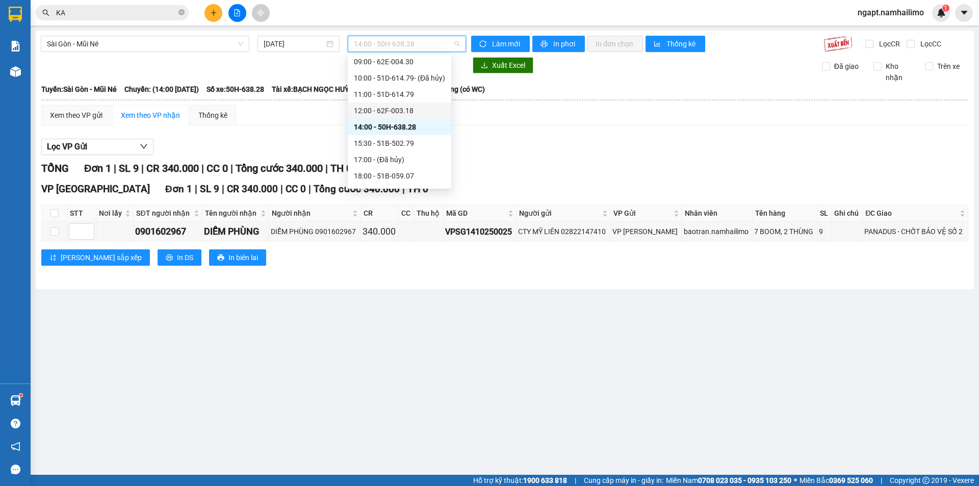
click at [374, 107] on div "12:00 - 62F-003.18" at bounding box center [399, 110] width 91 height 11
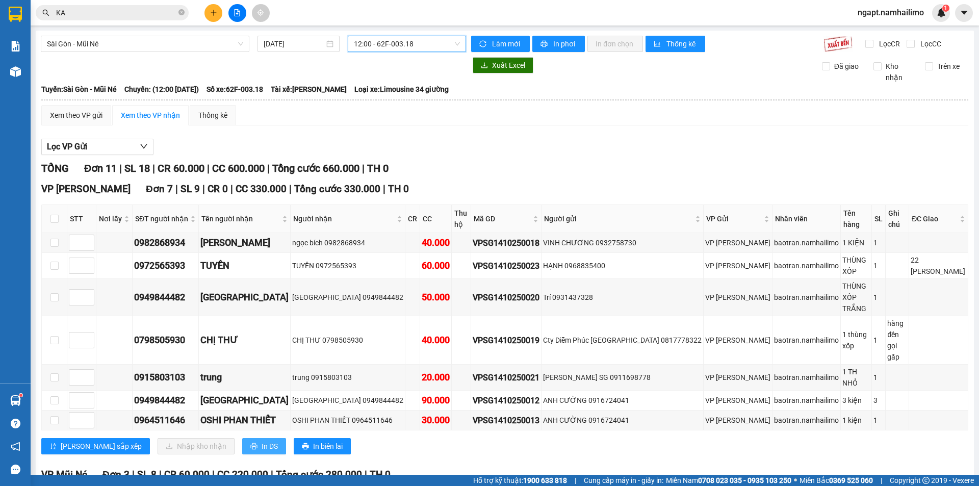
click at [242, 438] on button "In DS" at bounding box center [264, 446] width 44 height 16
click at [262, 441] on span "In DS" at bounding box center [270, 446] width 16 height 11
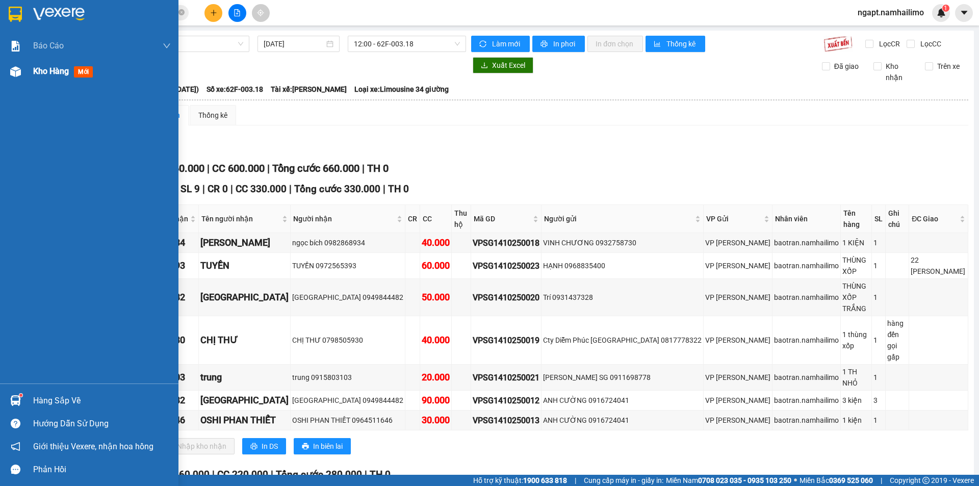
click at [45, 70] on span "Kho hàng" at bounding box center [51, 71] width 36 height 10
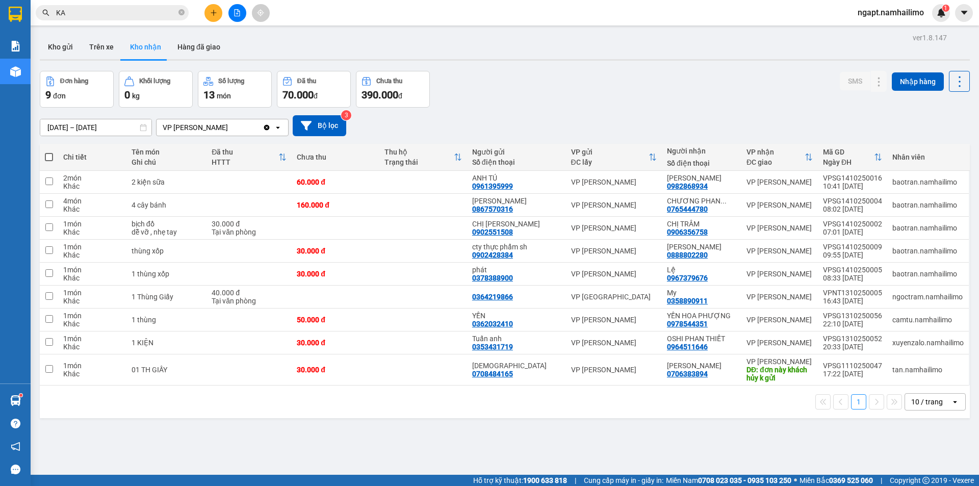
click at [234, 14] on icon "file-add" at bounding box center [237, 12] width 7 height 7
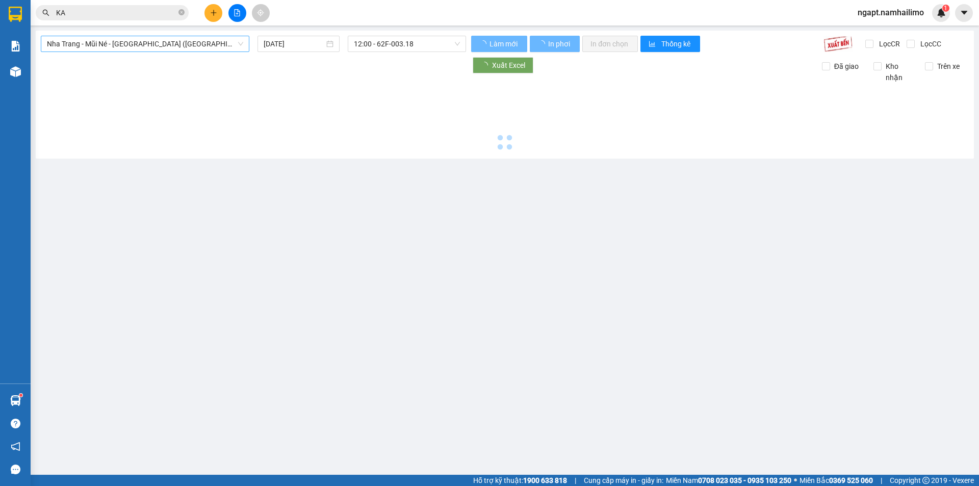
click at [213, 46] on span "Nha Trang - Mũi Né - Sài Gòn (Sáng)" at bounding box center [145, 43] width 196 height 15
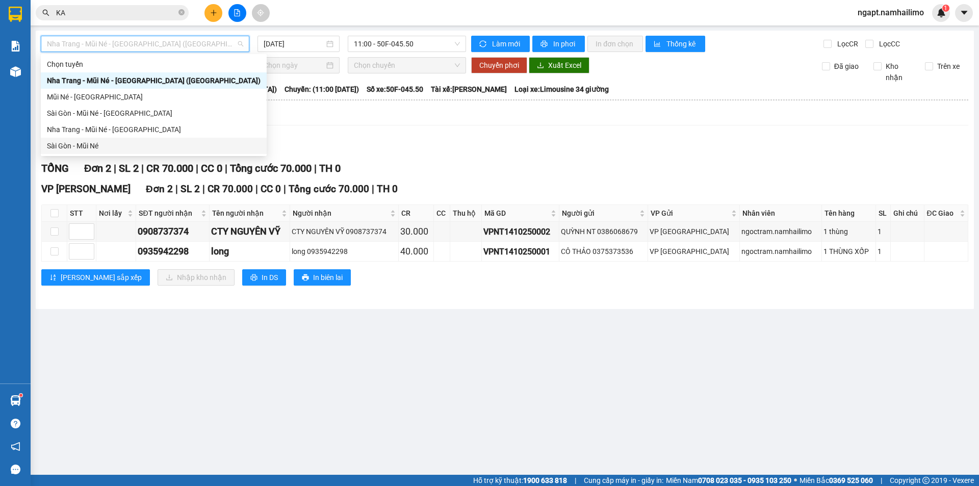
click at [90, 141] on div "Sài Gòn - Mũi Né" at bounding box center [154, 145] width 214 height 11
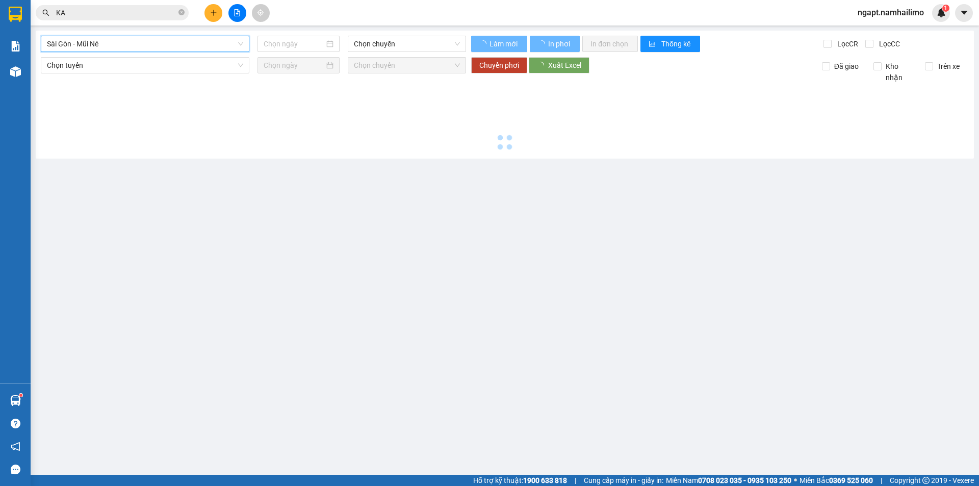
type input "14/10/2025"
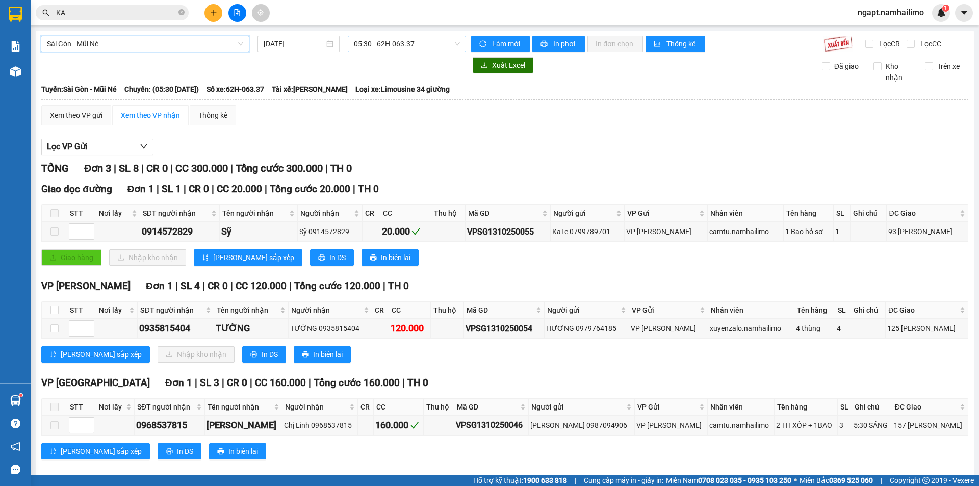
click at [438, 45] on span "05:30 - 62H-063.37" at bounding box center [407, 43] width 106 height 15
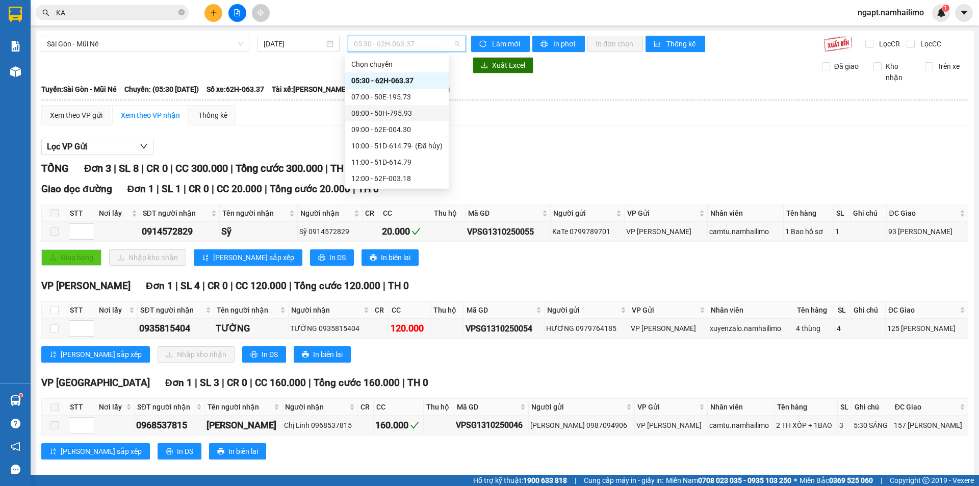
scroll to position [68, 0]
click at [408, 115] on div "12:00 - 62F-003.18" at bounding box center [396, 110] width 91 height 11
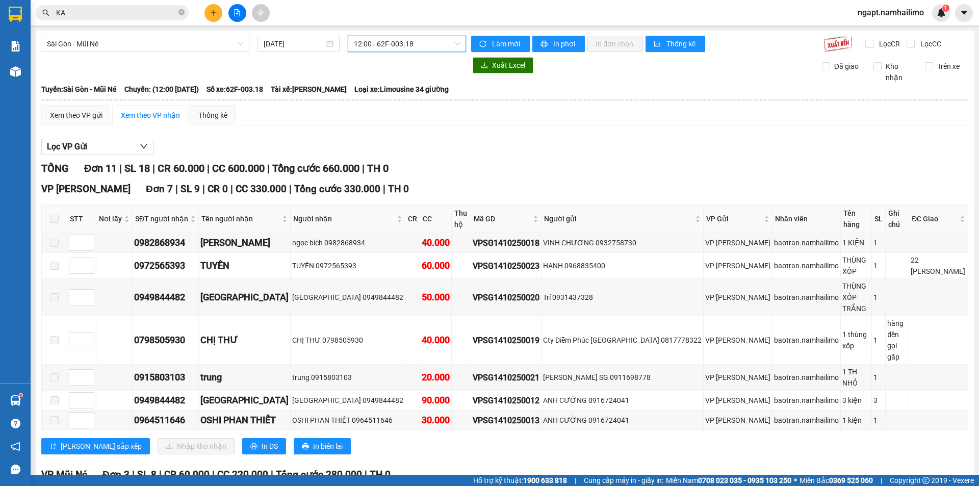
click at [110, 16] on input "KA" at bounding box center [116, 12] width 120 height 11
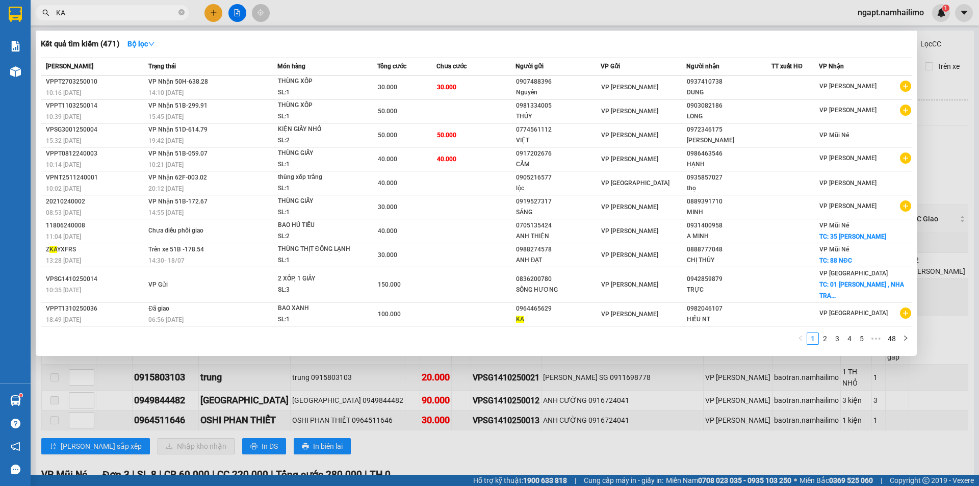
type input "K"
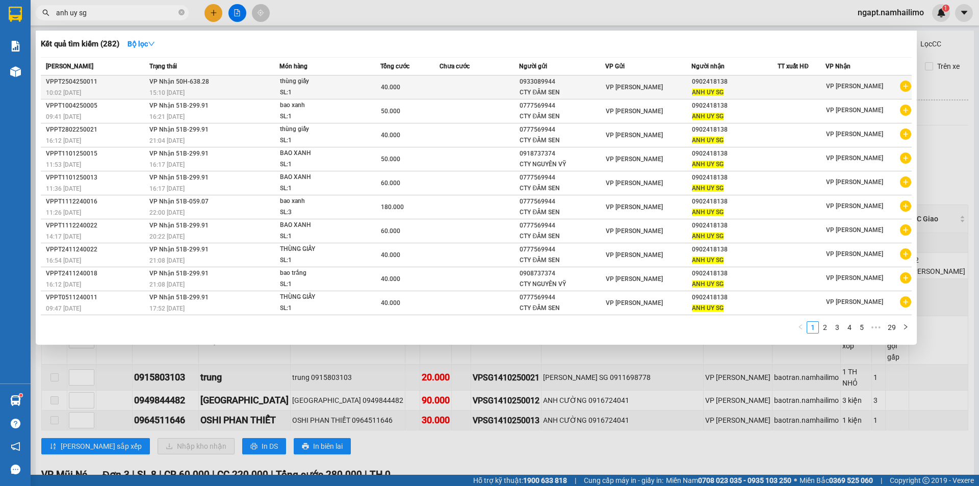
type input "anh uy sg"
click at [904, 89] on icon "plus-circle" at bounding box center [905, 86] width 11 height 11
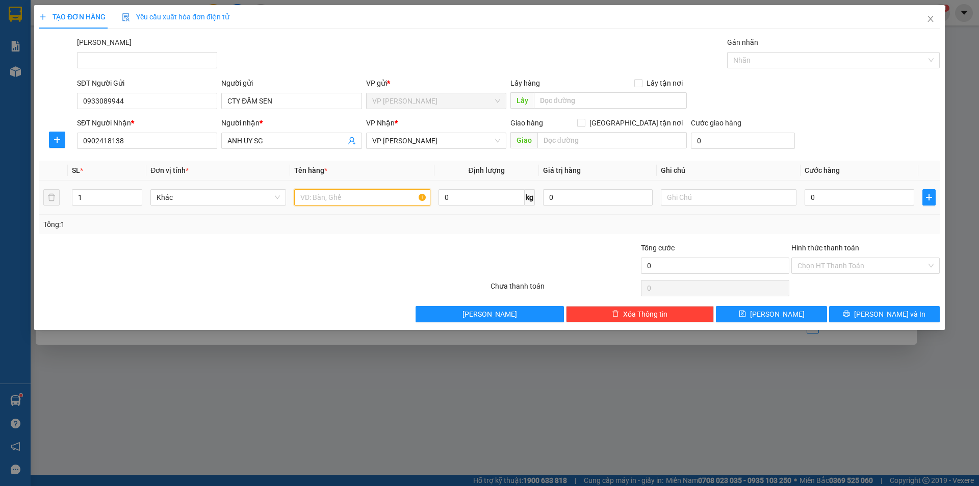
click at [343, 191] on input "text" at bounding box center [362, 197] width 136 height 16
type input "thùng giấy"
click at [854, 197] on input "0" at bounding box center [860, 197] width 110 height 16
type input "4"
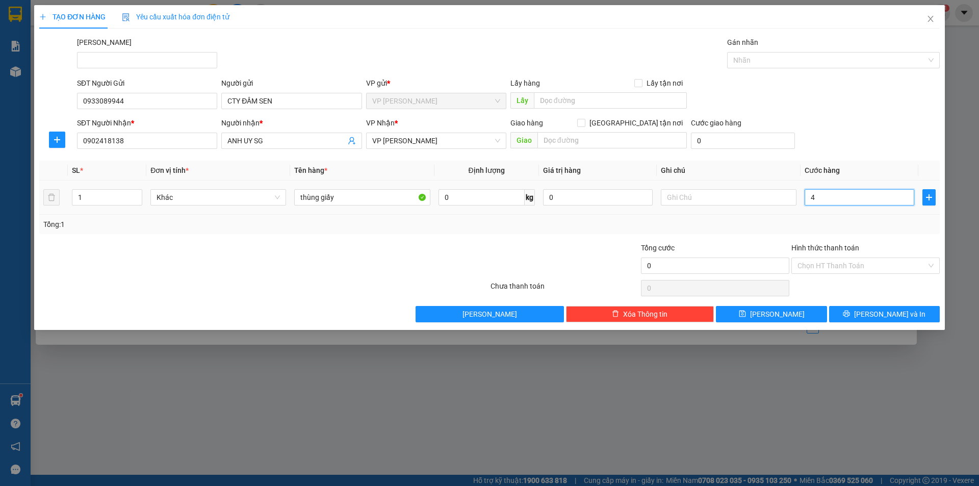
type input "4"
type input "40"
type input "40.000"
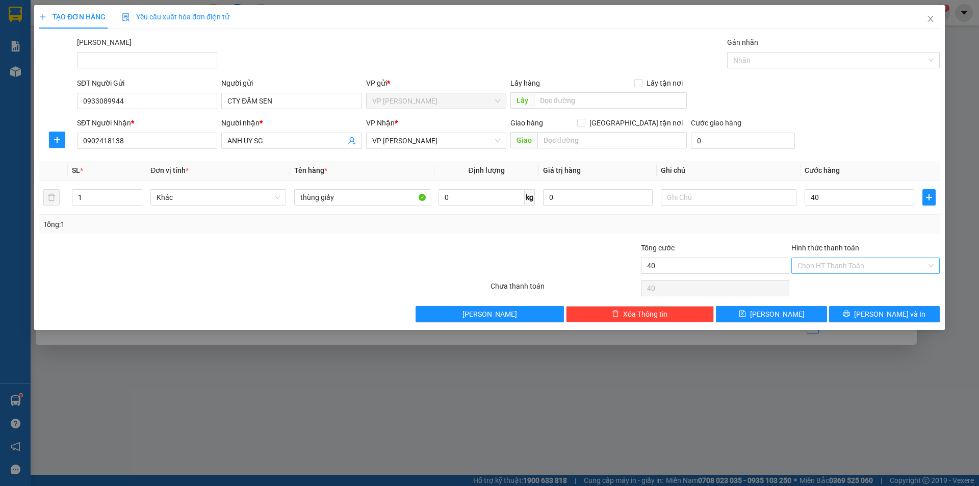
type input "40.000"
drag, startPoint x: 878, startPoint y: 261, endPoint x: 884, endPoint y: 266, distance: 8.0
click at [878, 260] on input "Hình thức thanh toán" at bounding box center [862, 265] width 129 height 15
click at [883, 283] on div "Tại văn phòng" at bounding box center [866, 285] width 136 height 11
type input "0"
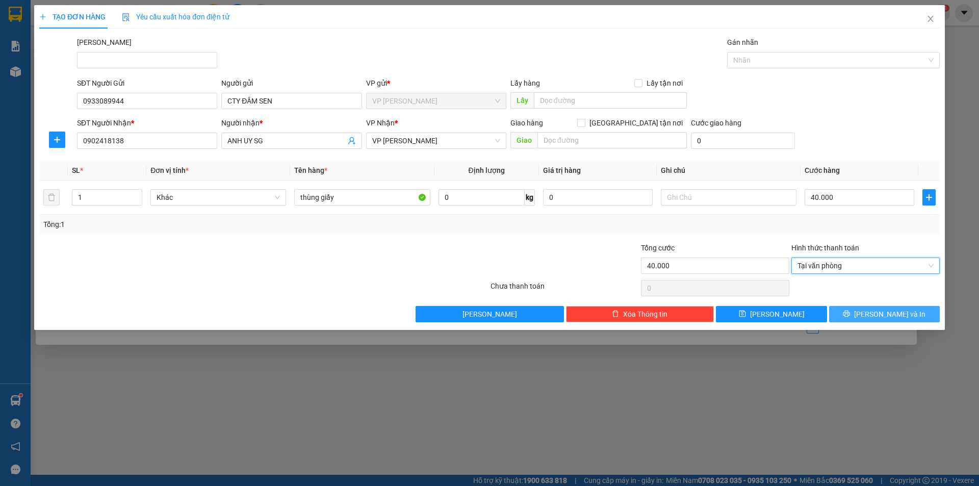
click at [894, 310] on span "Lưu và In" at bounding box center [889, 314] width 71 height 11
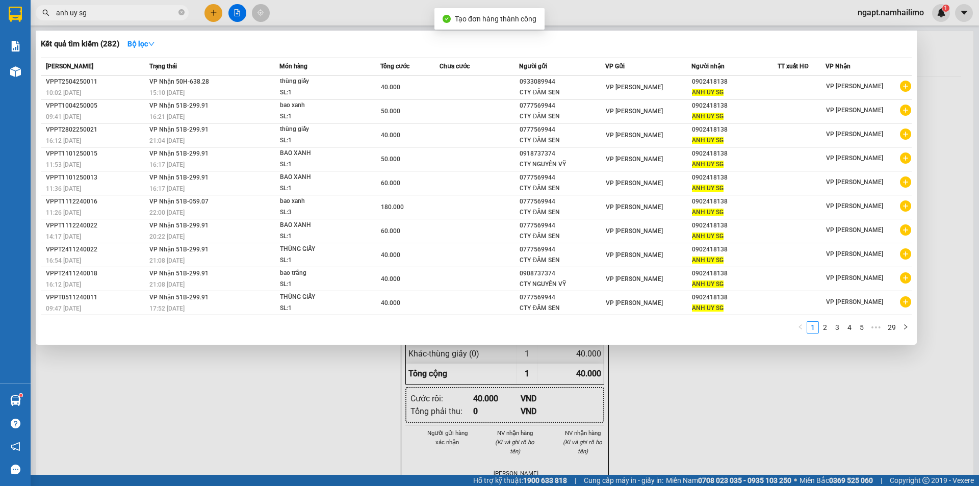
drag, startPoint x: 681, startPoint y: 422, endPoint x: 665, endPoint y: 358, distance: 65.6
click at [678, 414] on div at bounding box center [489, 243] width 979 height 486
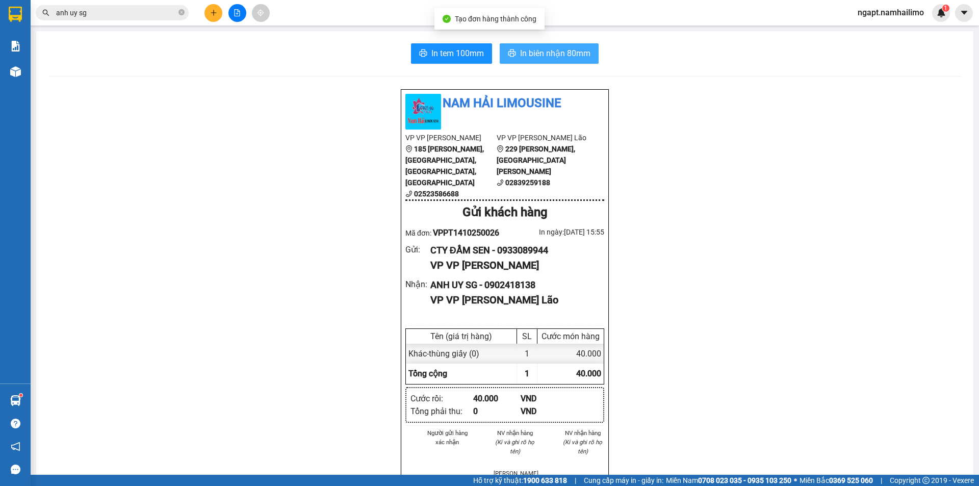
click at [543, 51] on span "In biên nhận 80mm" at bounding box center [555, 53] width 70 height 13
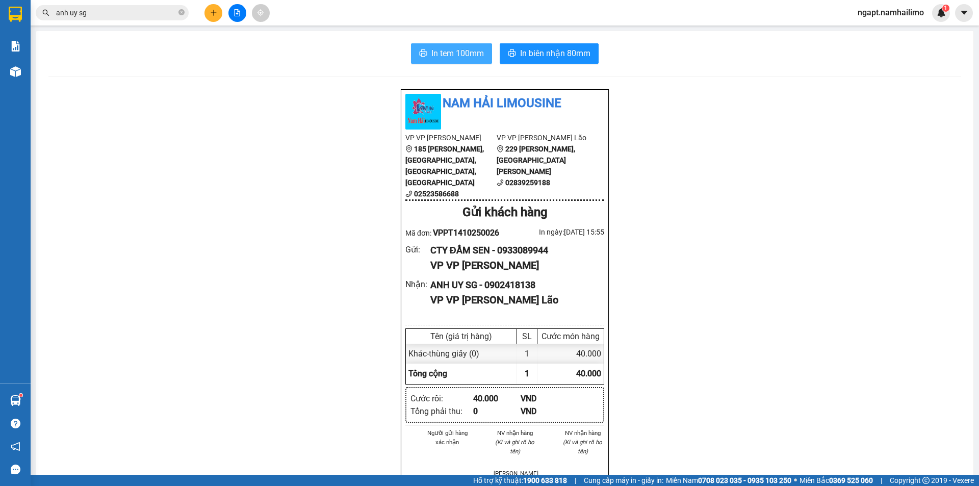
click at [448, 50] on span "In tem 100mm" at bounding box center [457, 53] width 53 height 13
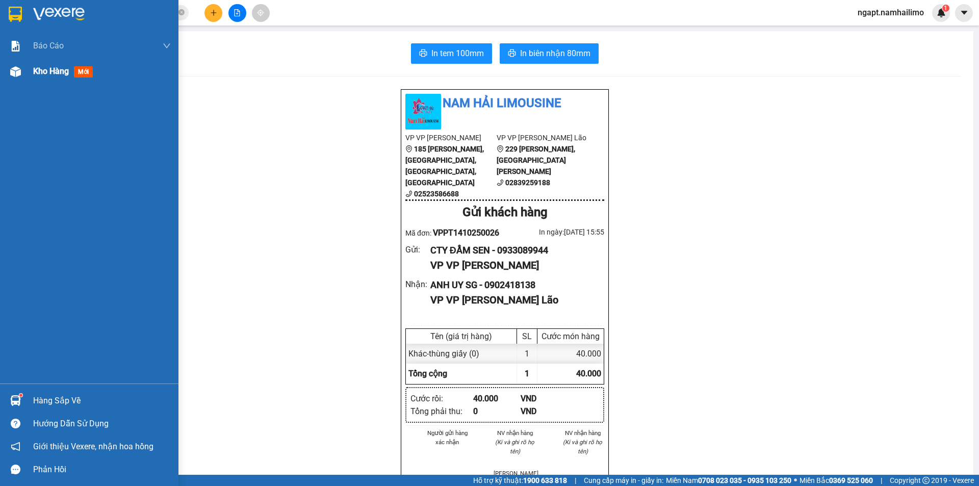
click at [37, 76] on div "Kho hàng mới" at bounding box center [65, 71] width 64 height 13
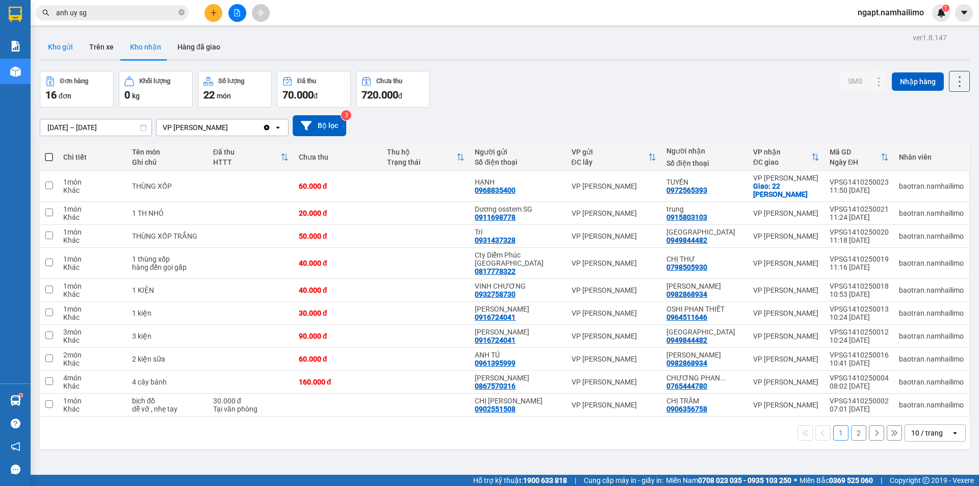
click at [53, 47] on button "Kho gửi" at bounding box center [60, 47] width 41 height 24
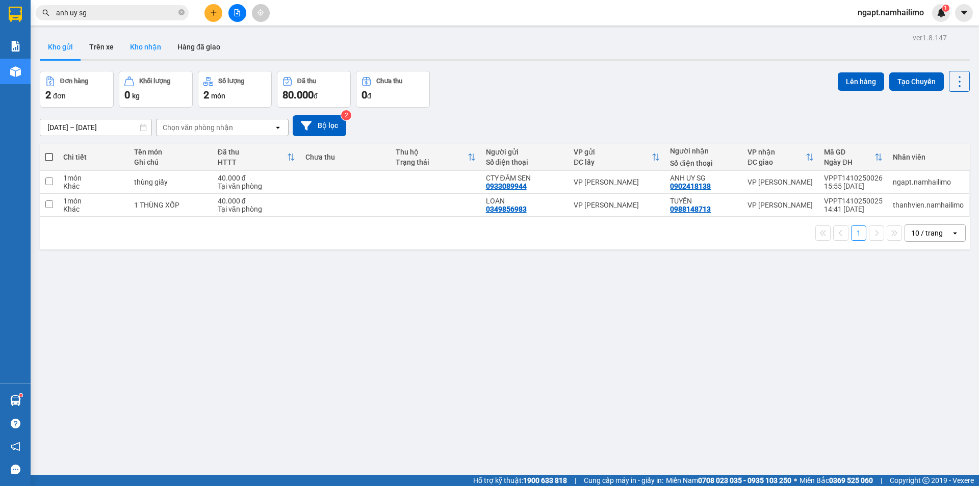
click at [147, 48] on button "Kho nhận" at bounding box center [145, 47] width 47 height 24
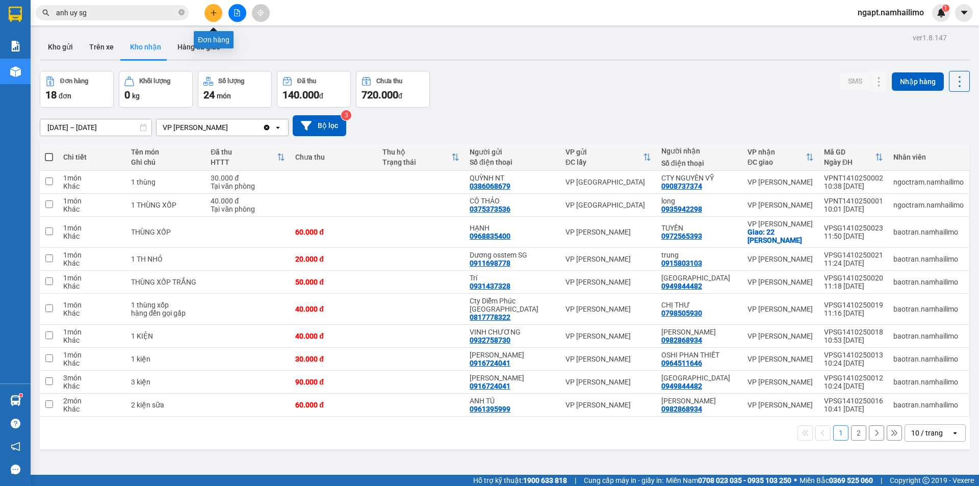
click at [214, 9] on button at bounding box center [213, 13] width 18 height 18
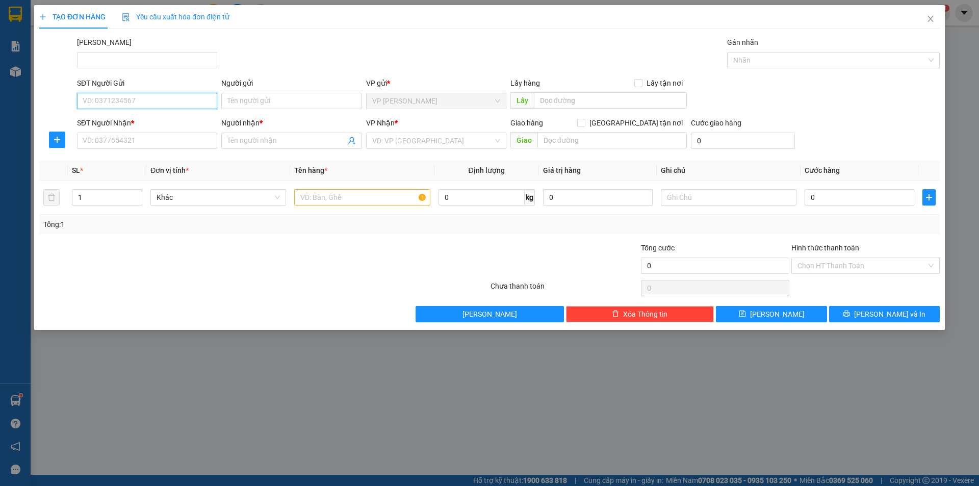
click at [136, 99] on input "SĐT Người Gửi" at bounding box center [147, 101] width 140 height 16
type input "0399154224"
click at [145, 117] on div "0399154224 - THẮNG" at bounding box center [147, 121] width 128 height 11
type input "THẮNG"
type input "0944316801"
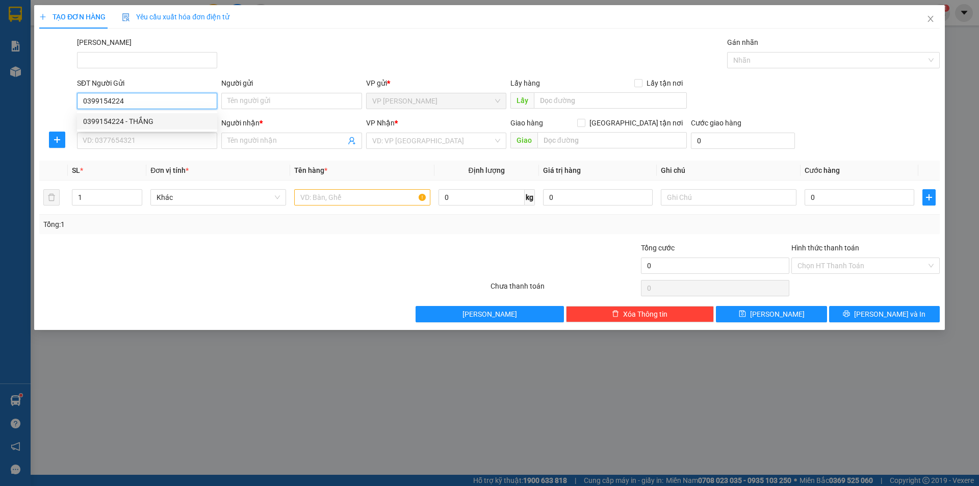
type input "QUỲNH NHI"
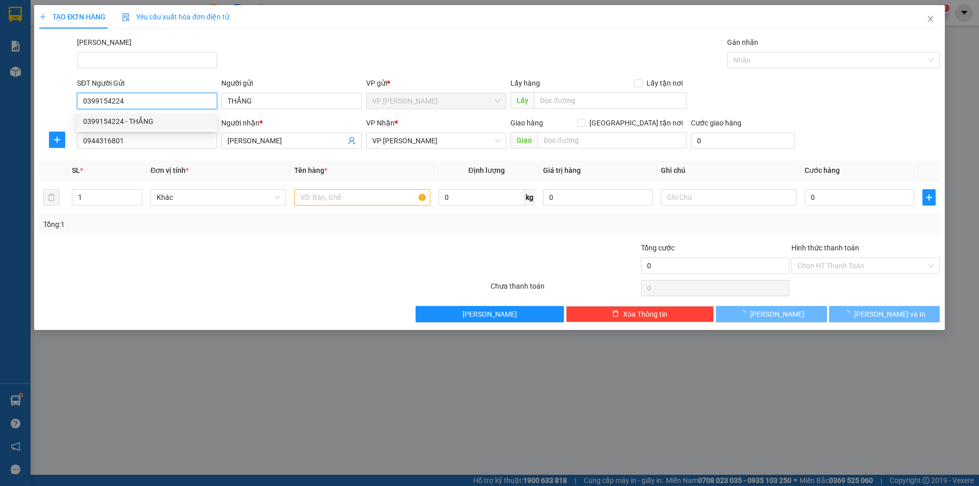
type input "30.000"
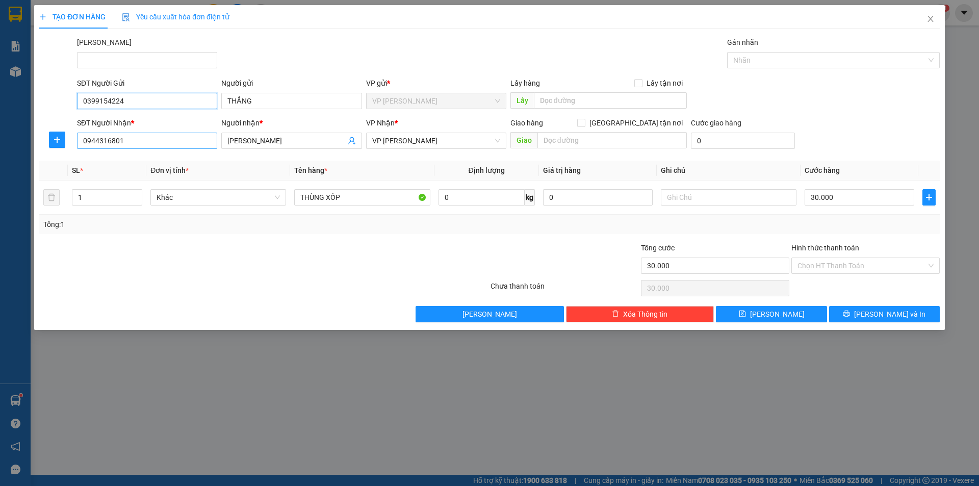
type input "0399154224"
click at [151, 146] on input "0944316801" at bounding box center [147, 141] width 140 height 16
drag, startPoint x: 151, startPoint y: 146, endPoint x: 35, endPoint y: 141, distance: 116.4
click at [35, 141] on div "TẠO ĐƠN HÀNG Yêu cầu xuất hóa đơn điện tử Transit Pickup Surcharge Ids Transit …" at bounding box center [489, 167] width 911 height 325
type input "0969154706"
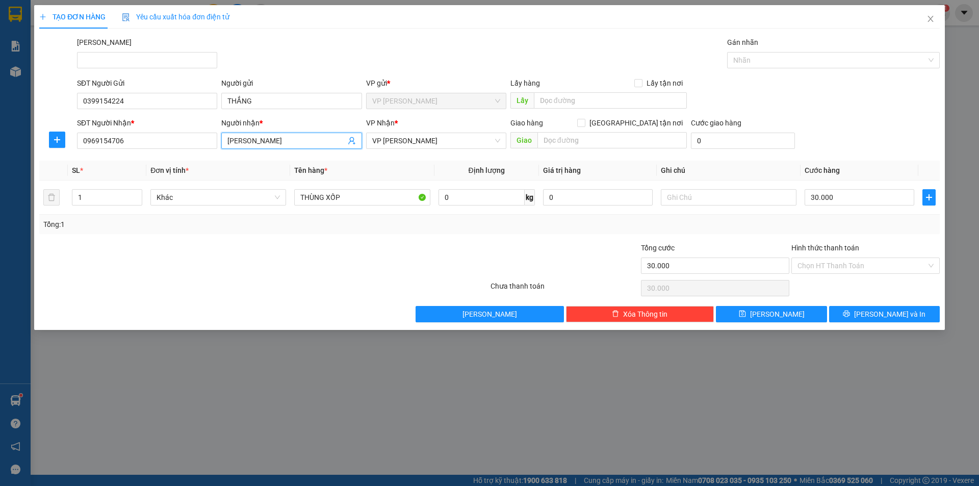
drag, startPoint x: 269, startPoint y: 145, endPoint x: 224, endPoint y: 144, distance: 45.4
click at [224, 145] on span "QUỲNH NHI" at bounding box center [291, 141] width 140 height 16
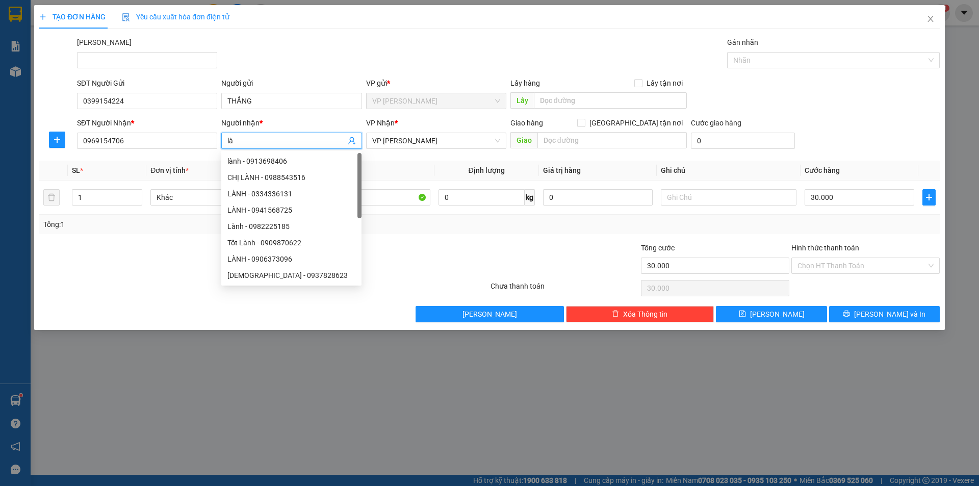
type input "l"
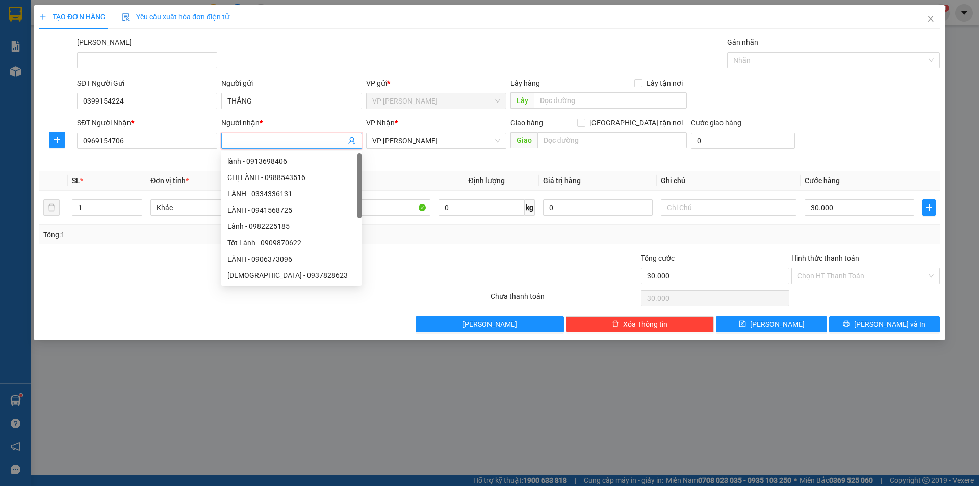
type input "l"
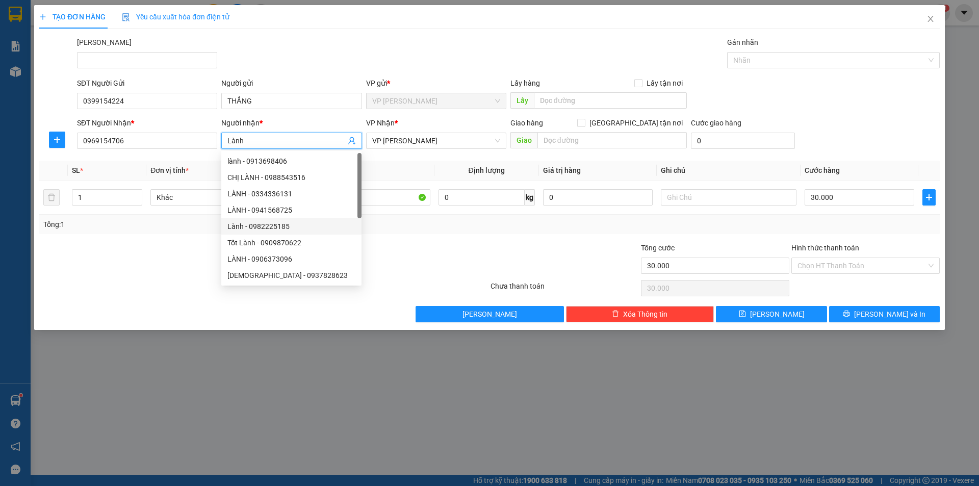
type input "Lành"
click at [158, 260] on div at bounding box center [188, 260] width 301 height 36
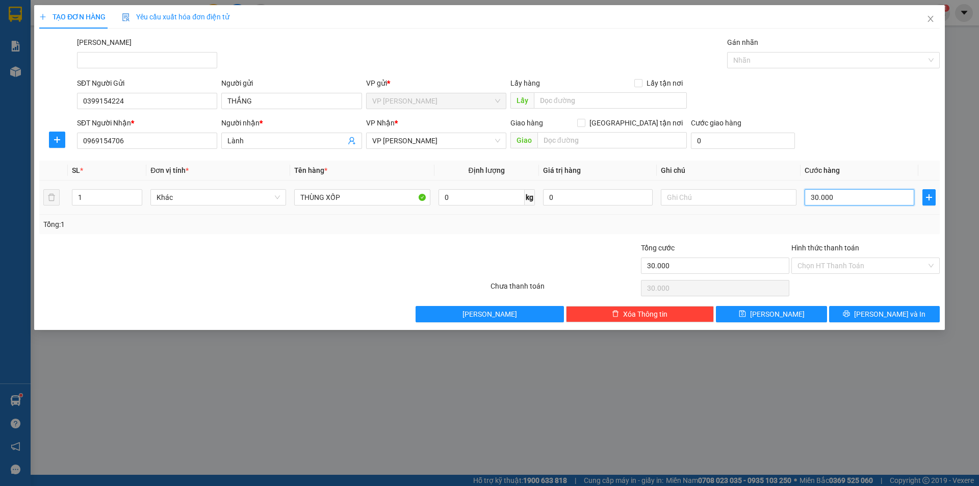
click at [853, 194] on input "30.000" at bounding box center [860, 197] width 110 height 16
type input "4"
type input "40"
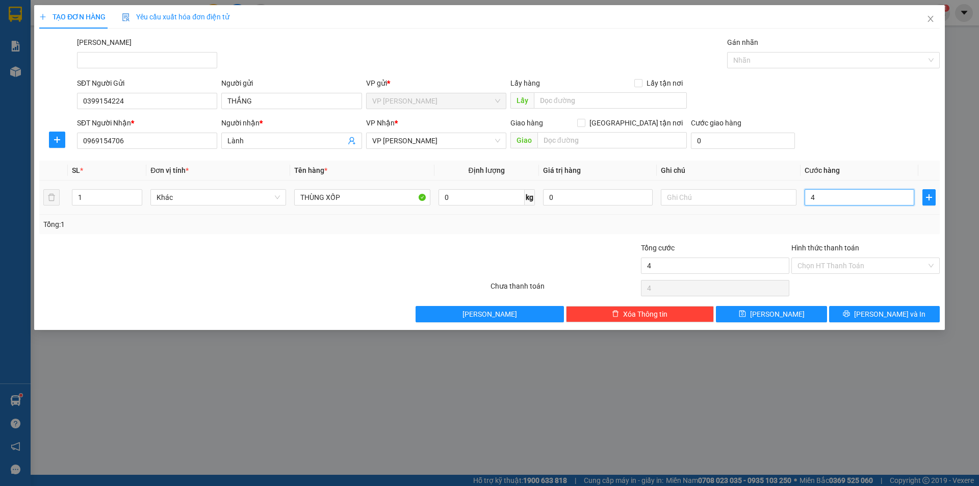
type input "40"
type input "40.000"
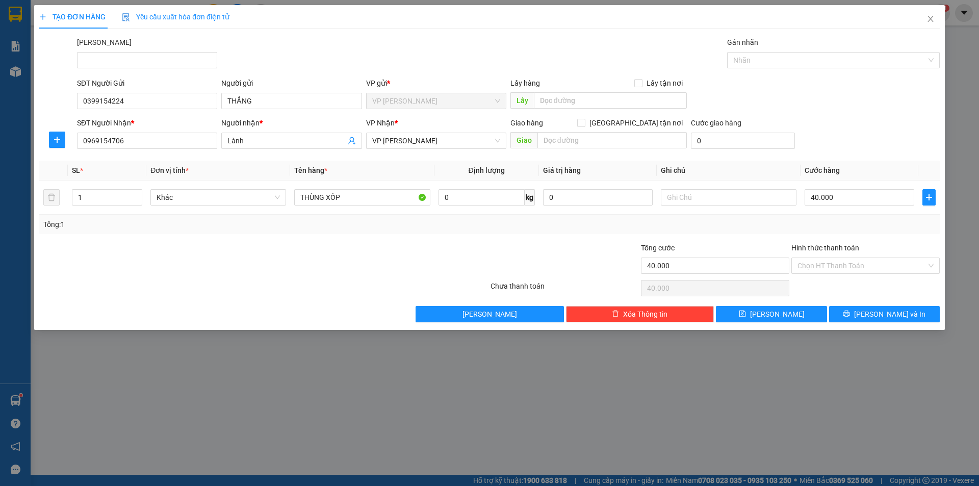
click at [530, 247] on div at bounding box center [565, 260] width 150 height 36
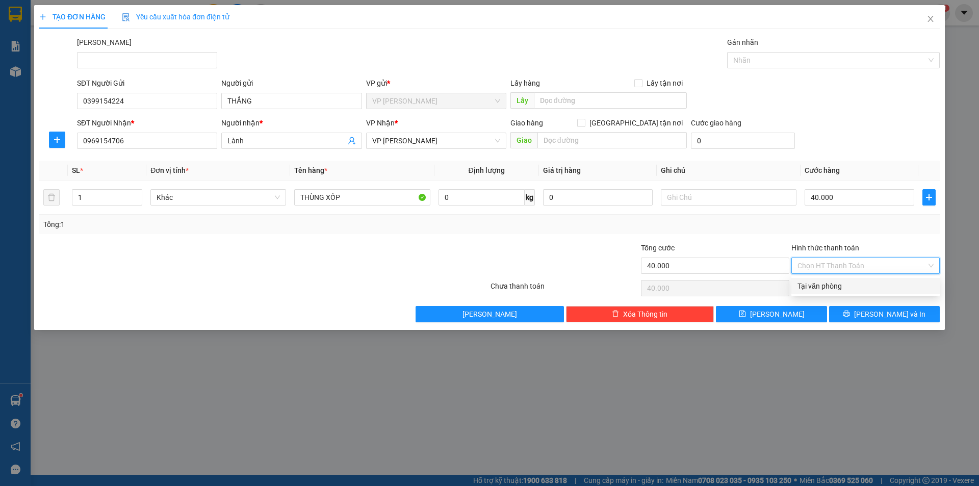
drag, startPoint x: 878, startPoint y: 265, endPoint x: 888, endPoint y: 285, distance: 22.1
click at [879, 265] on input "Hình thức thanh toán" at bounding box center [862, 265] width 129 height 15
click at [888, 291] on div "Tại văn phòng" at bounding box center [866, 285] width 136 height 11
type input "0"
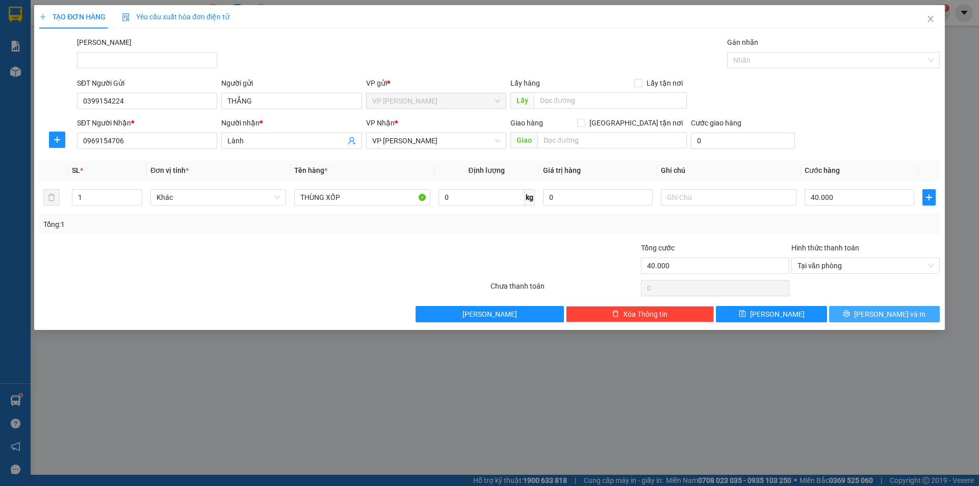
click at [890, 316] on span "Lưu và In" at bounding box center [889, 314] width 71 height 11
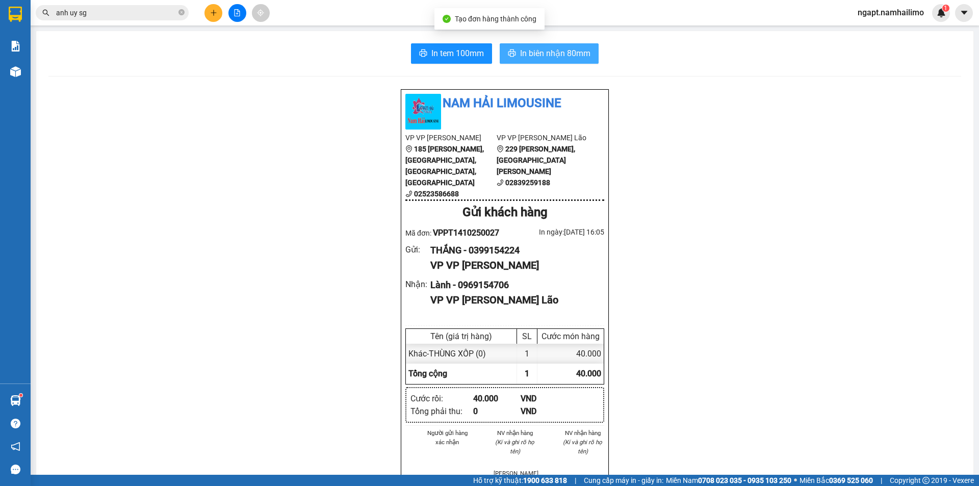
click at [578, 54] on span "In biên nhận 80mm" at bounding box center [555, 53] width 70 height 13
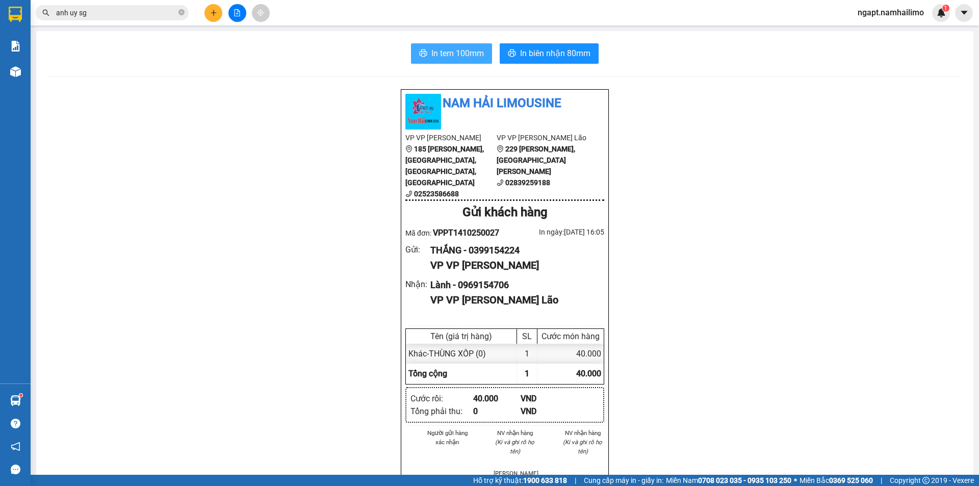
click at [467, 51] on span "In tem 100mm" at bounding box center [457, 53] width 53 height 13
click at [560, 50] on span "In biên nhận 80mm" at bounding box center [555, 53] width 70 height 13
click at [458, 60] on span "In tem 100mm" at bounding box center [457, 53] width 53 height 13
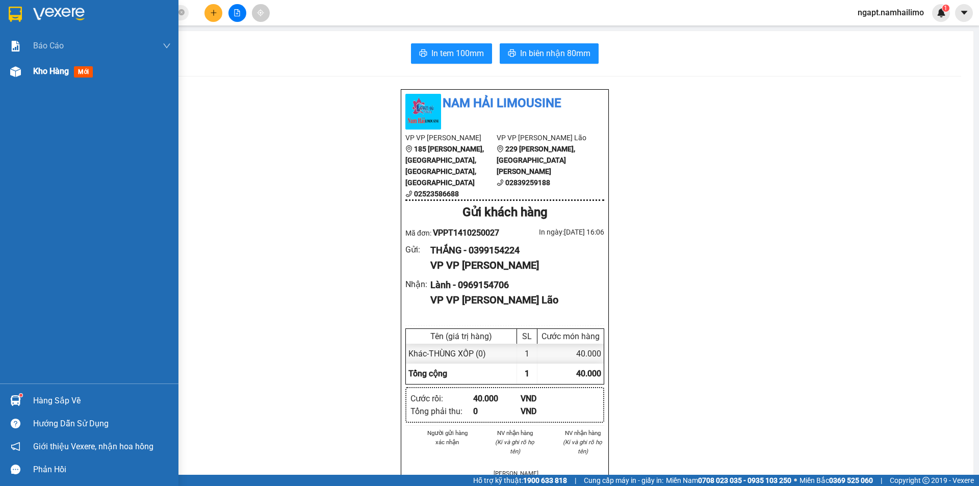
click at [42, 73] on span "Kho hàng" at bounding box center [51, 71] width 36 height 10
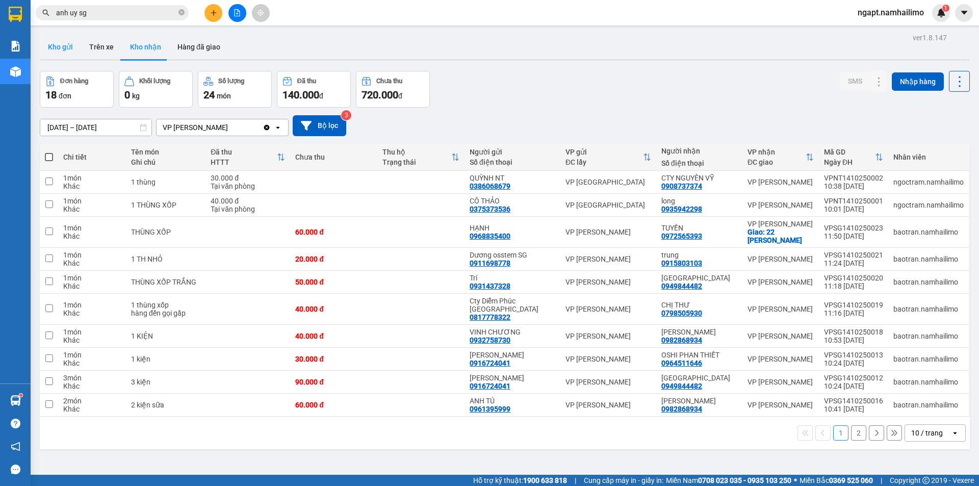
click at [57, 45] on button "Kho gửi" at bounding box center [60, 47] width 41 height 24
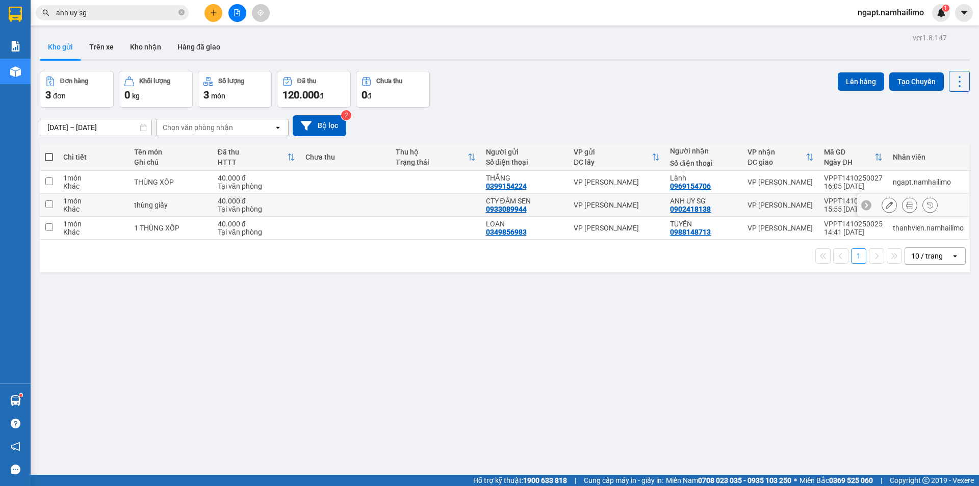
click at [49, 206] on input "checkbox" at bounding box center [49, 204] width 8 height 8
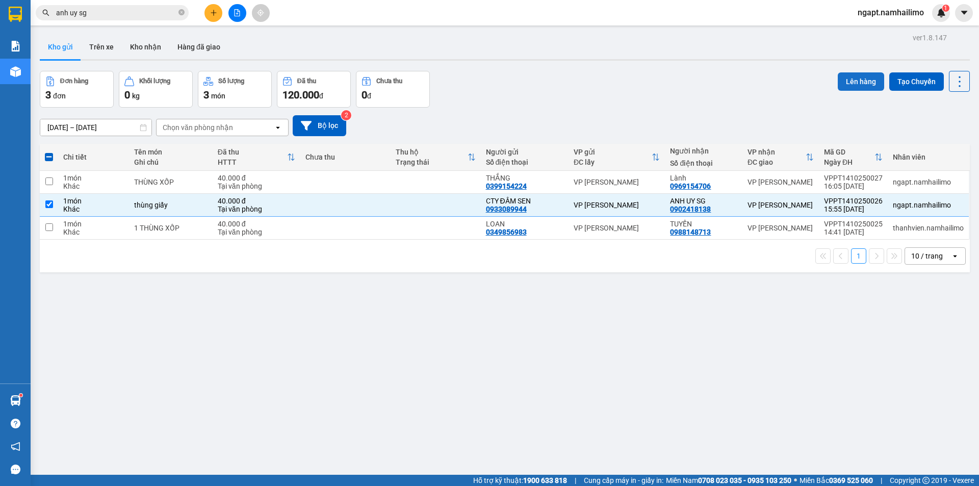
click at [852, 78] on button "Lên hàng" at bounding box center [861, 81] width 46 height 18
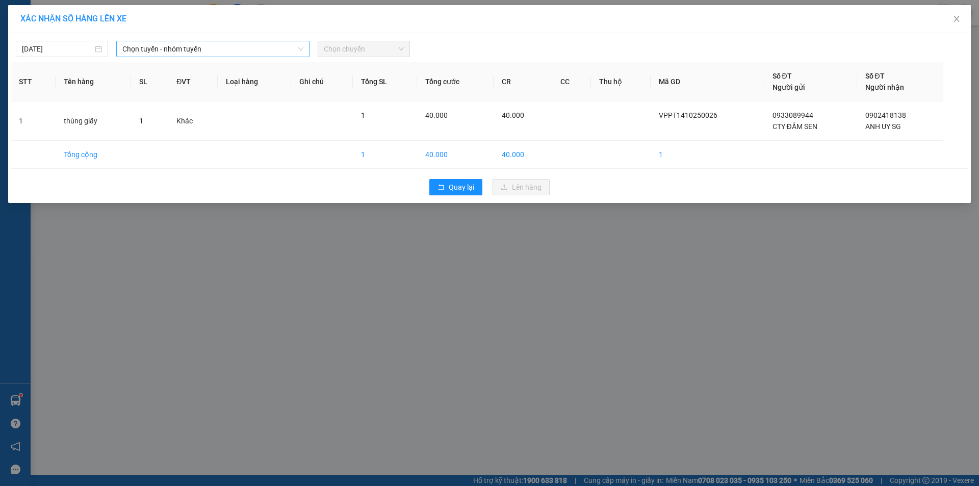
click at [263, 50] on span "Chọn tuyến - nhóm tuyến" at bounding box center [212, 48] width 181 height 15
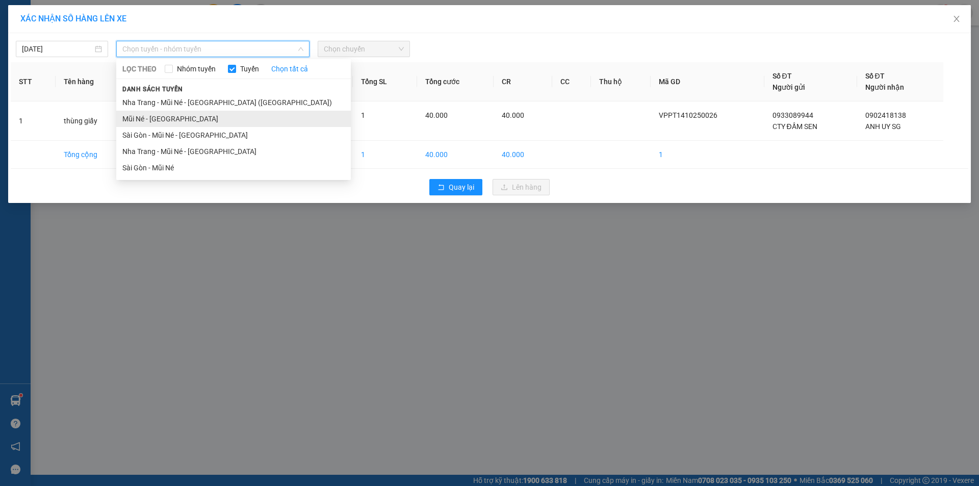
click at [166, 119] on li "Mũi Né - Sài Gòn" at bounding box center [233, 119] width 235 height 16
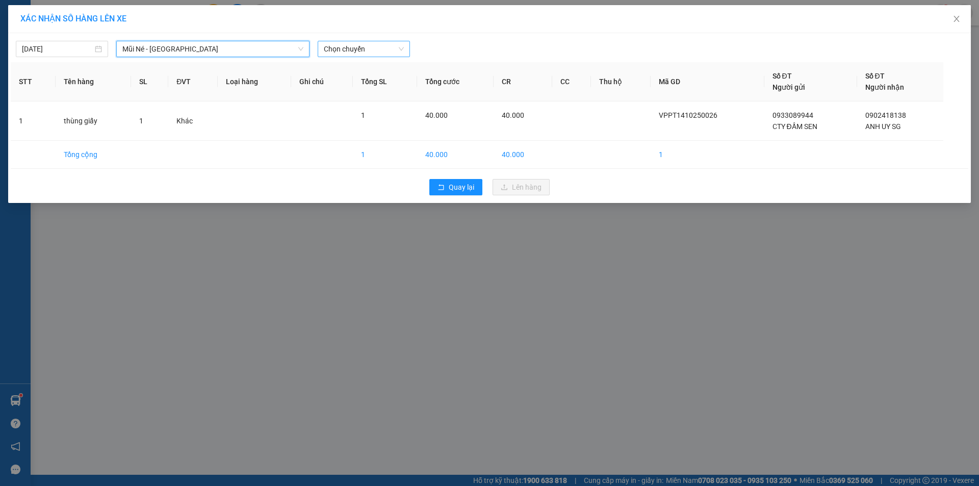
click at [374, 48] on span "Chọn chuyến" at bounding box center [364, 48] width 80 height 15
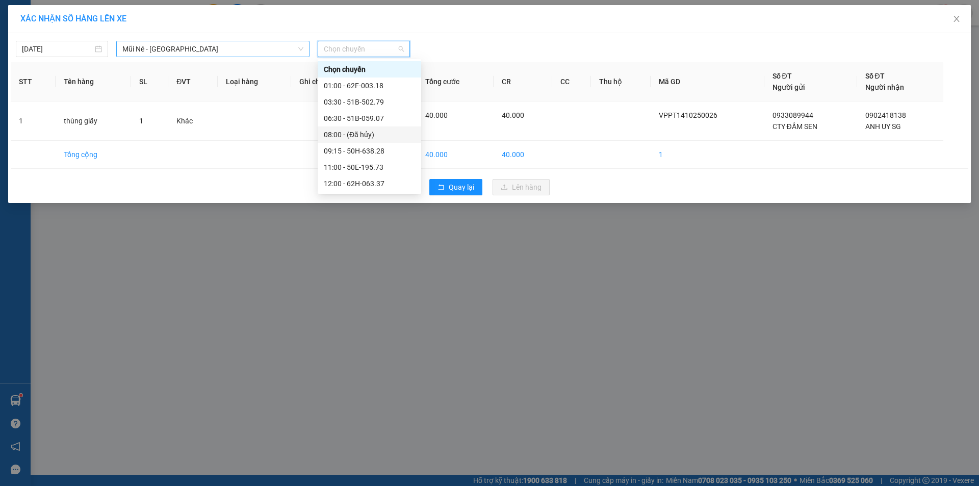
click at [180, 52] on span "Mũi Né - Sài Gòn" at bounding box center [212, 48] width 181 height 15
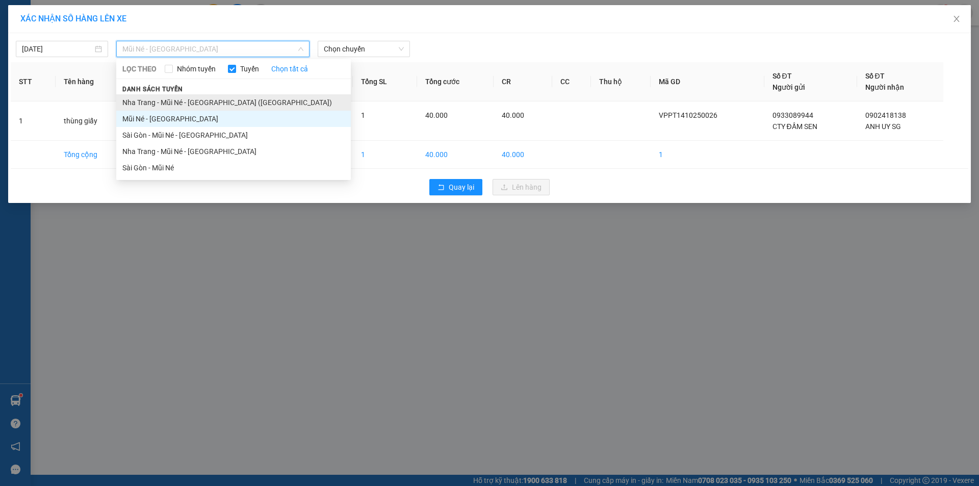
click at [204, 103] on li "Nha Trang - Mũi Né - Sài Gòn (Sáng)" at bounding box center [233, 102] width 235 height 16
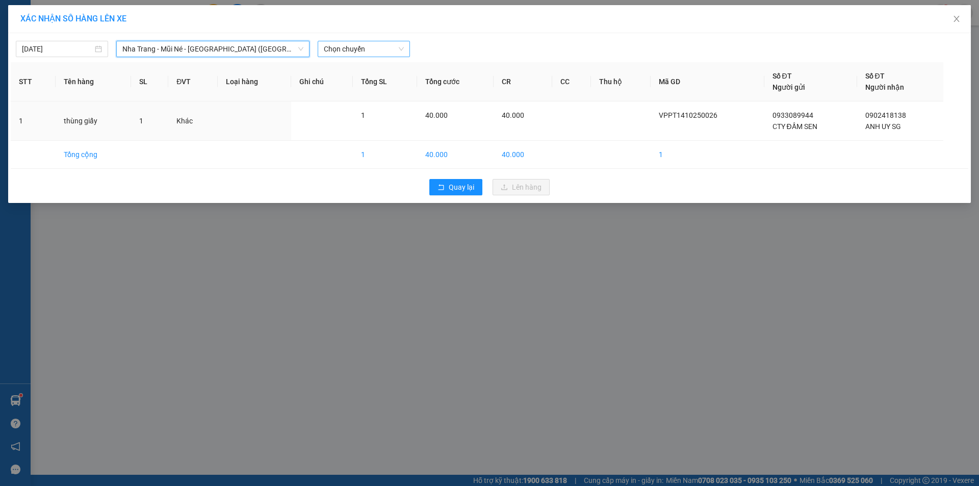
click at [371, 48] on span "Chọn chuyến" at bounding box center [364, 48] width 80 height 15
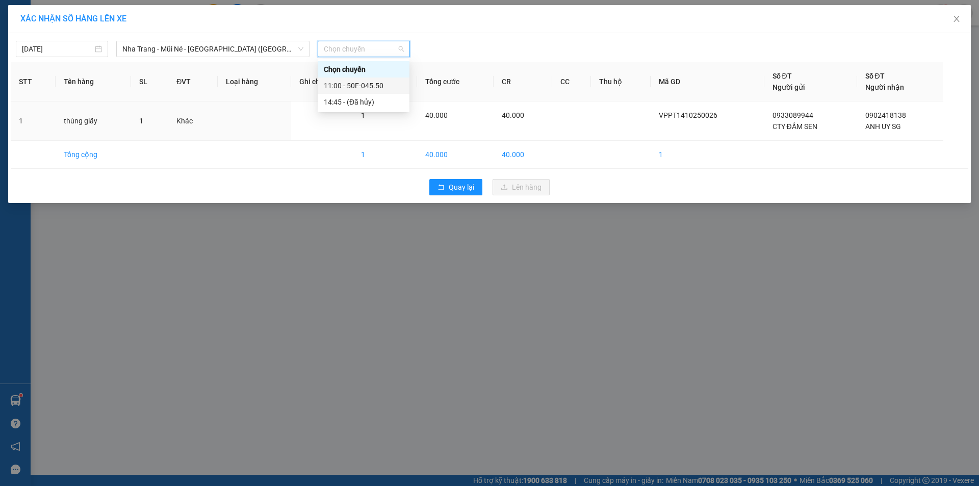
click at [374, 83] on div "11:00 - 50F-045.50" at bounding box center [364, 85] width 80 height 11
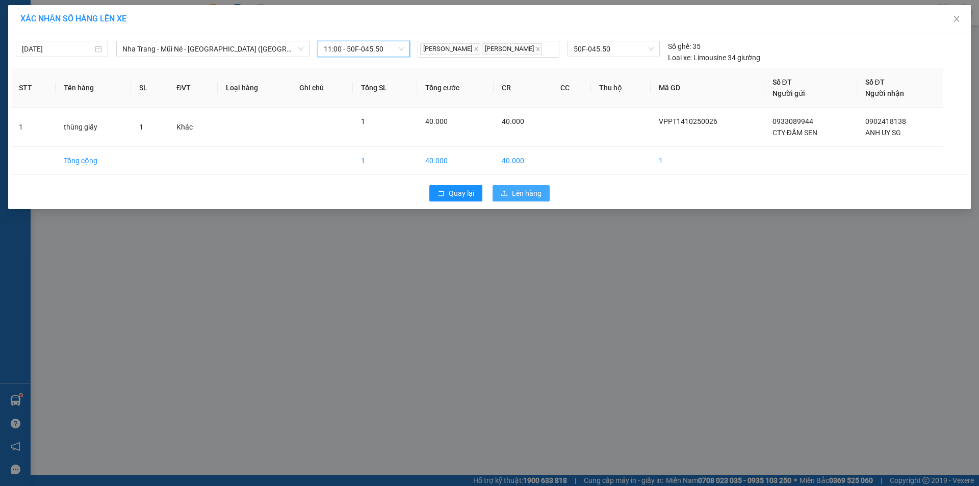
click at [536, 194] on span "Lên hàng" at bounding box center [527, 193] width 30 height 11
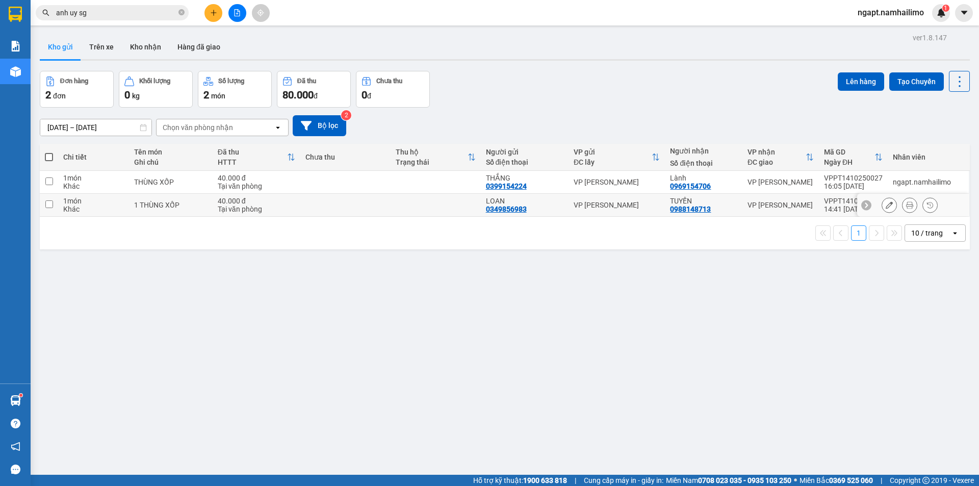
drag, startPoint x: 48, startPoint y: 206, endPoint x: 588, endPoint y: 96, distance: 550.5
click at [49, 206] on input "checkbox" at bounding box center [49, 204] width 8 height 8
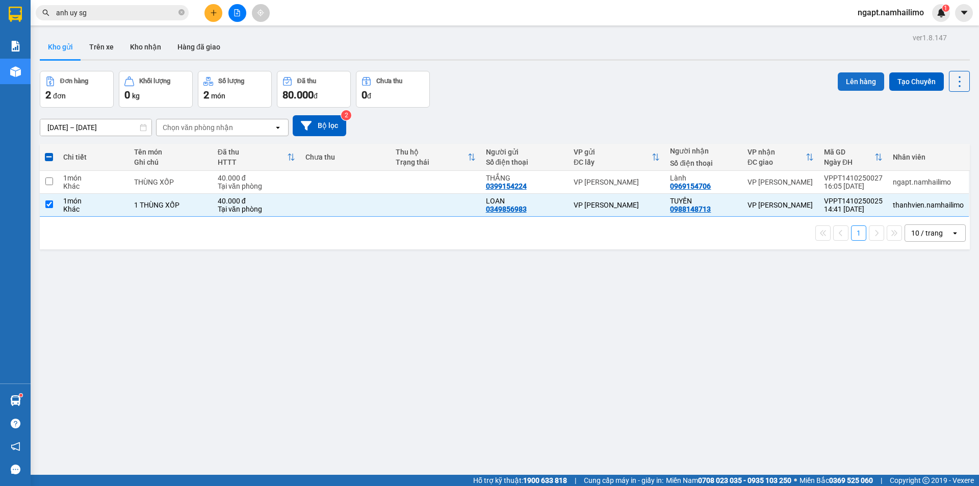
click at [854, 78] on button "Lên hàng" at bounding box center [861, 81] width 46 height 18
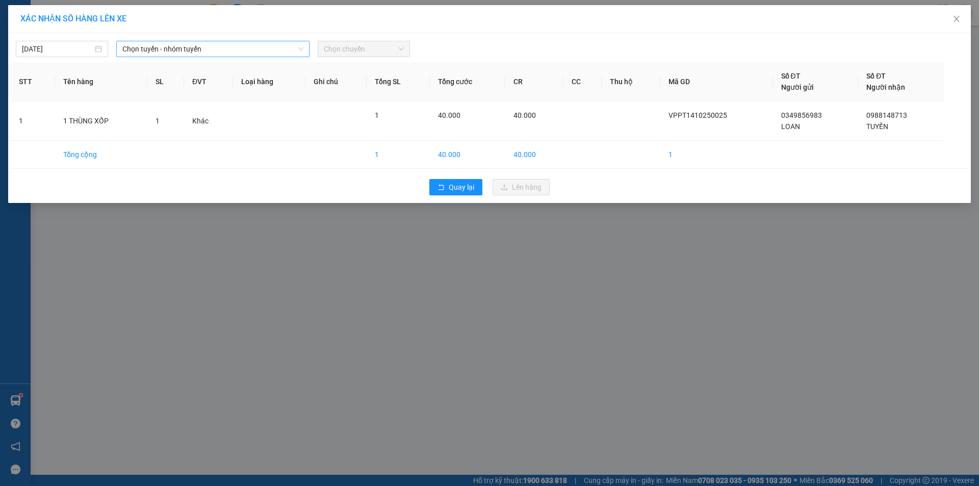
click at [218, 49] on span "Chọn tuyến - nhóm tuyến" at bounding box center [212, 48] width 181 height 15
click at [253, 47] on span "Chọn tuyến - nhóm tuyến" at bounding box center [212, 48] width 181 height 15
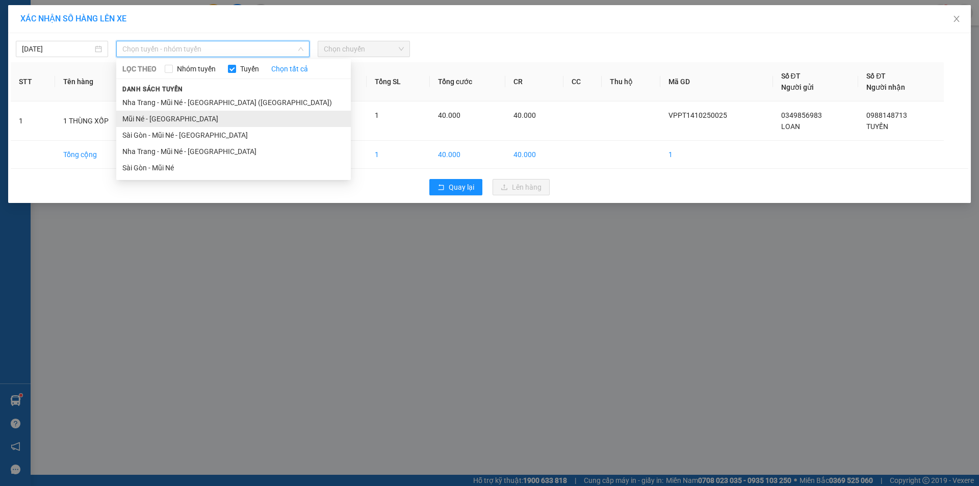
click at [181, 121] on li "Mũi Né - Sài Gòn" at bounding box center [233, 119] width 235 height 16
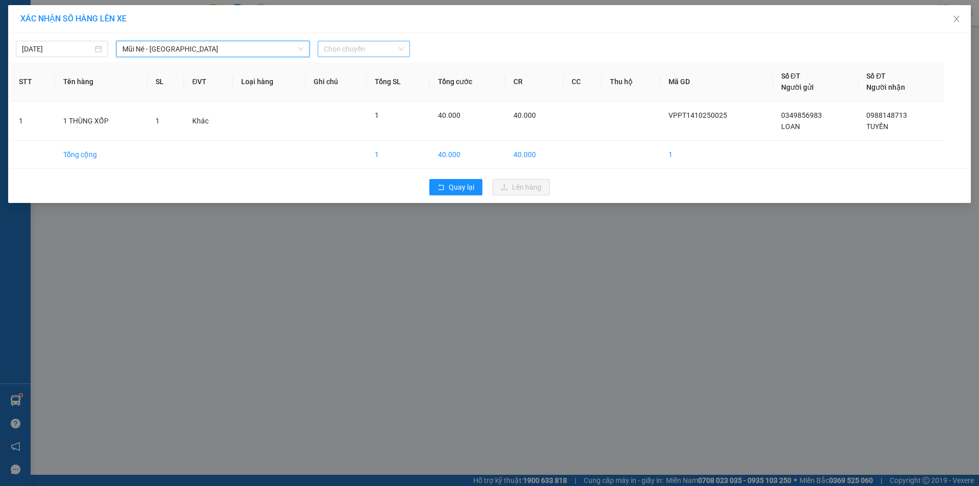
click at [374, 54] on span "Chọn chuyến" at bounding box center [364, 48] width 80 height 15
click at [511, 302] on div "XÁC NHẬN SỐ HÀNG LÊN XE 14/10/2025 Mũi Né - Sài Gòn LỌC THEO Nhóm tuyến Tuyến C…" at bounding box center [489, 243] width 979 height 486
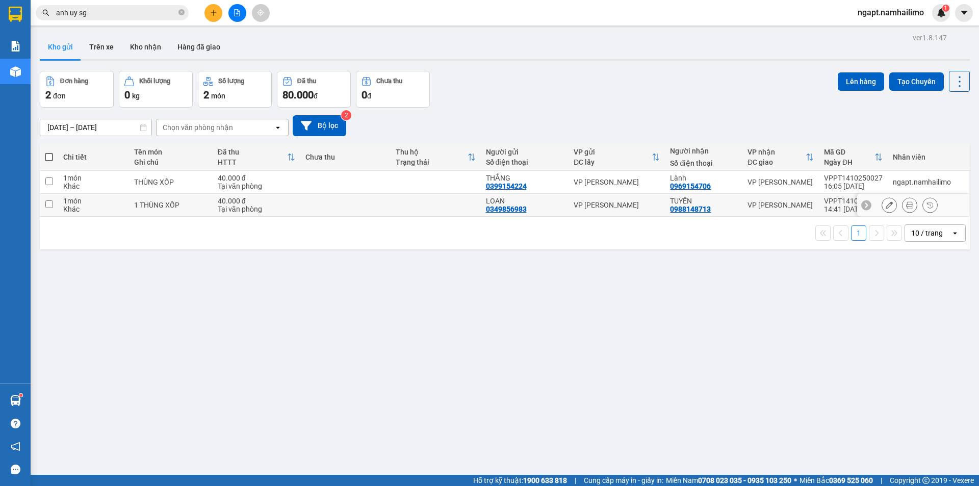
click at [731, 203] on div "TUYẾN" at bounding box center [703, 201] width 67 height 8
checkbox input "true"
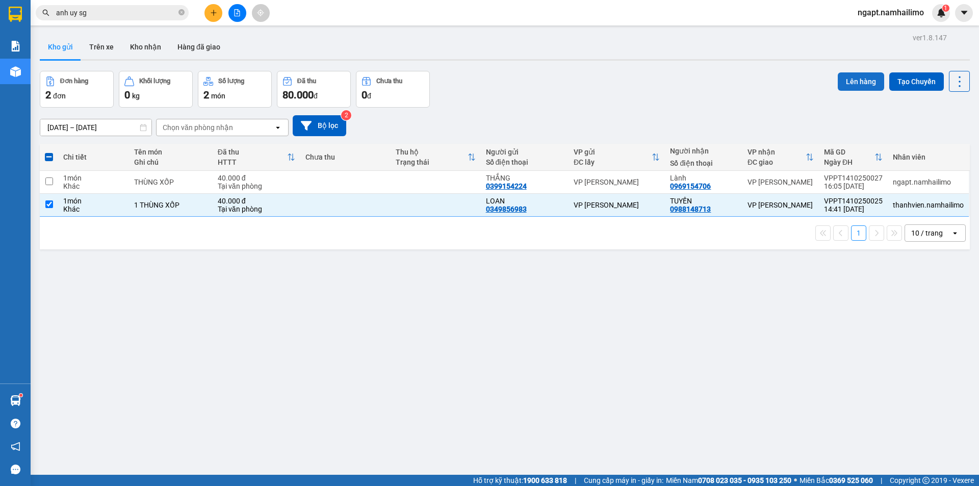
click at [851, 84] on button "Lên hàng" at bounding box center [861, 81] width 46 height 18
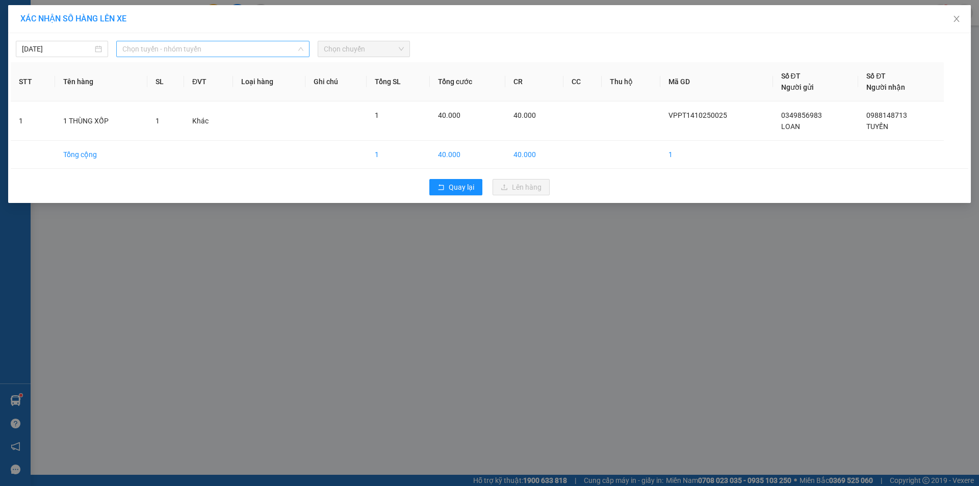
click at [234, 51] on span "Chọn tuyến - nhóm tuyến" at bounding box center [212, 48] width 181 height 15
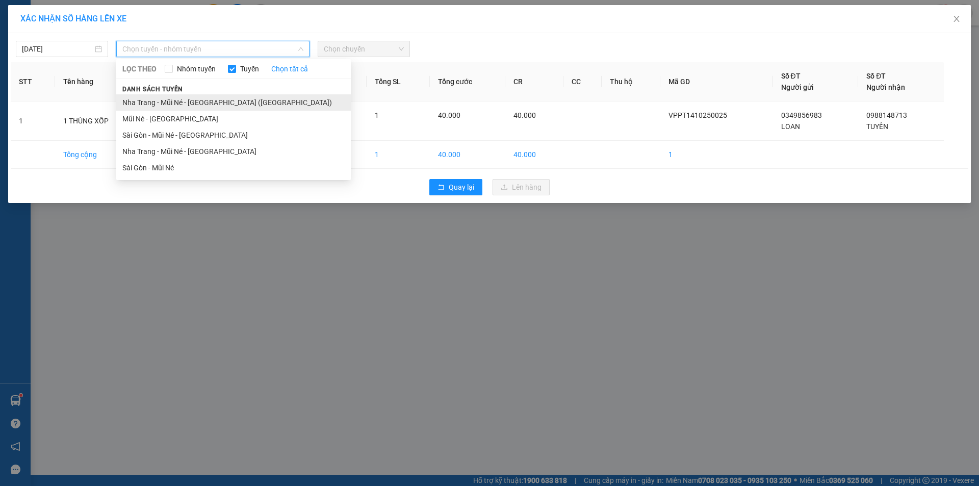
click at [208, 105] on li "Nha Trang - Mũi Né - Sài Gòn (Sáng)" at bounding box center [233, 102] width 235 height 16
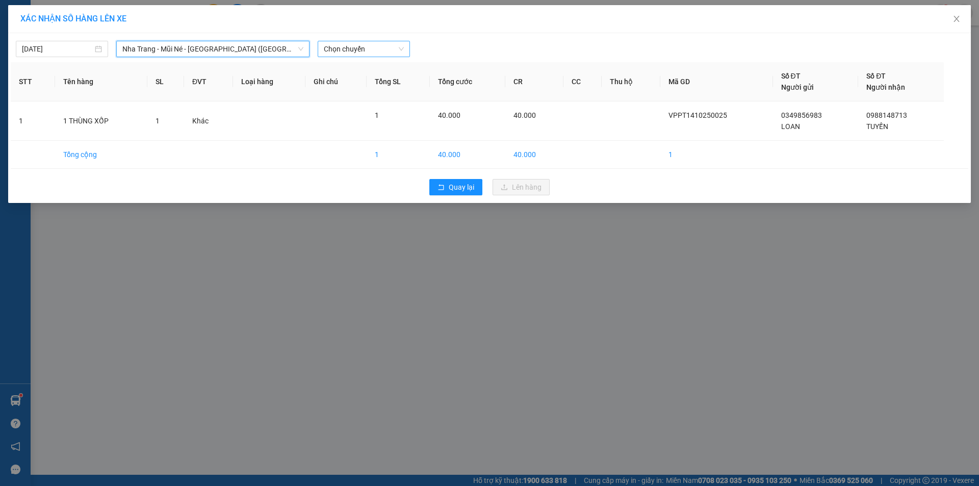
click at [374, 47] on span "Chọn chuyến" at bounding box center [364, 48] width 80 height 15
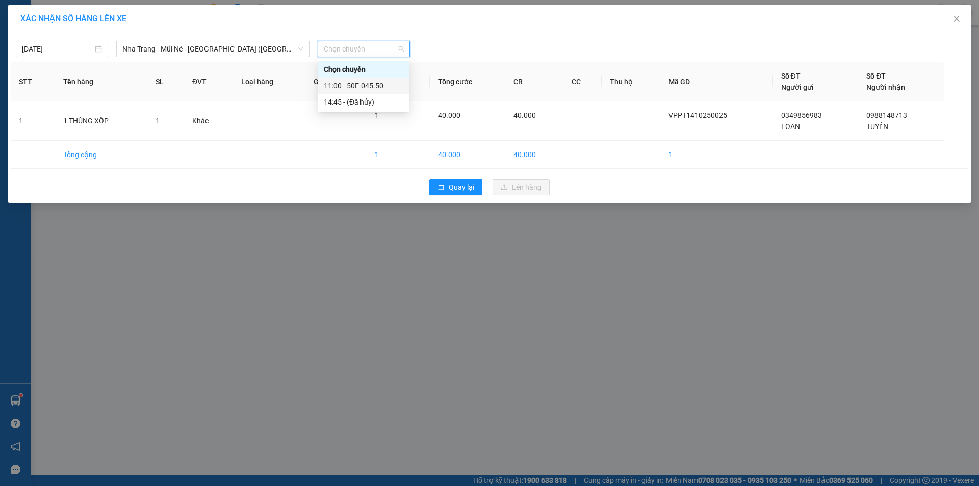
click at [368, 87] on div "11:00 - 50F-045.50" at bounding box center [364, 85] width 80 height 11
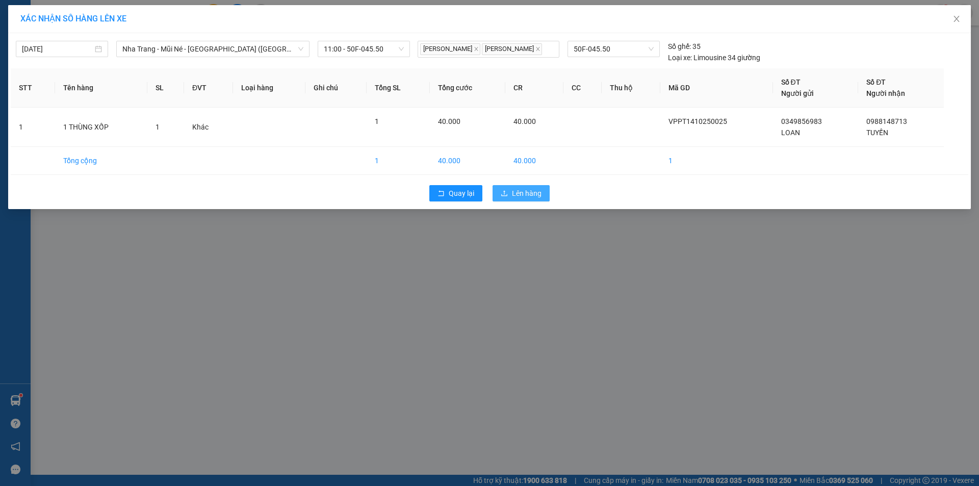
click at [523, 196] on span "Lên hàng" at bounding box center [527, 193] width 30 height 11
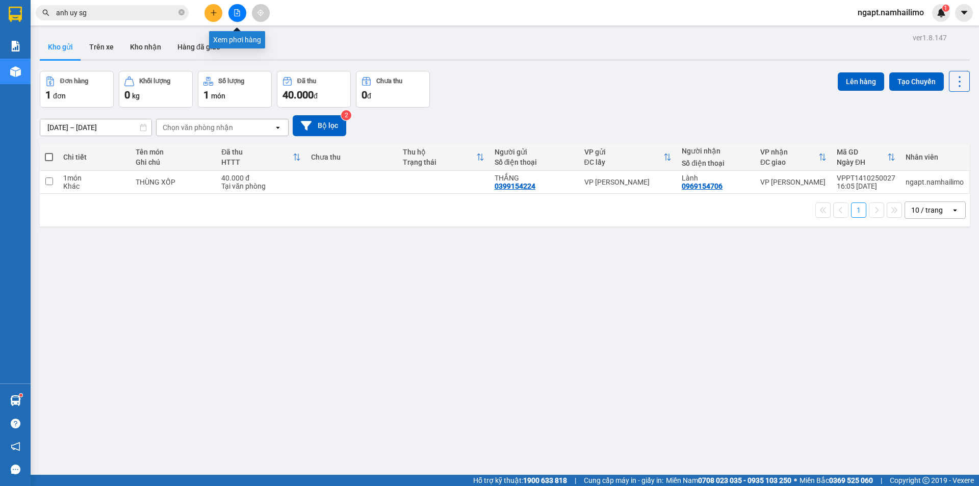
click at [236, 14] on icon "file-add" at bounding box center [237, 12] width 7 height 7
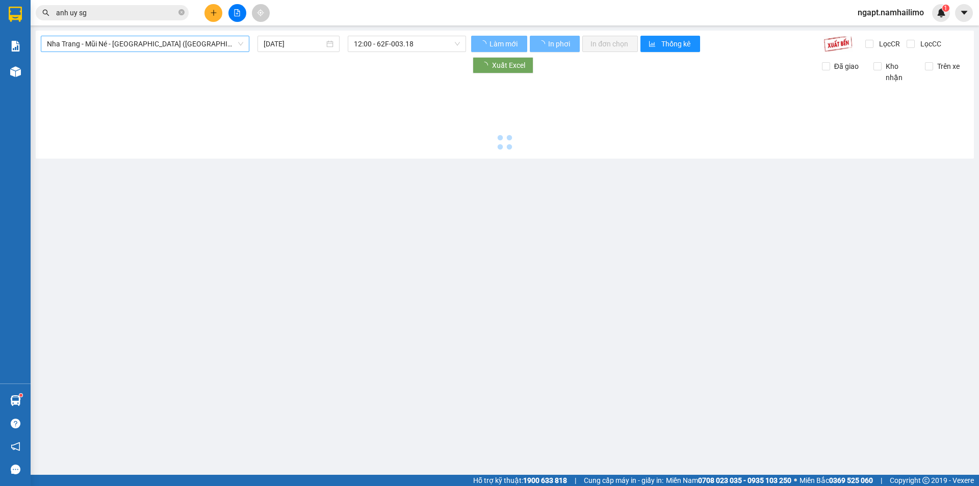
click at [181, 42] on span "Nha Trang - Mũi Né - Sài Gòn (Sáng)" at bounding box center [145, 43] width 196 height 15
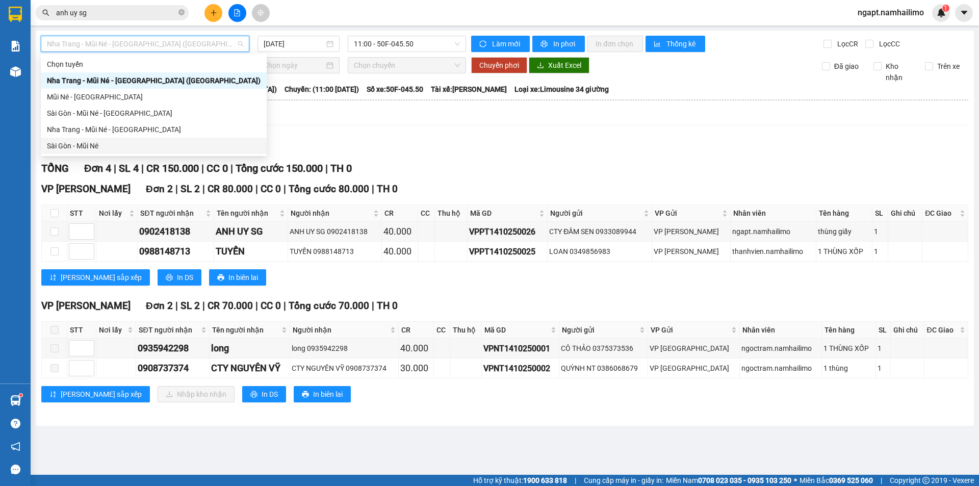
click at [91, 141] on div "Sài Gòn - Mũi Né" at bounding box center [154, 145] width 214 height 11
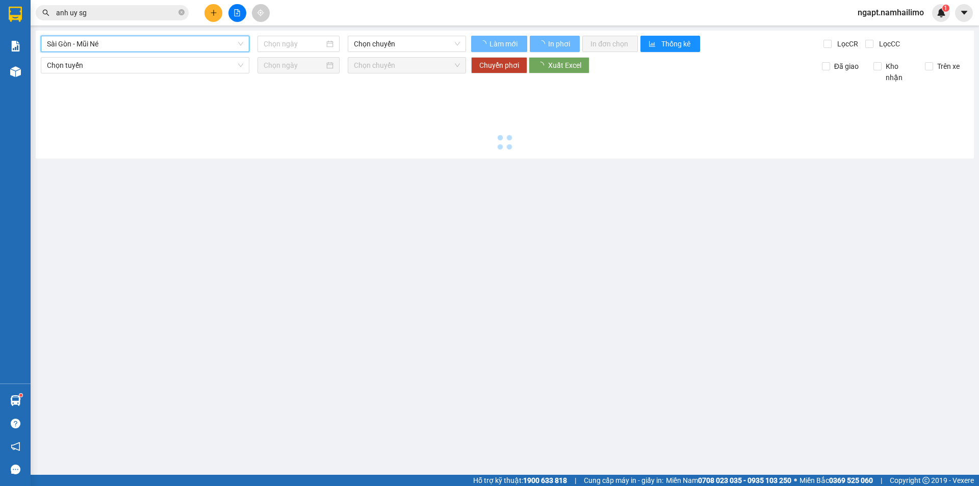
type input "14/10/2025"
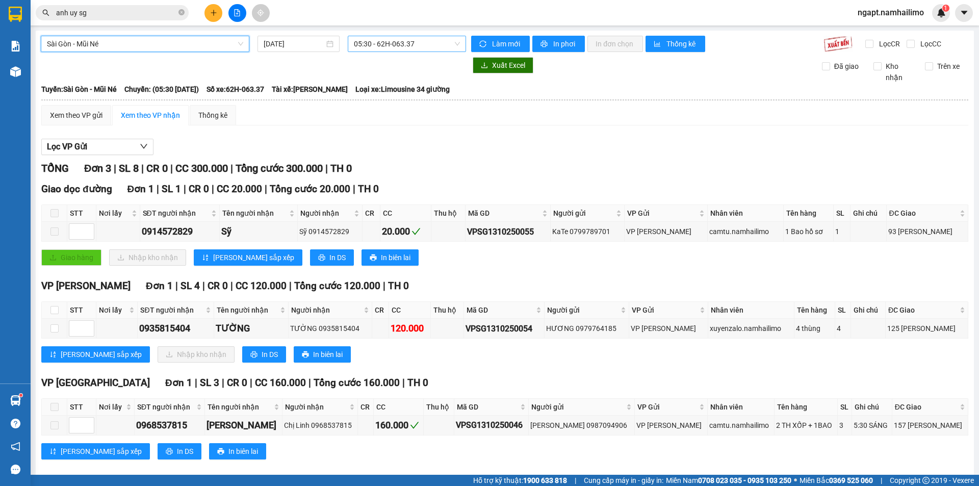
click at [419, 42] on span "05:30 - 62H-063.37" at bounding box center [407, 43] width 106 height 15
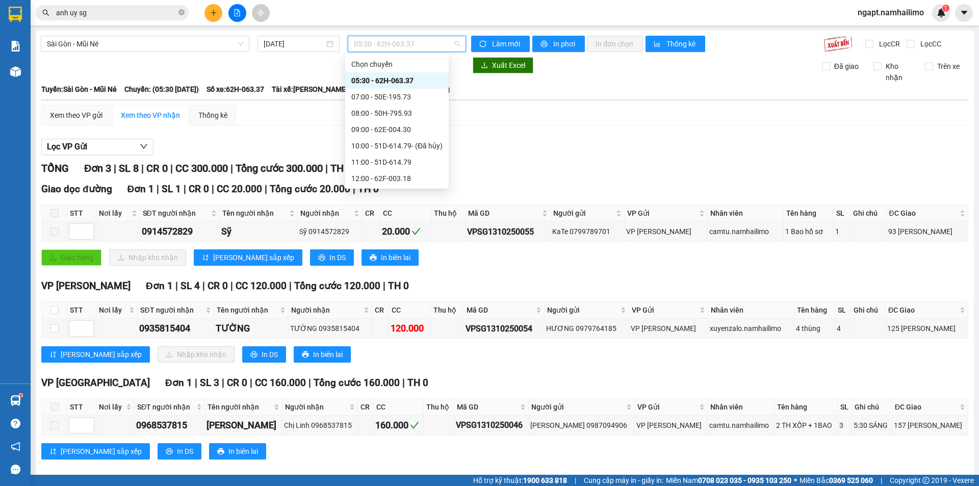
click at [397, 189] on div "14:00 - 50H-638.28" at bounding box center [396, 194] width 91 height 11
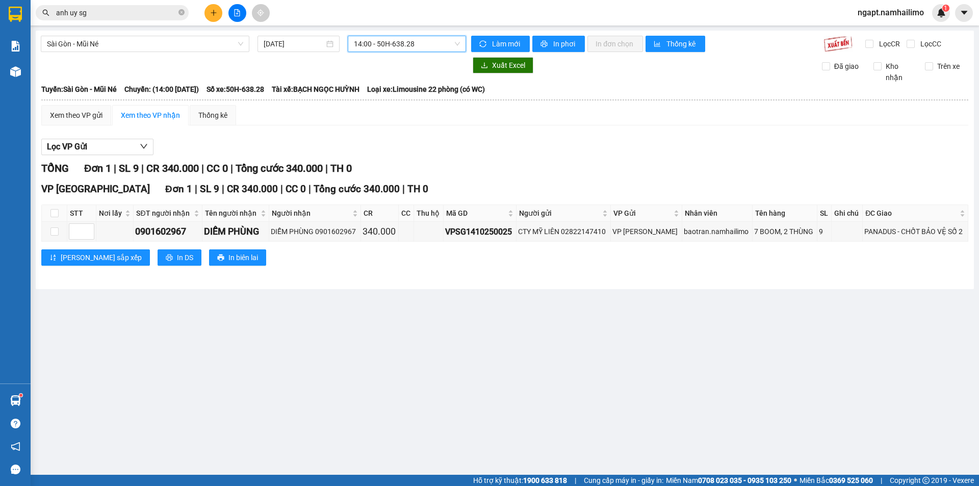
click at [458, 42] on span "14:00 - 50H-638.28" at bounding box center [407, 43] width 106 height 15
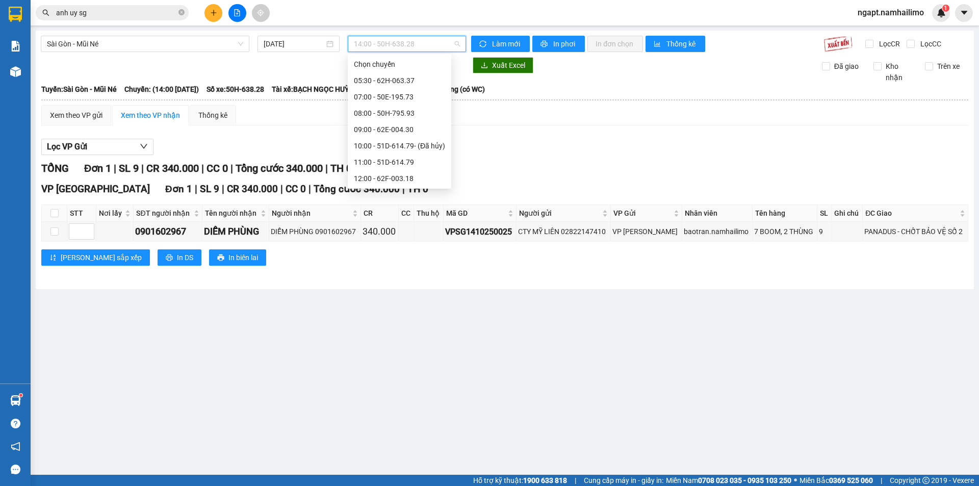
click at [401, 206] on div "15:30 - 51B-502.79" at bounding box center [399, 211] width 91 height 11
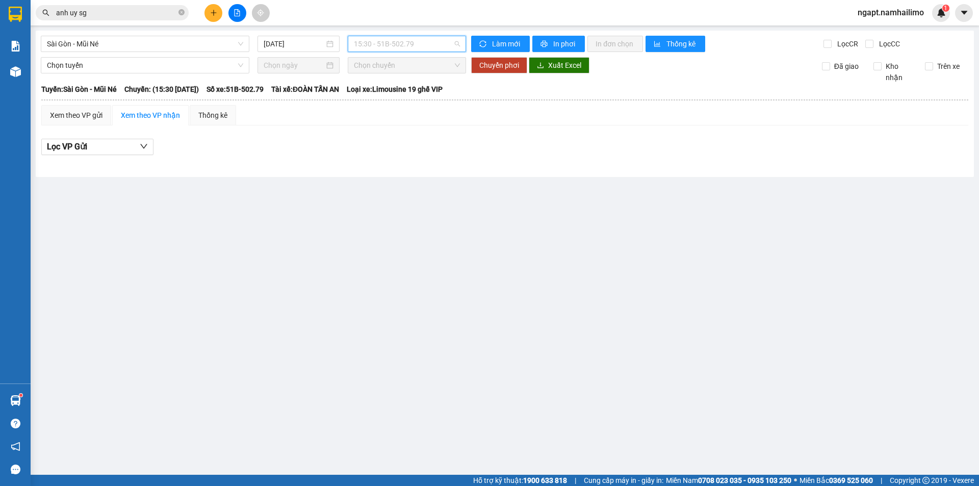
click at [452, 44] on span "15:30 - 51B-502.79" at bounding box center [407, 43] width 106 height 15
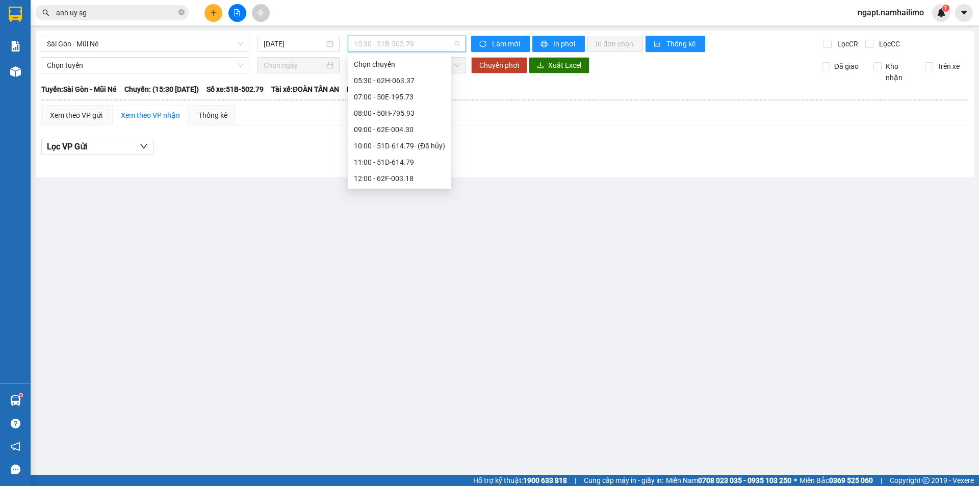
click at [400, 189] on div "14:00 - 50H-638.28" at bounding box center [399, 194] width 91 height 11
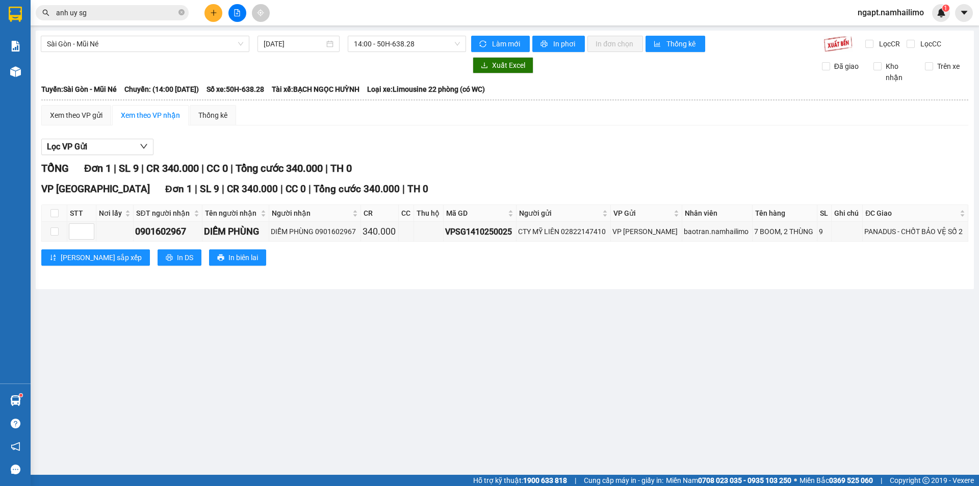
click at [418, 55] on div "Sài Gòn - Mũi Né 14/10/2025 14:00 - 50H-638.28 Làm mới In phơi In đơn chọn Thốn…" at bounding box center [505, 160] width 938 height 259
click at [429, 52] on div "14:00 - 50H-638.28" at bounding box center [407, 44] width 118 height 16
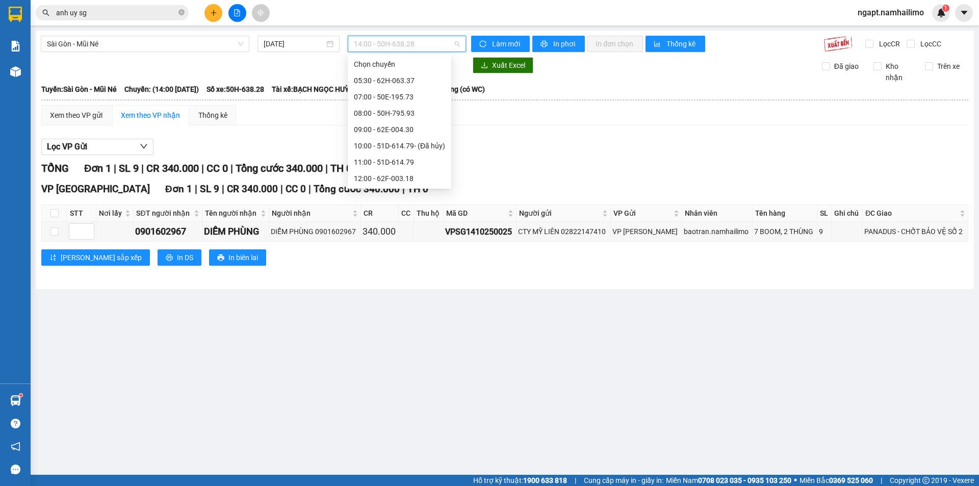
click at [389, 206] on div "15:30 - 51B-502.79" at bounding box center [399, 211] width 91 height 11
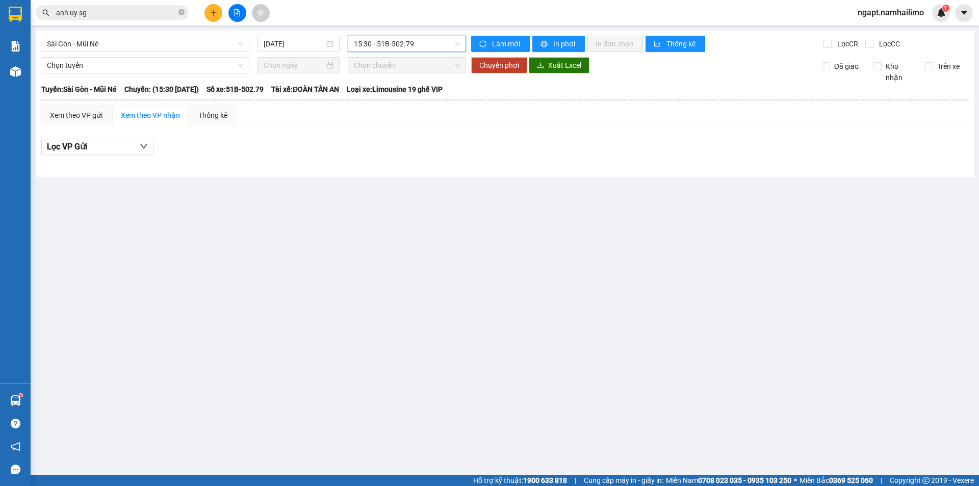
click at [436, 44] on span "15:30 - 51B-502.79" at bounding box center [407, 43] width 106 height 15
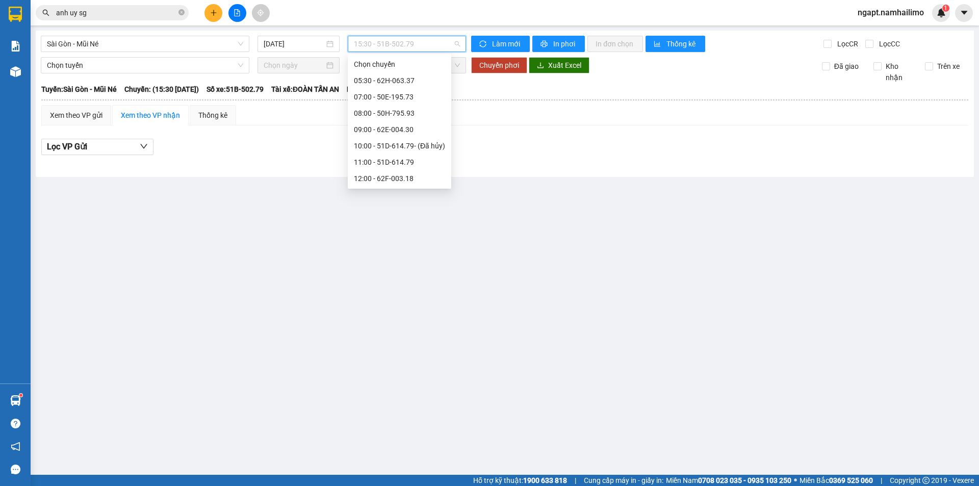
click at [386, 238] on div "18:00 - 51B-059.07" at bounding box center [399, 243] width 91 height 11
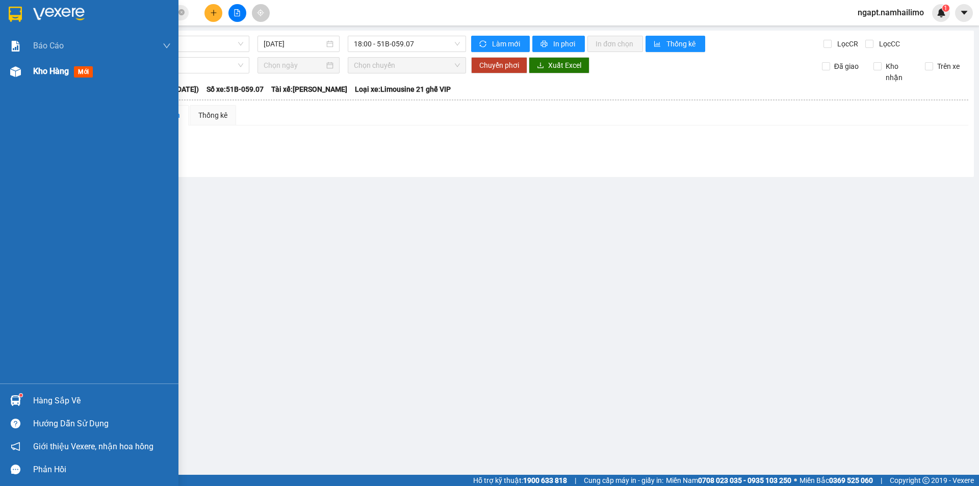
click at [57, 72] on span "Kho hàng" at bounding box center [51, 71] width 36 height 10
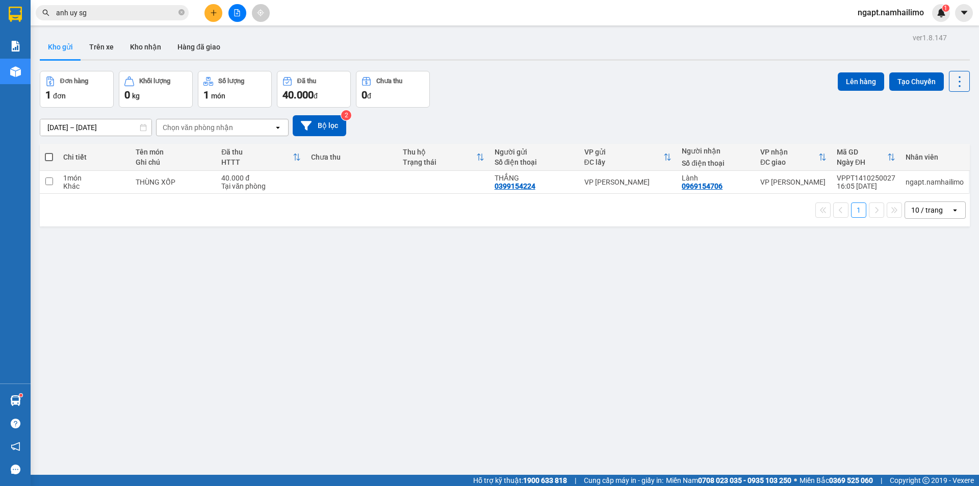
drag, startPoint x: 156, startPoint y: 45, endPoint x: 979, endPoint y: 202, distance: 837.9
click at [156, 44] on button "Kho nhận" at bounding box center [145, 47] width 47 height 24
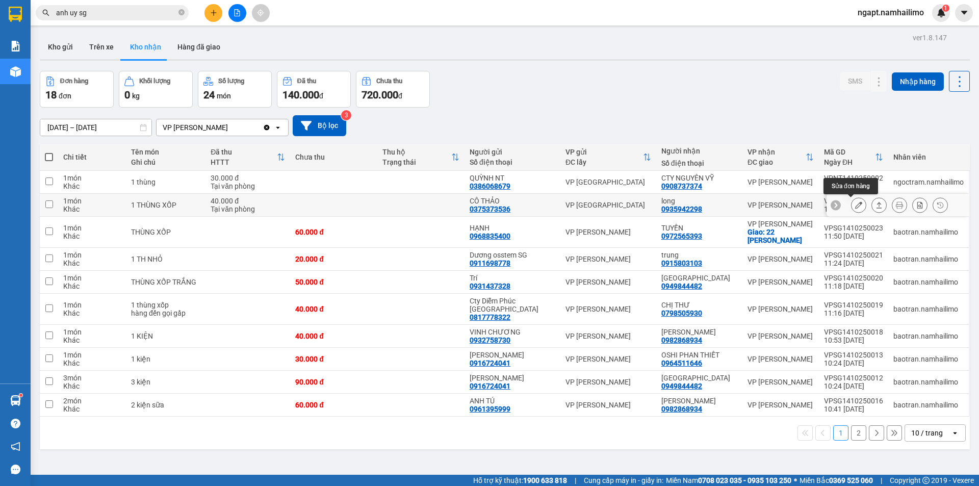
click at [857, 208] on button at bounding box center [859, 205] width 14 height 18
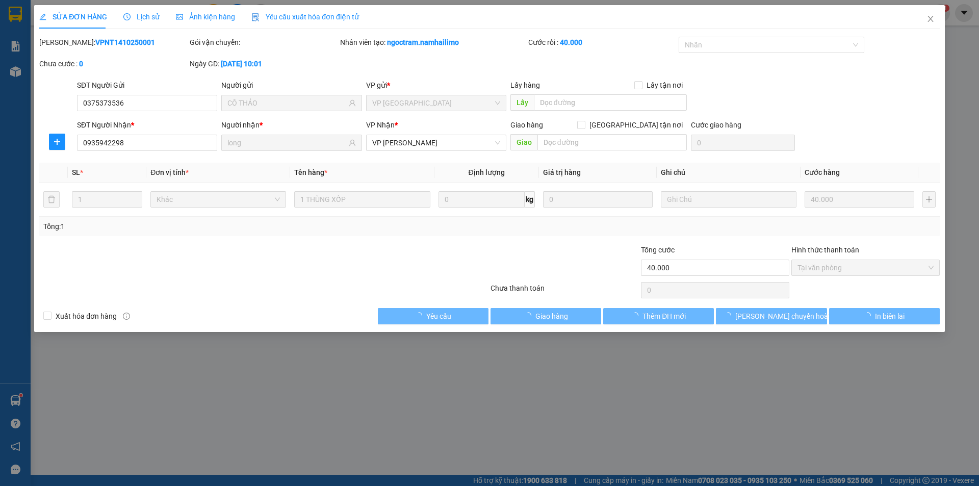
type input "0375373536"
type input "CÔ THẢO"
type input "0935942298"
type input "long"
type input "40.000"
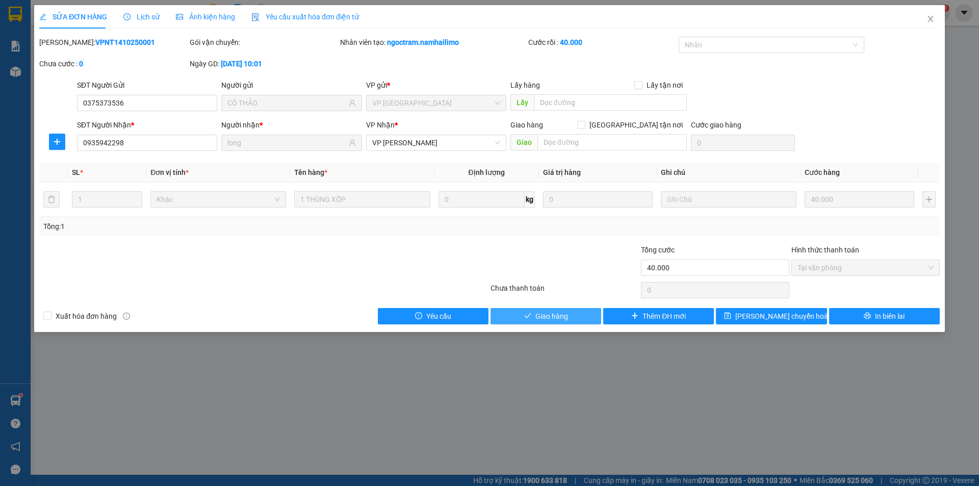
click at [558, 319] on span "Giao hàng" at bounding box center [551, 316] width 33 height 11
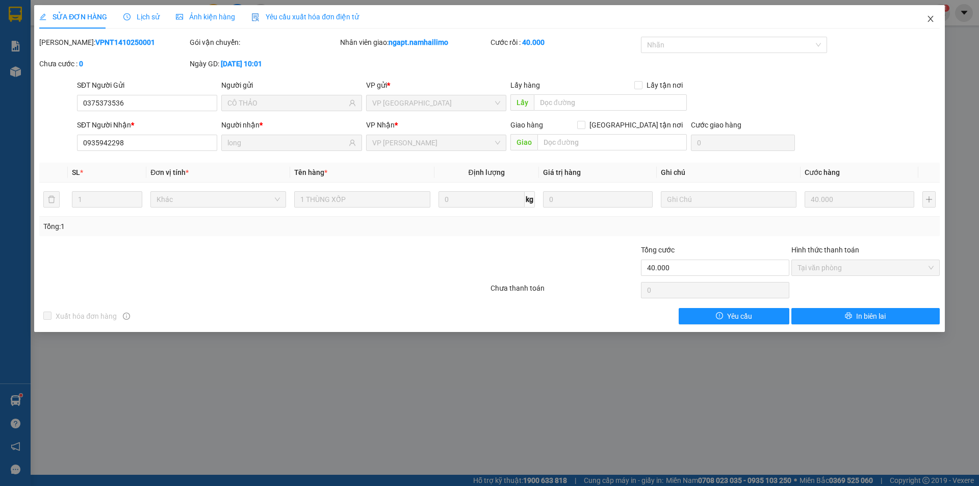
click at [934, 21] on icon "close" at bounding box center [931, 19] width 8 height 8
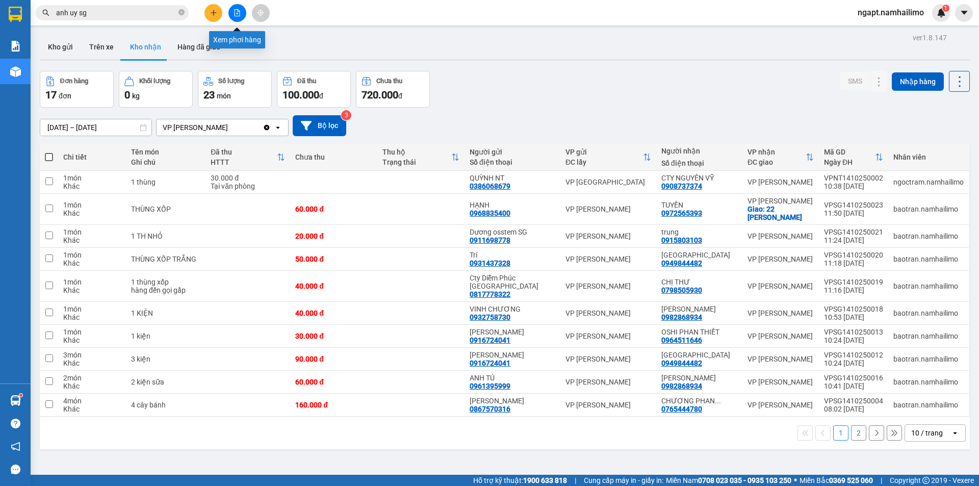
click at [232, 14] on button at bounding box center [237, 13] width 18 height 18
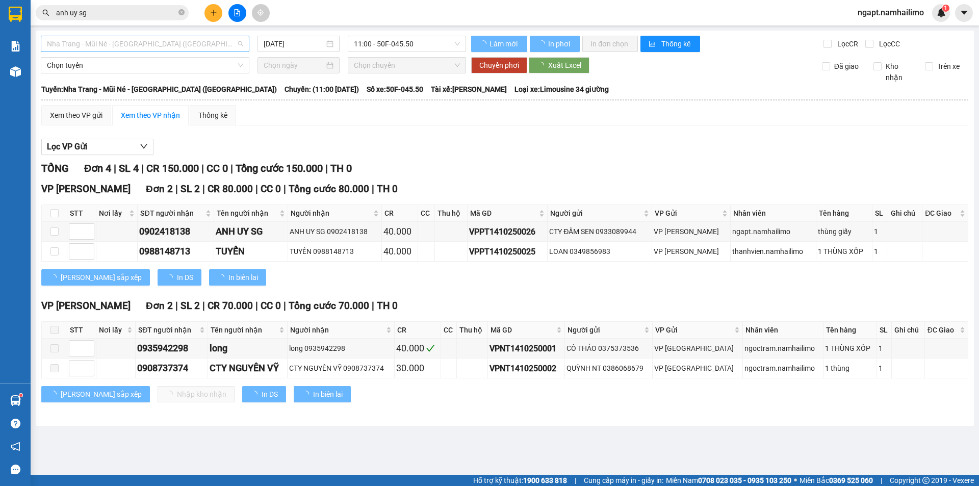
click at [204, 46] on span "Nha Trang - Mũi Né - Sài Gòn (Sáng)" at bounding box center [145, 43] width 196 height 15
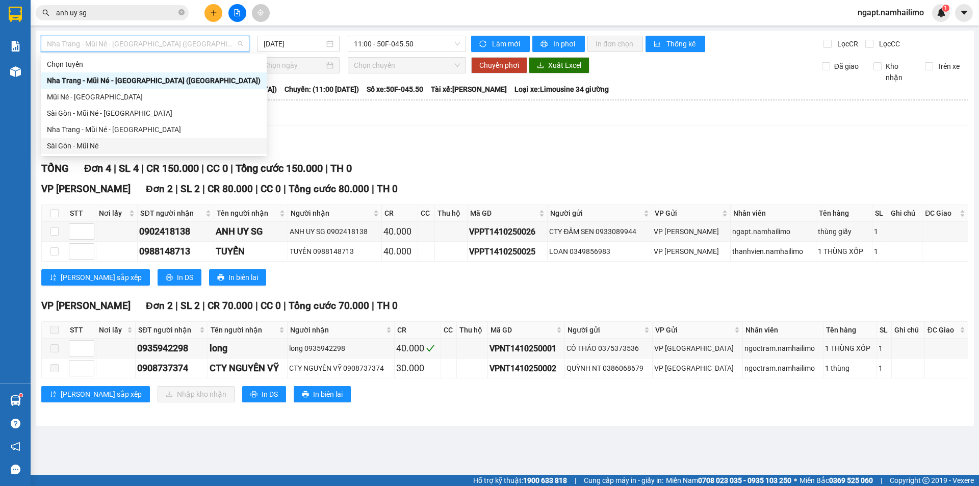
click at [116, 142] on div "Sài Gòn - Mũi Né" at bounding box center [154, 145] width 214 height 11
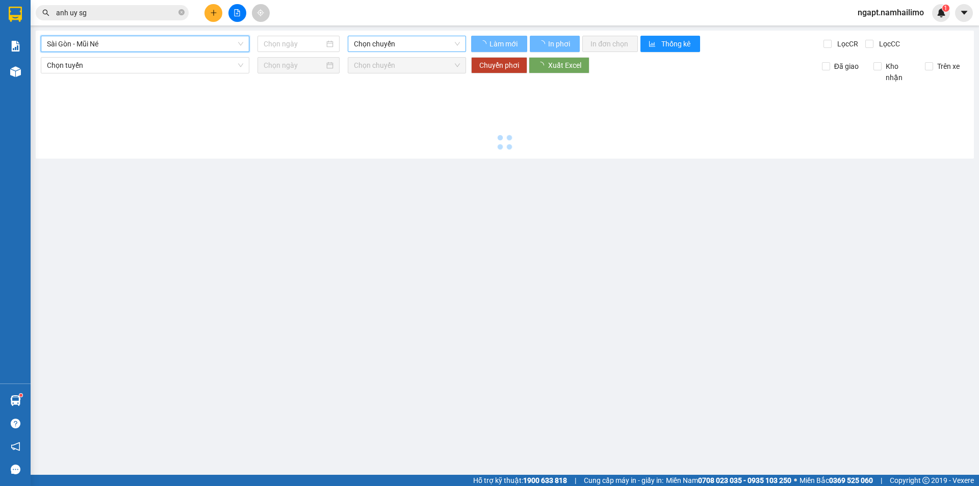
type input "14/10/2025"
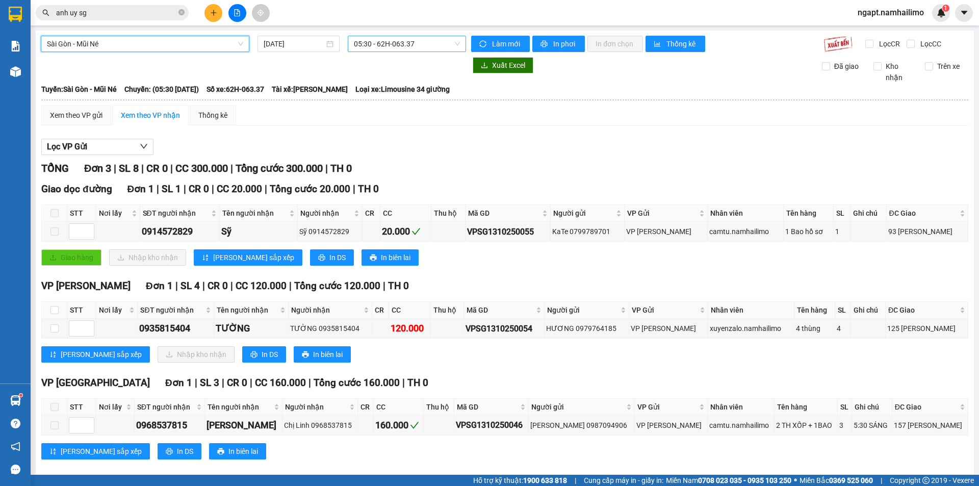
click at [419, 45] on span "05:30 - 62H-063.37" at bounding box center [407, 43] width 106 height 15
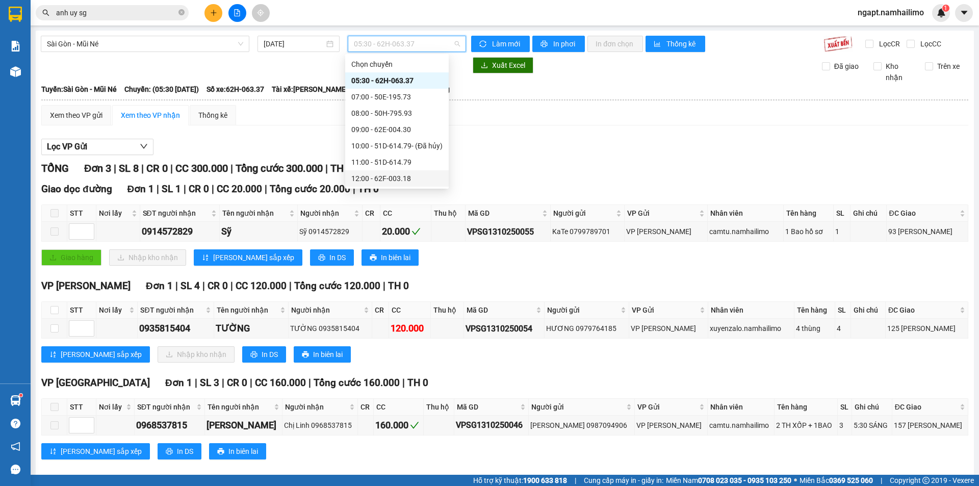
click at [411, 173] on div "12:00 - 62F-003.18" at bounding box center [396, 178] width 91 height 11
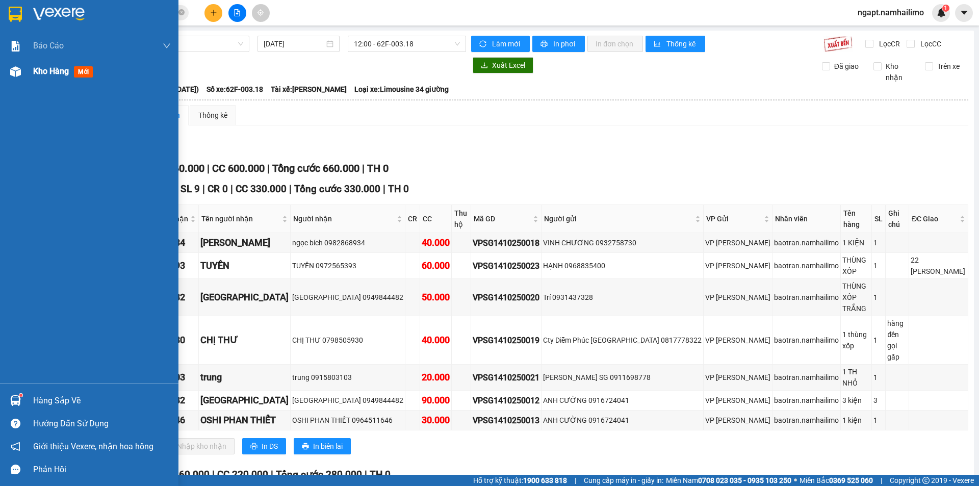
click at [42, 73] on span "Kho hàng" at bounding box center [51, 71] width 36 height 10
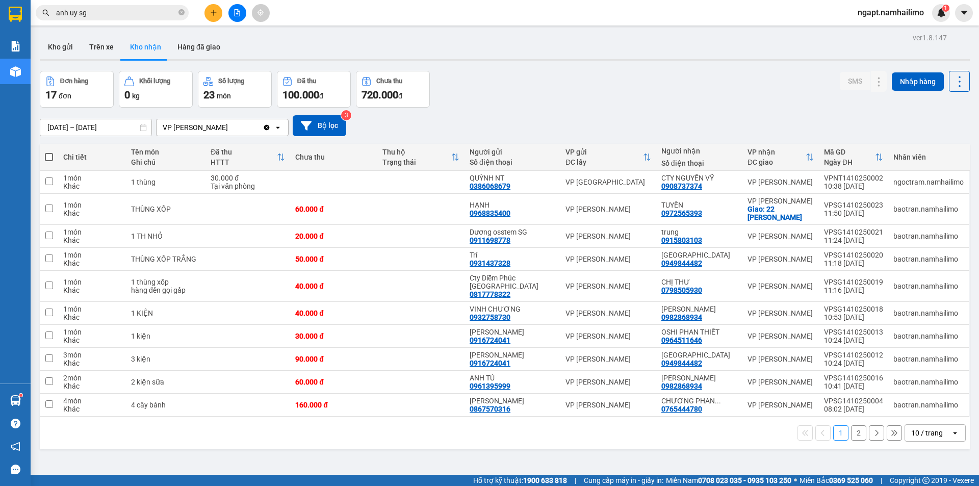
click at [851, 431] on button "2" at bounding box center [858, 432] width 15 height 15
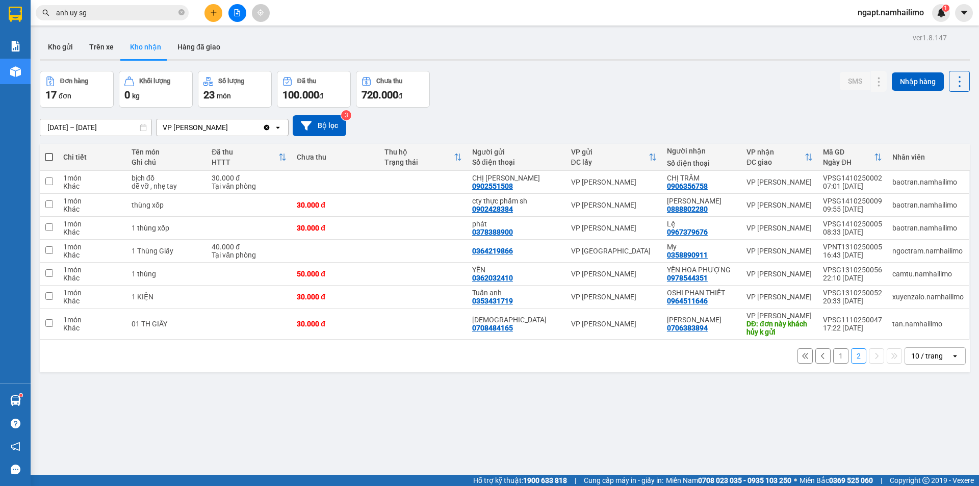
click at [833, 358] on button "1" at bounding box center [840, 355] width 15 height 15
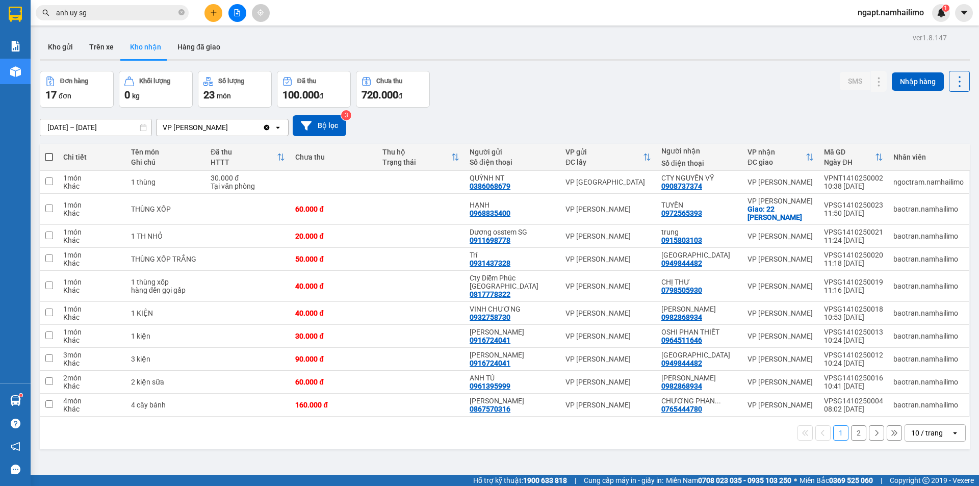
click at [857, 428] on button "2" at bounding box center [858, 432] width 15 height 15
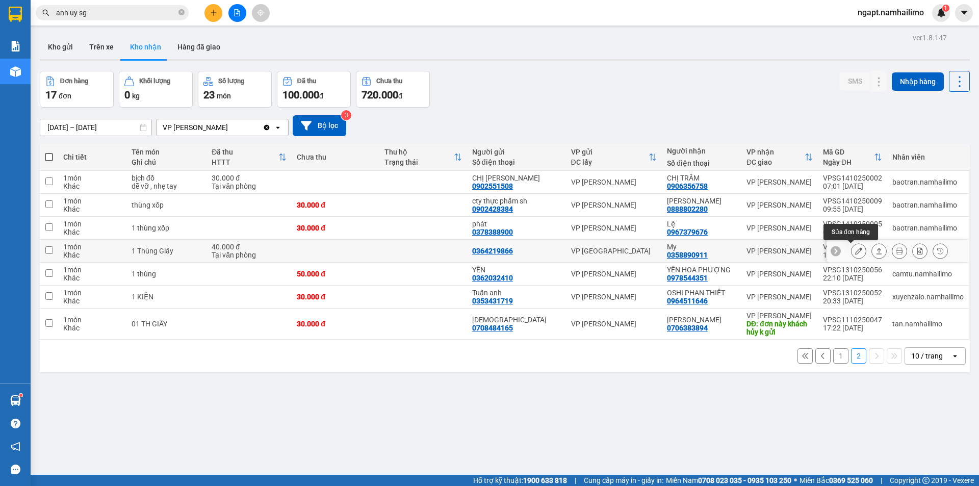
click at [855, 249] on button at bounding box center [859, 251] width 14 height 18
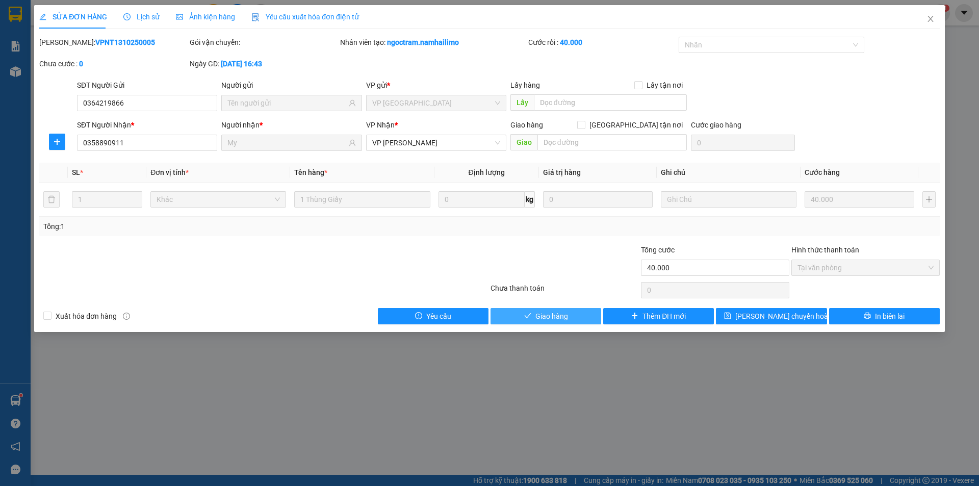
drag, startPoint x: 585, startPoint y: 311, endPoint x: 777, endPoint y: 178, distance: 233.1
click at [586, 310] on button "Giao hàng" at bounding box center [546, 316] width 111 height 16
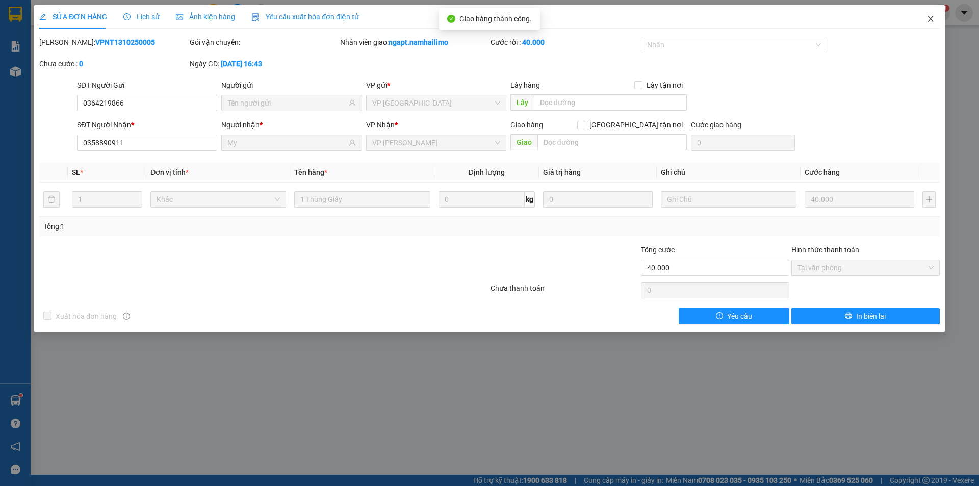
click at [930, 21] on icon "close" at bounding box center [931, 19] width 8 height 8
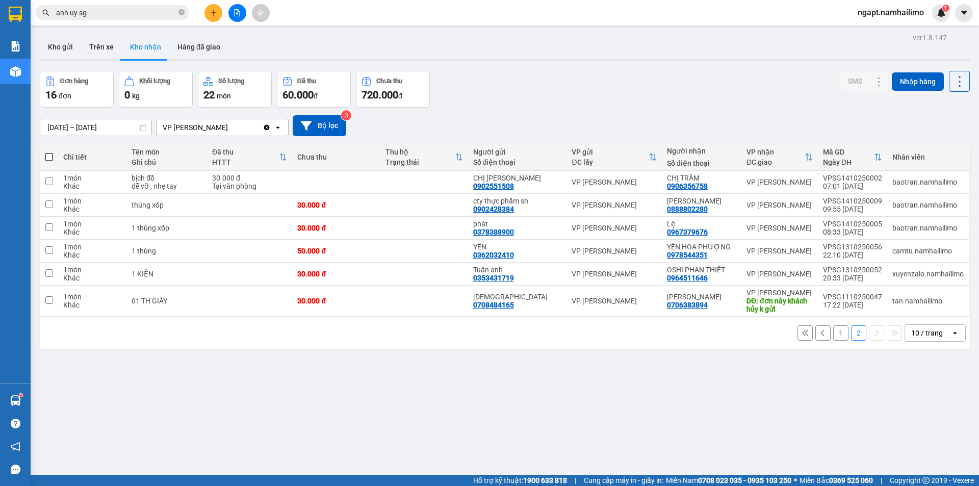
click at [834, 338] on button "1" at bounding box center [840, 332] width 15 height 15
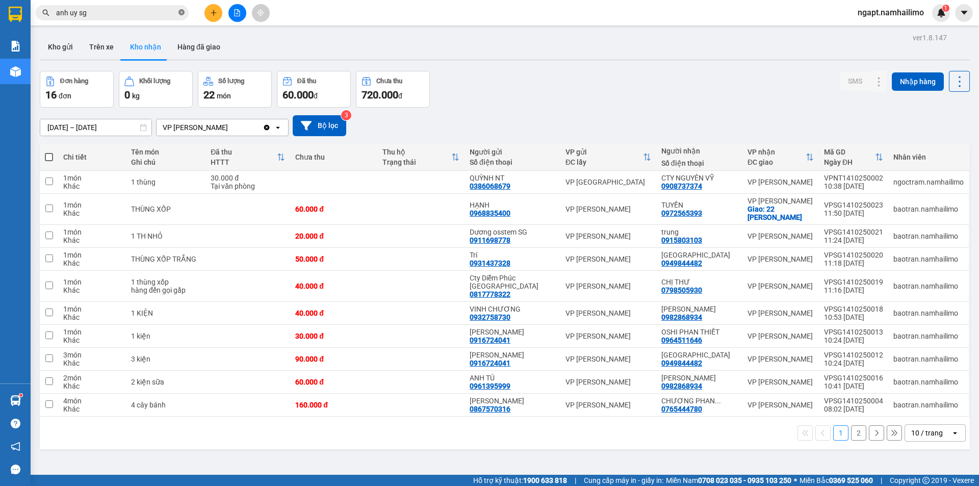
click at [183, 11] on icon "close-circle" at bounding box center [181, 12] width 6 height 6
click at [125, 15] on input "text" at bounding box center [116, 12] width 120 height 11
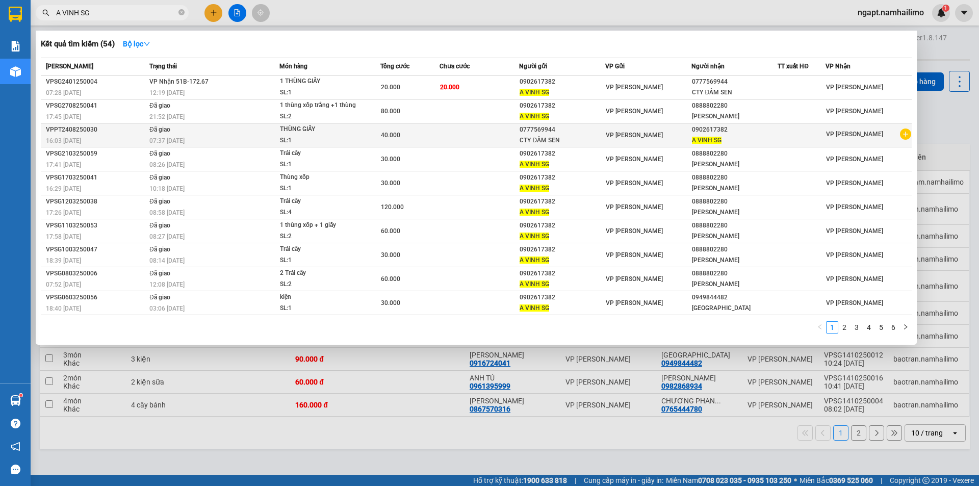
click at [910, 140] on icon "plus-circle" at bounding box center [905, 134] width 11 height 11
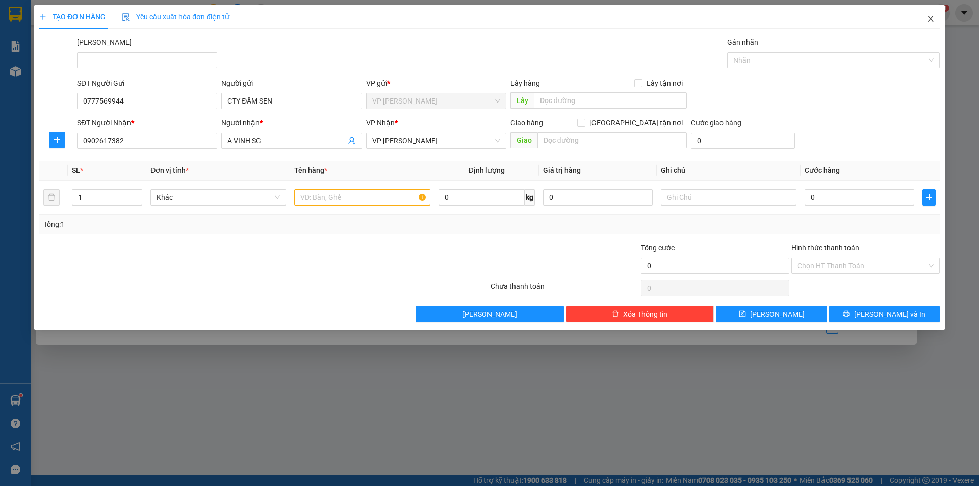
click at [931, 20] on icon "close" at bounding box center [931, 19] width 6 height 6
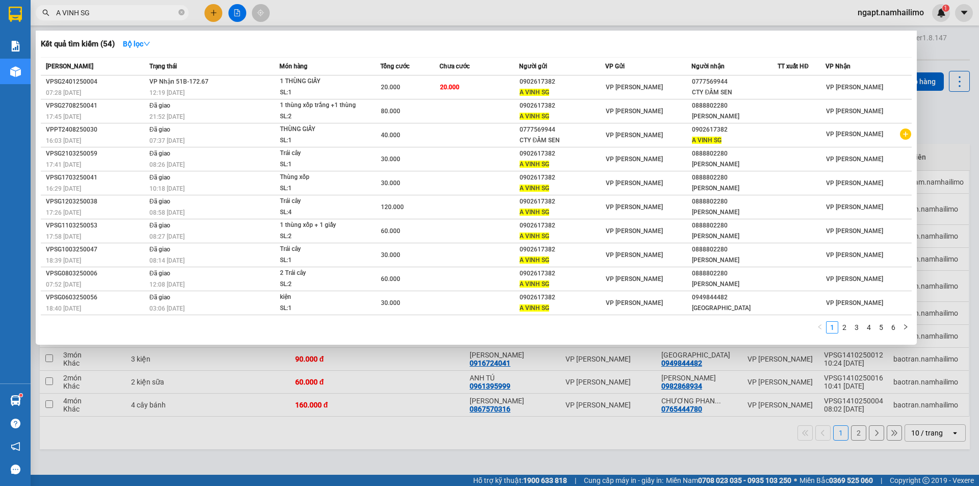
drag, startPoint x: 100, startPoint y: 12, endPoint x: 8, endPoint y: 8, distance: 92.9
click at [7, 13] on section "Kết quả tìm kiếm ( 54 ) Bộ lọc Mã ĐH Trạng thái Món hàng Tổng cước Chưa cước Ng…" at bounding box center [489, 243] width 979 height 486
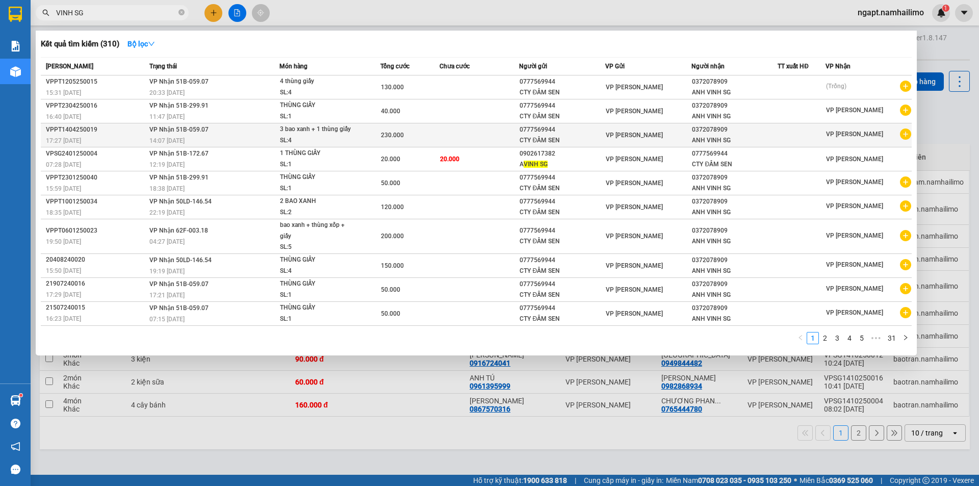
type input "VINH SG"
click at [904, 136] on icon "plus-circle" at bounding box center [905, 134] width 11 height 11
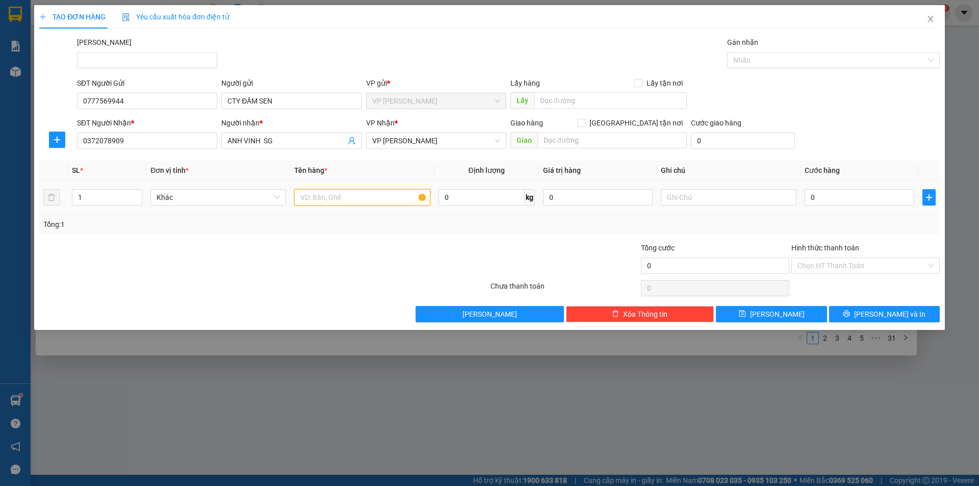
click at [352, 198] on input "text" at bounding box center [362, 197] width 136 height 16
type input "THÙNG GIẤY"
click at [838, 198] on input "0" at bounding box center [860, 197] width 110 height 16
type input "5"
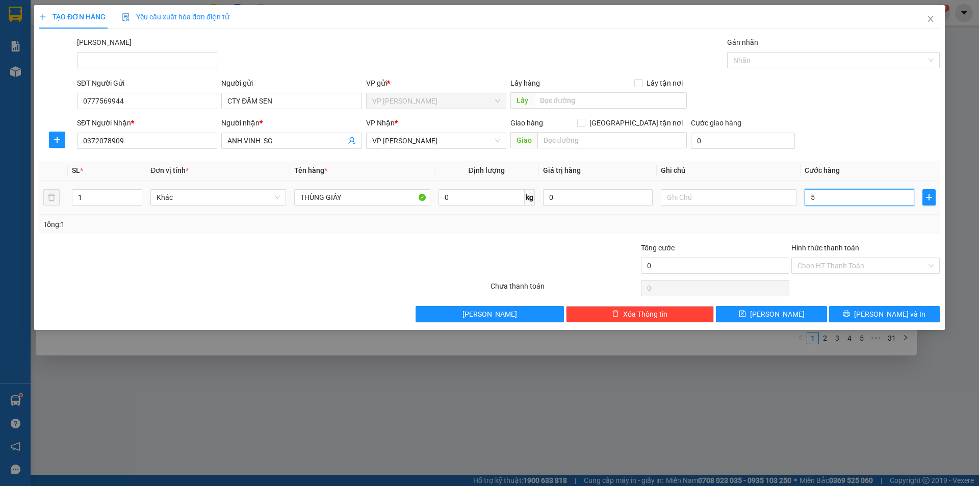
type input "5"
type input "50"
type input "50.000"
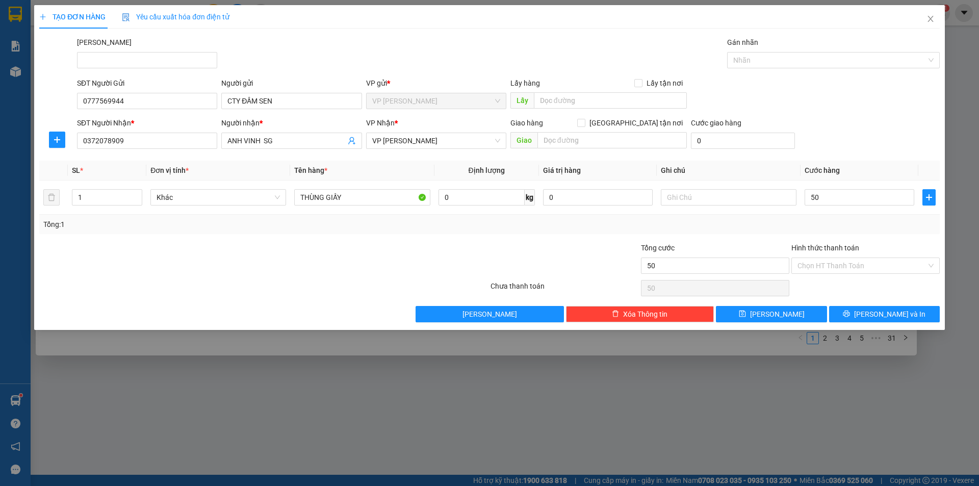
type input "50.000"
click at [596, 255] on div at bounding box center [565, 260] width 150 height 36
click at [867, 261] on input "Hình thức thanh toán" at bounding box center [862, 265] width 129 height 15
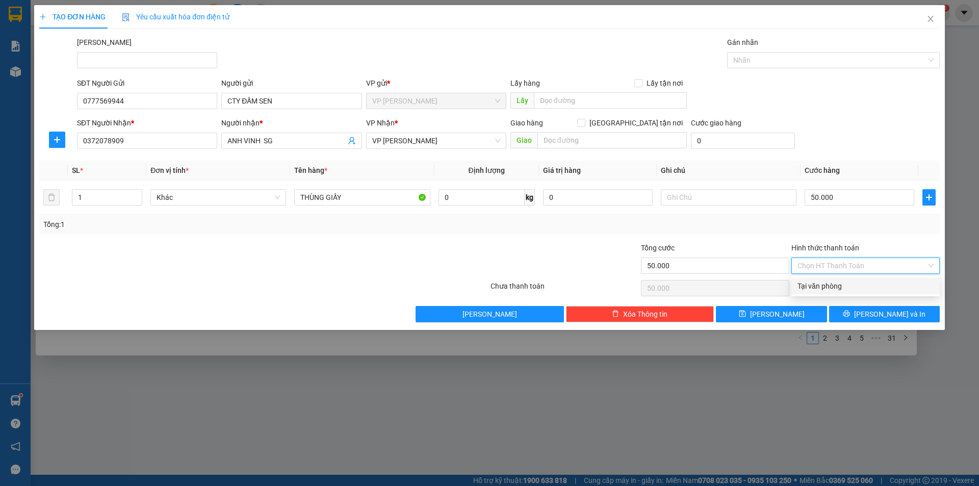
drag, startPoint x: 854, startPoint y: 285, endPoint x: 851, endPoint y: 290, distance: 5.9
click at [852, 284] on div "Tại văn phòng" at bounding box center [866, 285] width 136 height 11
click at [850, 315] on icon "printer" at bounding box center [846, 313] width 7 height 7
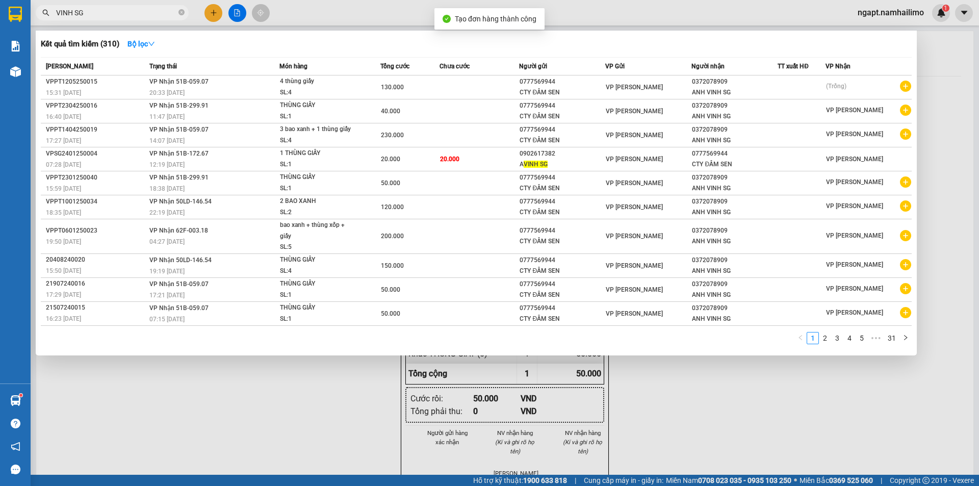
drag, startPoint x: 779, startPoint y: 385, endPoint x: 766, endPoint y: 378, distance: 14.4
click at [770, 381] on div at bounding box center [489, 243] width 979 height 486
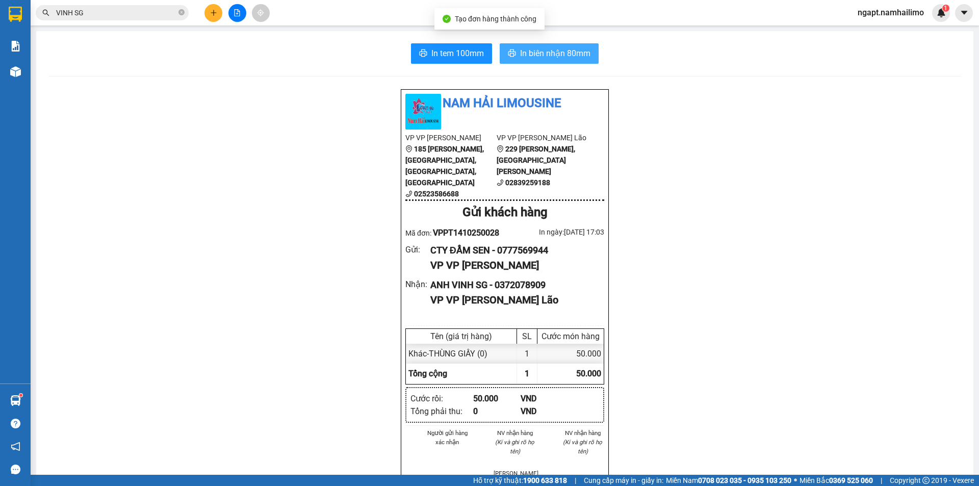
click at [570, 57] on span "In biên nhận 80mm" at bounding box center [555, 53] width 70 height 13
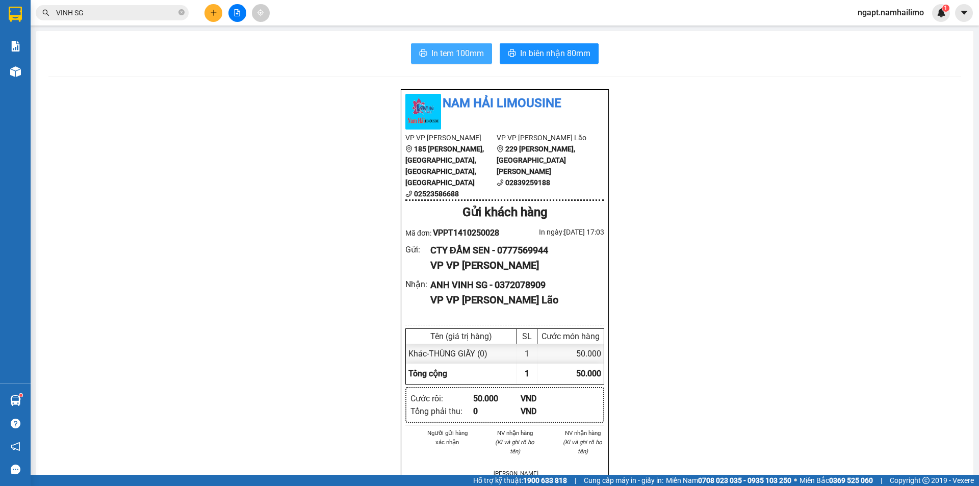
click at [461, 54] on span "In tem 100mm" at bounding box center [457, 53] width 53 height 13
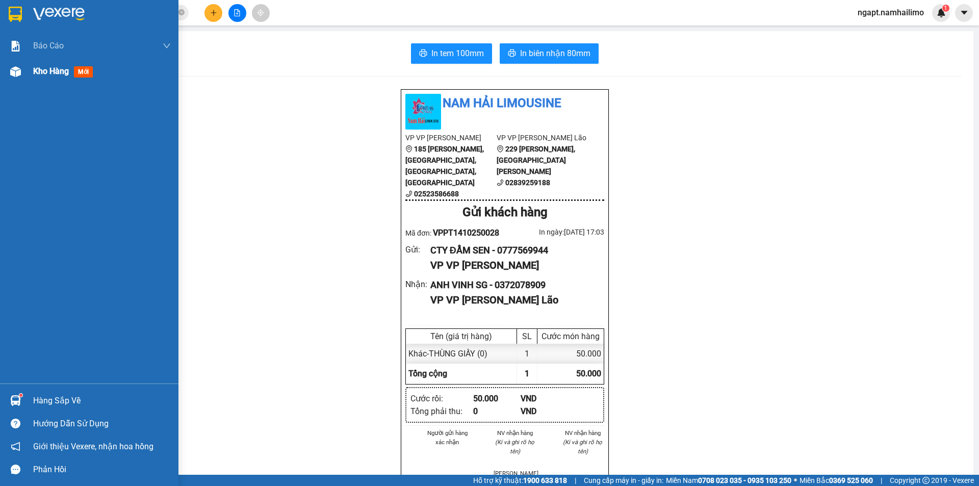
click at [17, 71] on img at bounding box center [15, 71] width 11 height 11
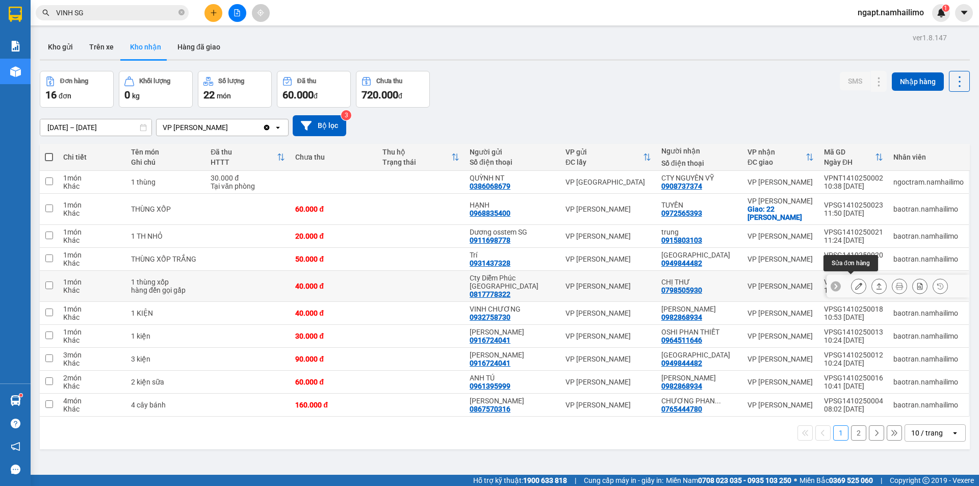
click at [855, 282] on icon at bounding box center [858, 285] width 7 height 7
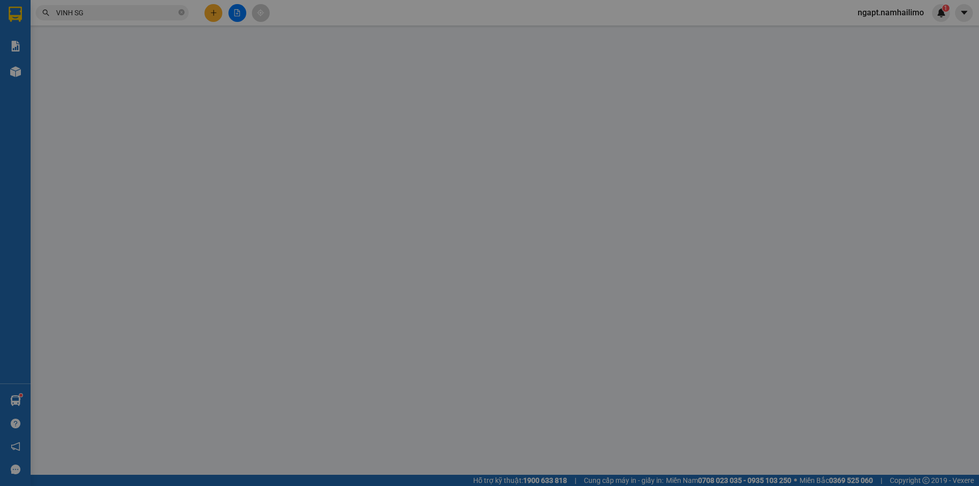
type input "0817778322"
type input "Cty Diễm Phúc Sài Gòn"
type input "0798505930"
type input "CHỊ THƯ"
type input "40.000"
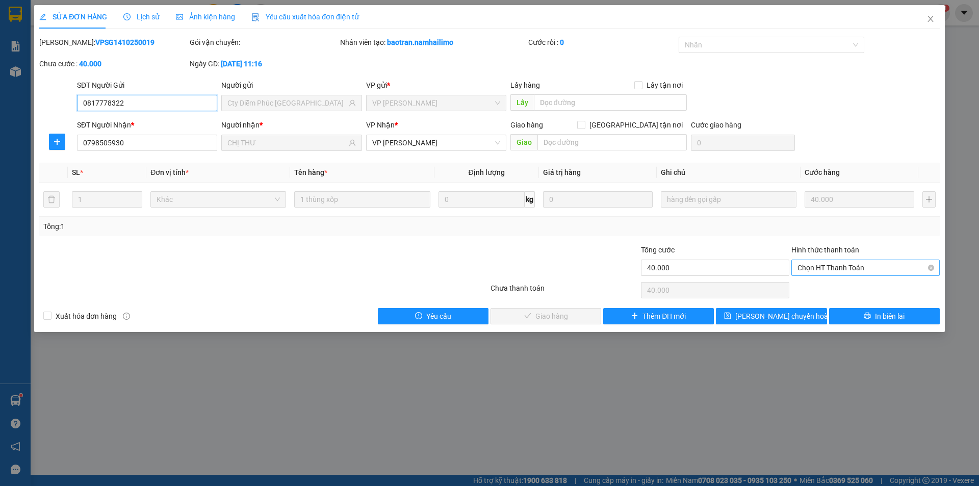
click at [861, 267] on span "Chọn HT Thanh Toán" at bounding box center [866, 267] width 136 height 15
click at [869, 289] on div "Tại văn phòng" at bounding box center [866, 287] width 136 height 11
type input "0"
click at [530, 310] on button "Giao hàng" at bounding box center [546, 316] width 111 height 16
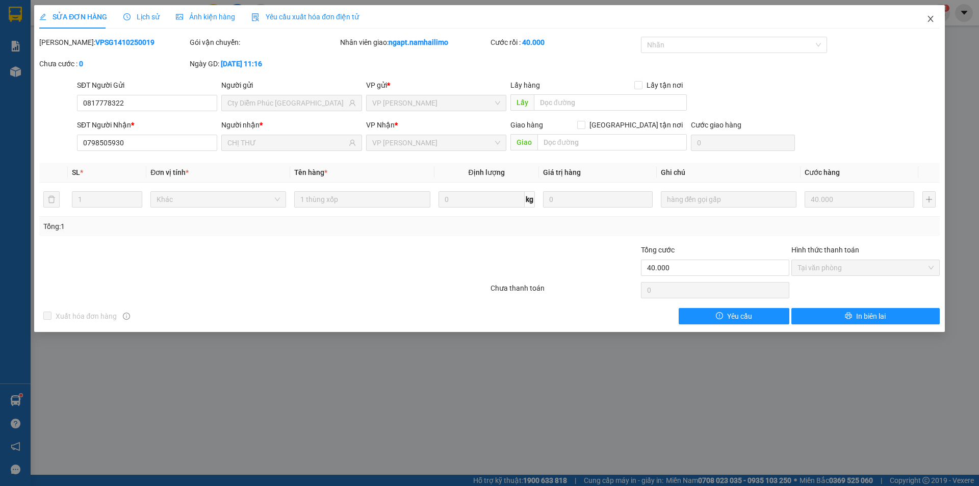
click at [930, 20] on icon "close" at bounding box center [931, 19] width 6 height 6
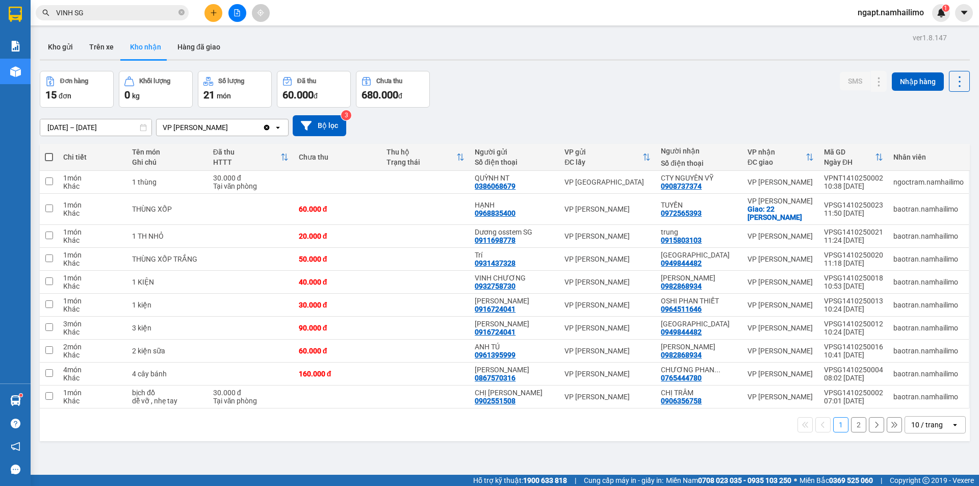
click at [238, 6] on button at bounding box center [237, 13] width 18 height 18
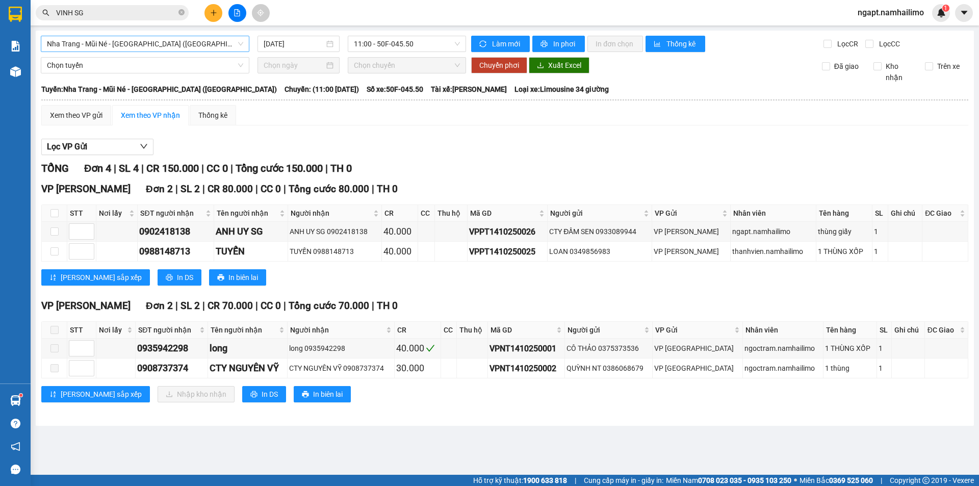
click at [214, 38] on span "Nha Trang - Mũi Né - Sài Gòn (Sáng)" at bounding box center [145, 43] width 196 height 15
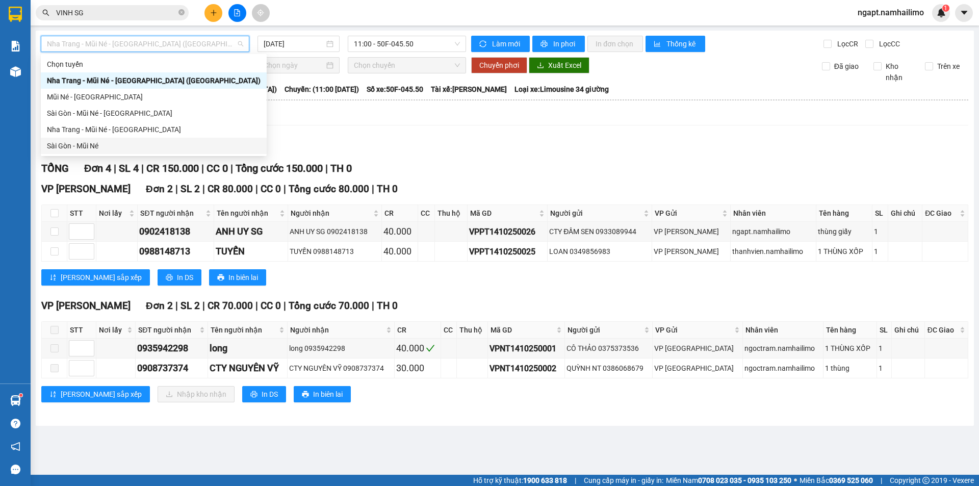
click at [107, 146] on div "Sài Gòn - Mũi Né" at bounding box center [154, 145] width 214 height 11
type input "14/10/2025"
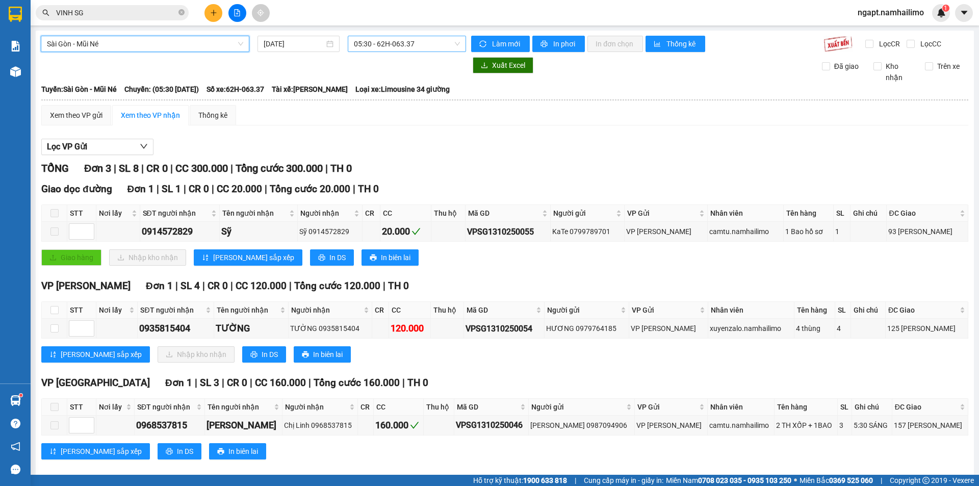
click at [426, 45] on span "05:30 - 62H-063.37" at bounding box center [407, 43] width 106 height 15
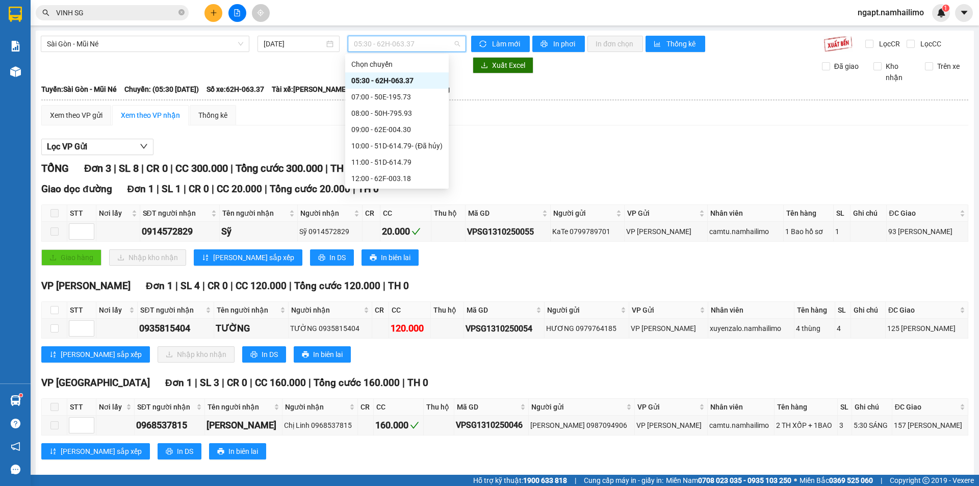
click at [410, 189] on div "14:00 - 50H-638.28" at bounding box center [396, 194] width 91 height 11
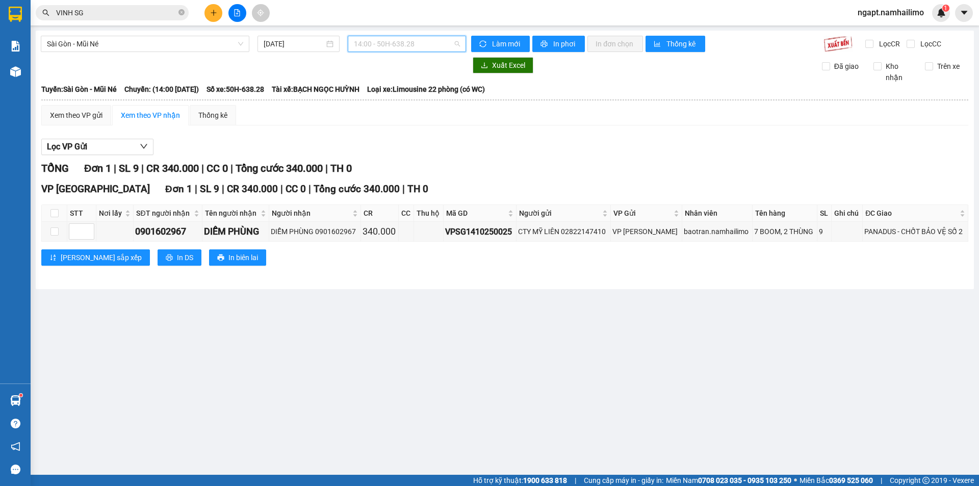
click at [454, 41] on span "14:00 - 50H-638.28" at bounding box center [407, 43] width 106 height 15
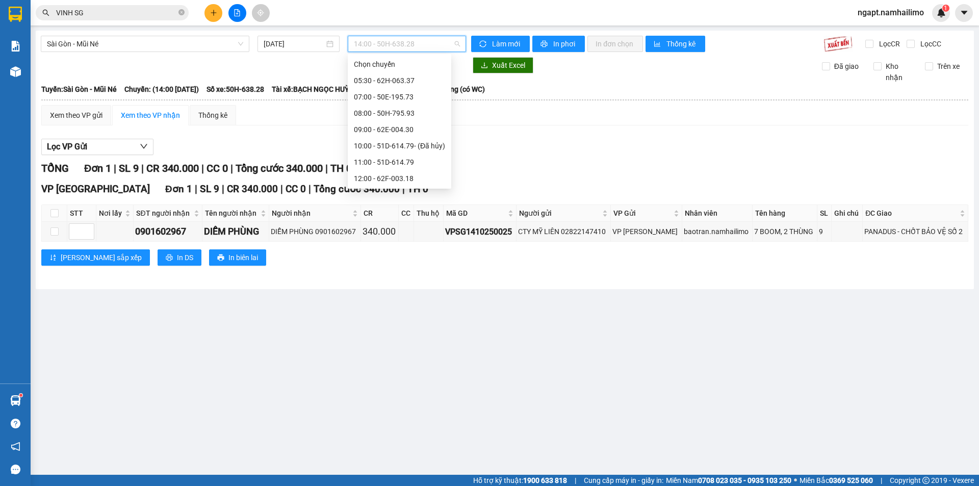
click at [407, 206] on div "15:30 - 51B-502.79" at bounding box center [399, 211] width 91 height 11
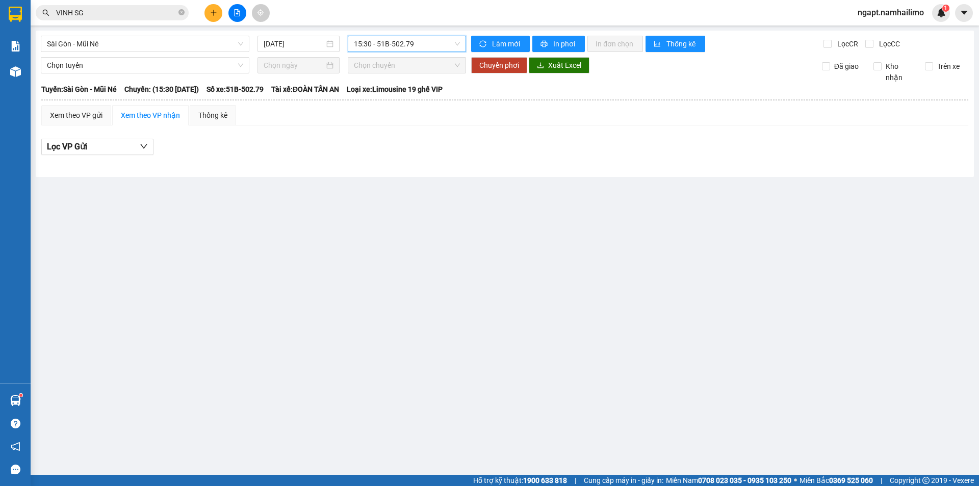
click at [453, 46] on span "15:30 - 51B-502.79" at bounding box center [407, 43] width 106 height 15
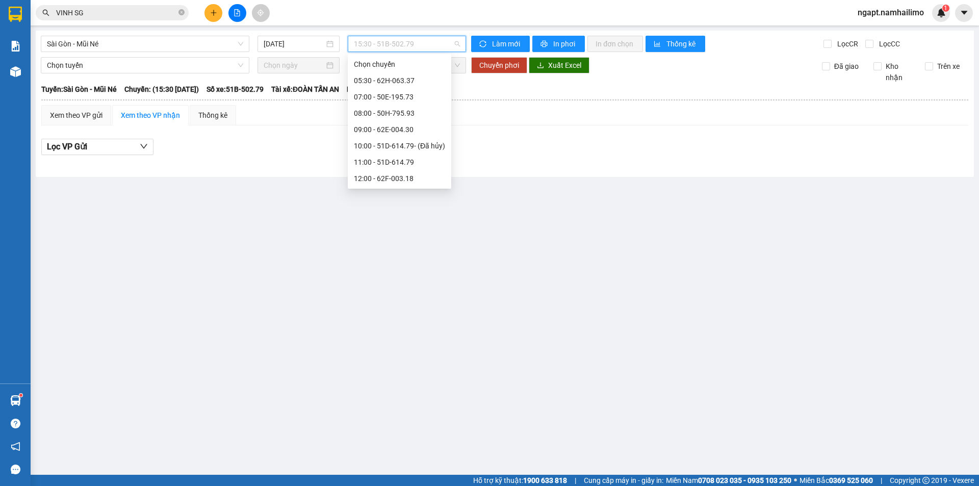
click at [395, 238] on div "18:00 - 51B-059.07" at bounding box center [399, 243] width 91 height 11
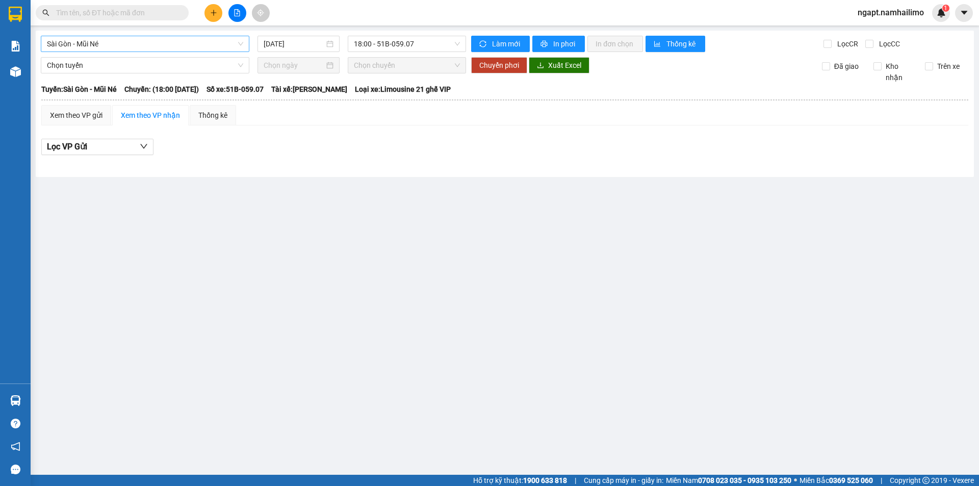
click at [151, 48] on span "Sài Gòn - Mũi Né" at bounding box center [145, 43] width 196 height 15
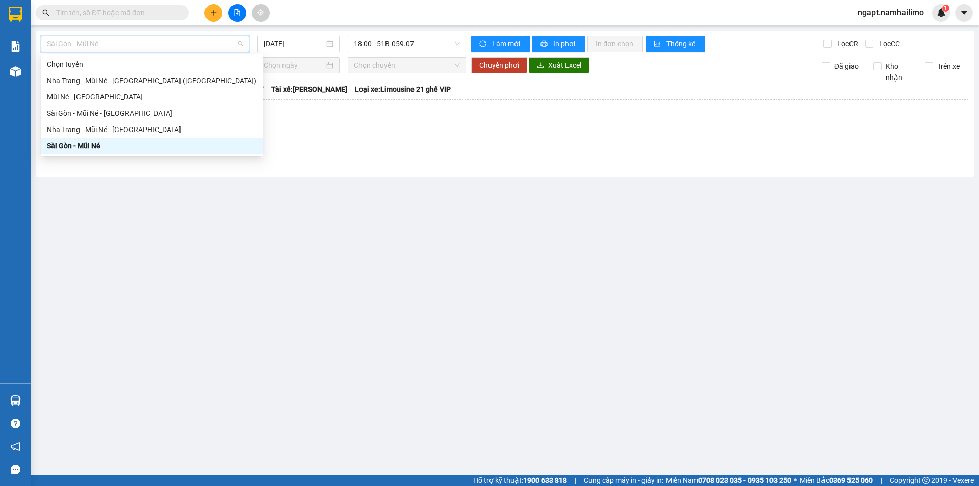
click at [120, 142] on div "Sài Gòn - Mũi Né" at bounding box center [152, 145] width 210 height 11
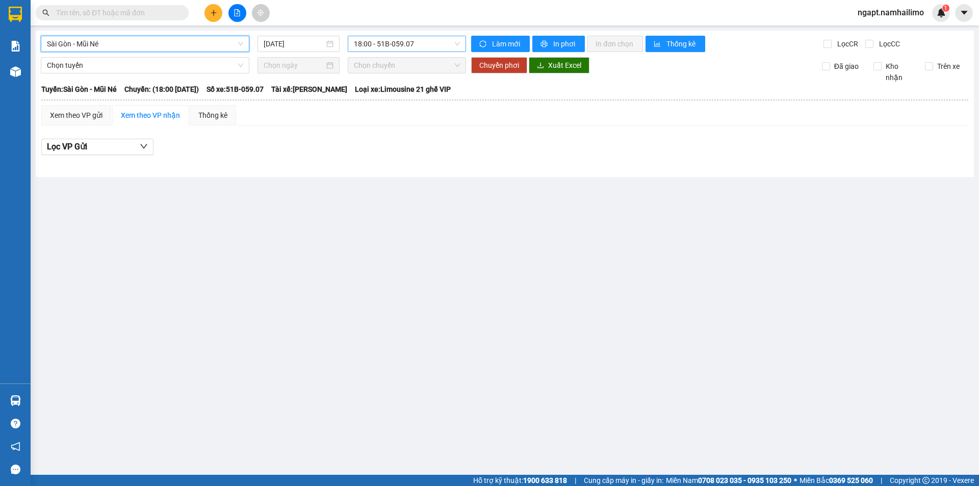
click at [451, 46] on span "18:00 - 51B-059.07" at bounding box center [407, 43] width 106 height 15
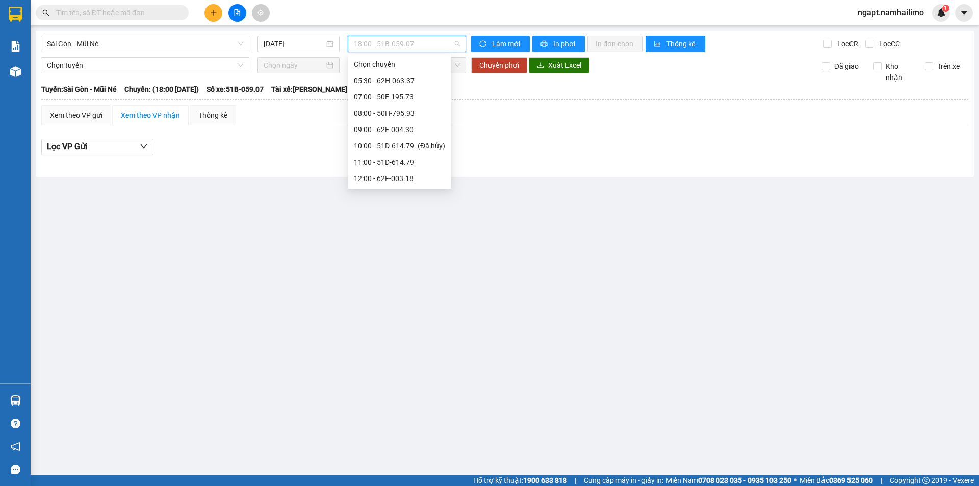
scroll to position [65, 0]
click at [396, 101] on div "11:00 - 51D-614.79" at bounding box center [399, 96] width 91 height 11
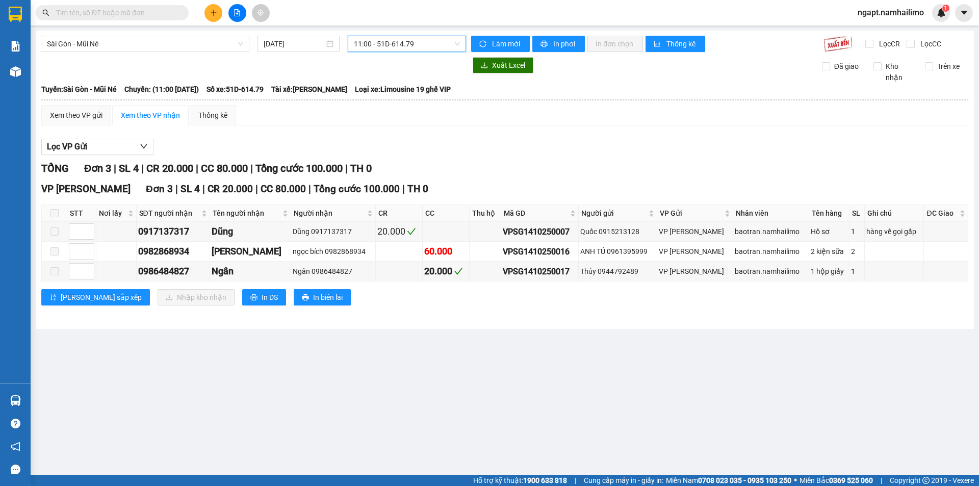
click at [457, 48] on span "11:00 - 51D-614.79" at bounding box center [407, 43] width 106 height 15
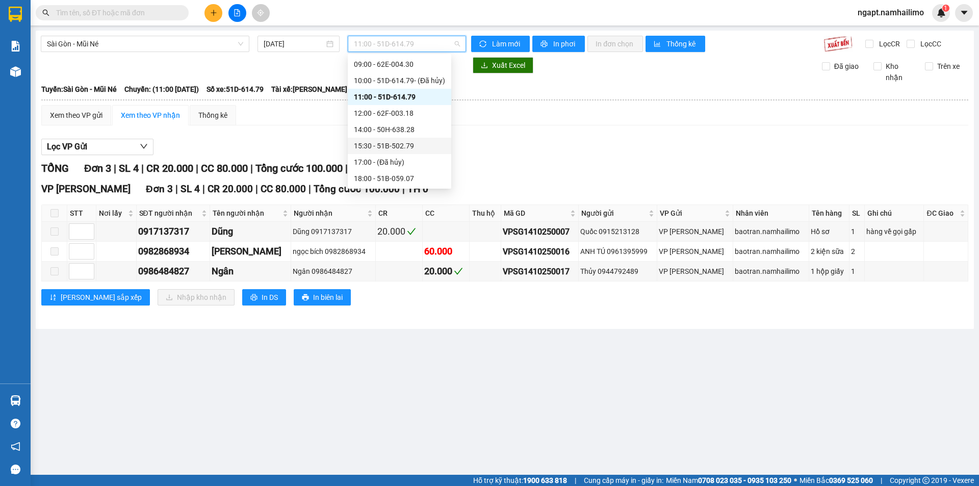
click at [382, 144] on div "15:30 - 51B-502.79" at bounding box center [399, 145] width 91 height 11
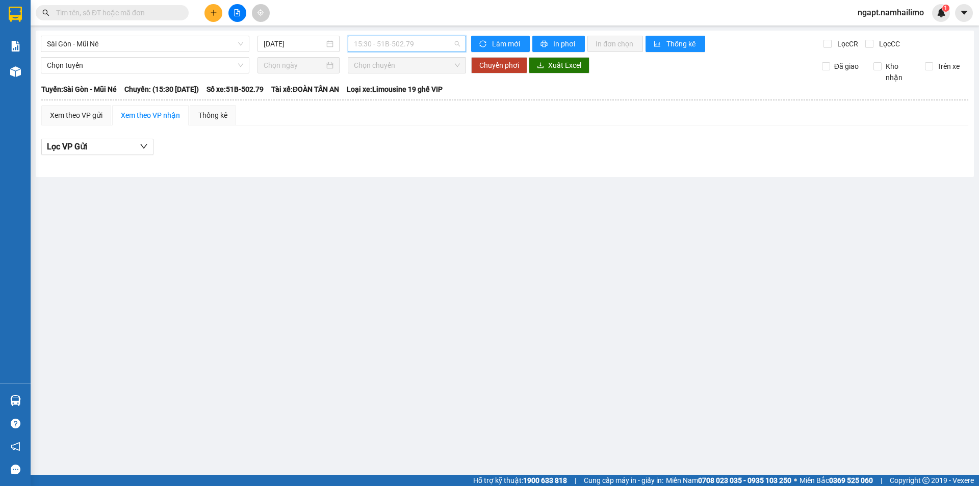
click at [433, 39] on span "15:30 - 51B-502.79" at bounding box center [407, 43] width 106 height 15
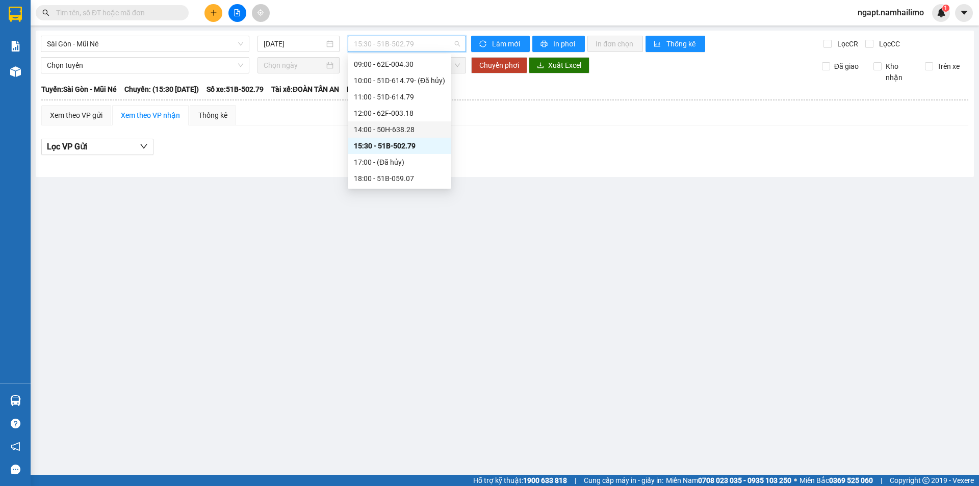
click at [416, 133] on div "14:00 - 50H-638.28" at bounding box center [399, 129] width 91 height 11
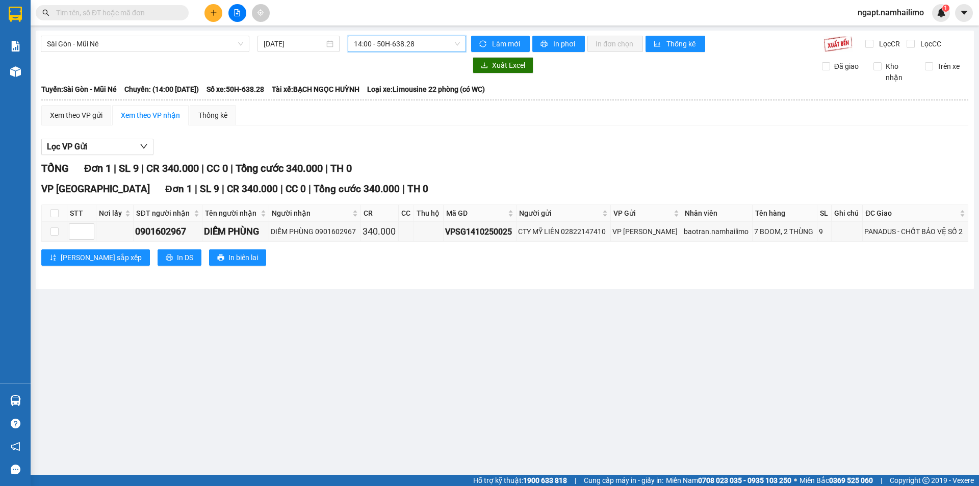
click at [450, 44] on span "14:00 - 50H-638.28" at bounding box center [407, 43] width 106 height 15
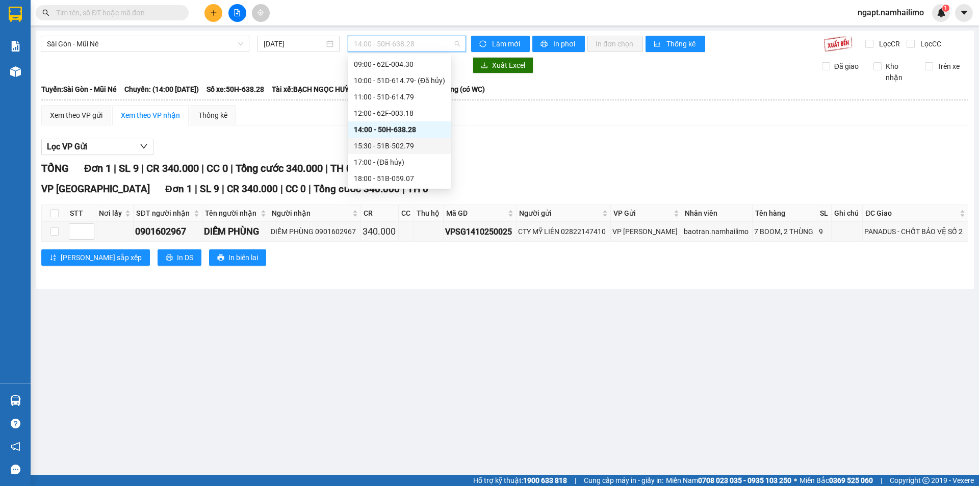
click at [402, 144] on div "15:30 - 51B-502.79" at bounding box center [399, 145] width 91 height 11
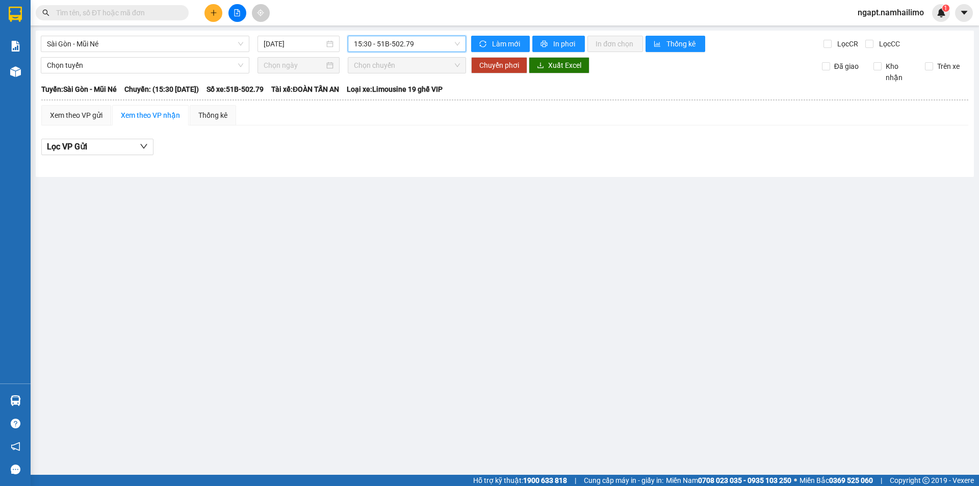
click at [443, 39] on span "15:30 - 51B-502.79" at bounding box center [407, 43] width 106 height 15
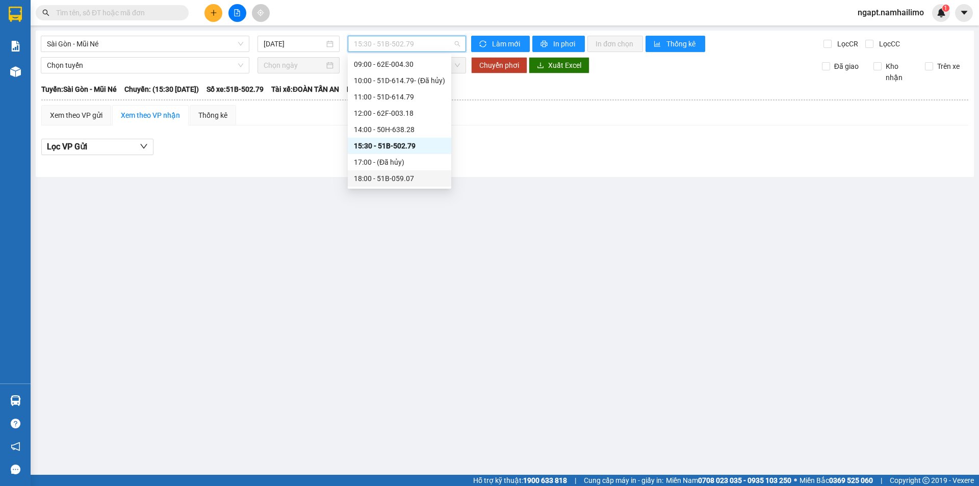
click at [411, 178] on div "18:00 - 51B-059.07" at bounding box center [399, 178] width 91 height 11
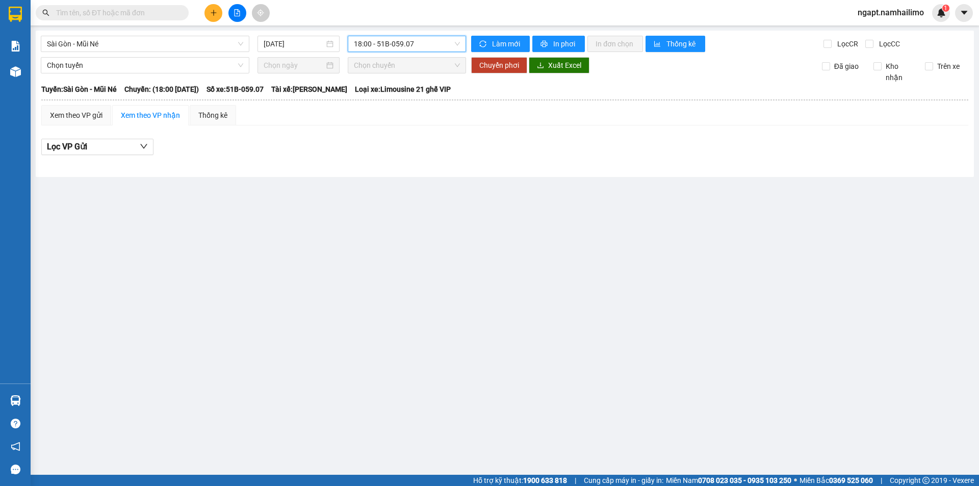
click at [444, 48] on span "18:00 - 51B-059.07" at bounding box center [407, 43] width 106 height 15
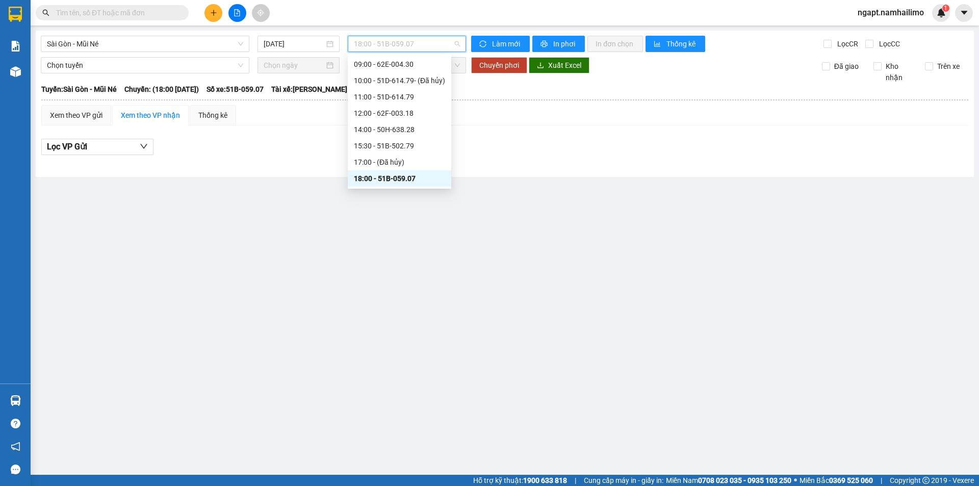
scroll to position [98, 0]
drag, startPoint x: 410, startPoint y: 168, endPoint x: 533, endPoint y: 227, distance: 136.4
click at [410, 168] on div "19:30 - 62E-004.30" at bounding box center [400, 162] width 104 height 16
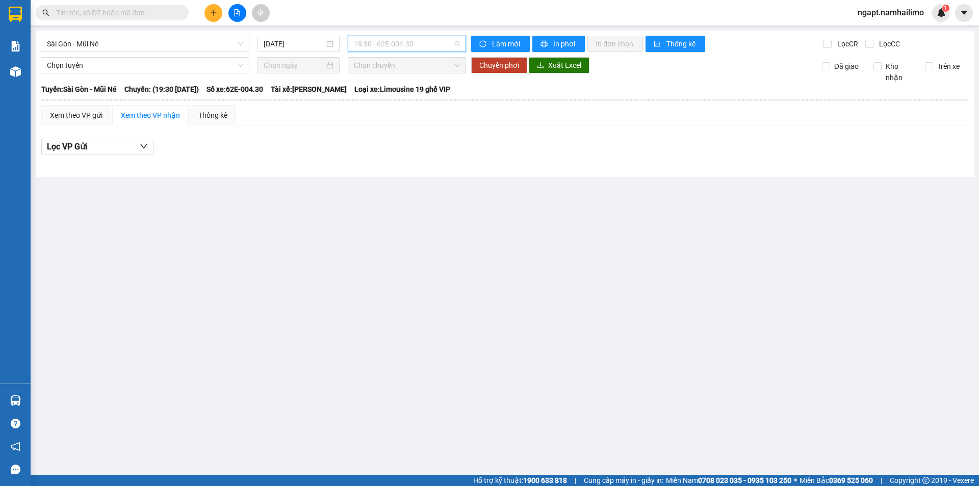
click at [432, 47] on span "19:30 - 62E-004.30" at bounding box center [407, 43] width 106 height 15
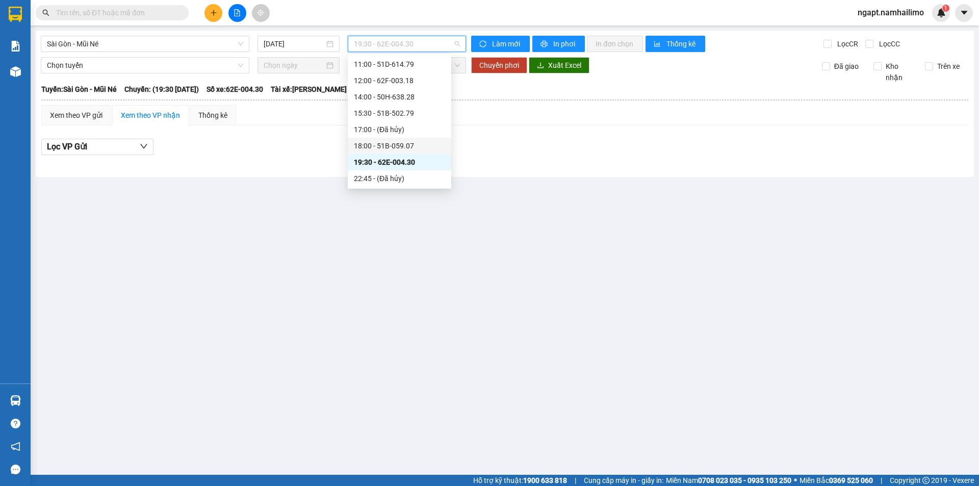
click at [407, 149] on div "18:00 - 51B-059.07" at bounding box center [399, 145] width 91 height 11
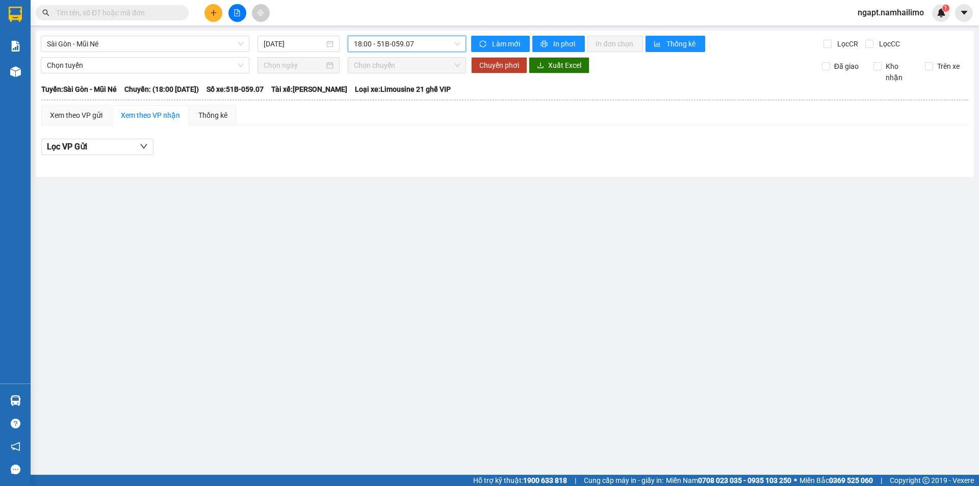
click at [443, 46] on span "18:00 - 51B-059.07" at bounding box center [407, 43] width 106 height 15
click at [422, 42] on span "18:00 - 51B-059.07" at bounding box center [407, 43] width 106 height 15
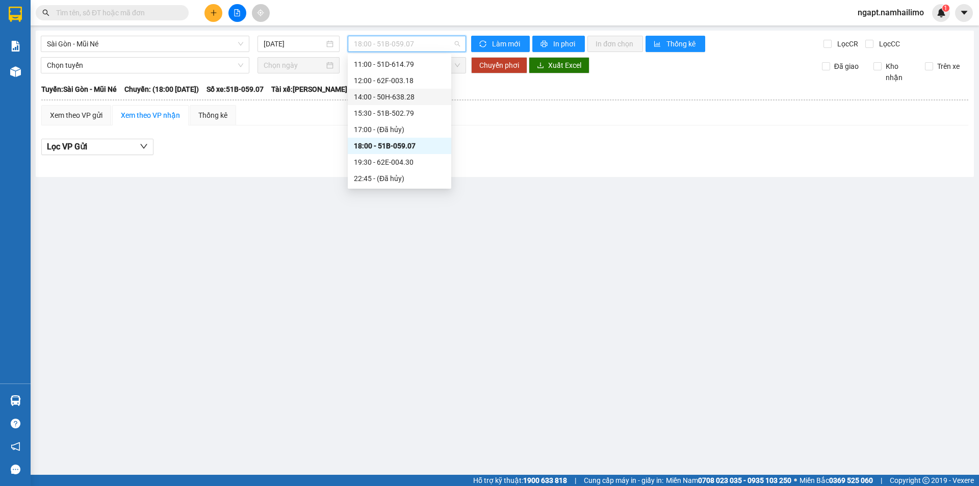
click at [410, 102] on div "14:00 - 50H-638.28" at bounding box center [399, 96] width 91 height 11
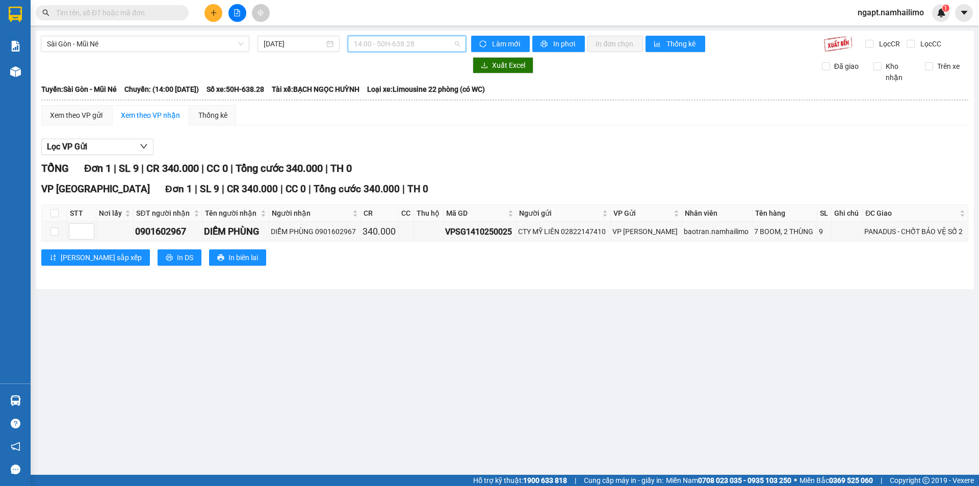
click at [441, 48] on span "14:00 - 50H-638.28" at bounding box center [407, 43] width 106 height 15
click at [895, 12] on span "ngapt.namhailimo" at bounding box center [891, 12] width 83 height 13
click at [872, 34] on span "Đăng xuất" at bounding box center [895, 31] width 61 height 11
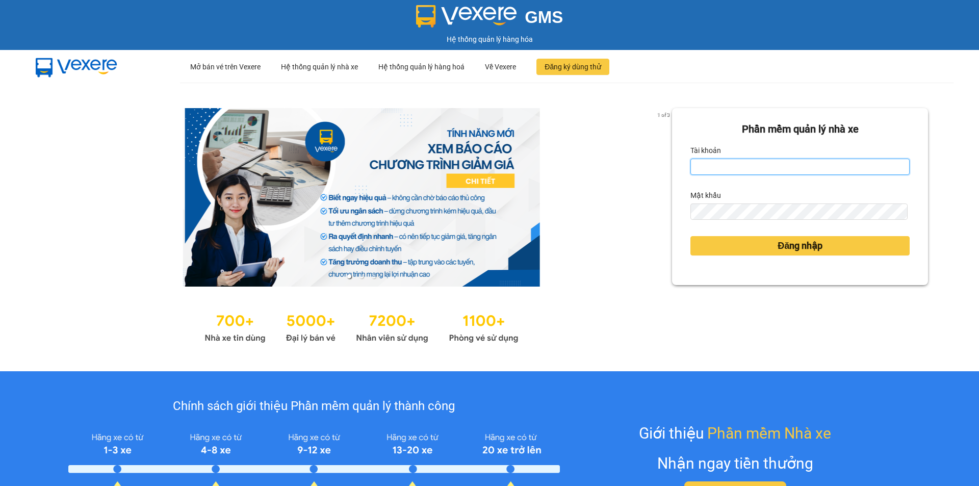
drag, startPoint x: 768, startPoint y: 159, endPoint x: 767, endPoint y: 177, distance: 18.4
click at [768, 159] on input "Tài khoản" at bounding box center [799, 167] width 219 height 16
type input "ngapt.namhailimo"
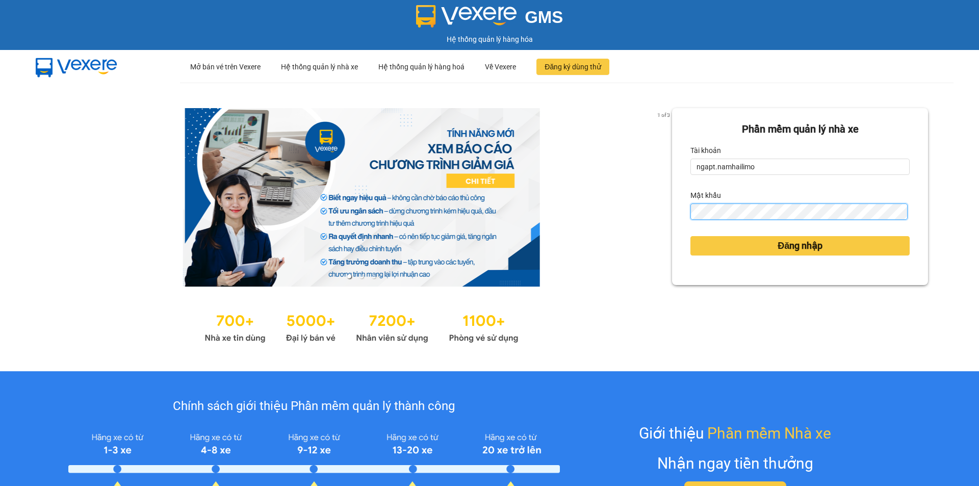
click at [690, 236] on button "Đăng nhập" at bounding box center [799, 245] width 219 height 19
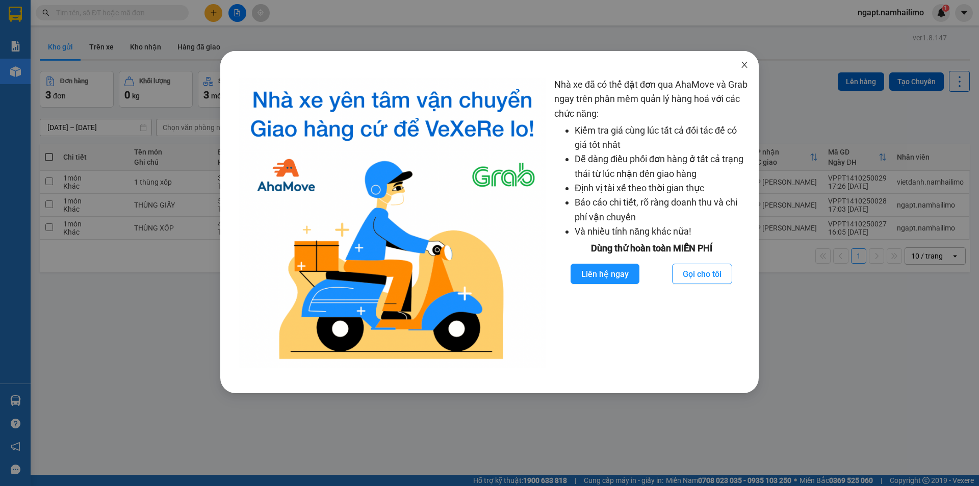
click at [746, 67] on icon "close" at bounding box center [744, 65] width 6 height 6
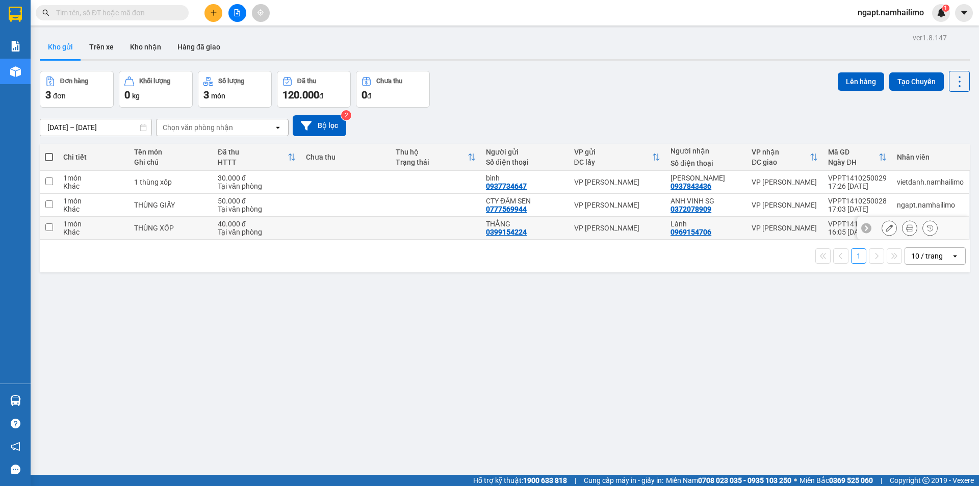
click at [49, 230] on input "checkbox" at bounding box center [49, 227] width 8 height 8
checkbox input "true"
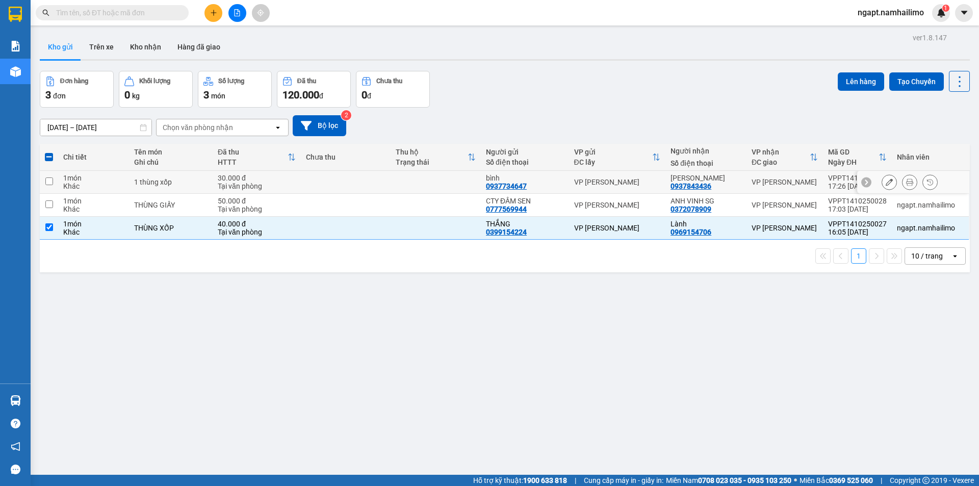
click at [55, 182] on td at bounding box center [49, 182] width 18 height 23
checkbox input "true"
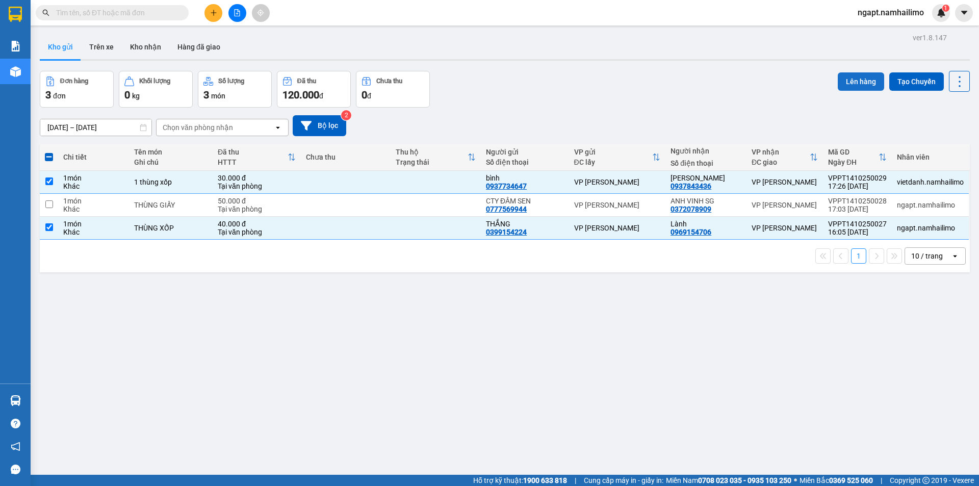
click at [865, 75] on button "Lên hàng" at bounding box center [861, 81] width 46 height 18
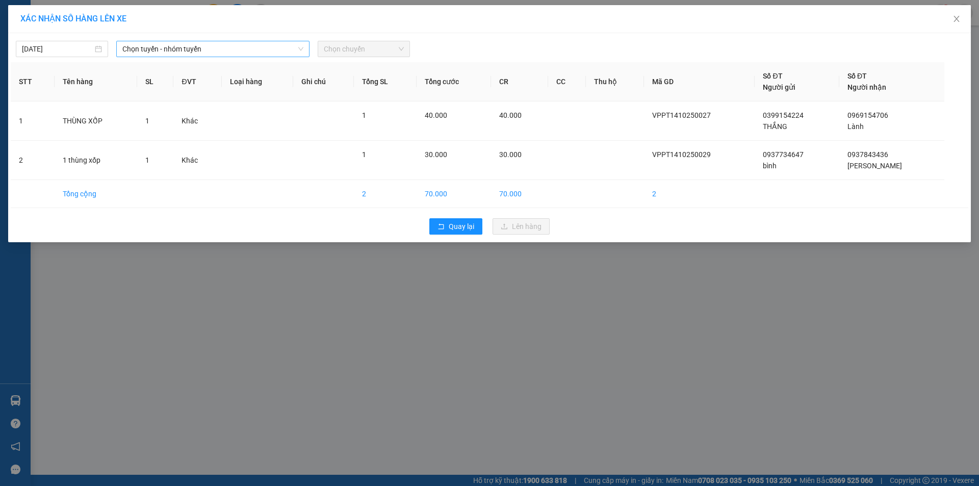
click at [231, 50] on span "Chọn tuyến - nhóm tuyến" at bounding box center [212, 48] width 181 height 15
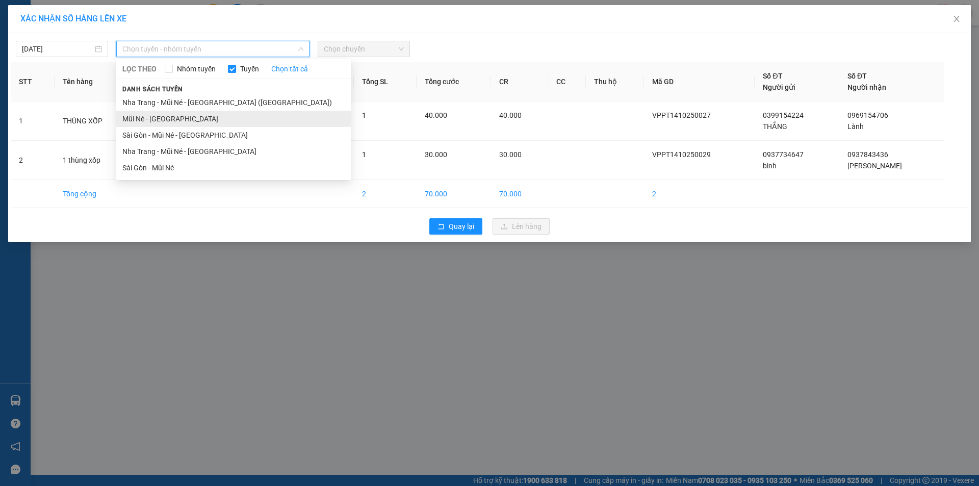
click at [191, 117] on li "Mũi Né - [GEOGRAPHIC_DATA]" at bounding box center [233, 119] width 235 height 16
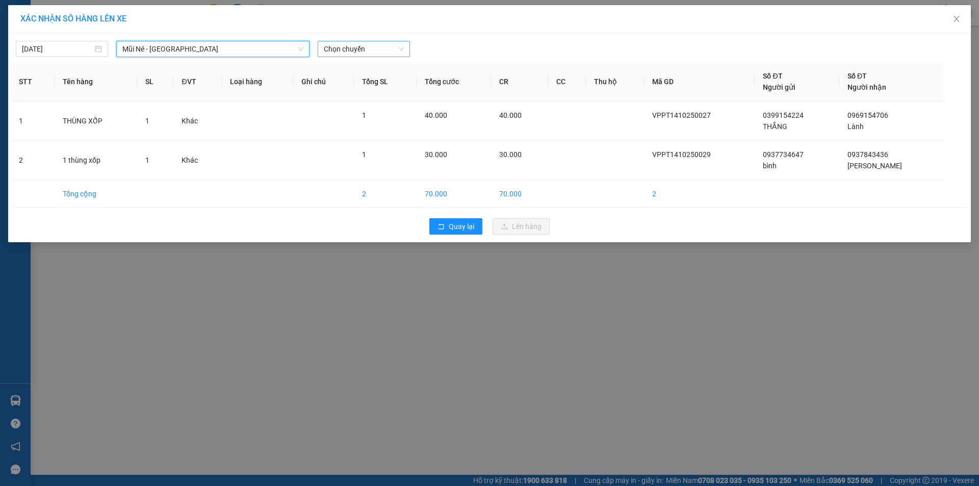
click at [378, 50] on span "Chọn chuyến" at bounding box center [364, 48] width 80 height 15
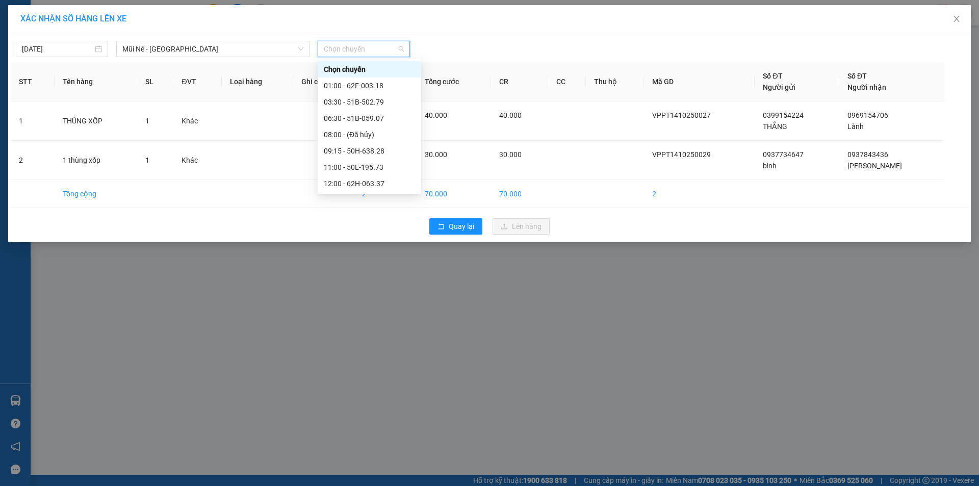
scroll to position [98, 0]
click at [390, 150] on div "16:30 - 51D-614.79" at bounding box center [369, 150] width 91 height 11
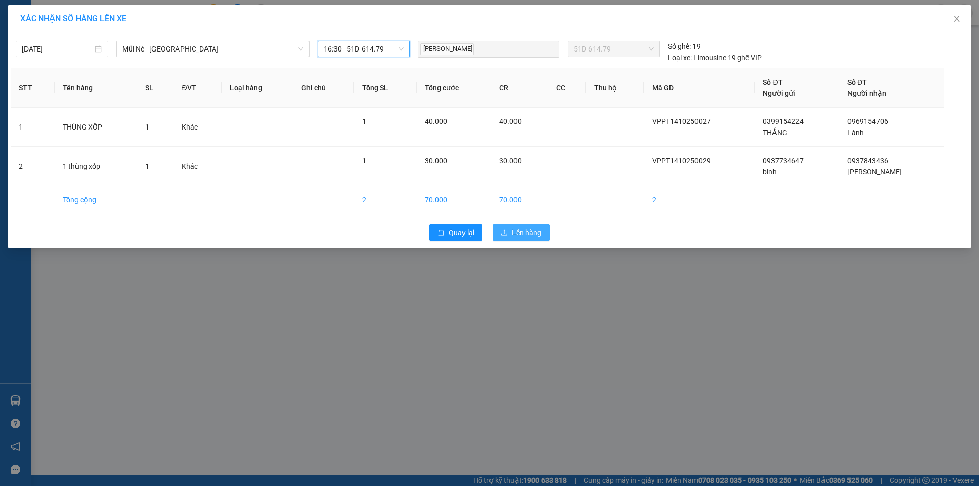
click at [530, 229] on span "Lên hàng" at bounding box center [527, 232] width 30 height 11
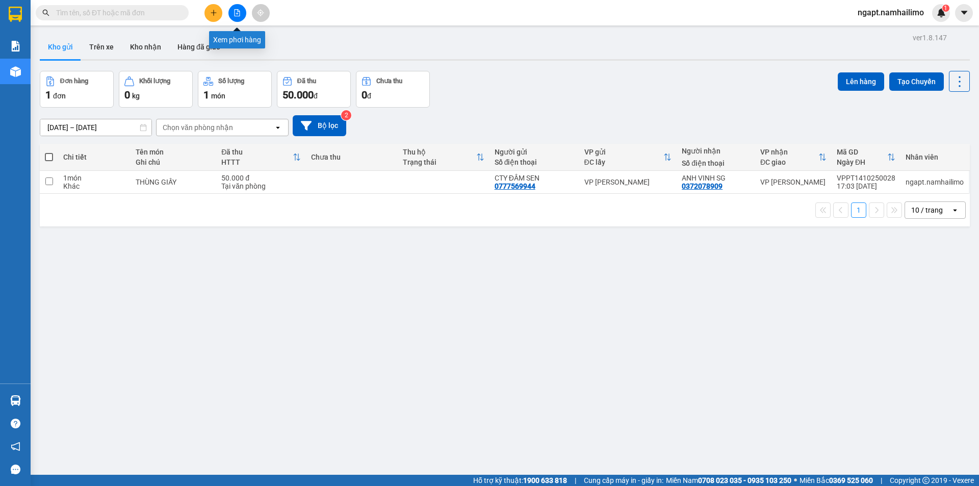
click at [229, 11] on button at bounding box center [237, 13] width 18 height 18
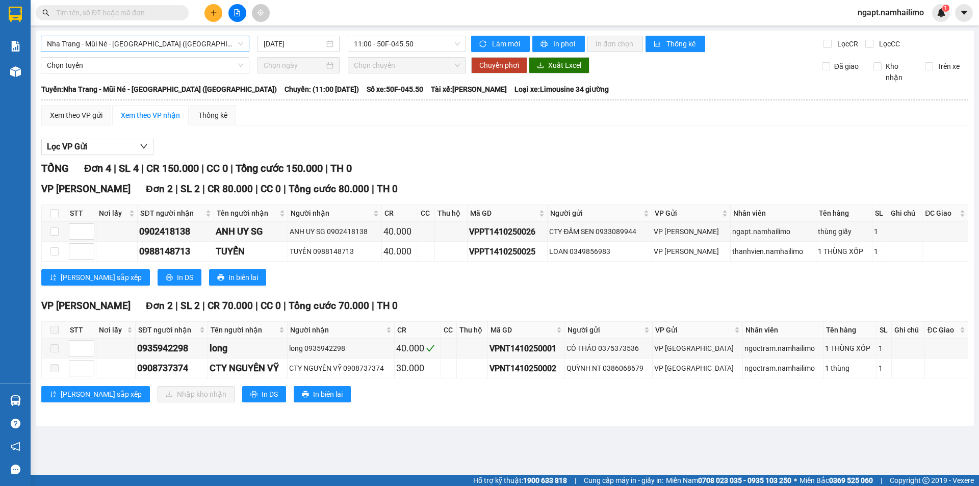
click at [100, 46] on span "Nha Trang - Mũi Né - [GEOGRAPHIC_DATA] ([GEOGRAPHIC_DATA])" at bounding box center [145, 43] width 196 height 15
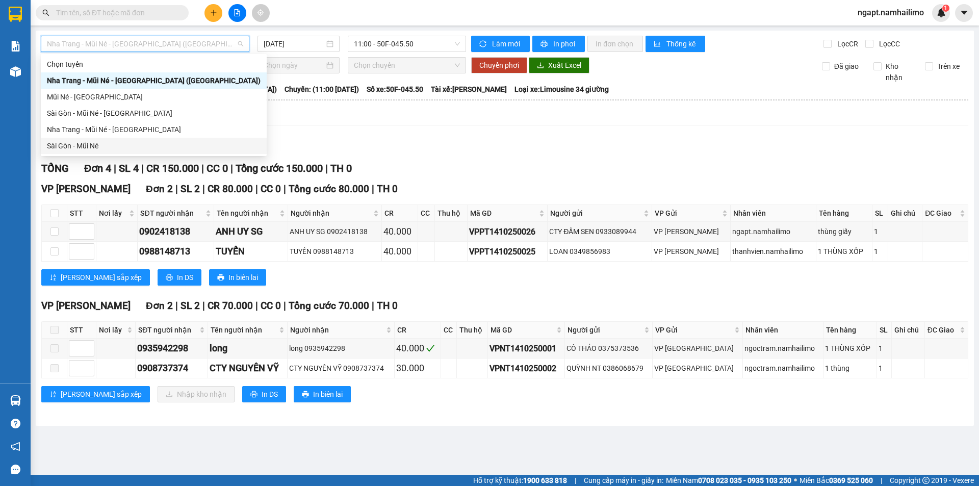
click at [101, 141] on div "Sài Gòn - Mũi Né" at bounding box center [154, 145] width 214 height 11
type input "[DATE]"
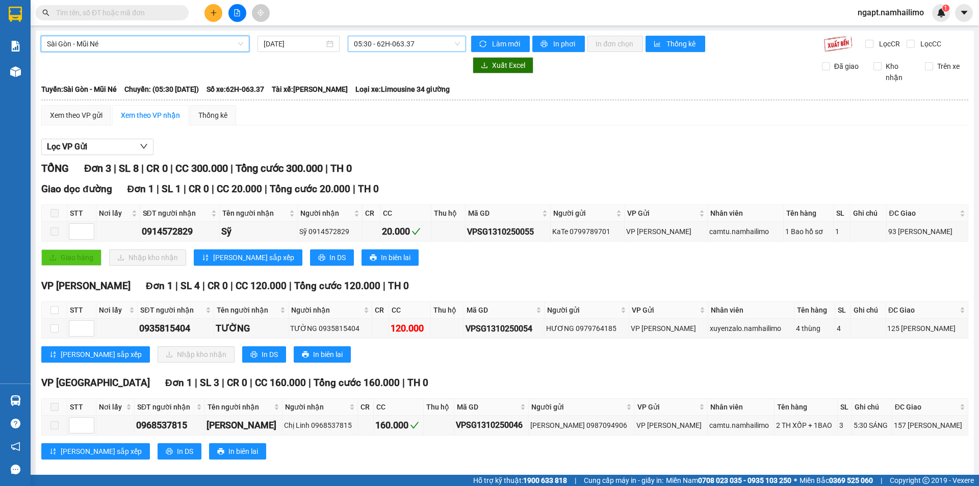
click at [407, 43] on span "05:30 - 62H-063.37" at bounding box center [407, 43] width 106 height 15
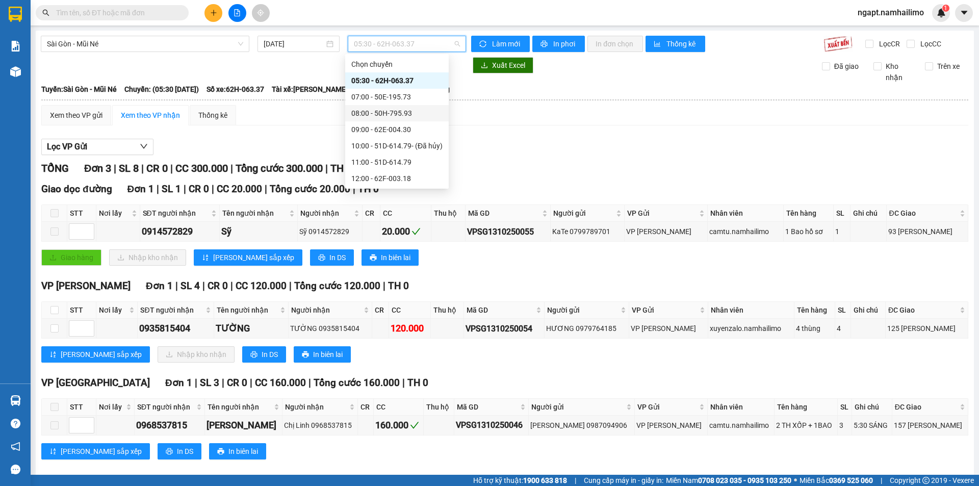
scroll to position [68, 0]
click at [413, 125] on div "14:00 - 50H-638.28" at bounding box center [396, 126] width 91 height 11
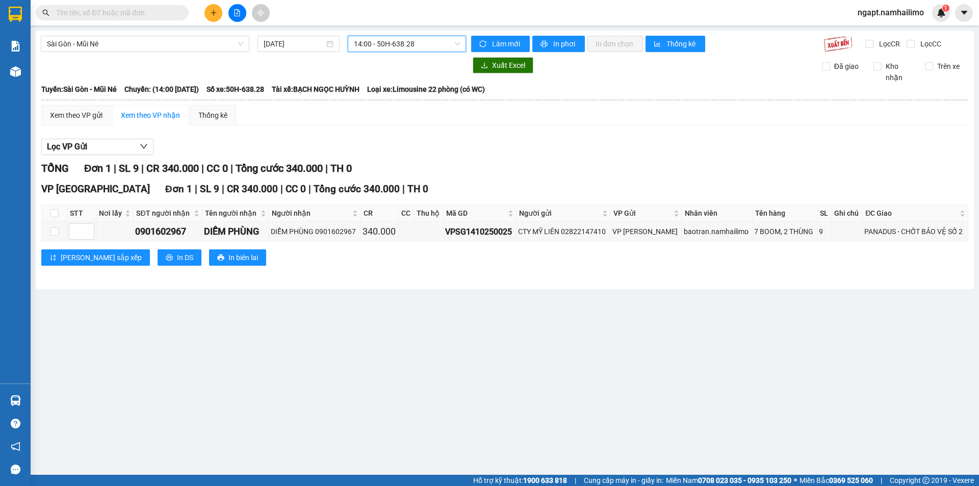
click at [447, 43] on span "14:00 - 50H-638.28" at bounding box center [407, 43] width 106 height 15
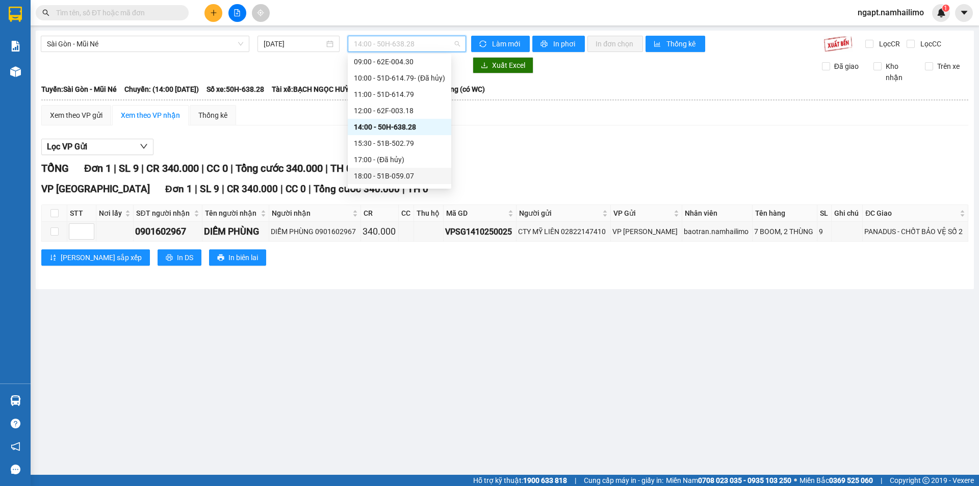
click at [408, 174] on div "18:00 - 51B-059.07" at bounding box center [399, 175] width 91 height 11
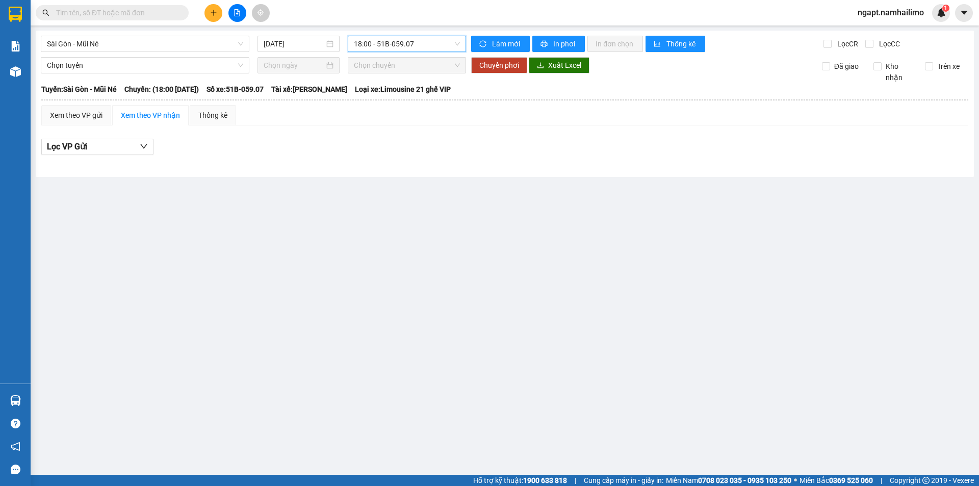
click at [440, 45] on span "18:00 - 51B-059.07" at bounding box center [407, 43] width 106 height 15
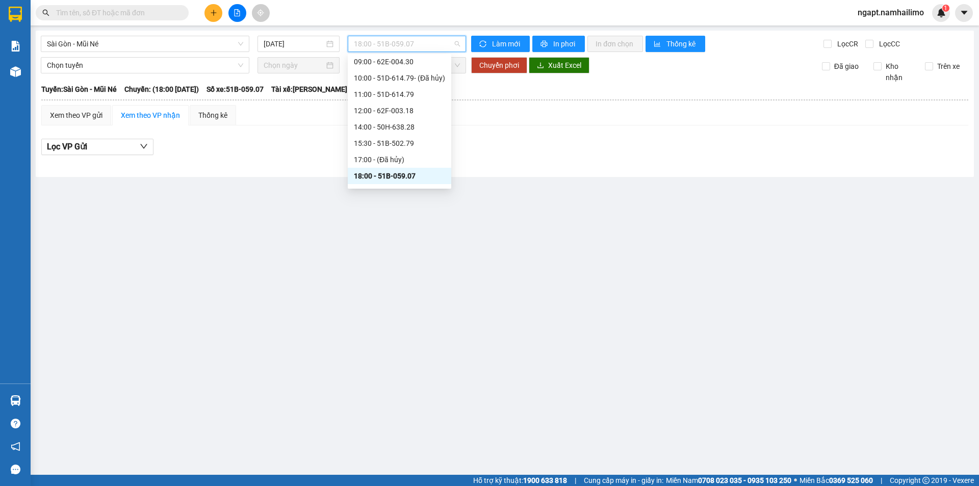
scroll to position [98, 0]
click at [399, 163] on div "19:30 - 62E-004.30" at bounding box center [399, 162] width 91 height 11
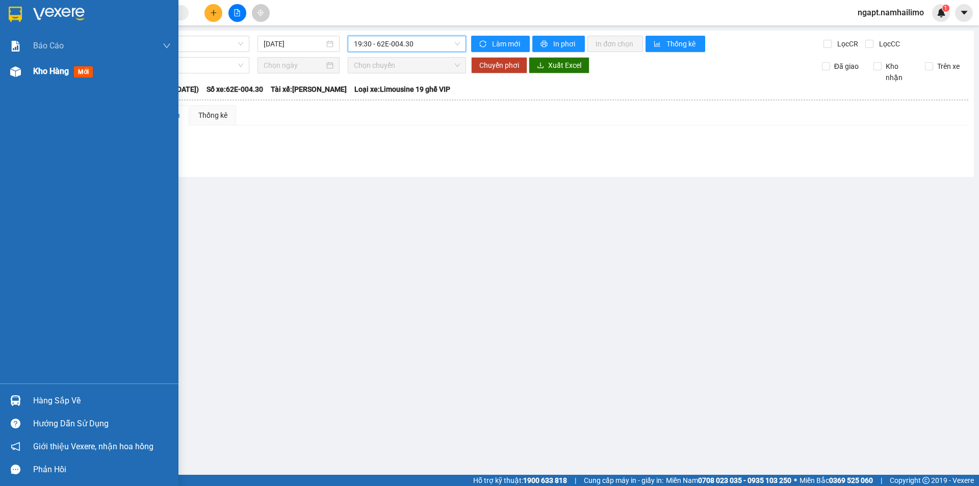
click at [44, 70] on span "Kho hàng" at bounding box center [51, 71] width 36 height 10
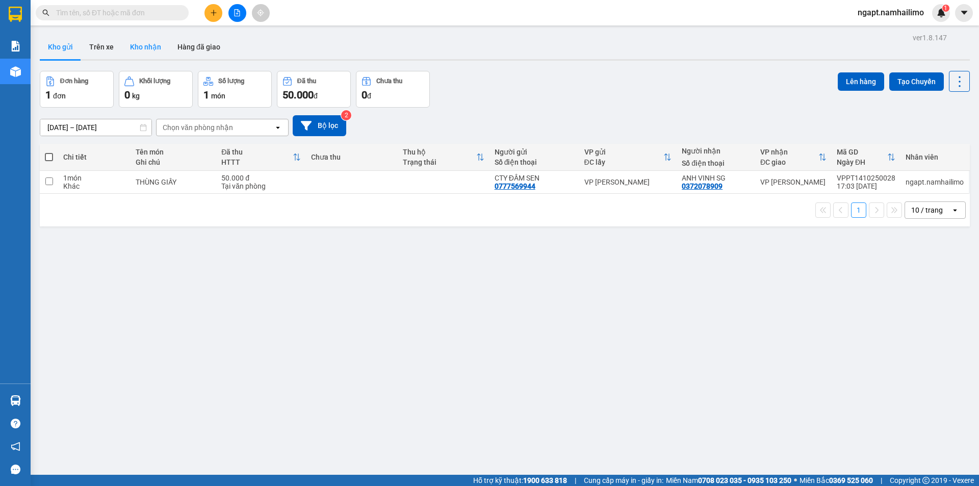
click at [140, 43] on button "Kho nhận" at bounding box center [145, 47] width 47 height 24
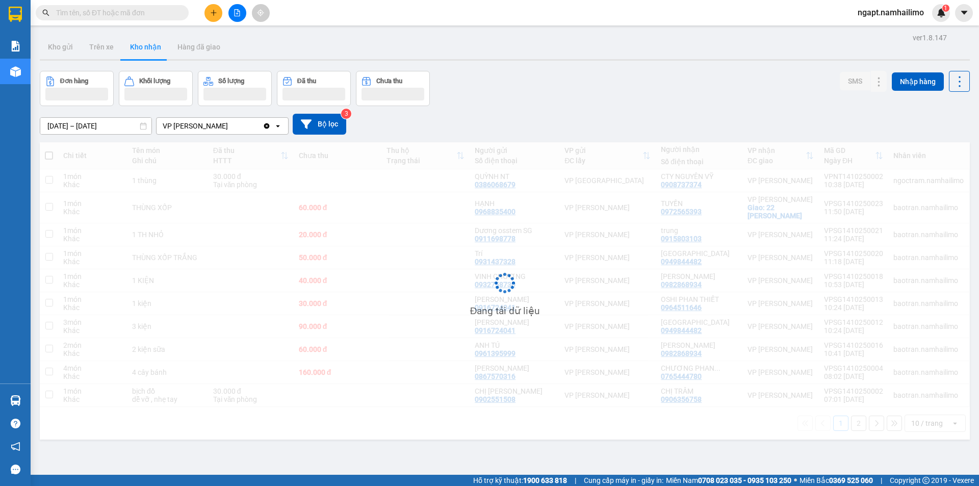
click at [241, 14] on button at bounding box center [237, 13] width 18 height 18
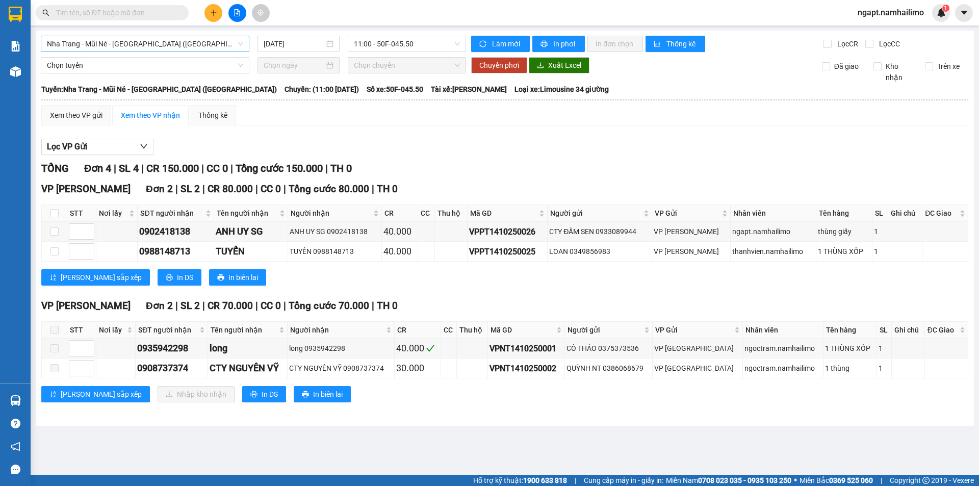
click at [188, 48] on span "Nha Trang - Mũi Né - [GEOGRAPHIC_DATA] ([GEOGRAPHIC_DATA])" at bounding box center [145, 43] width 196 height 15
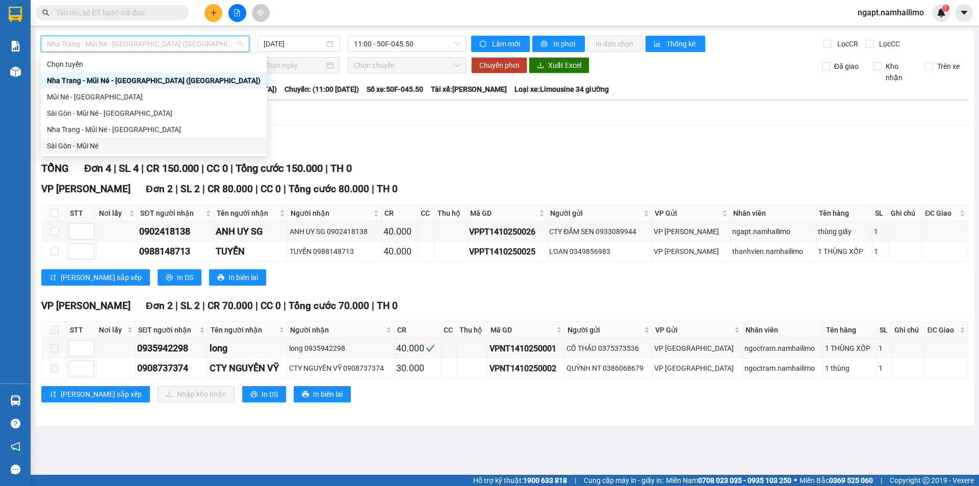
click at [94, 148] on div "Sài Gòn - Mũi Né" at bounding box center [154, 145] width 214 height 11
type input "[DATE]"
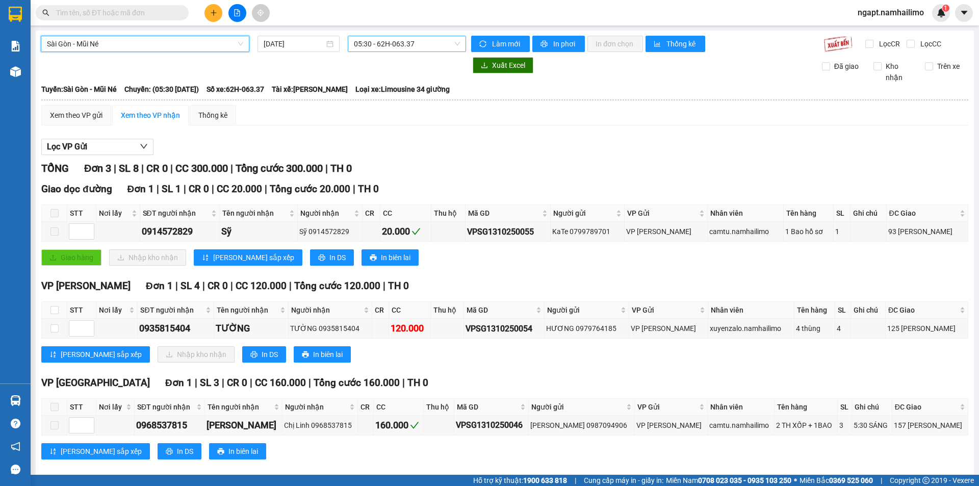
click at [430, 45] on span "05:30 - 62H-063.37" at bounding box center [407, 43] width 106 height 15
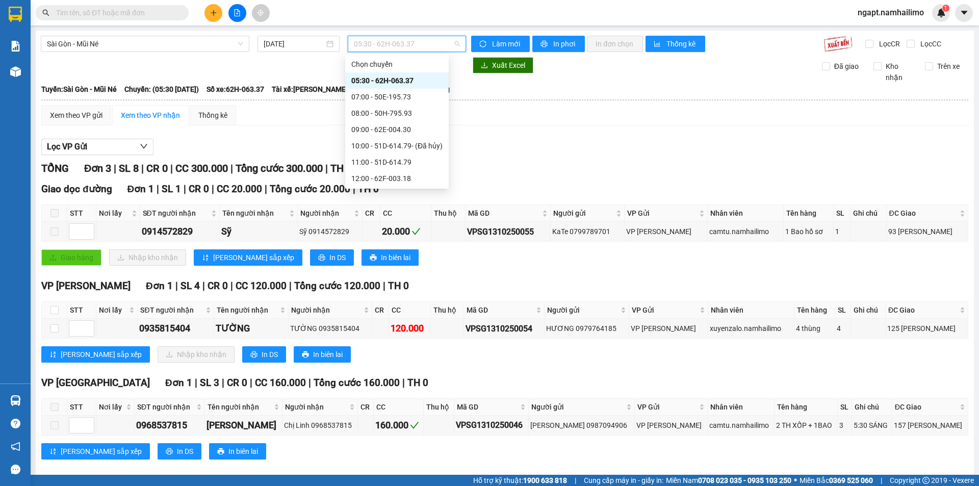
scroll to position [98, 0]
click at [393, 152] on div "18:00 - 51B-059.07" at bounding box center [397, 146] width 104 height 16
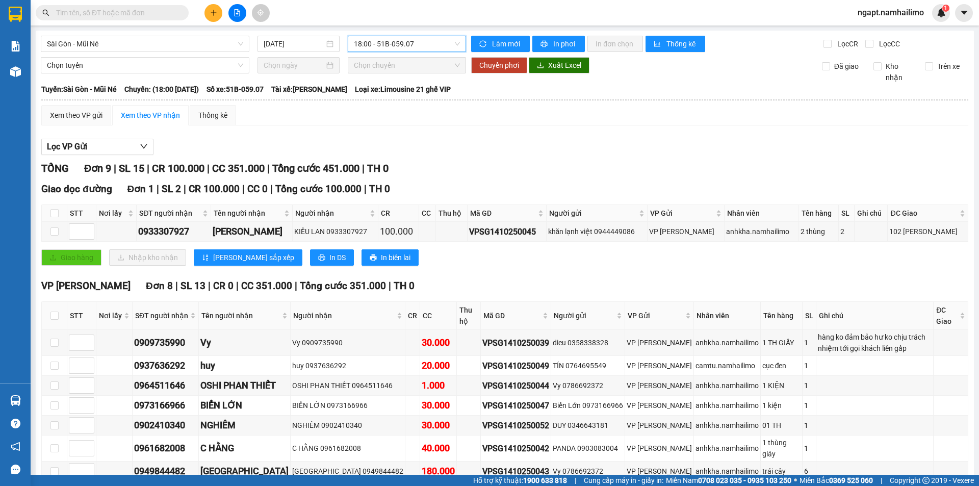
click at [395, 48] on span "18:00 - 51B-059.07" at bounding box center [407, 43] width 106 height 15
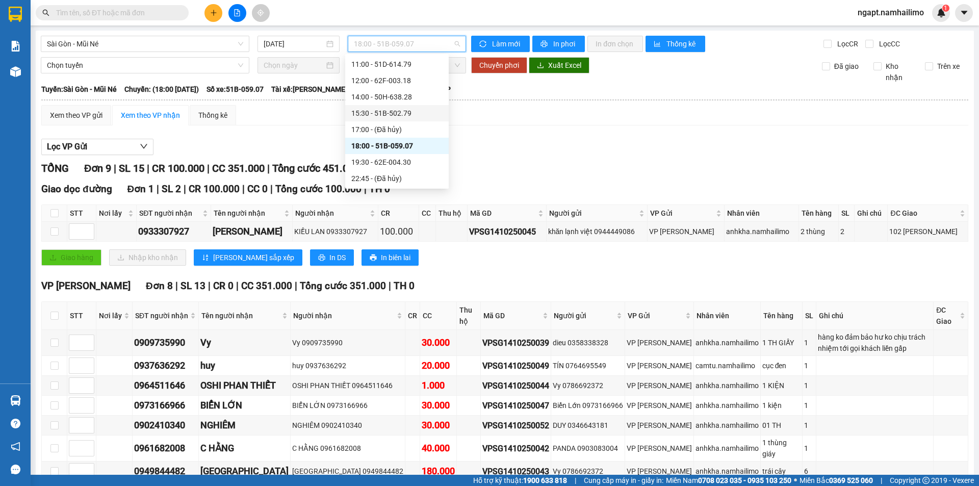
click at [378, 116] on div "15:30 - 51B-502.79" at bounding box center [396, 113] width 91 height 11
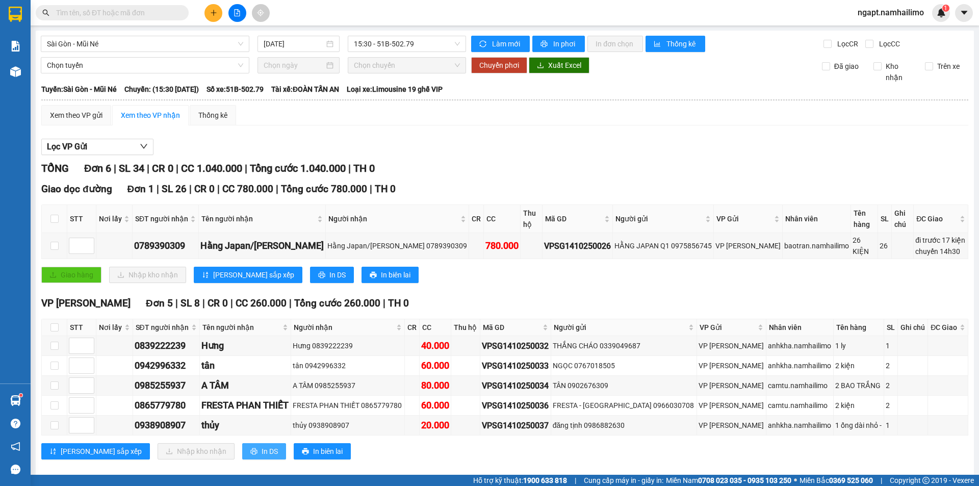
drag, startPoint x: 230, startPoint y: 452, endPoint x: 231, endPoint y: 443, distance: 9.2
click at [262, 450] on span "In DS" at bounding box center [270, 451] width 16 height 11
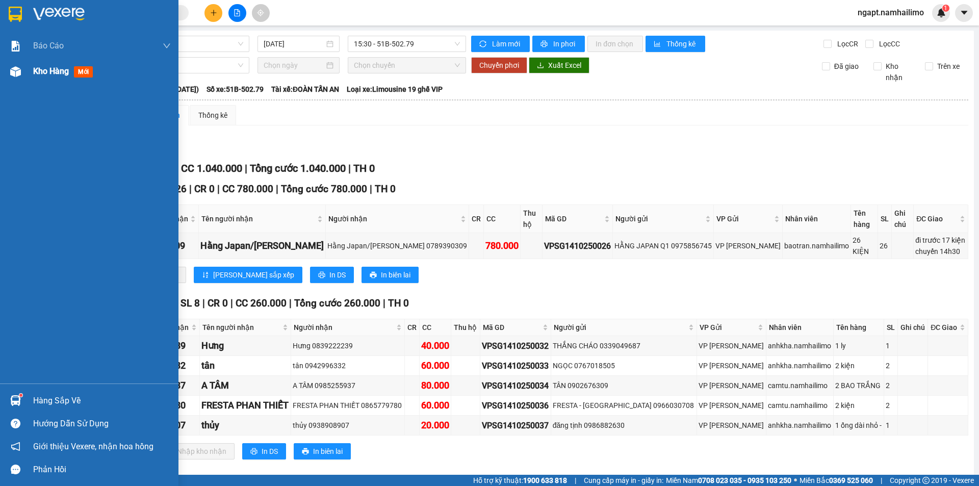
click at [40, 73] on span "Kho hàng" at bounding box center [51, 71] width 36 height 10
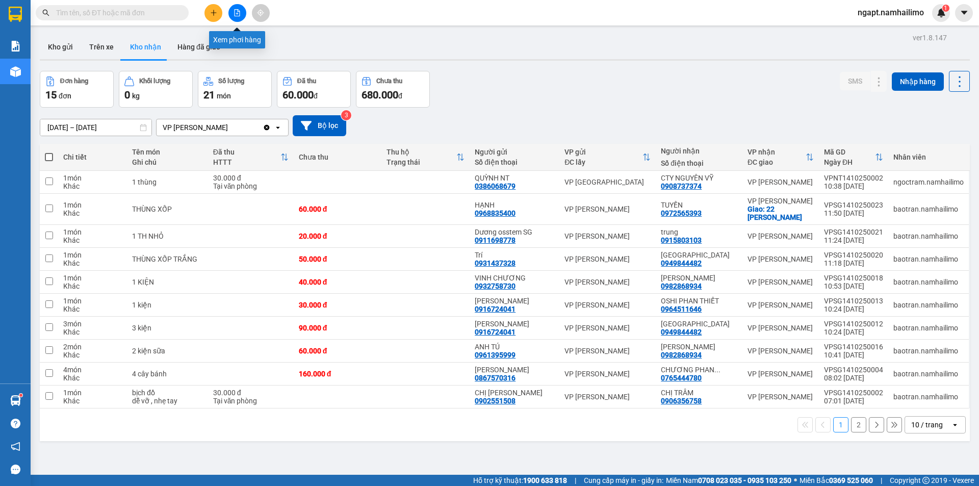
click at [242, 17] on button at bounding box center [237, 13] width 18 height 18
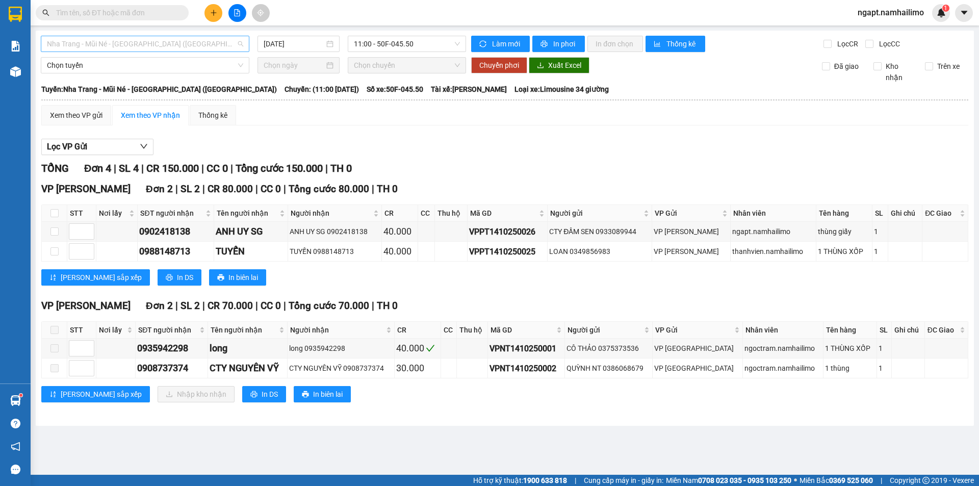
click at [185, 42] on span "Nha Trang - Mũi Né - [GEOGRAPHIC_DATA] ([GEOGRAPHIC_DATA])" at bounding box center [145, 43] width 196 height 15
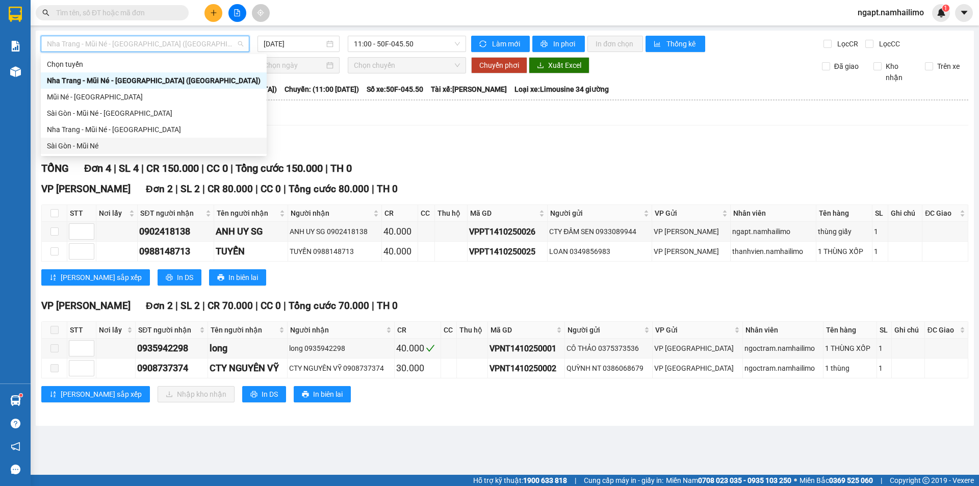
click at [108, 147] on div "Sài Gòn - Mũi Né" at bounding box center [154, 145] width 214 height 11
type input "[DATE]"
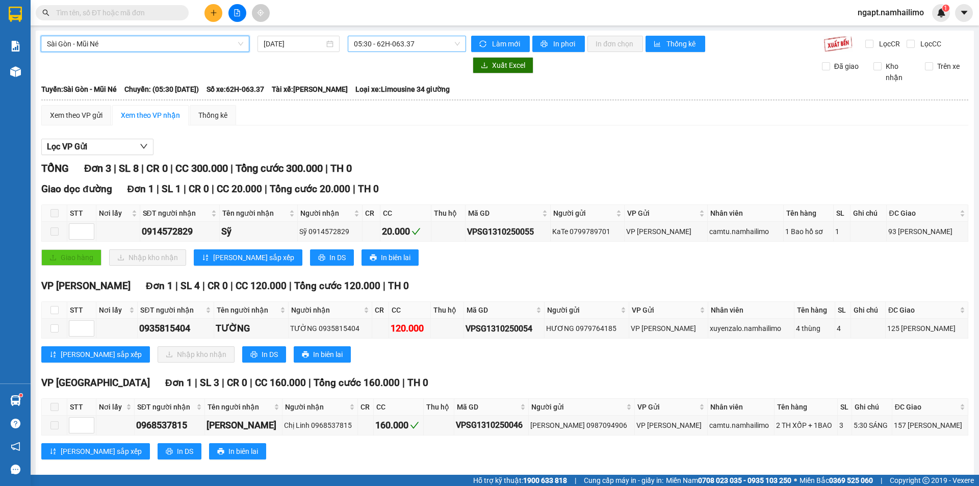
click at [426, 45] on span "05:30 - 62H-063.37" at bounding box center [407, 43] width 106 height 15
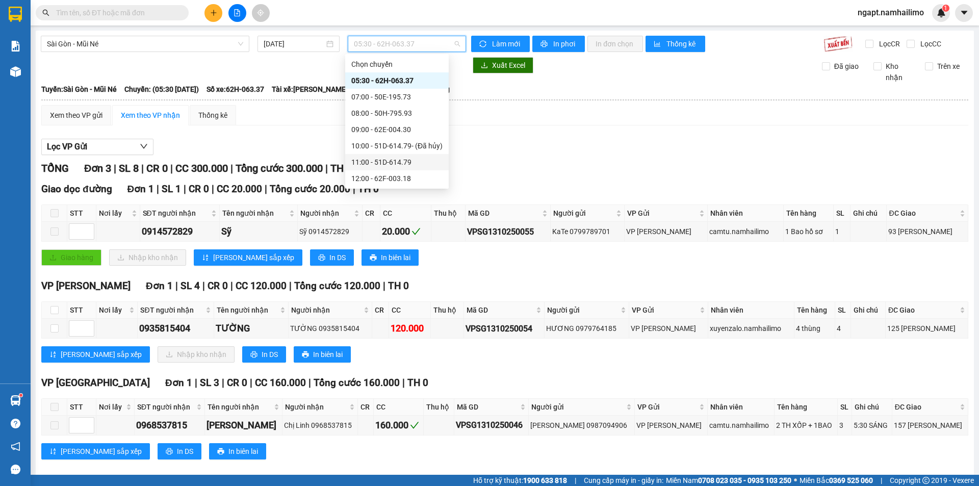
scroll to position [68, 0]
click at [415, 142] on div "15:30 - 51B-502.79" at bounding box center [396, 143] width 91 height 11
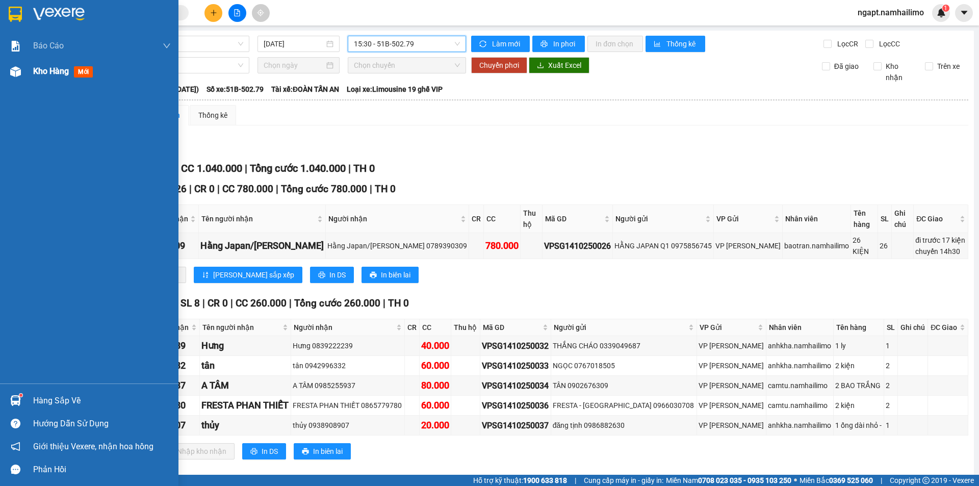
click at [22, 67] on div at bounding box center [16, 72] width 18 height 18
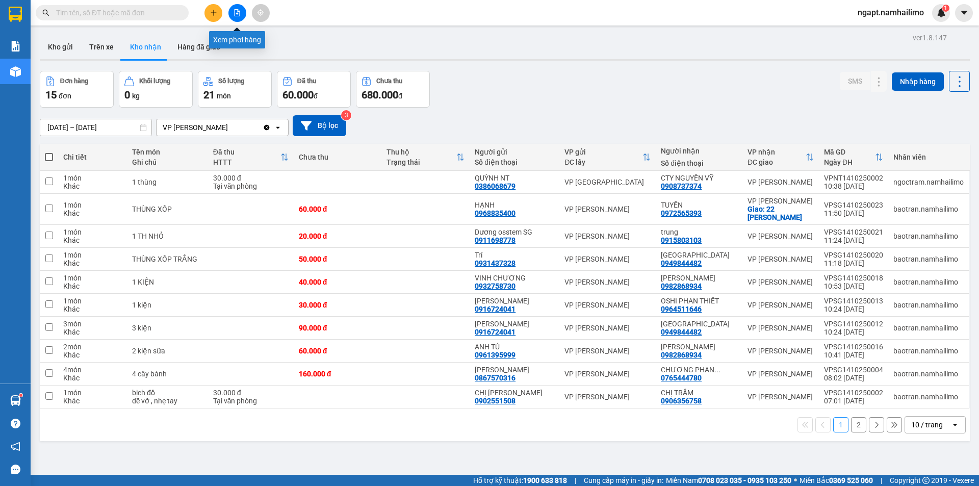
click at [239, 17] on button at bounding box center [237, 13] width 18 height 18
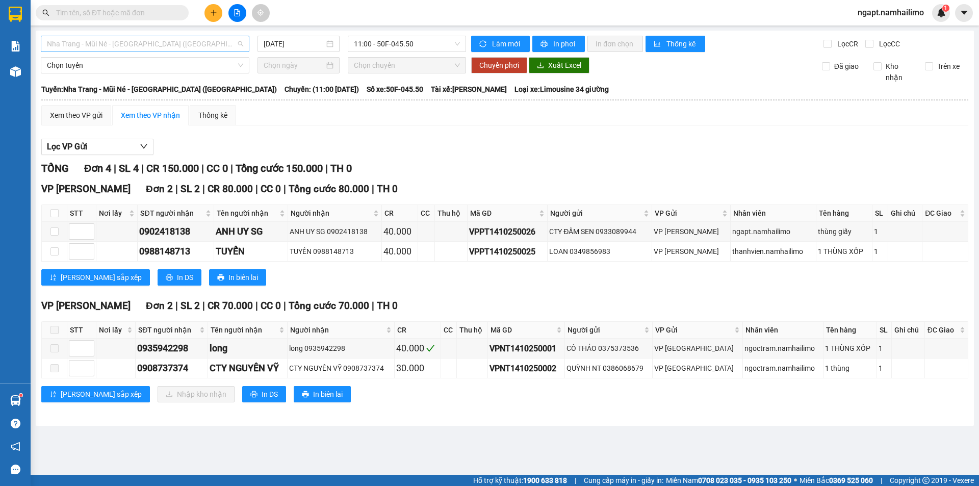
click at [220, 43] on span "Nha Trang - Mũi Né - [GEOGRAPHIC_DATA] ([GEOGRAPHIC_DATA])" at bounding box center [145, 43] width 196 height 15
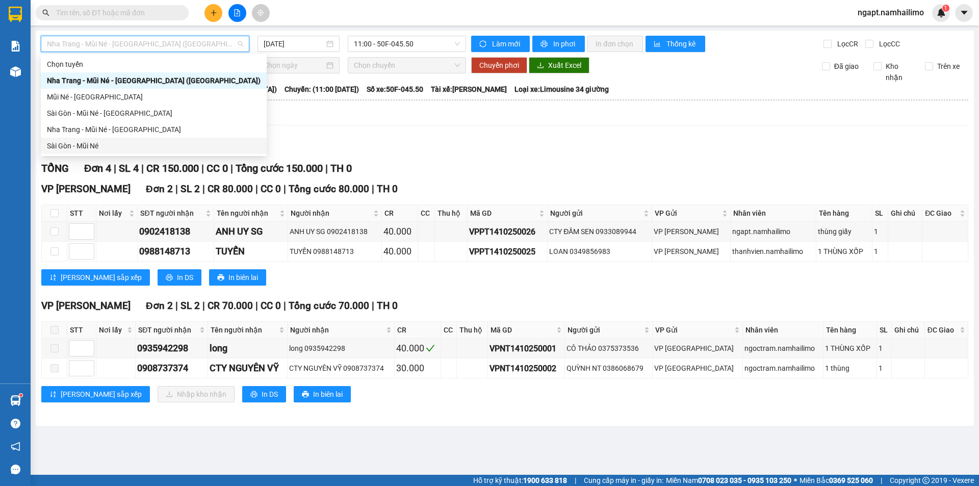
click at [105, 144] on div "Sài Gòn - Mũi Né" at bounding box center [154, 145] width 214 height 11
type input "[DATE]"
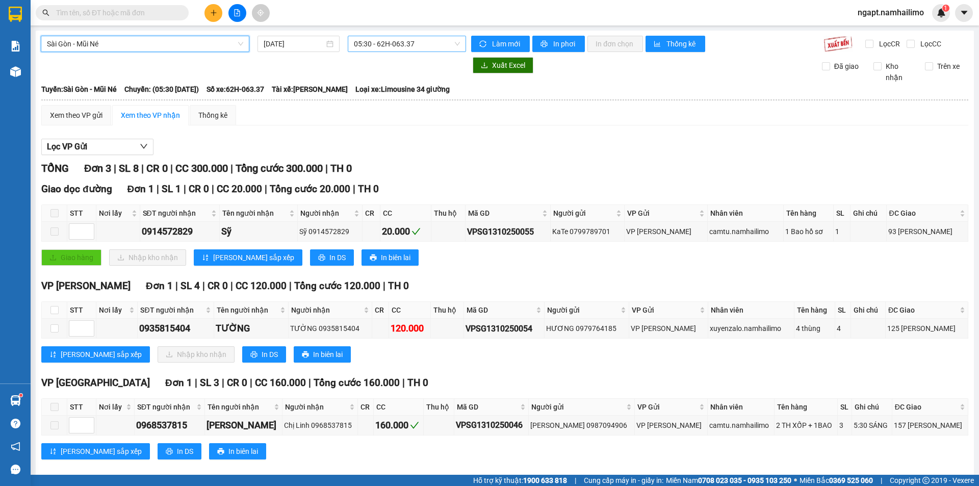
click at [434, 40] on span "05:30 - 62H-063.37" at bounding box center [407, 43] width 106 height 15
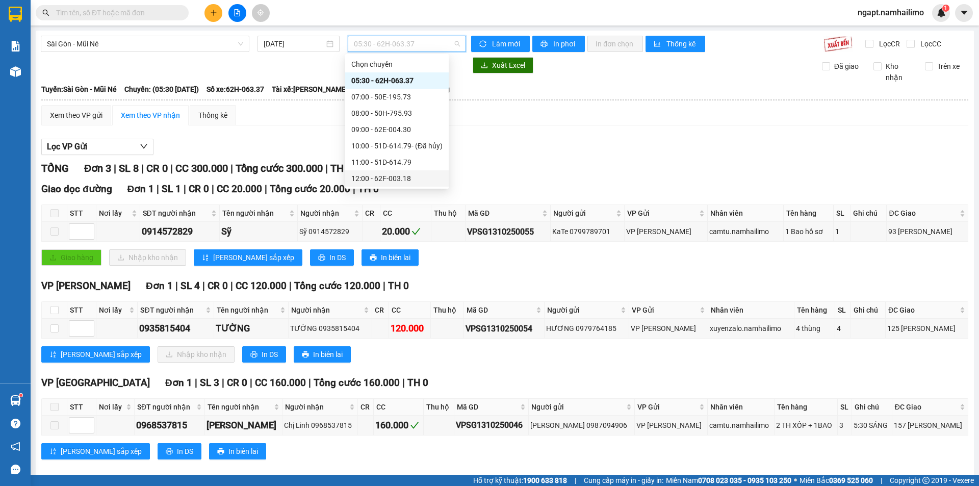
click at [401, 176] on div "12:00 - 62F-003.18" at bounding box center [396, 178] width 91 height 11
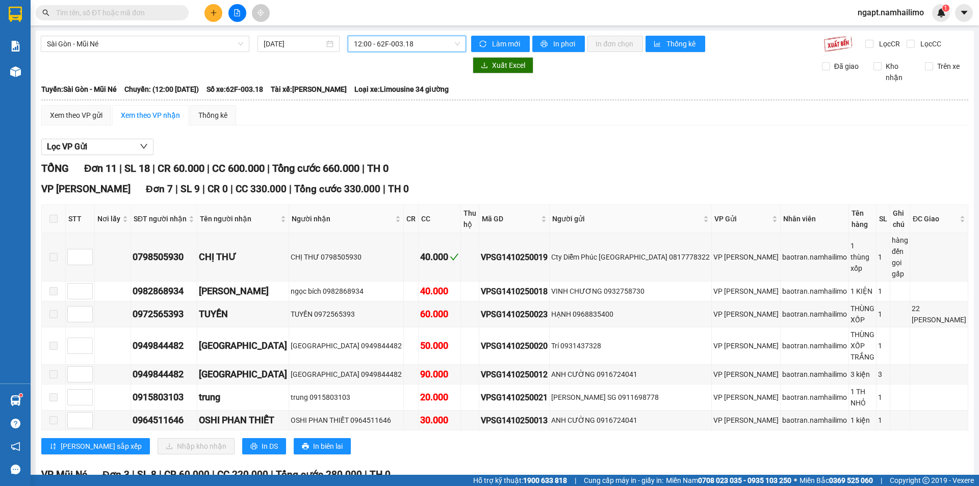
click at [446, 48] on span "12:00 - 62F-003.18" at bounding box center [407, 43] width 106 height 15
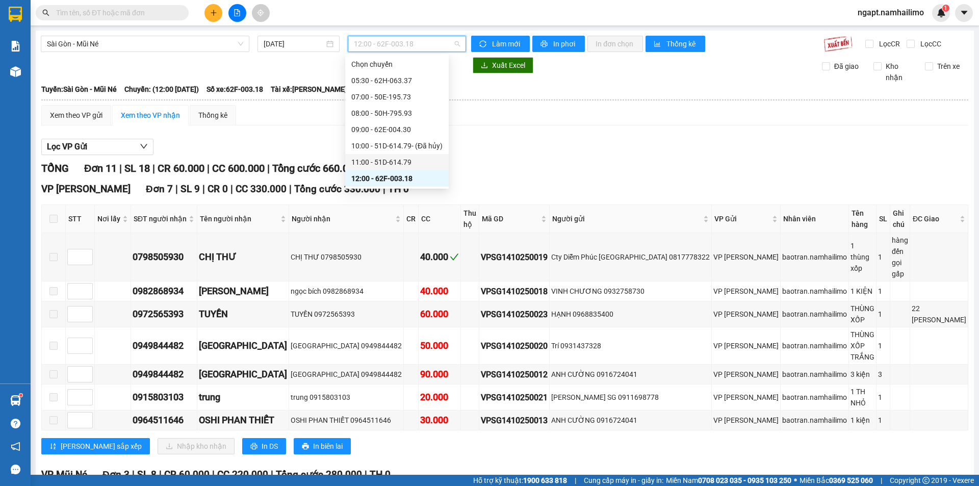
scroll to position [98, 0]
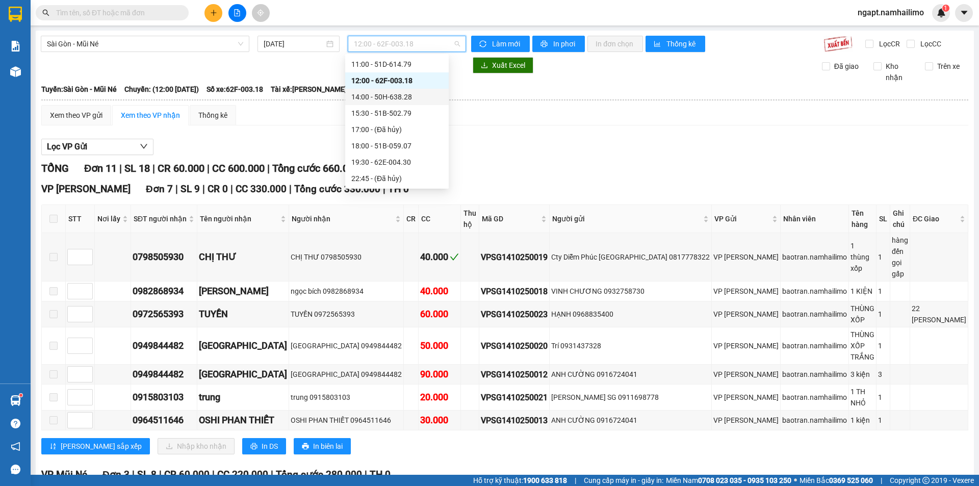
click at [408, 100] on div "14:00 - 50H-638.28" at bounding box center [396, 96] width 91 height 11
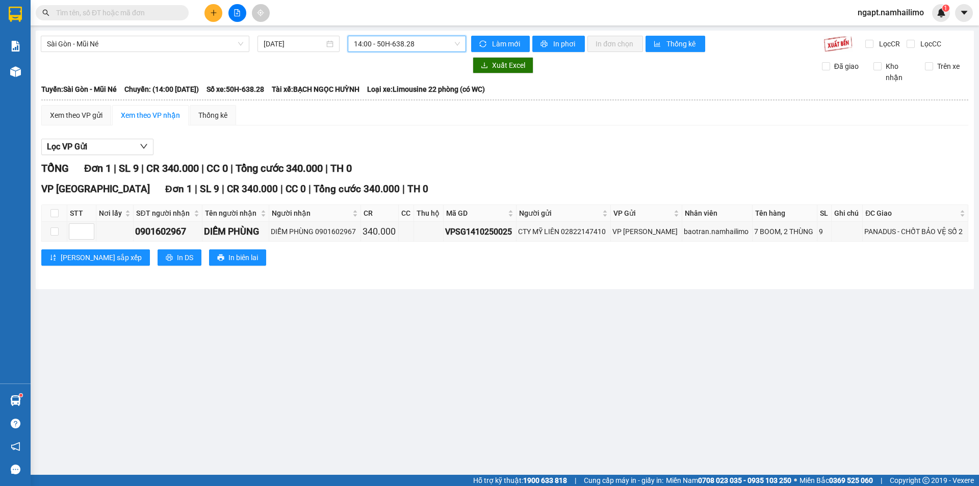
click at [436, 45] on span "14:00 - 50H-638.28" at bounding box center [407, 43] width 106 height 15
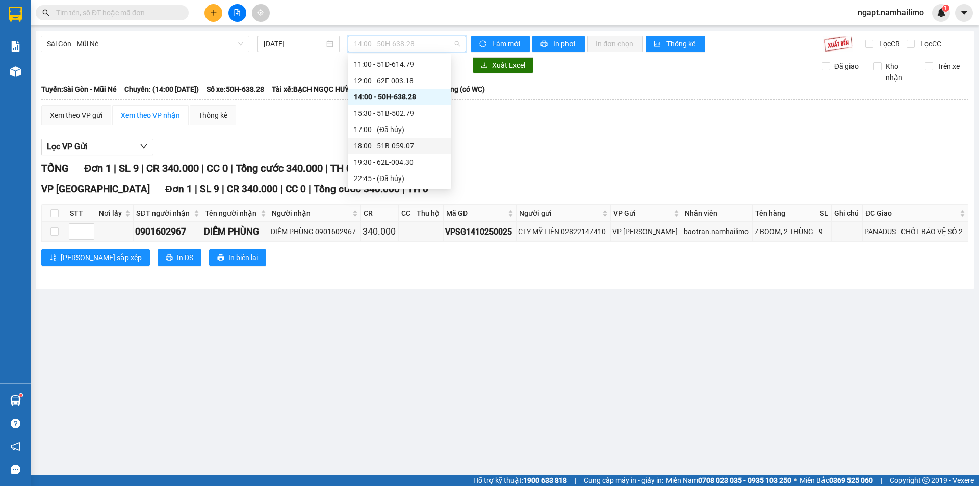
drag, startPoint x: 364, startPoint y: 398, endPoint x: 252, endPoint y: 293, distance: 153.0
click at [364, 397] on main "[GEOGRAPHIC_DATA] - Mũi Né [DATE] 14:00 - 50H-638.28 Làm mới In phơi In đơn chọ…" at bounding box center [489, 237] width 979 height 475
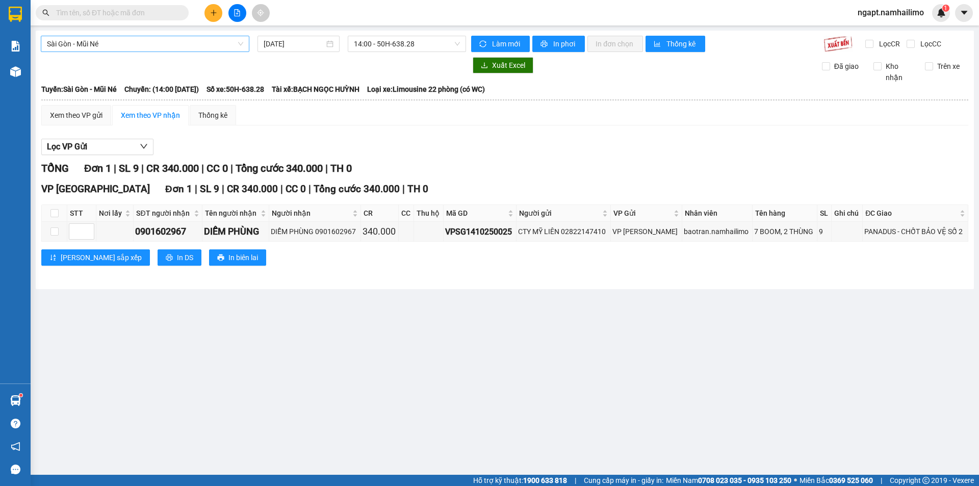
click at [219, 47] on span "Sài Gòn - Mũi Né" at bounding box center [145, 43] width 196 height 15
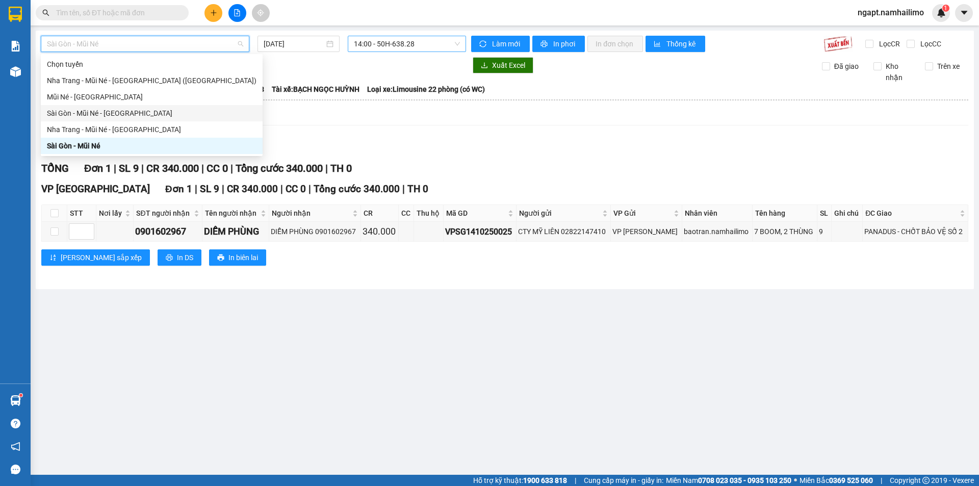
click at [428, 46] on span "14:00 - 50H-638.28" at bounding box center [407, 43] width 106 height 15
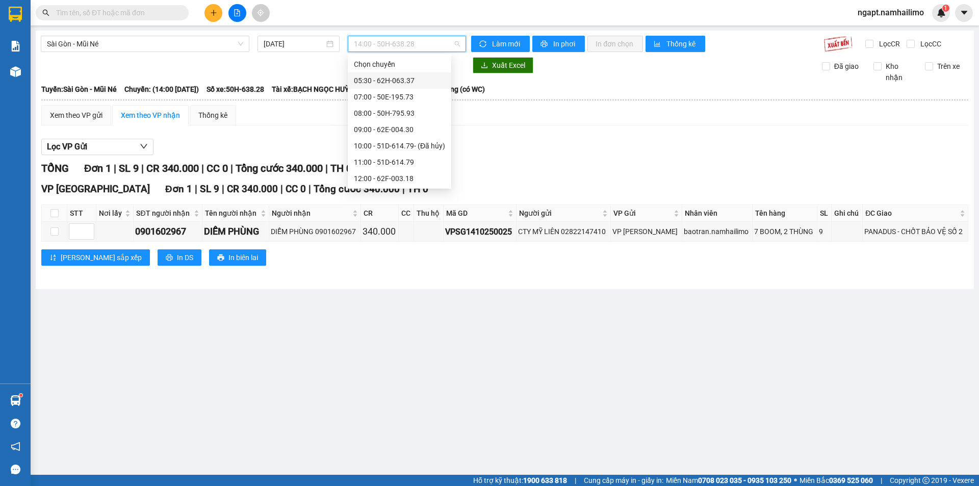
click at [406, 84] on div "05:30 - 62H-063.37" at bounding box center [399, 80] width 91 height 11
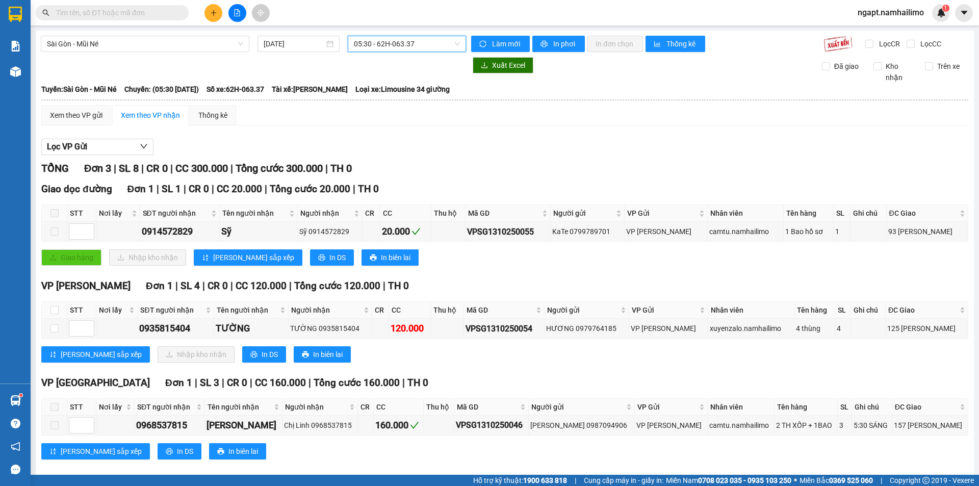
scroll to position [13, 0]
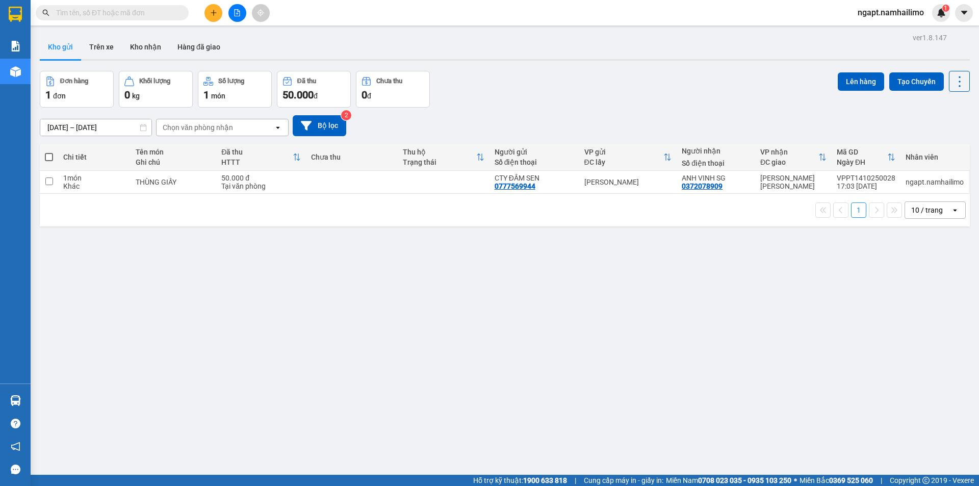
click at [897, 14] on span "ngapt.namhailimo" at bounding box center [891, 12] width 83 height 13
click at [893, 32] on span "Đăng xuất" at bounding box center [895, 31] width 61 height 11
